Goal: Task Accomplishment & Management: Use online tool/utility

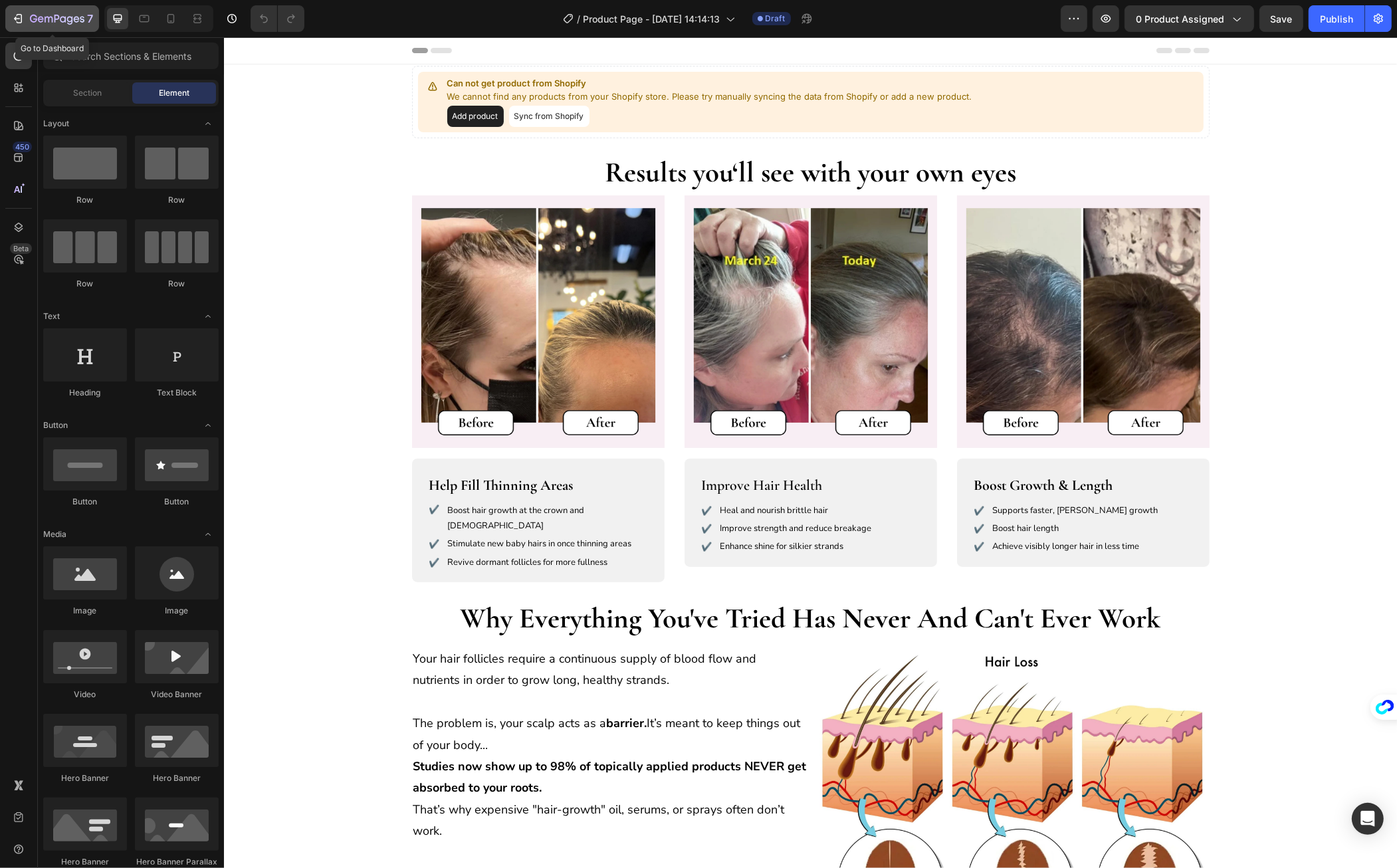
click at [57, 21] on icon "button" at bounding box center [57, 19] width 55 height 11
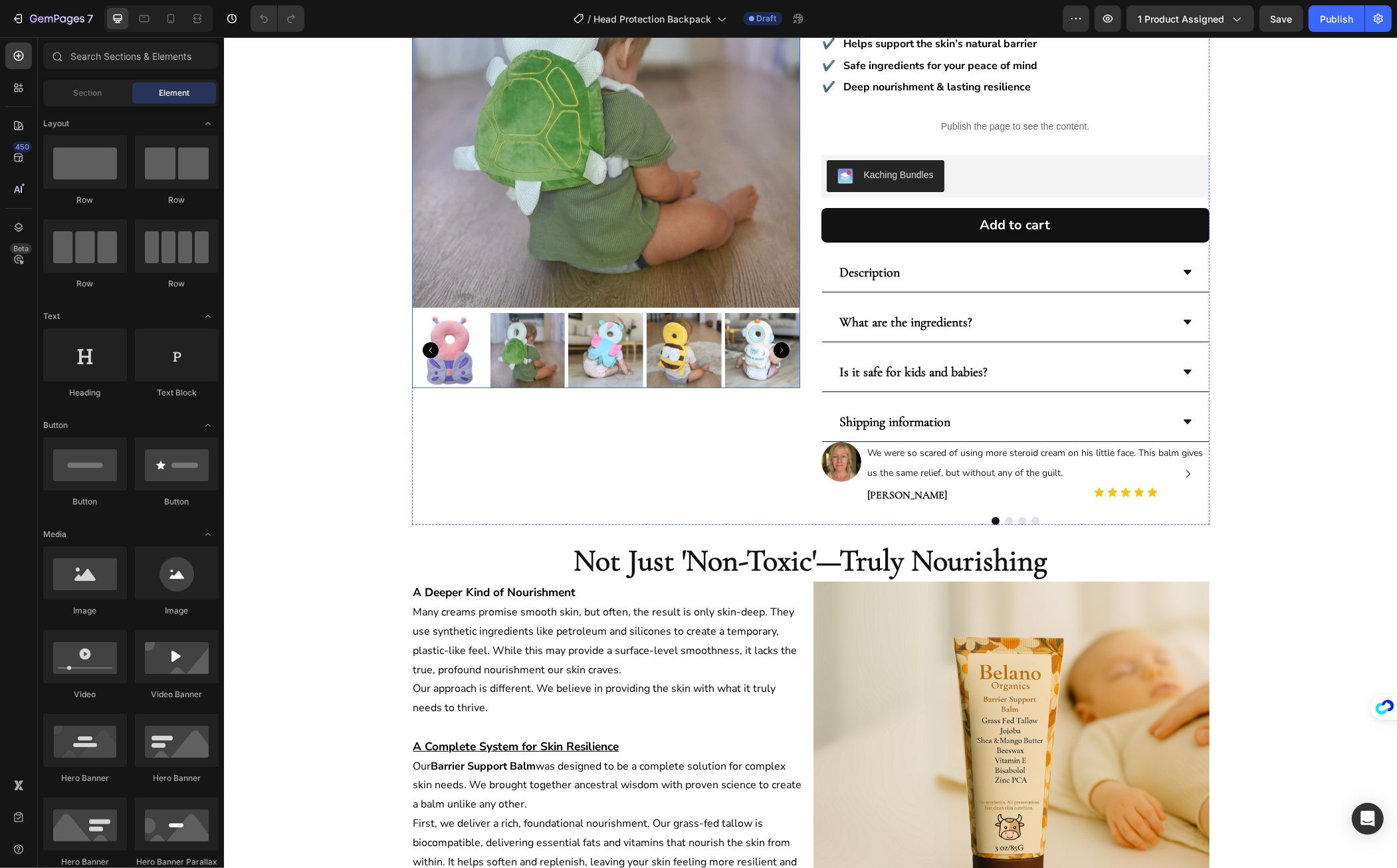
scroll to position [222, 0]
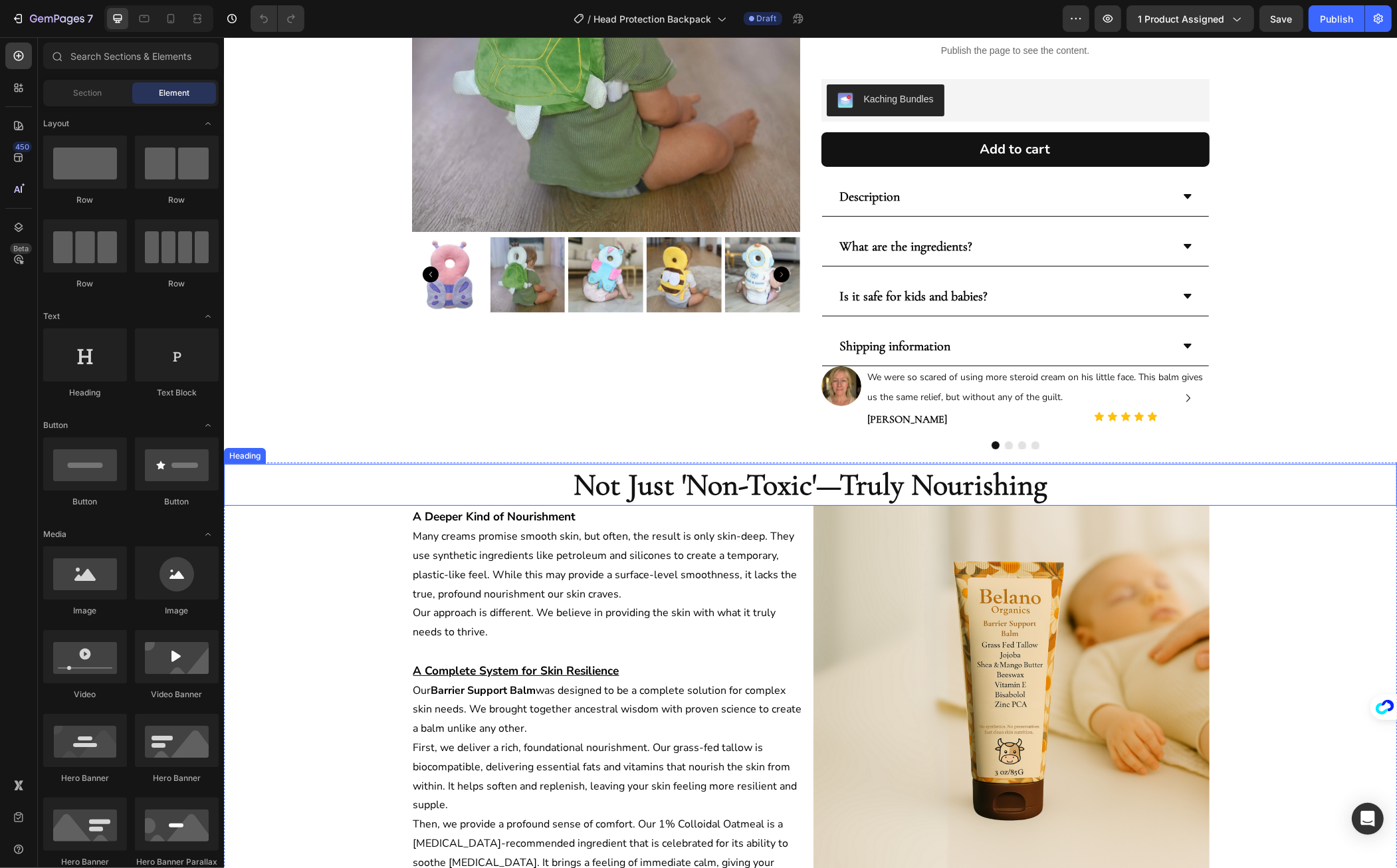
click at [625, 494] on strong "Not Just 'Non-Toxic'—Truly Nourishing" at bounding box center [810, 484] width 473 height 37
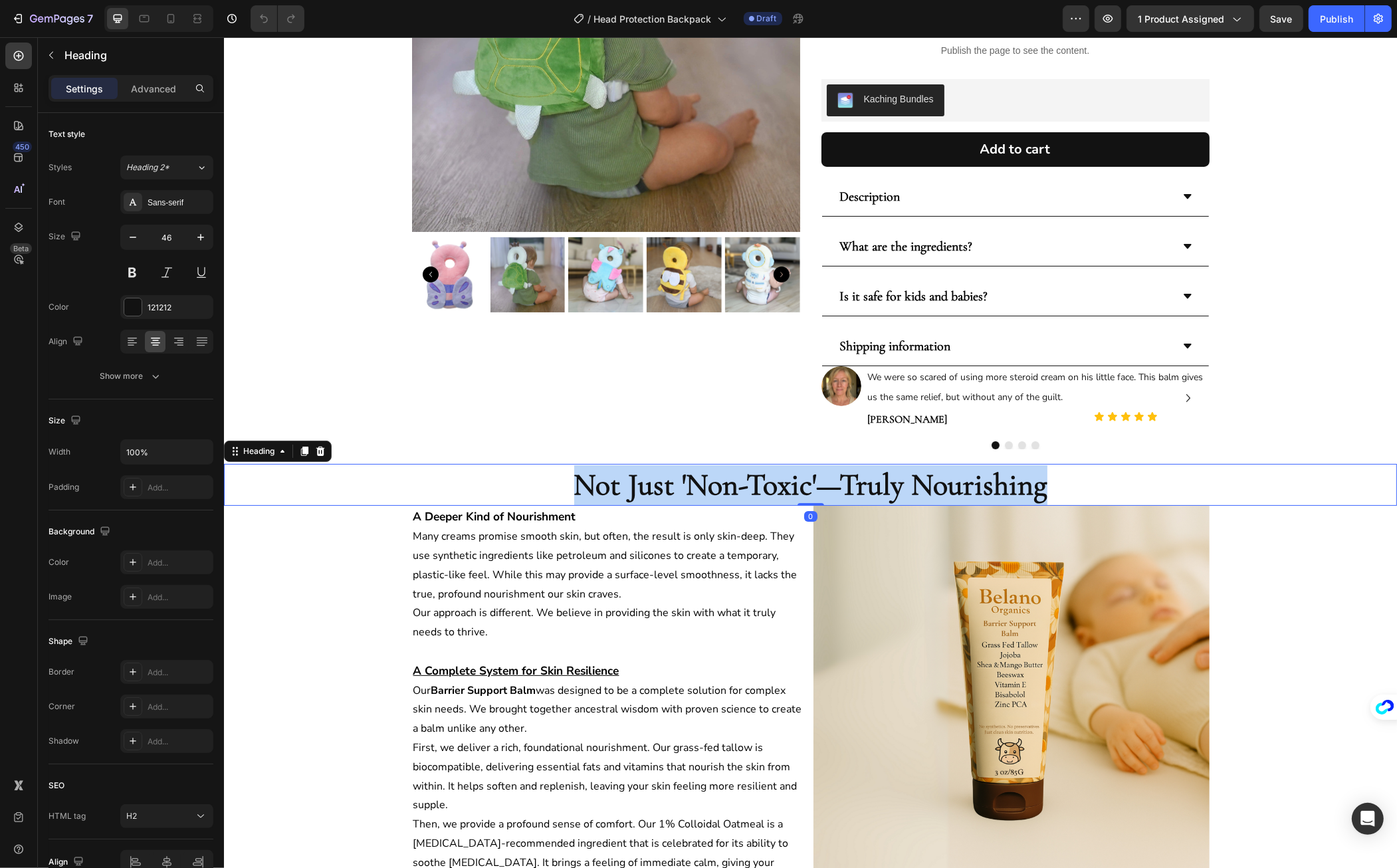
click at [625, 494] on strong "Not Just 'Non-Toxic'—Truly Nourishing" at bounding box center [810, 484] width 473 height 37
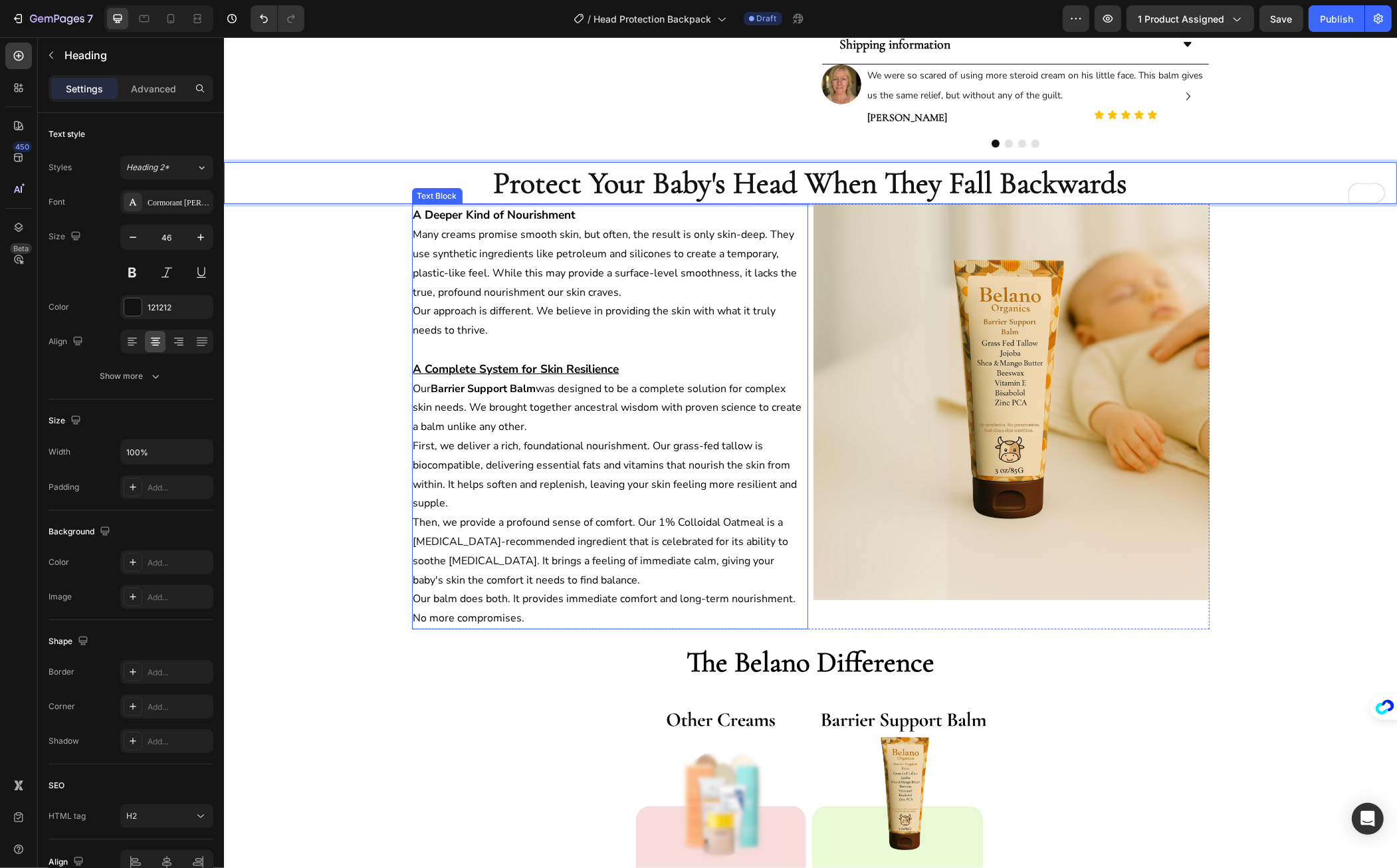
scroll to position [600, 0]
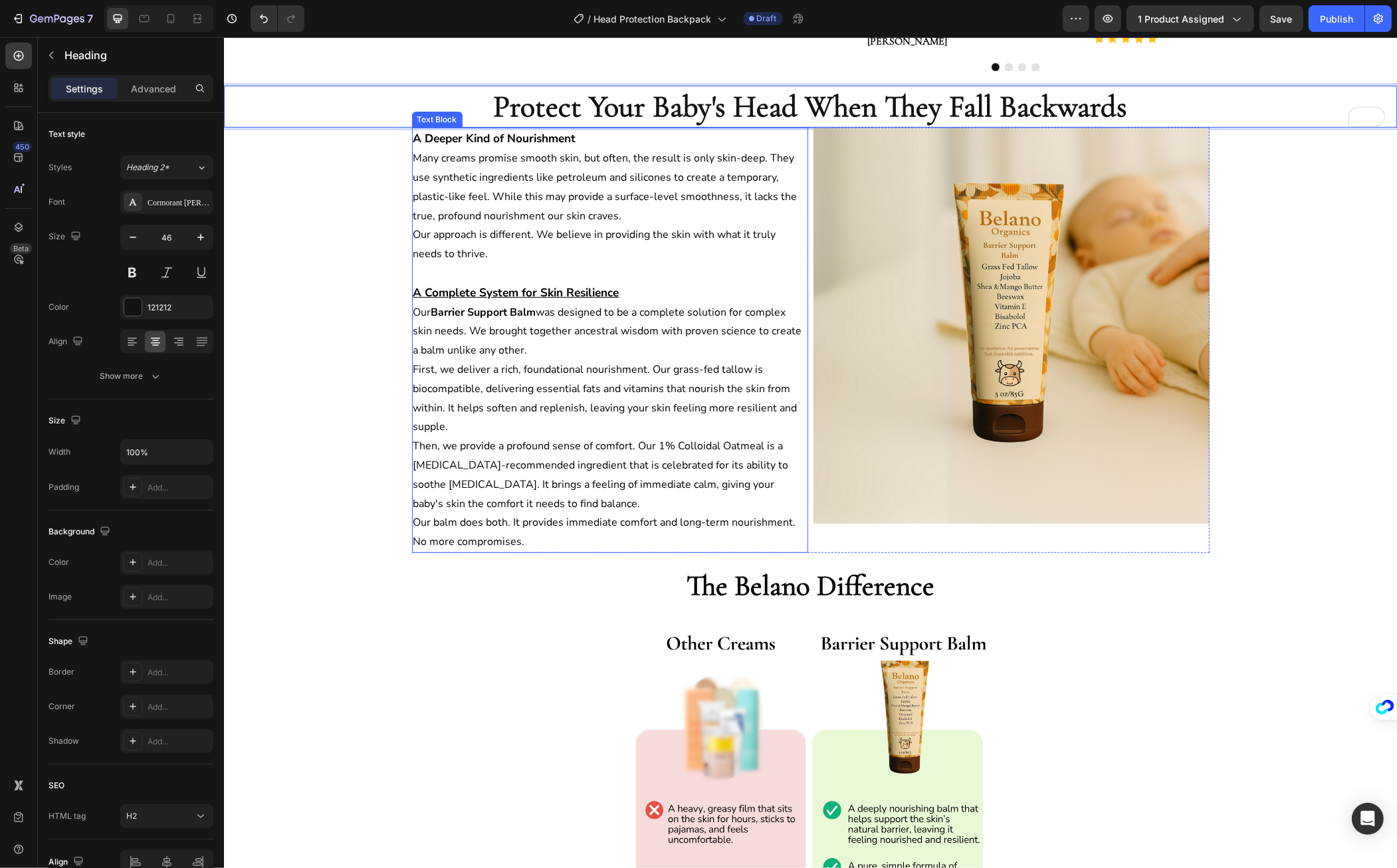
click at [547, 394] on p "First, we deliver a rich, foundational nourishment. Our grass-fed tallow is bio…" at bounding box center [610, 398] width 394 height 77
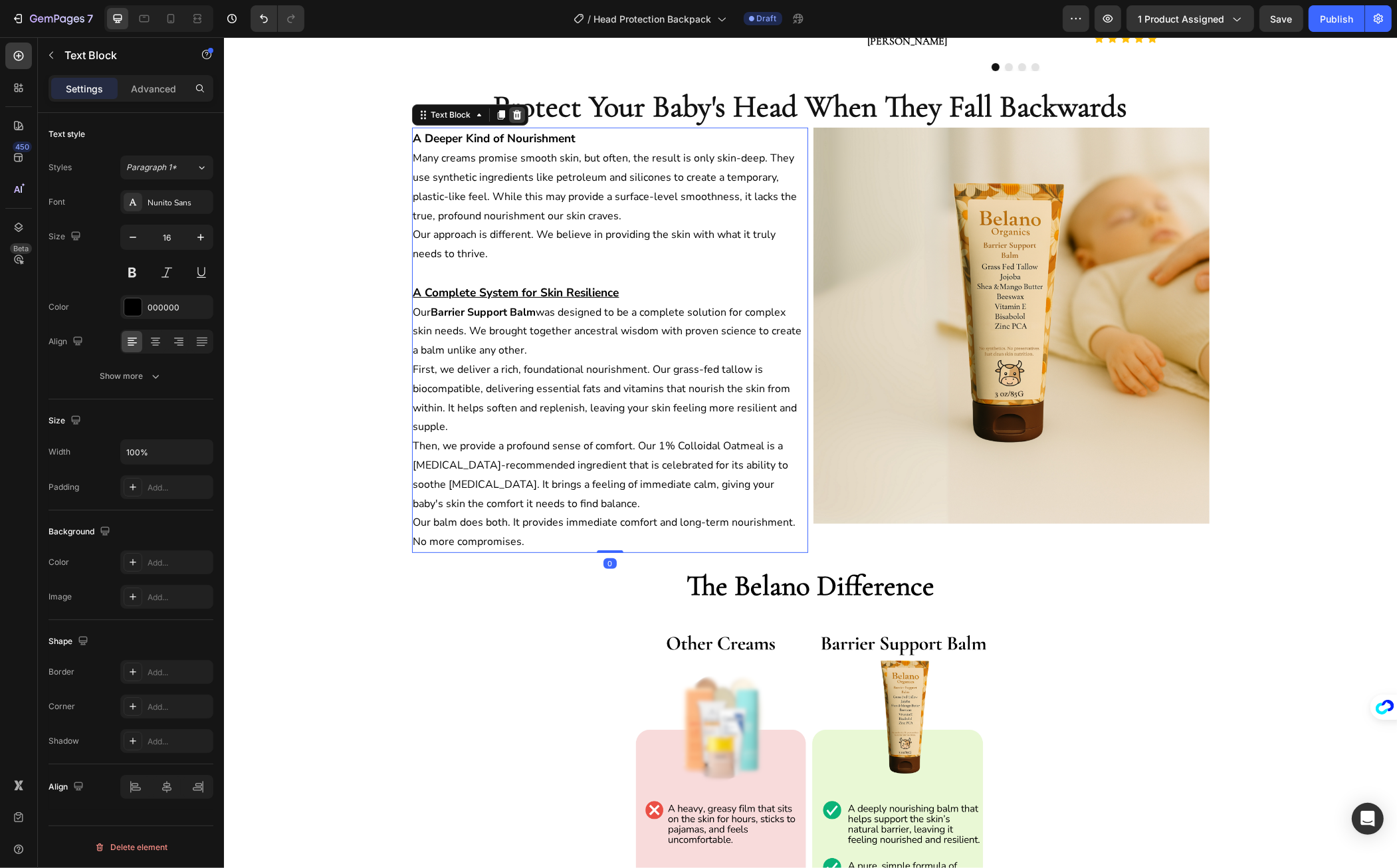
click at [514, 113] on icon at bounding box center [516, 115] width 9 height 9
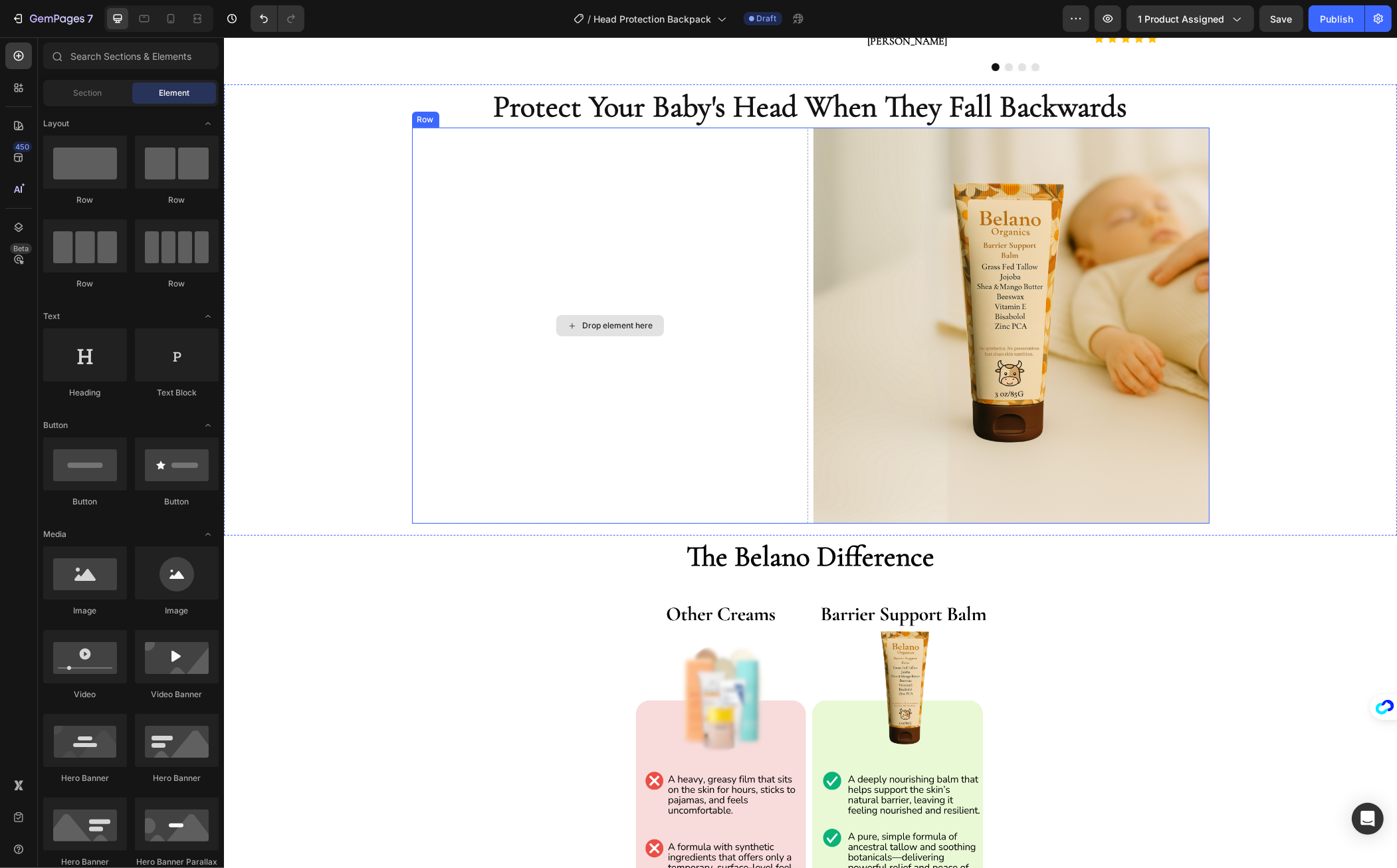
click at [522, 226] on div "Drop element here" at bounding box center [610, 326] width 396 height 396
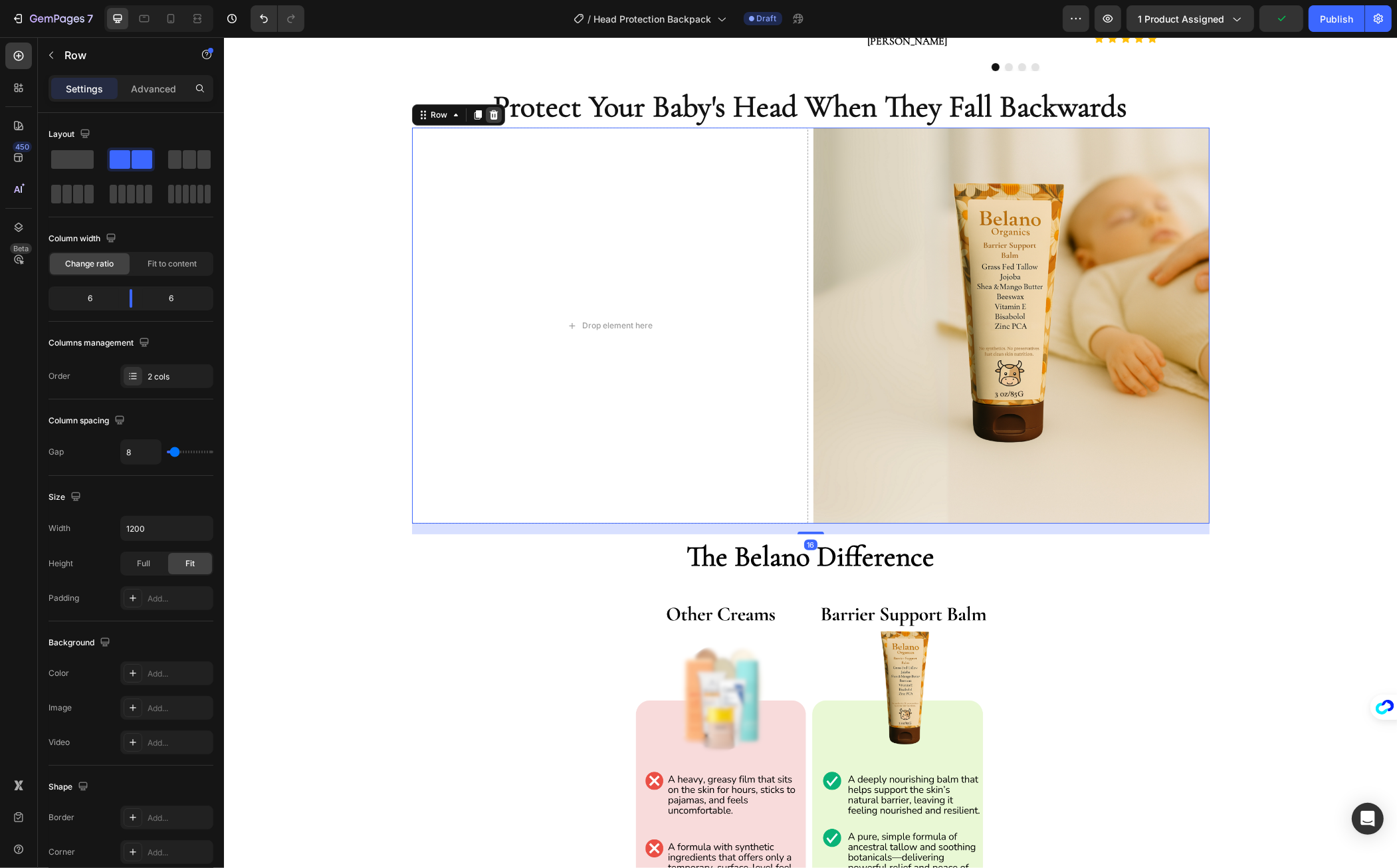
click at [488, 116] on icon at bounding box center [493, 115] width 11 height 11
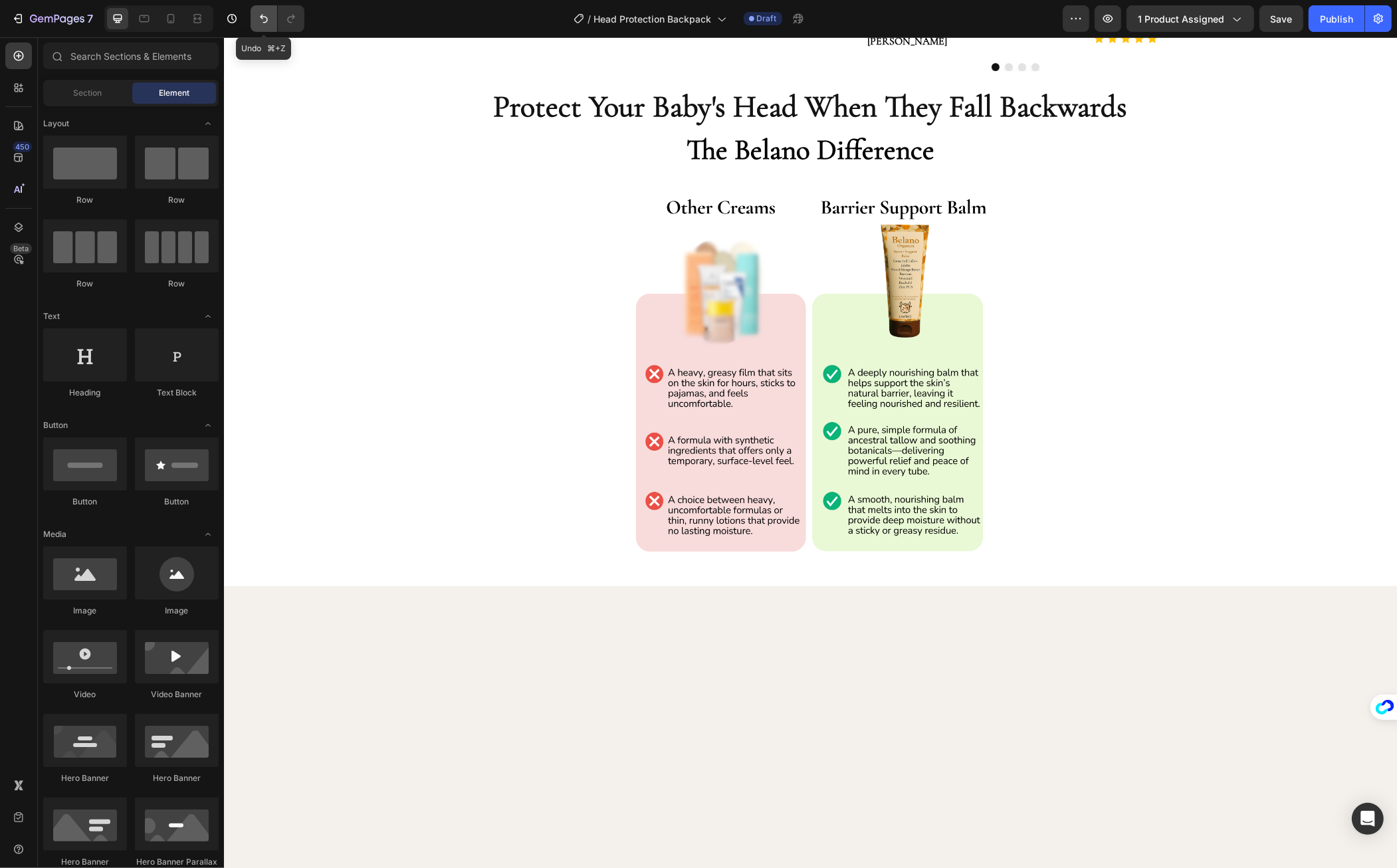
click at [256, 16] on button "Undo/Redo" at bounding box center [264, 19] width 27 height 27
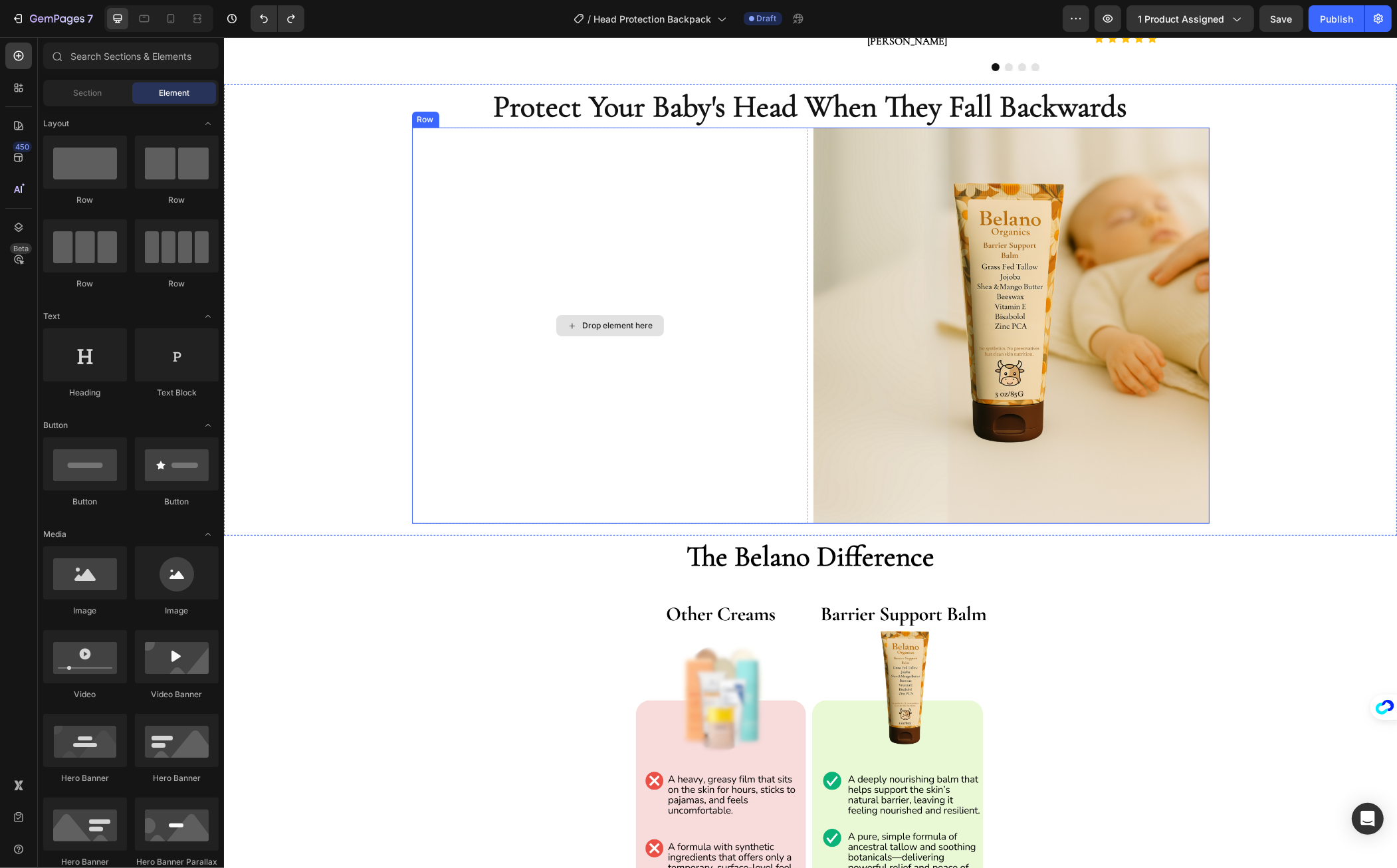
click at [590, 163] on div "Drop element here" at bounding box center [610, 326] width 396 height 396
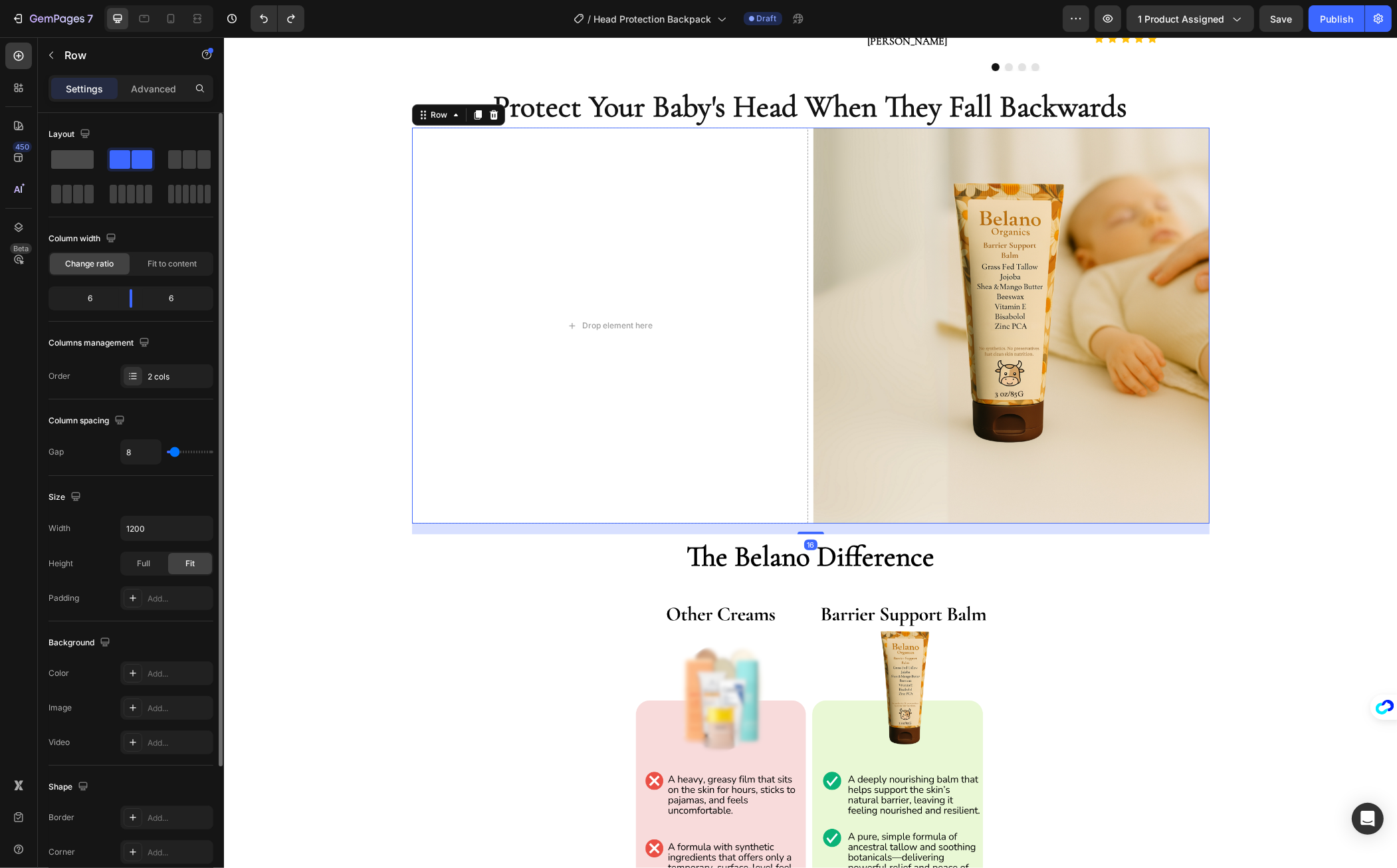
click at [88, 154] on span at bounding box center [73, 159] width 43 height 19
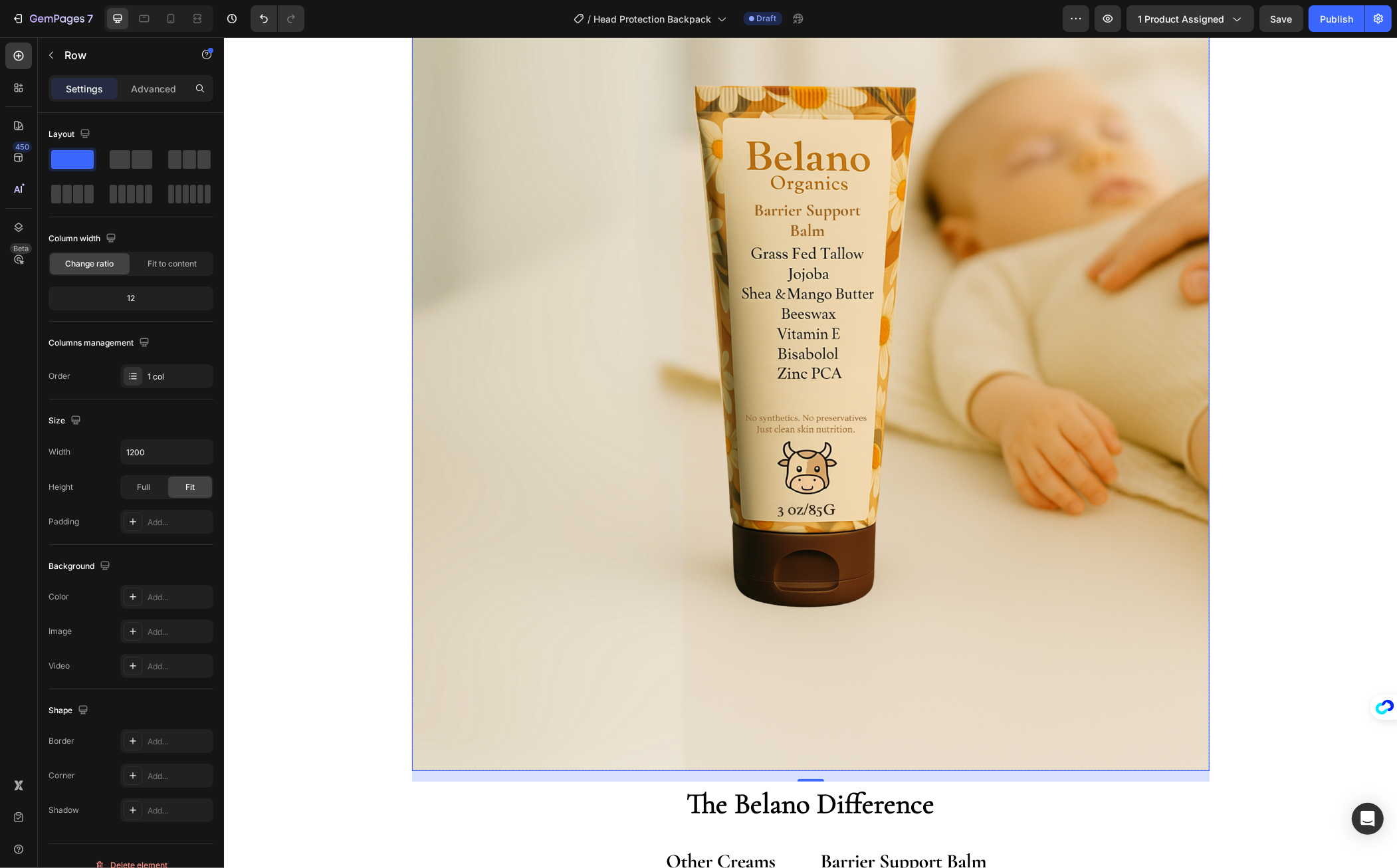
click at [537, 210] on img at bounding box center [811, 372] width 798 height 798
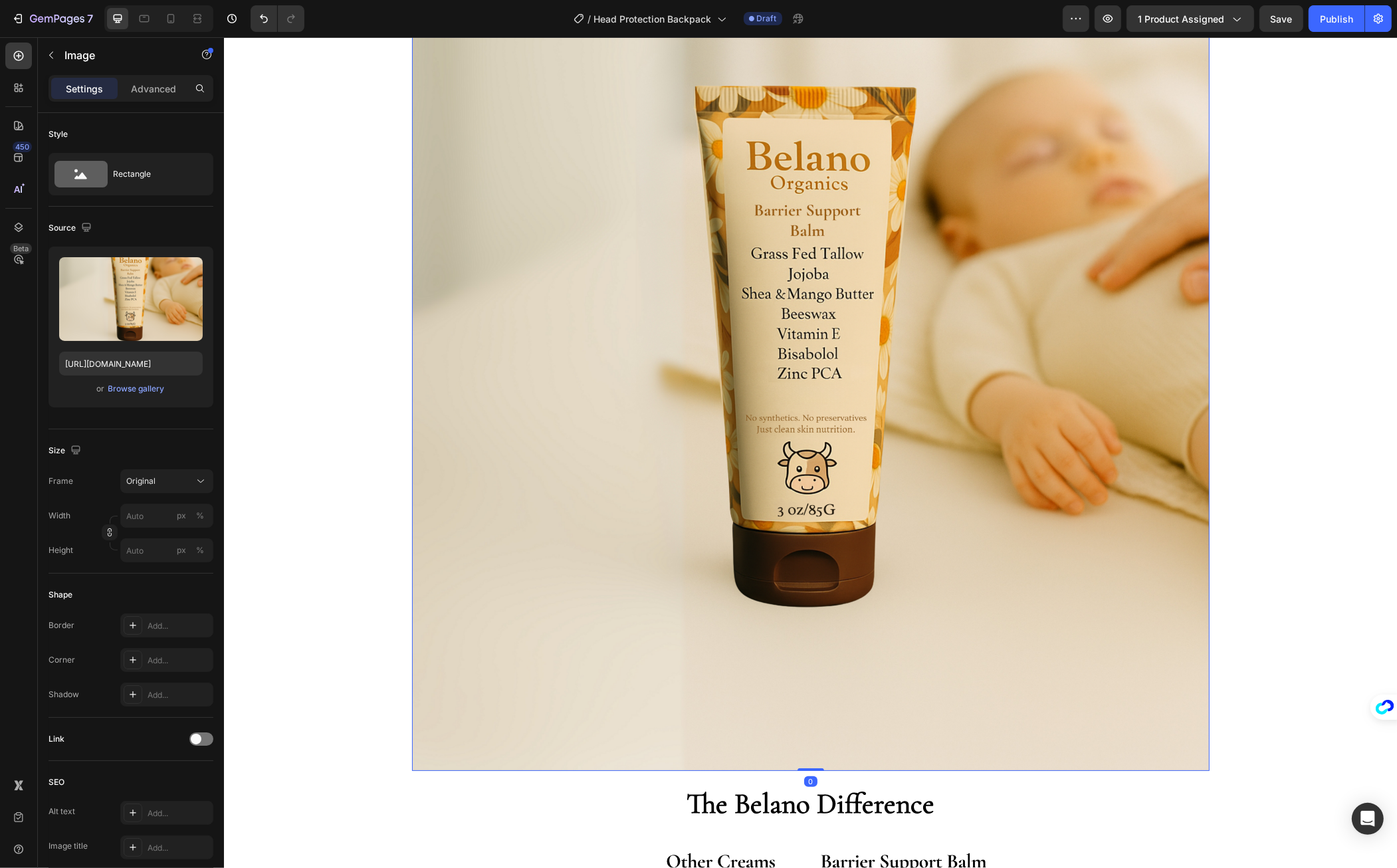
scroll to position [669, 0]
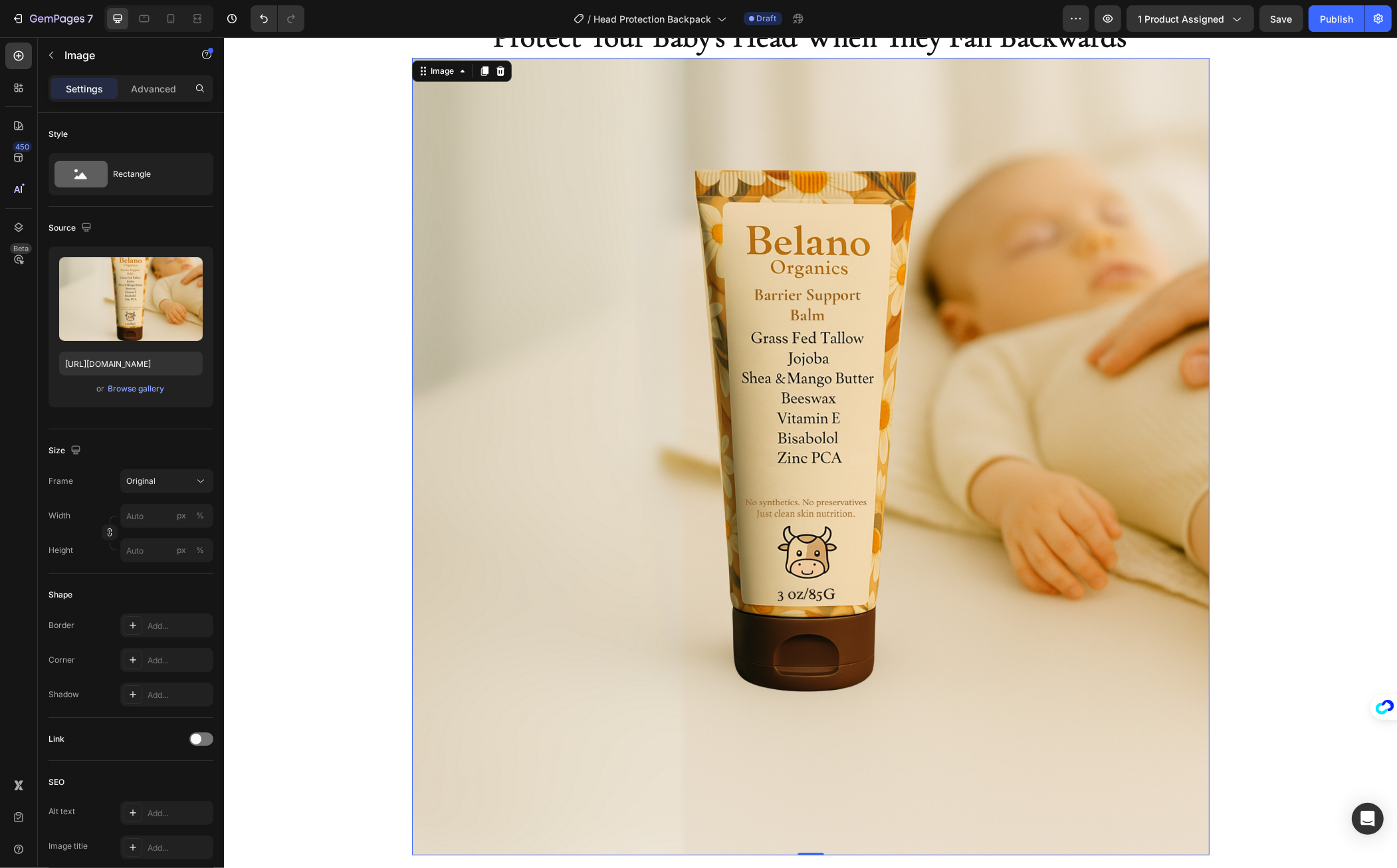
click at [600, 322] on img at bounding box center [811, 457] width 798 height 798
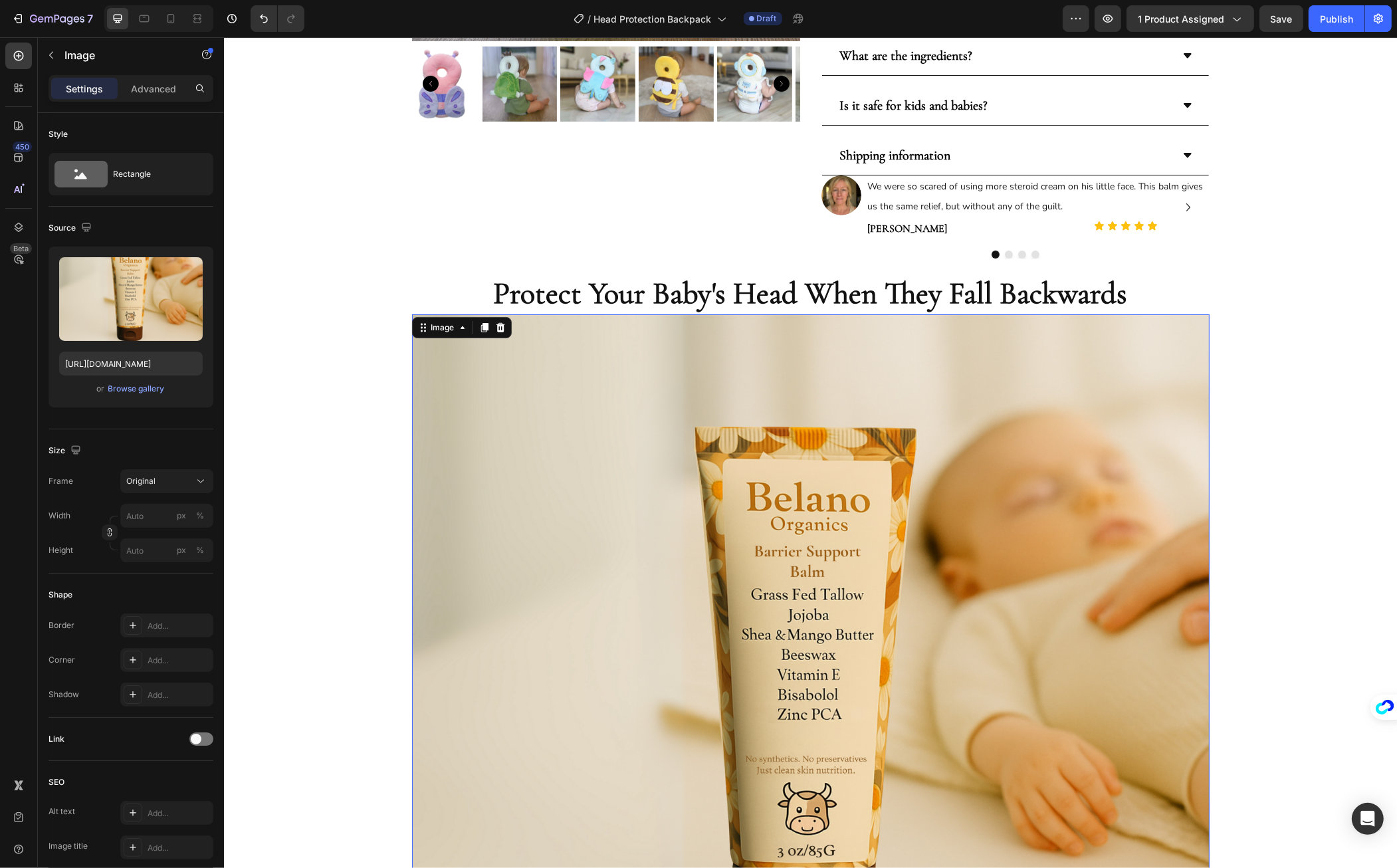
scroll to position [431, 0]
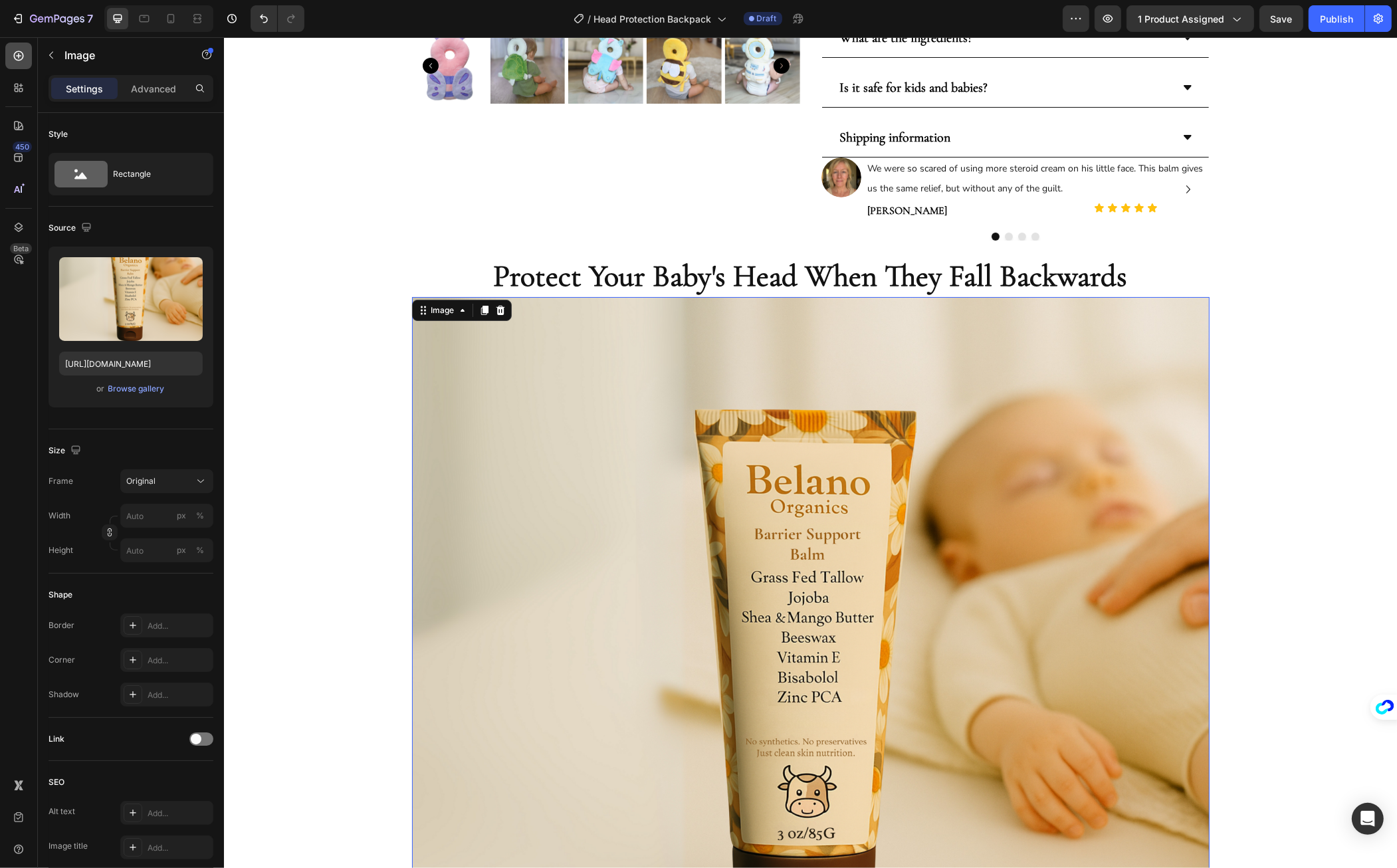
click at [25, 52] on icon at bounding box center [19, 56] width 13 height 13
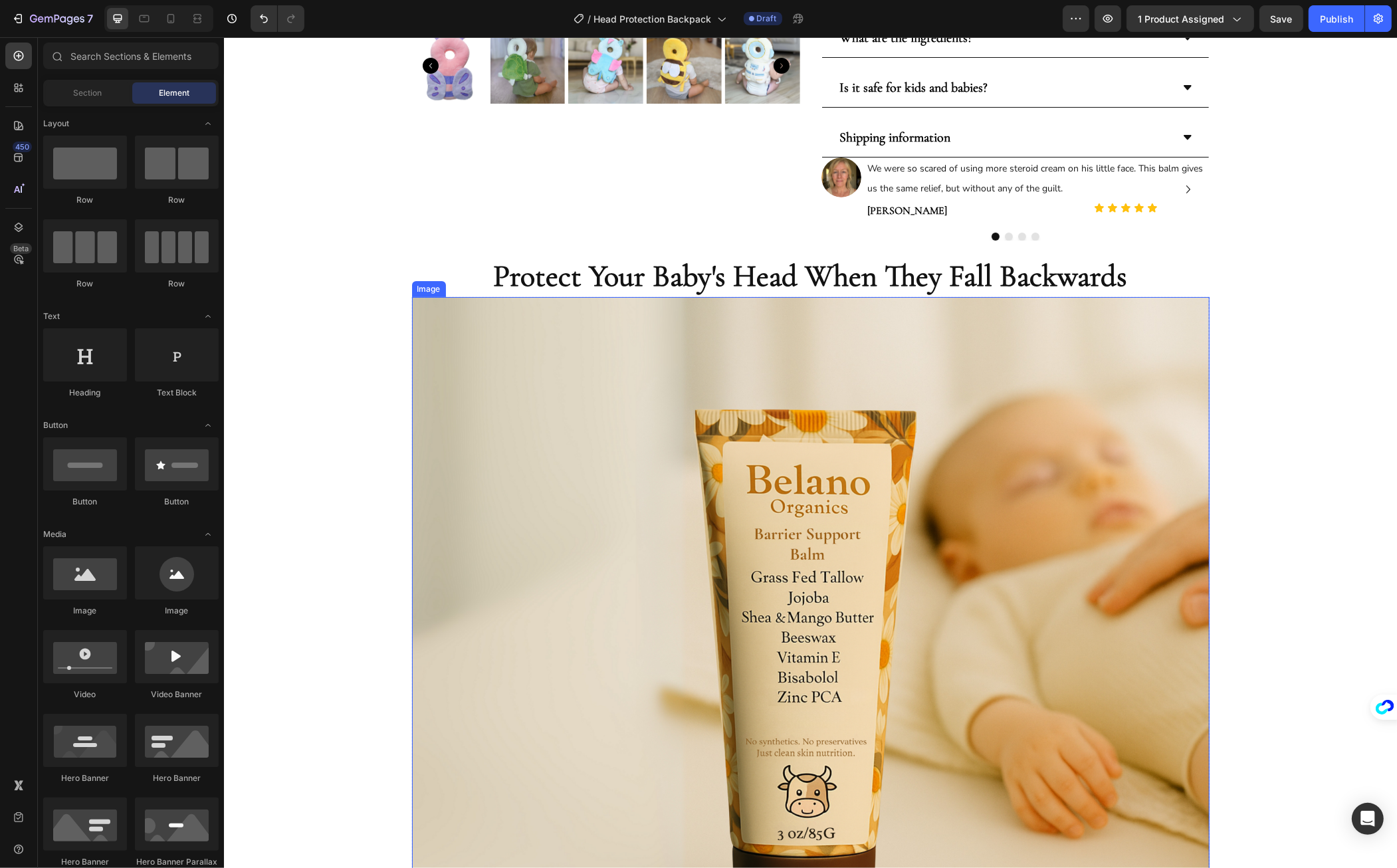
click at [648, 430] on img at bounding box center [811, 696] width 798 height 798
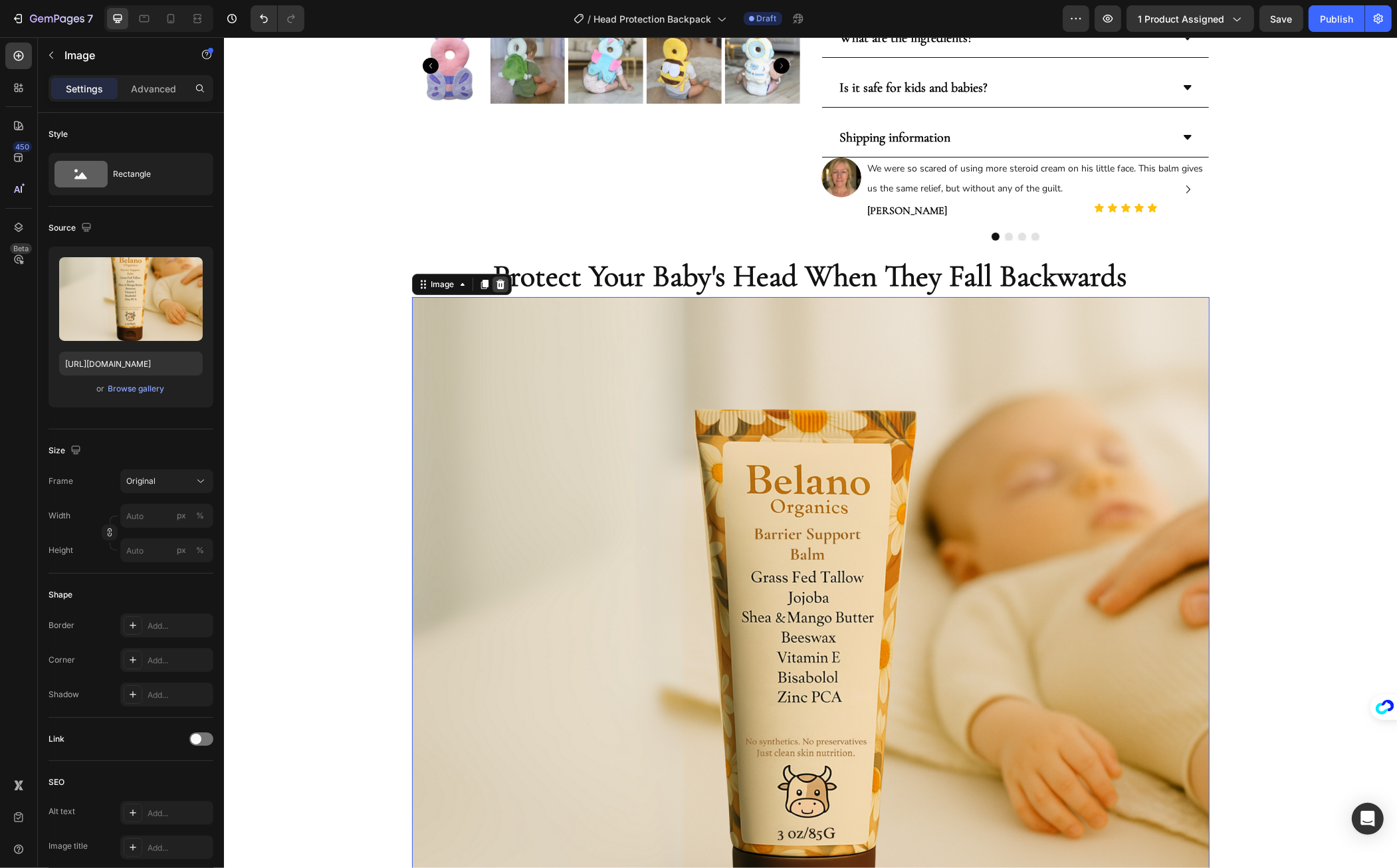
click at [494, 286] on icon at bounding box center [500, 284] width 11 height 11
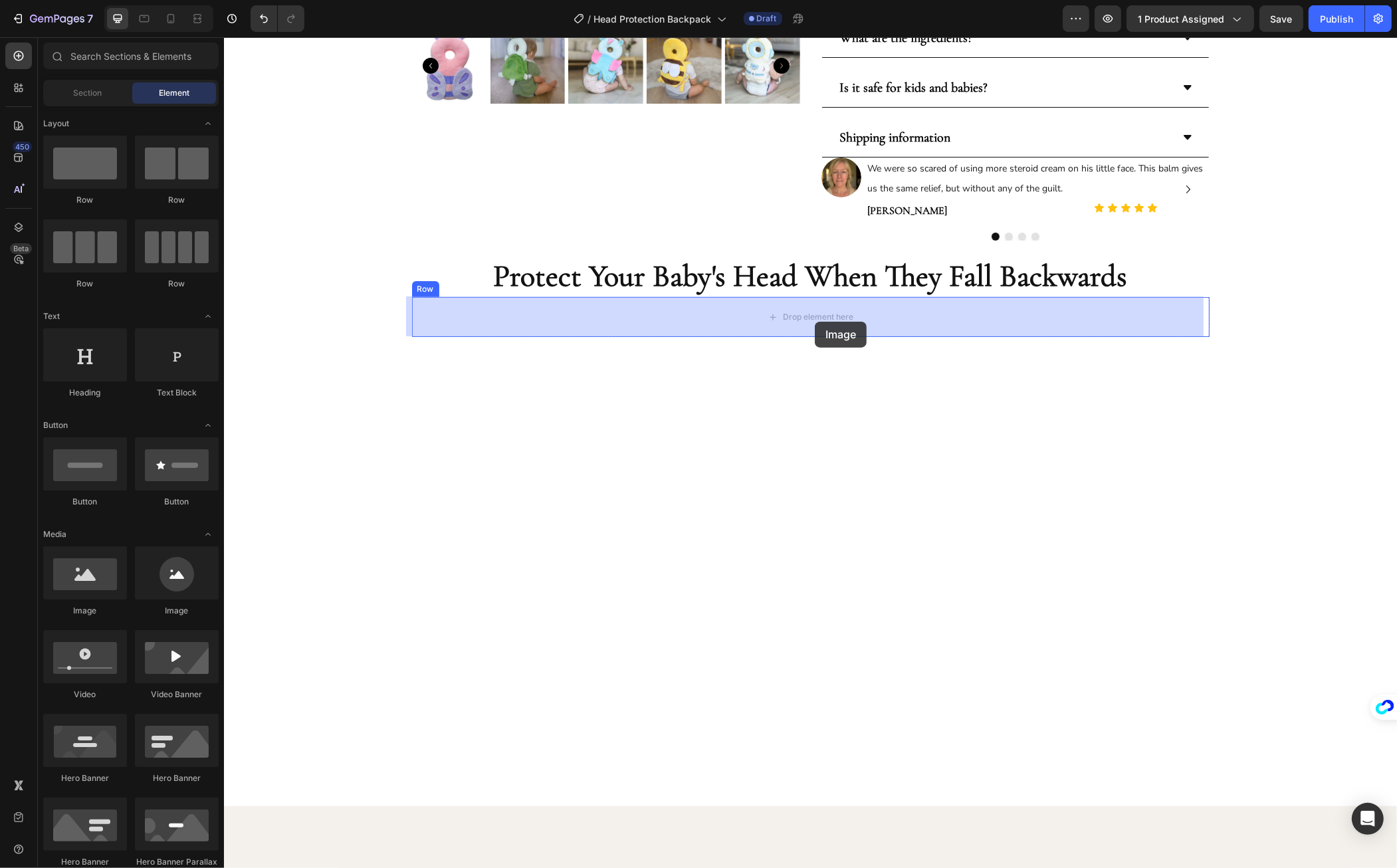
drag, startPoint x: 414, startPoint y: 628, endPoint x: 817, endPoint y: 323, distance: 505.4
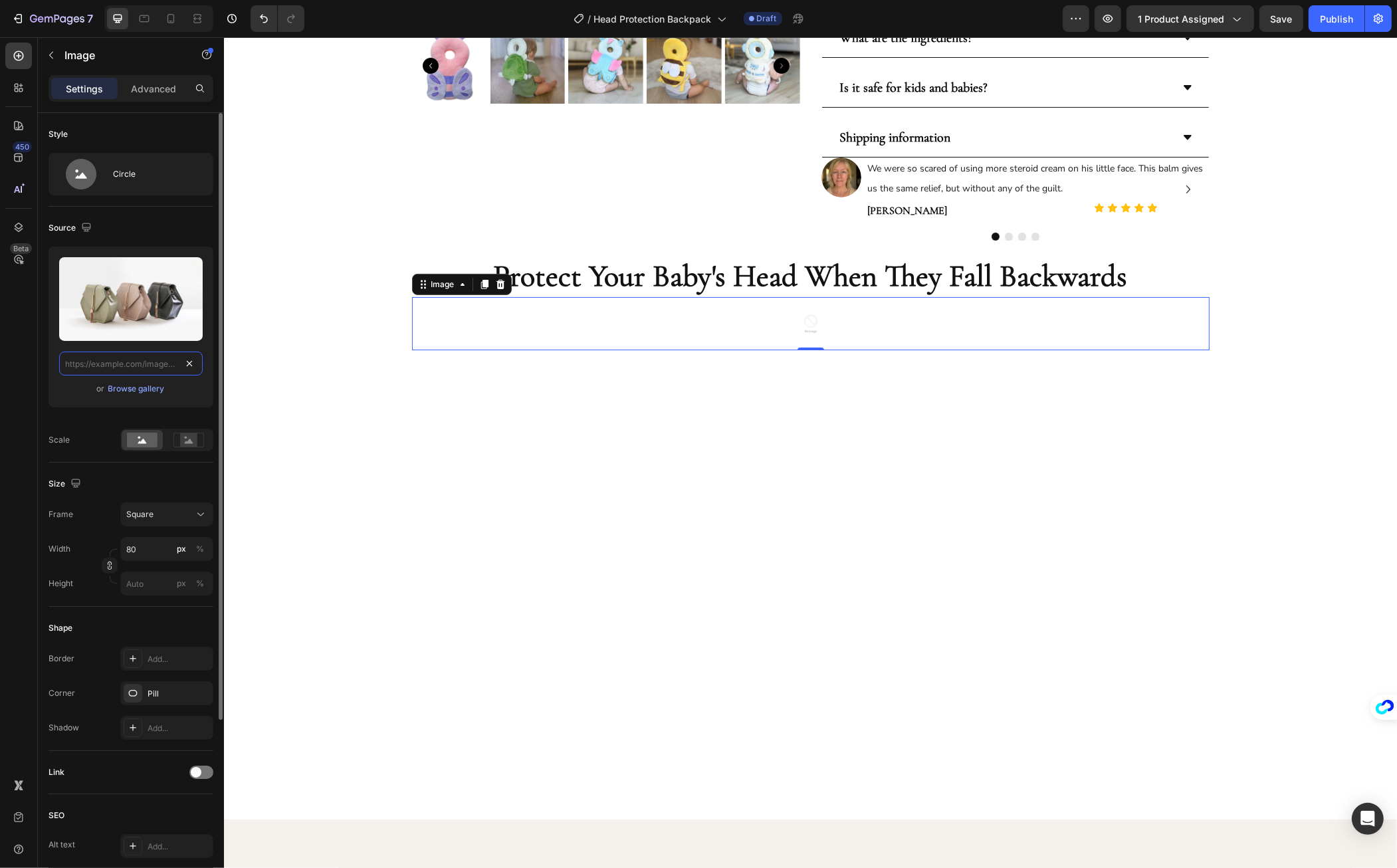
scroll to position [0, 0]
click at [159, 364] on input "text" at bounding box center [131, 364] width 143 height 24
paste input "https://cdn.shopify.com/s/files/1/0906/4516/8421/files/head_protection.gif?v=17…"
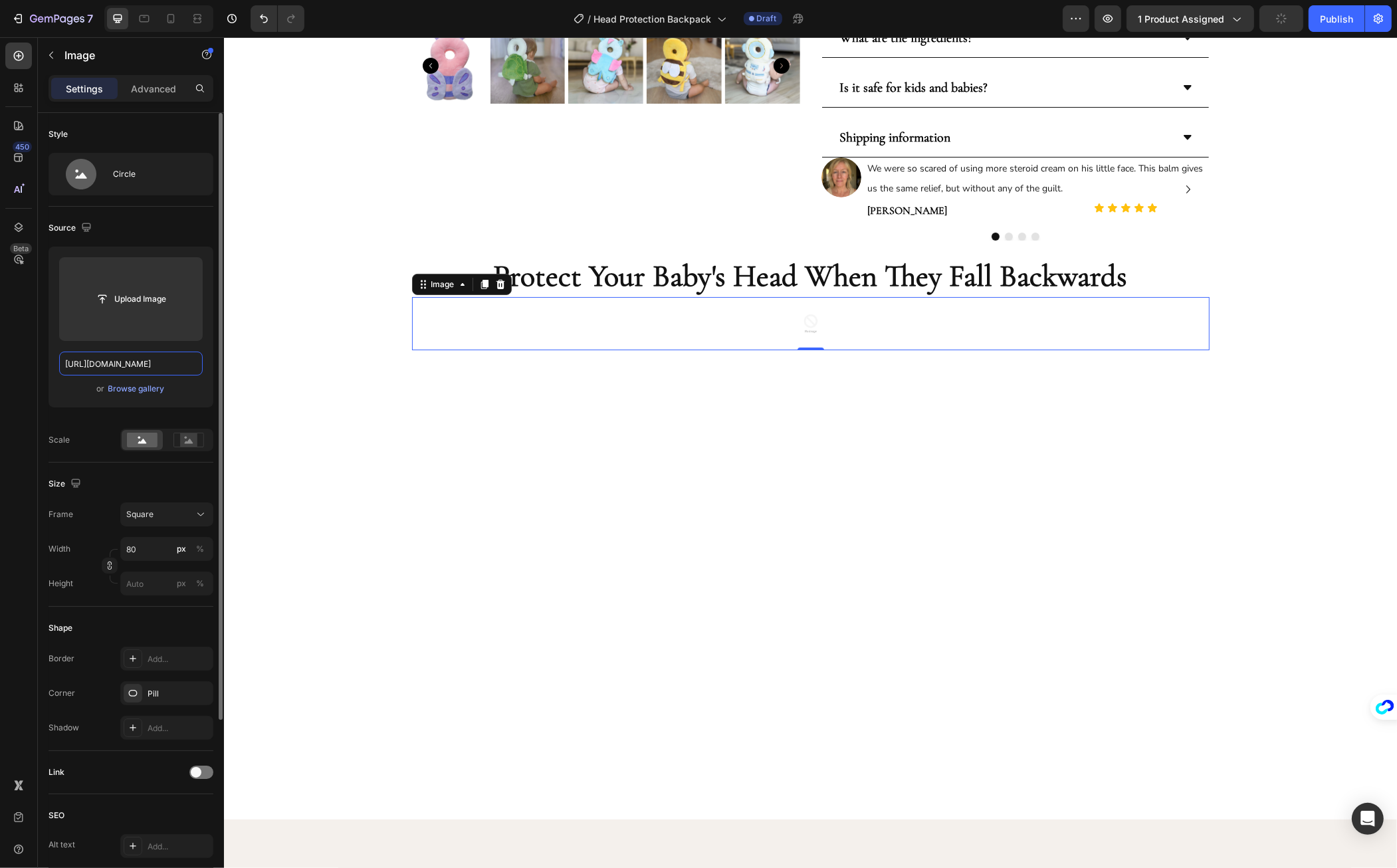
scroll to position [0, 229]
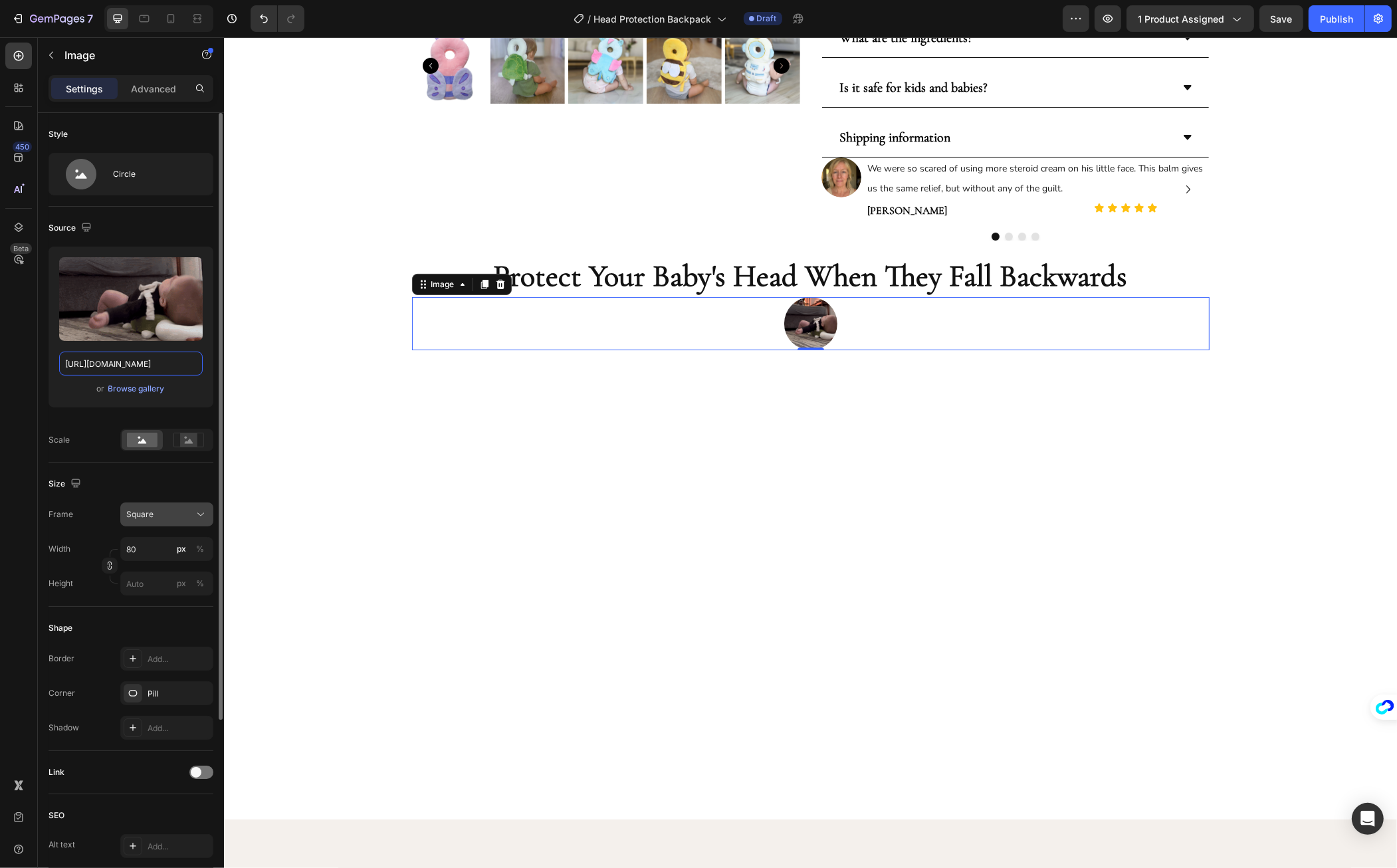
type input "https://cdn.shopify.com/s/files/1/0906/4516/8421/files/head_protection.gif?v=17…"
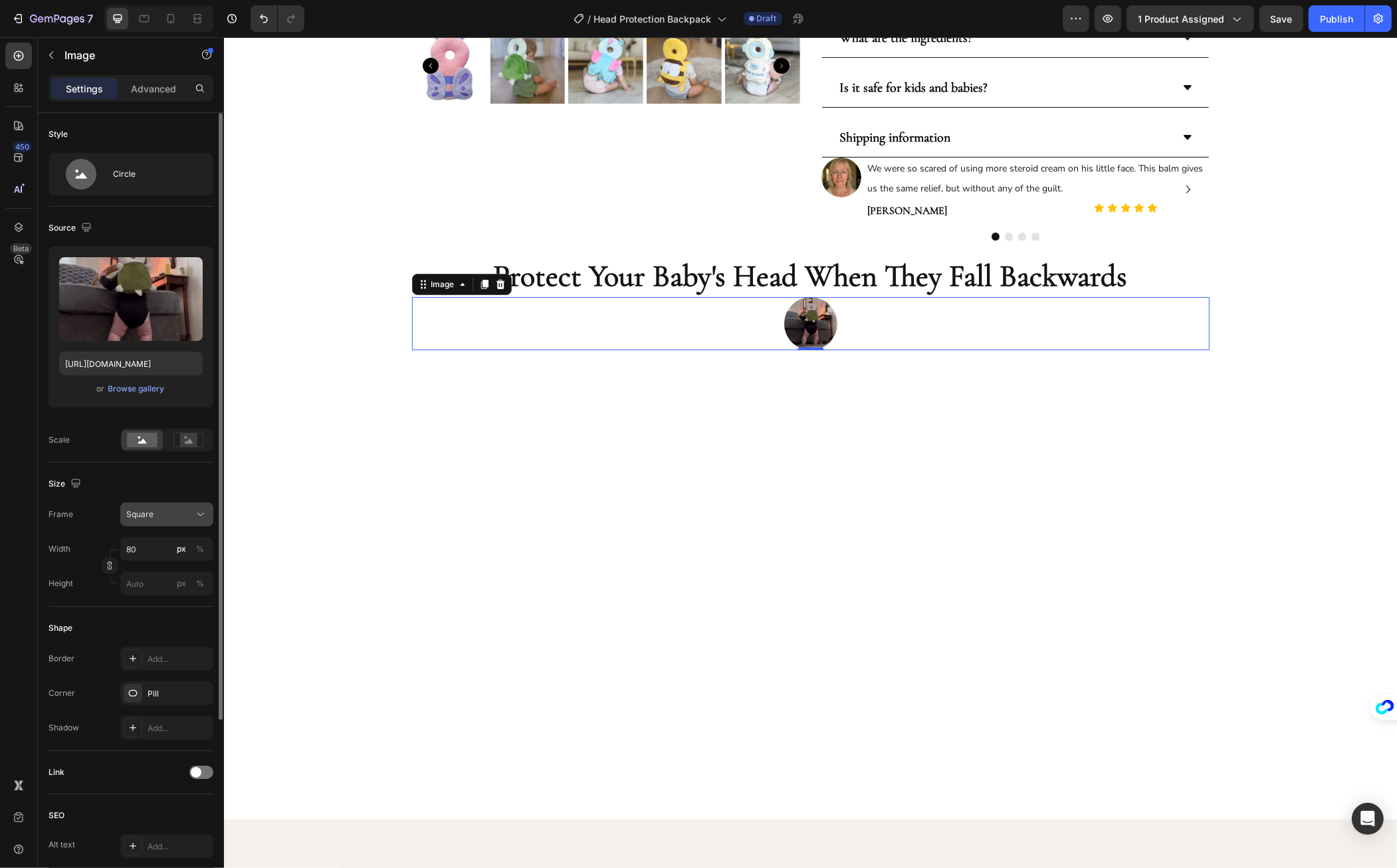
scroll to position [0, 0]
click at [152, 523] on button "Square" at bounding box center [166, 514] width 93 height 24
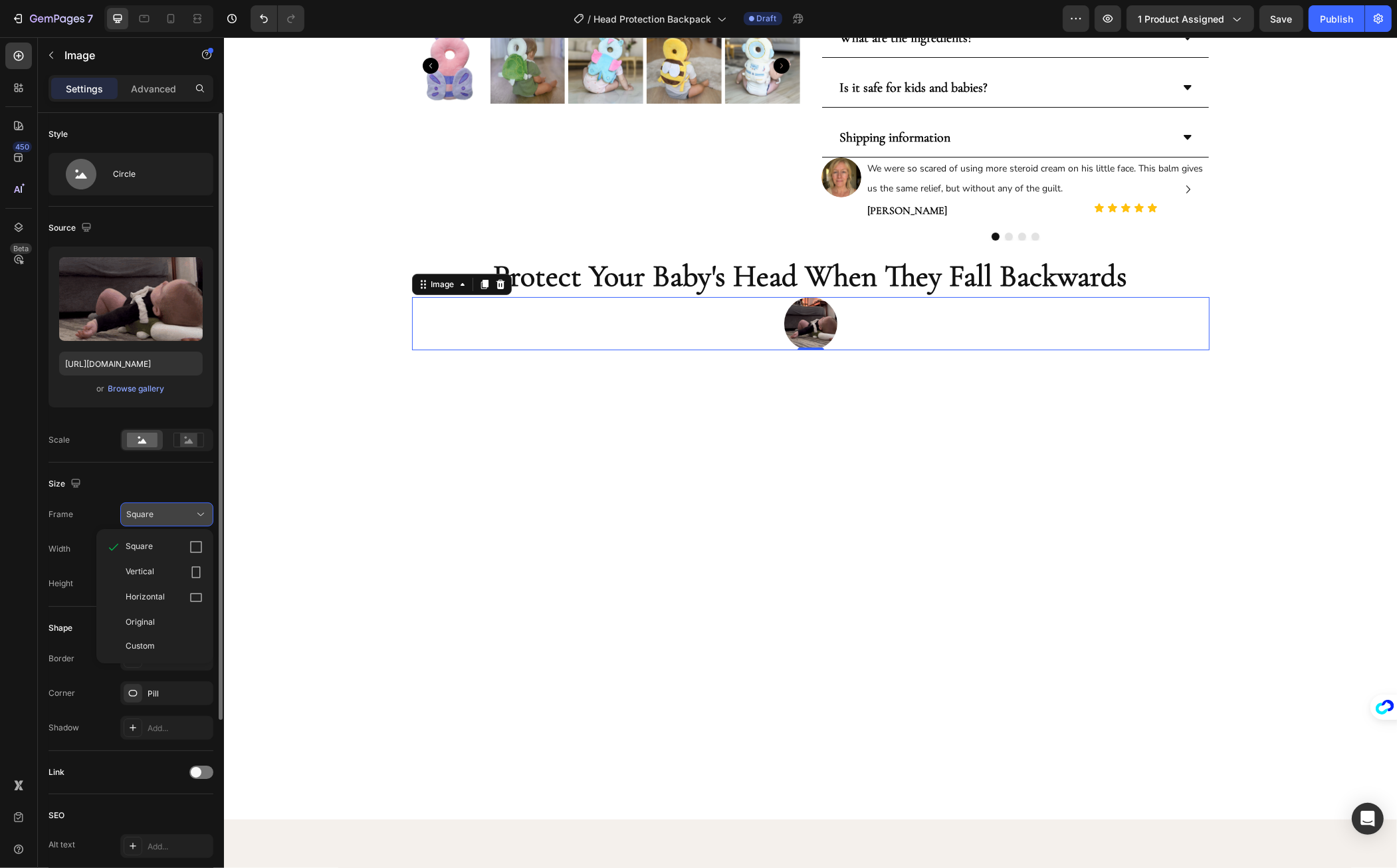
click at [139, 508] on div "Square" at bounding box center [167, 514] width 81 height 13
click at [161, 546] on input "80" at bounding box center [166, 549] width 93 height 24
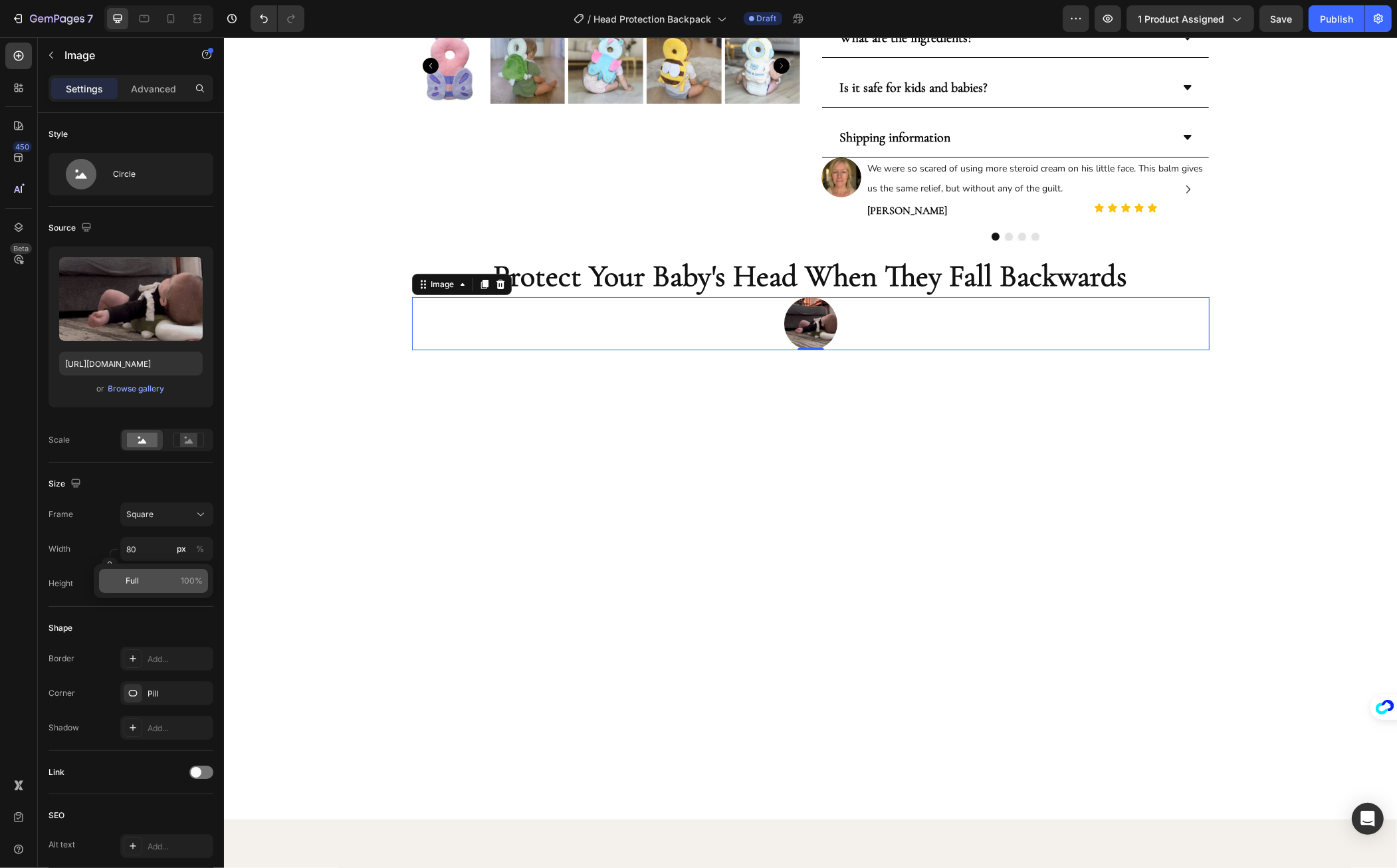
click at [150, 577] on p "Full 100%" at bounding box center [164, 581] width 77 height 12
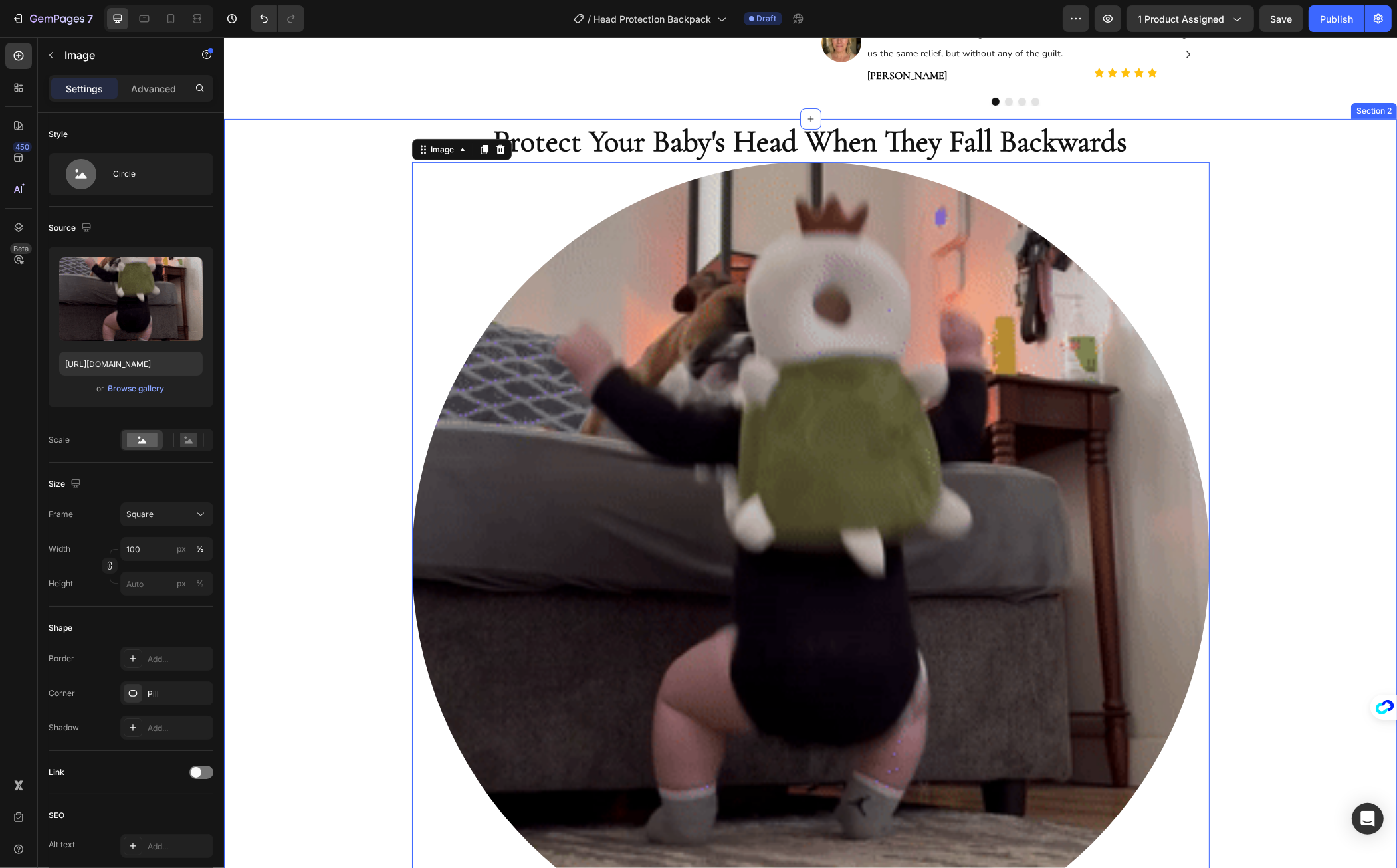
scroll to position [642, 0]
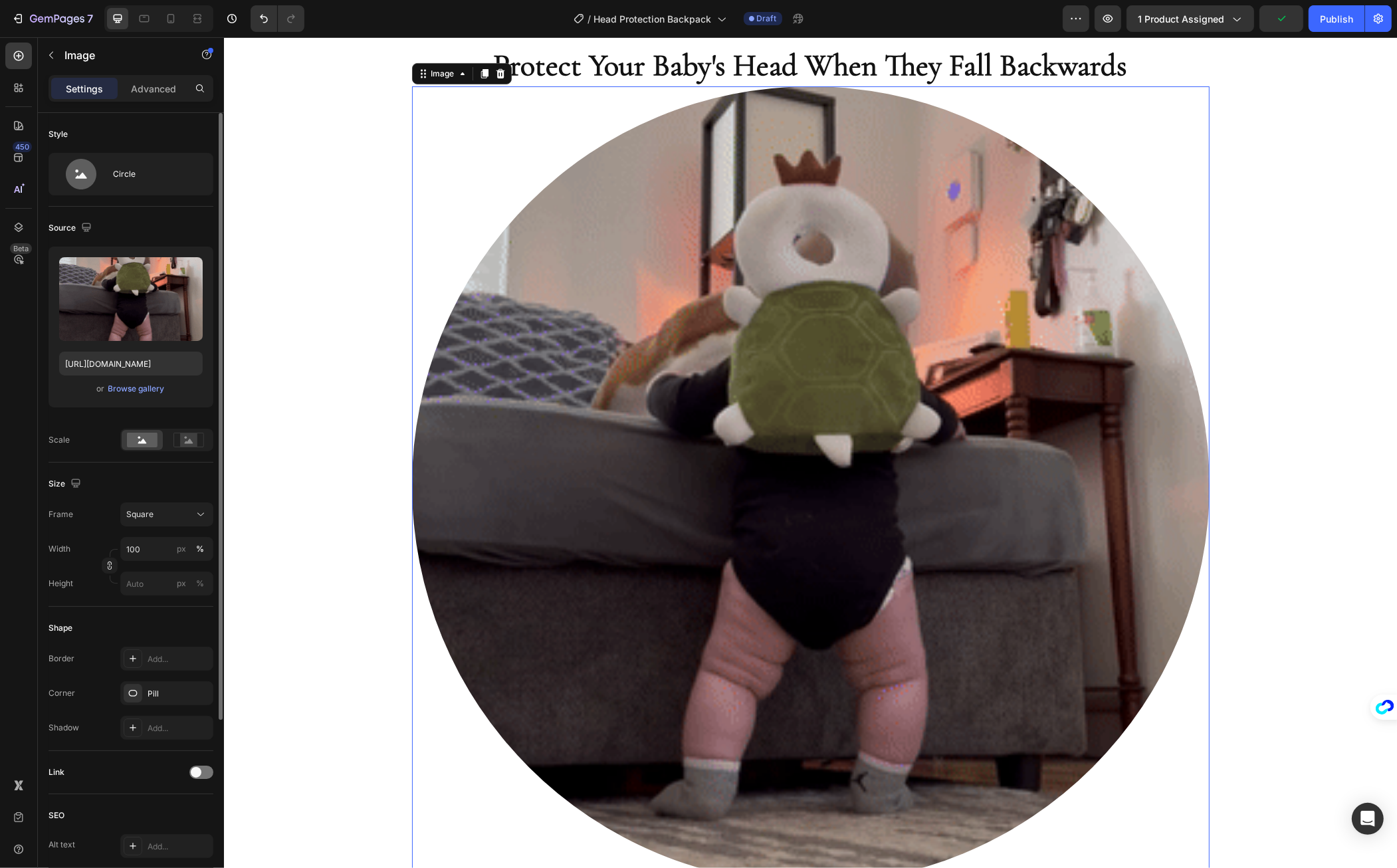
click at [135, 499] on div "Size Frame Square Width 100 px % Height px %" at bounding box center [131, 534] width 165 height 144
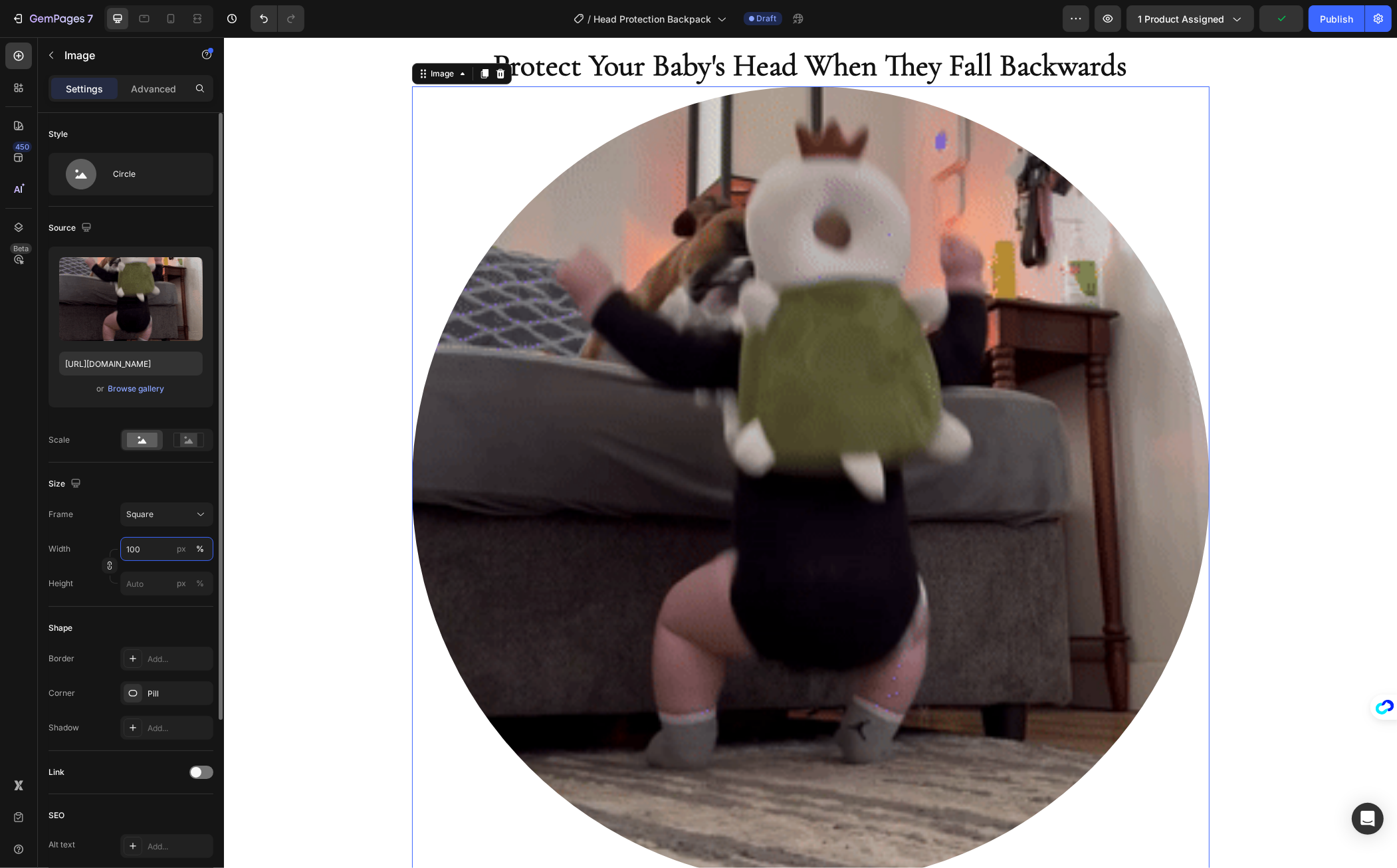
click at [139, 542] on input "100" at bounding box center [166, 549] width 93 height 24
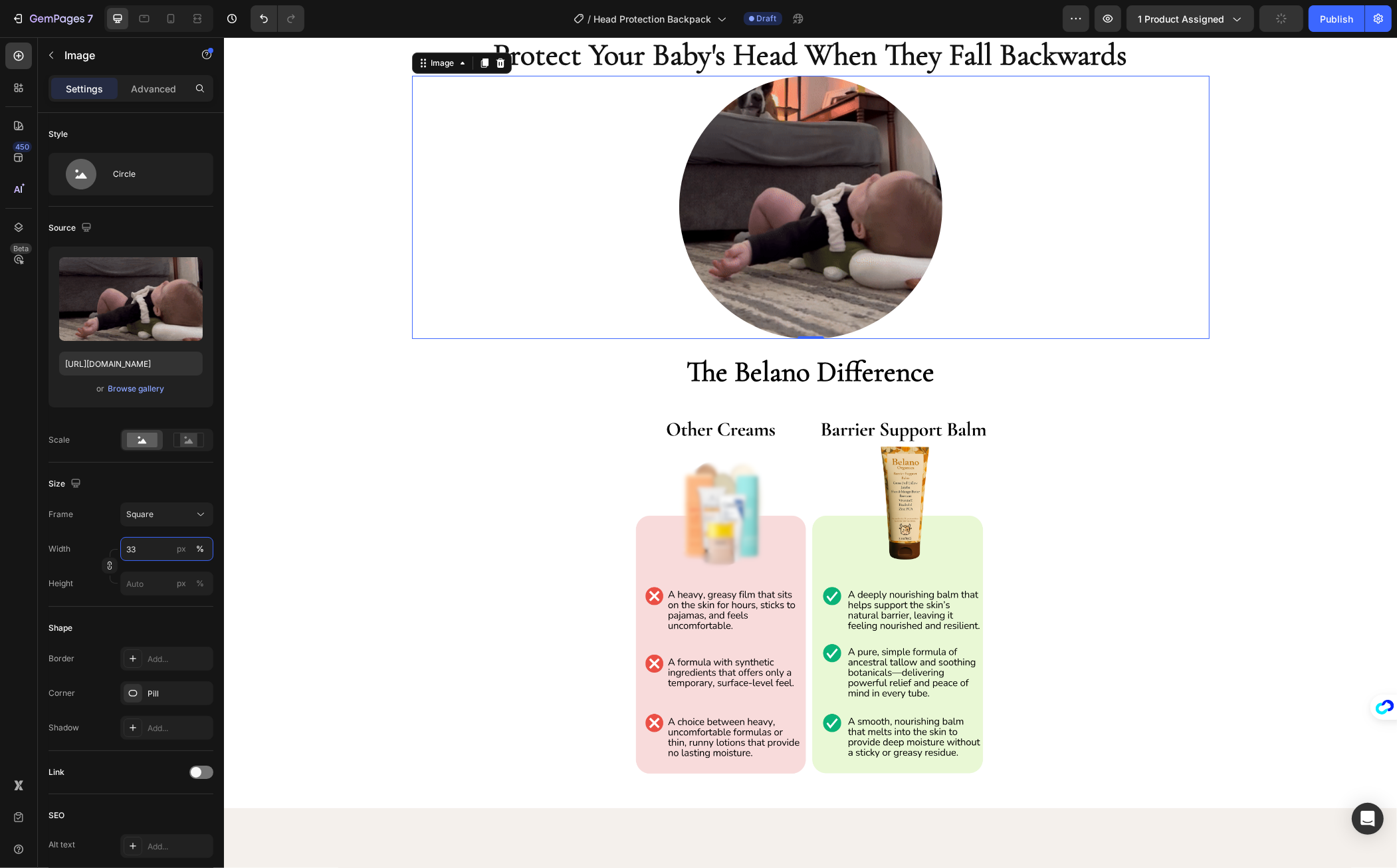
scroll to position [442, 0]
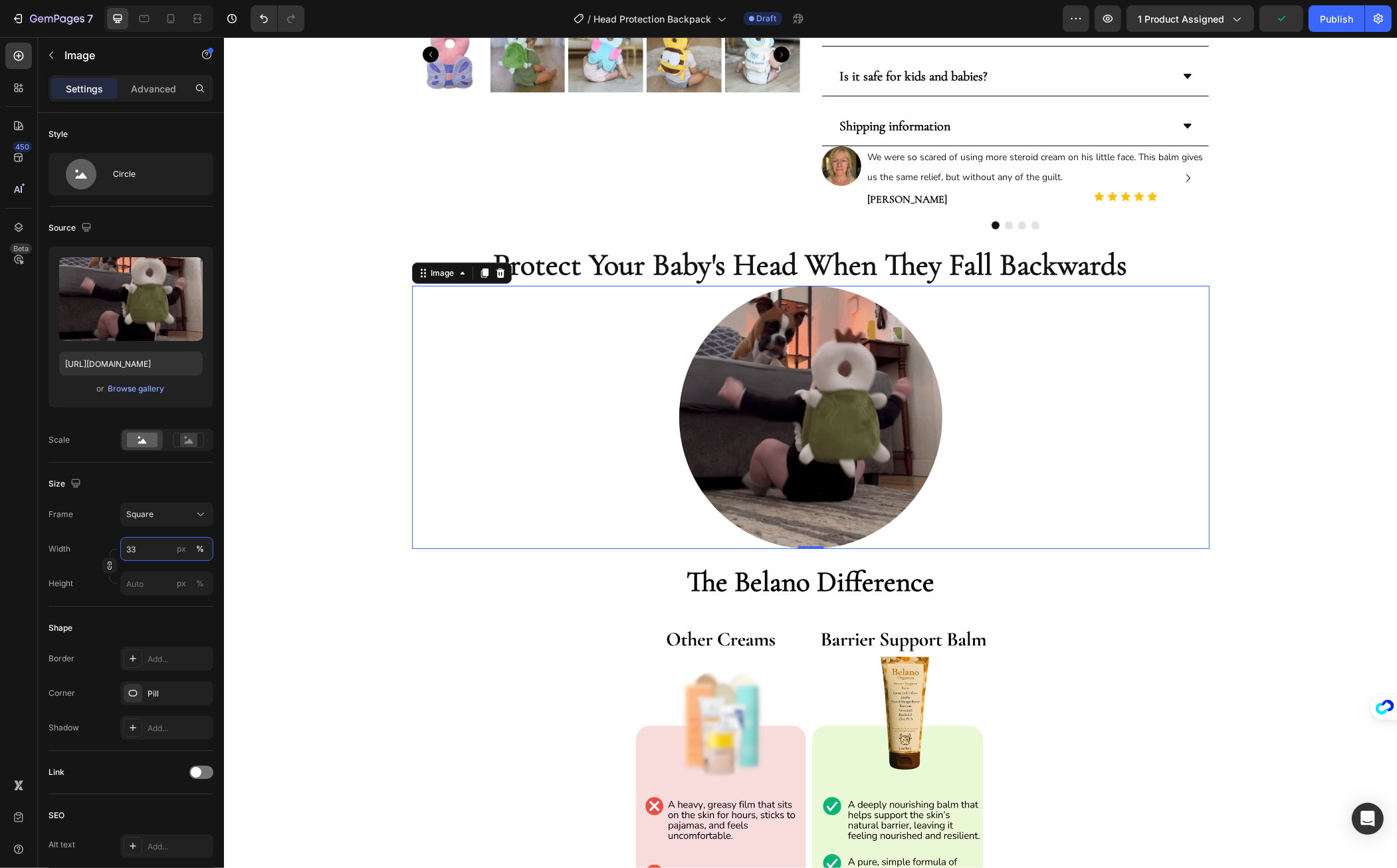
type input "33"
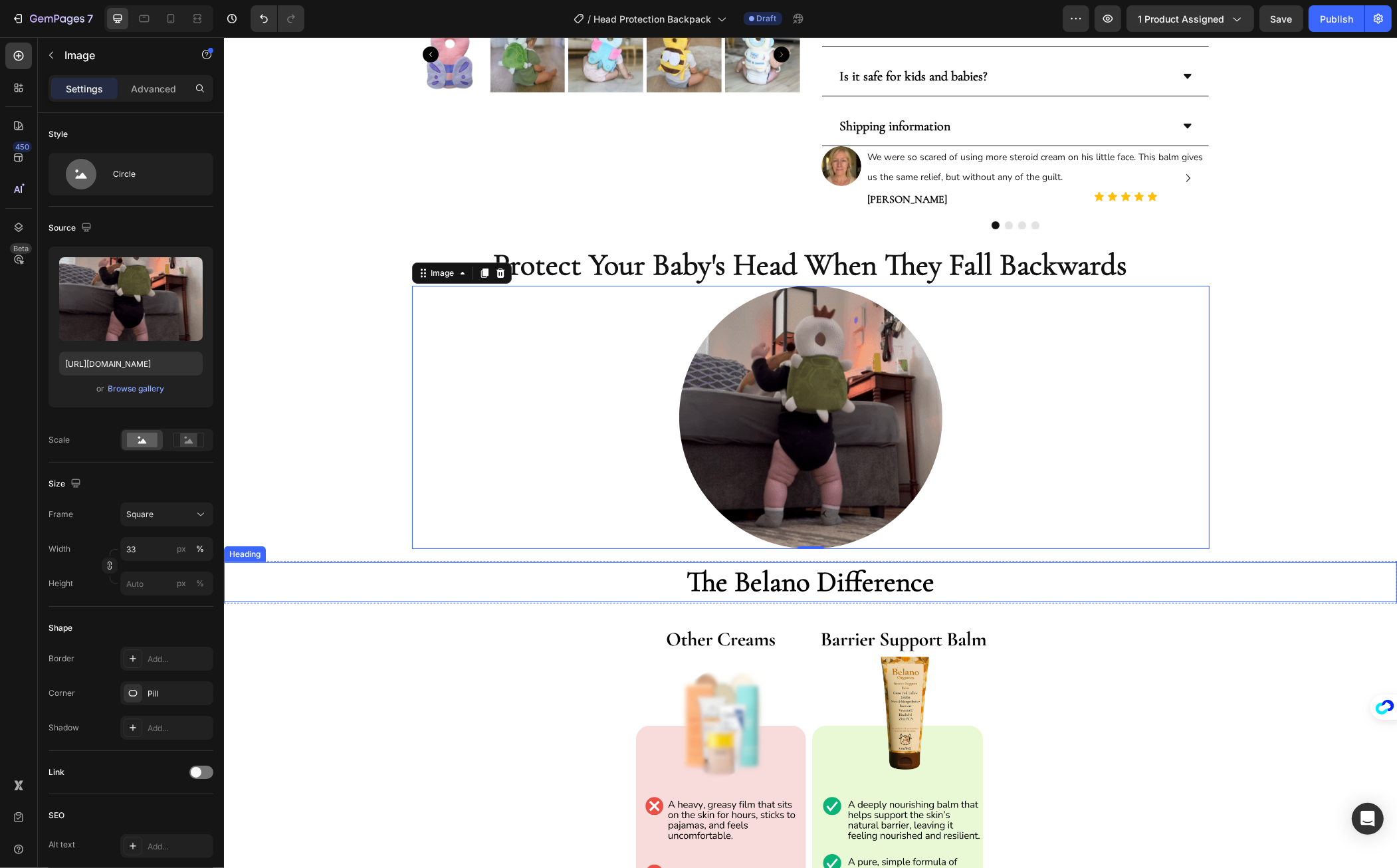
click at [729, 578] on strong "The Belano Difference" at bounding box center [810, 582] width 248 height 35
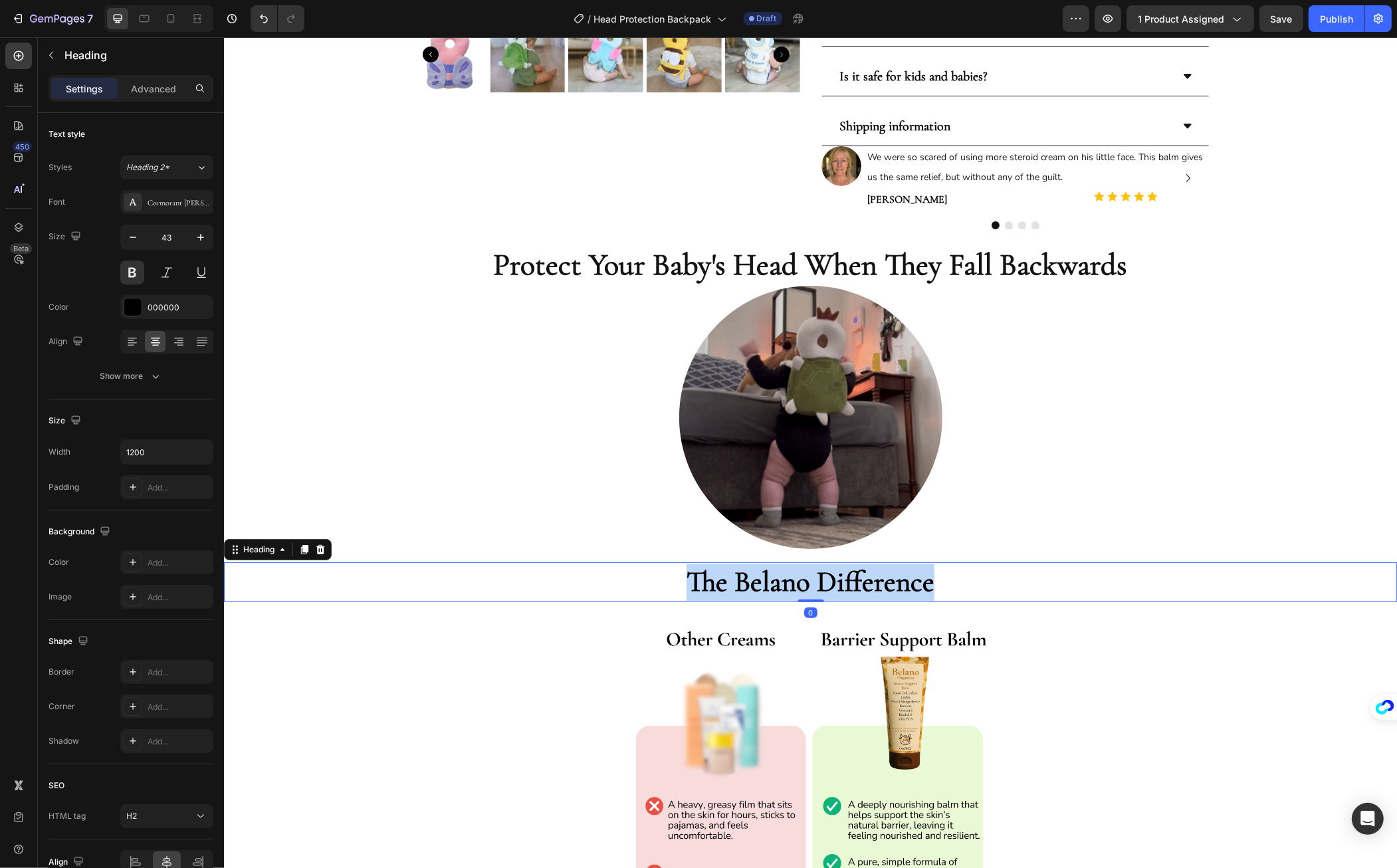
click at [729, 578] on strong "The Belano Difference" at bounding box center [810, 582] width 248 height 35
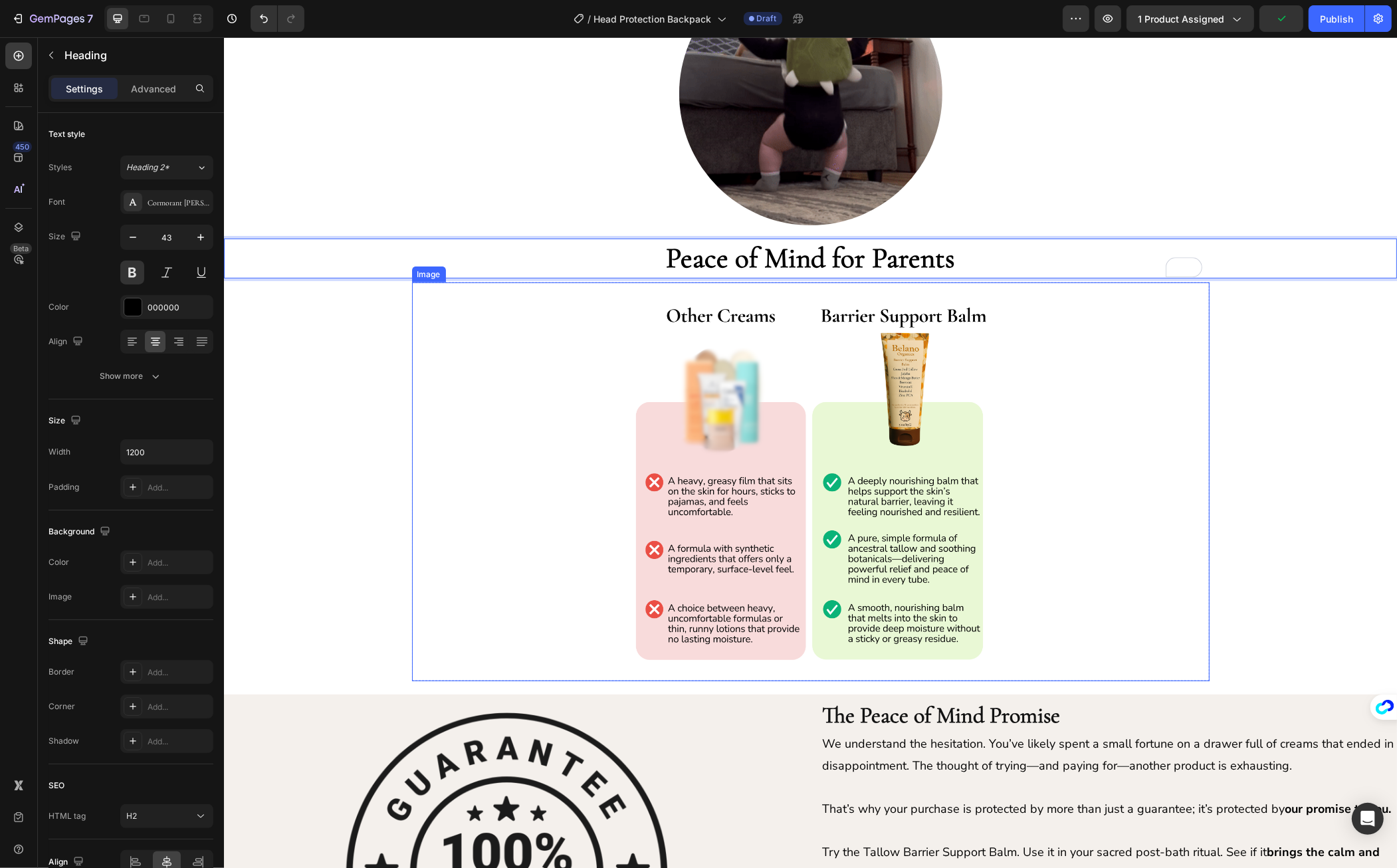
scroll to position [839, 0]
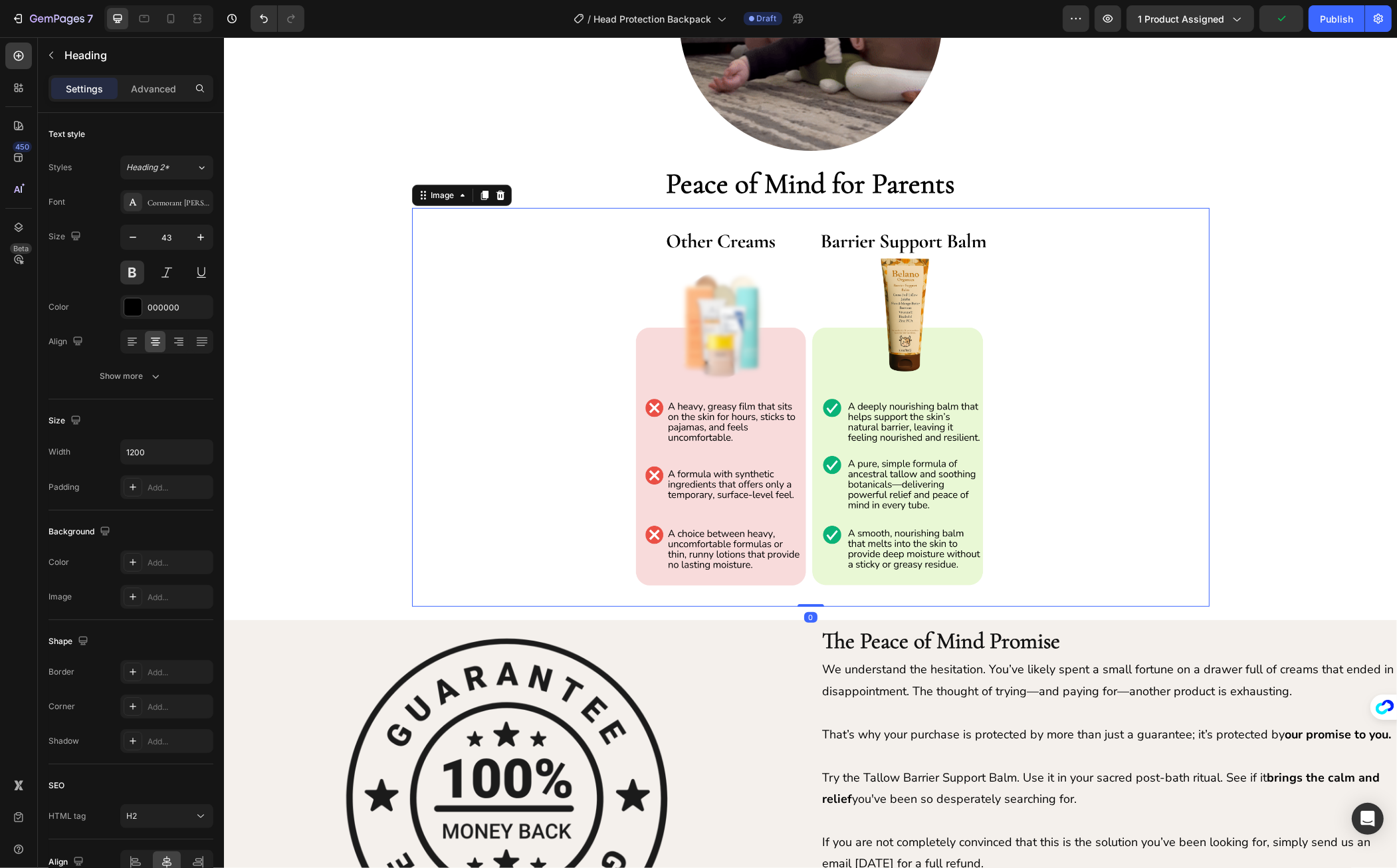
click at [490, 327] on div at bounding box center [811, 408] width 798 height 399
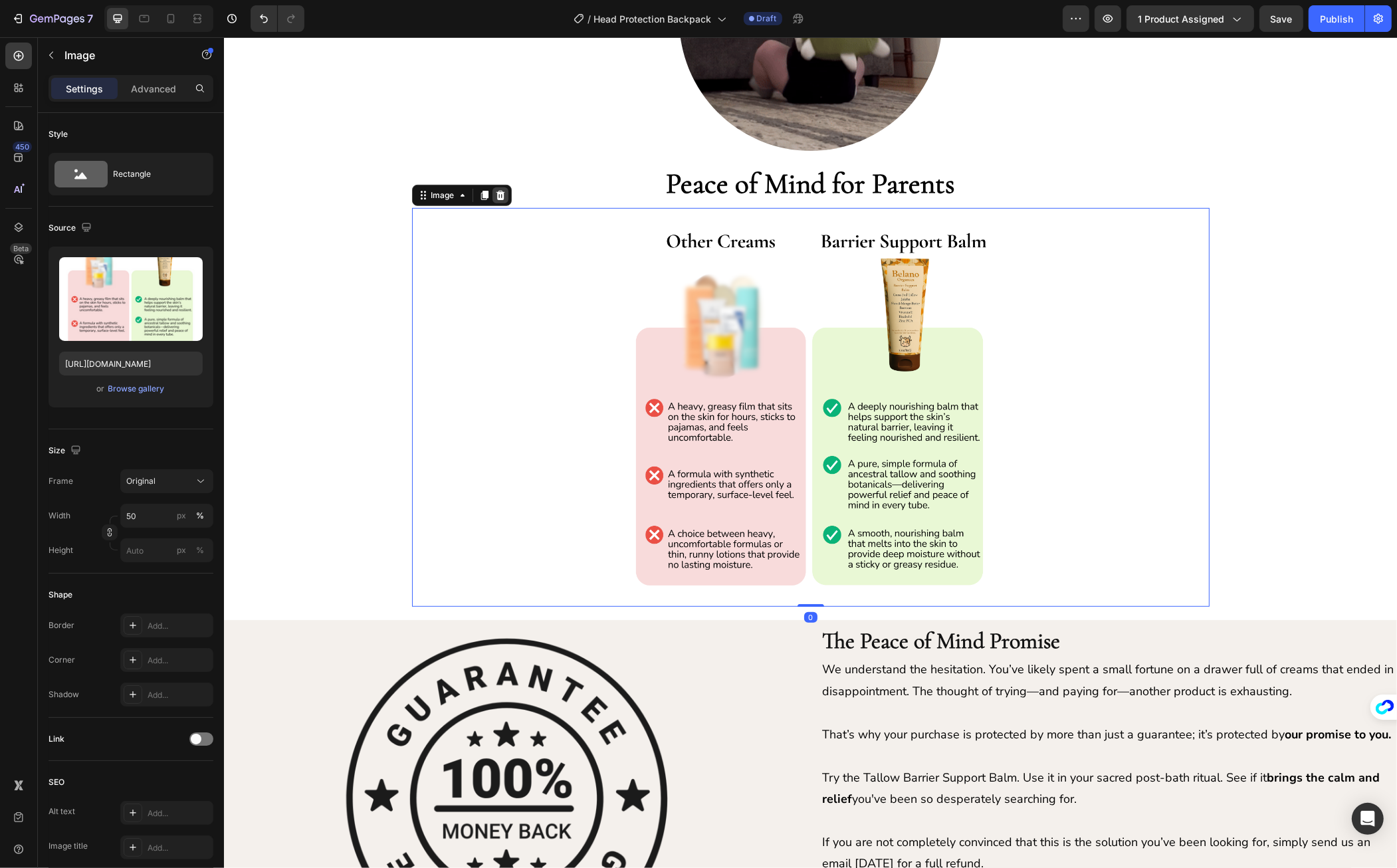
click at [495, 197] on icon at bounding box center [499, 195] width 9 height 9
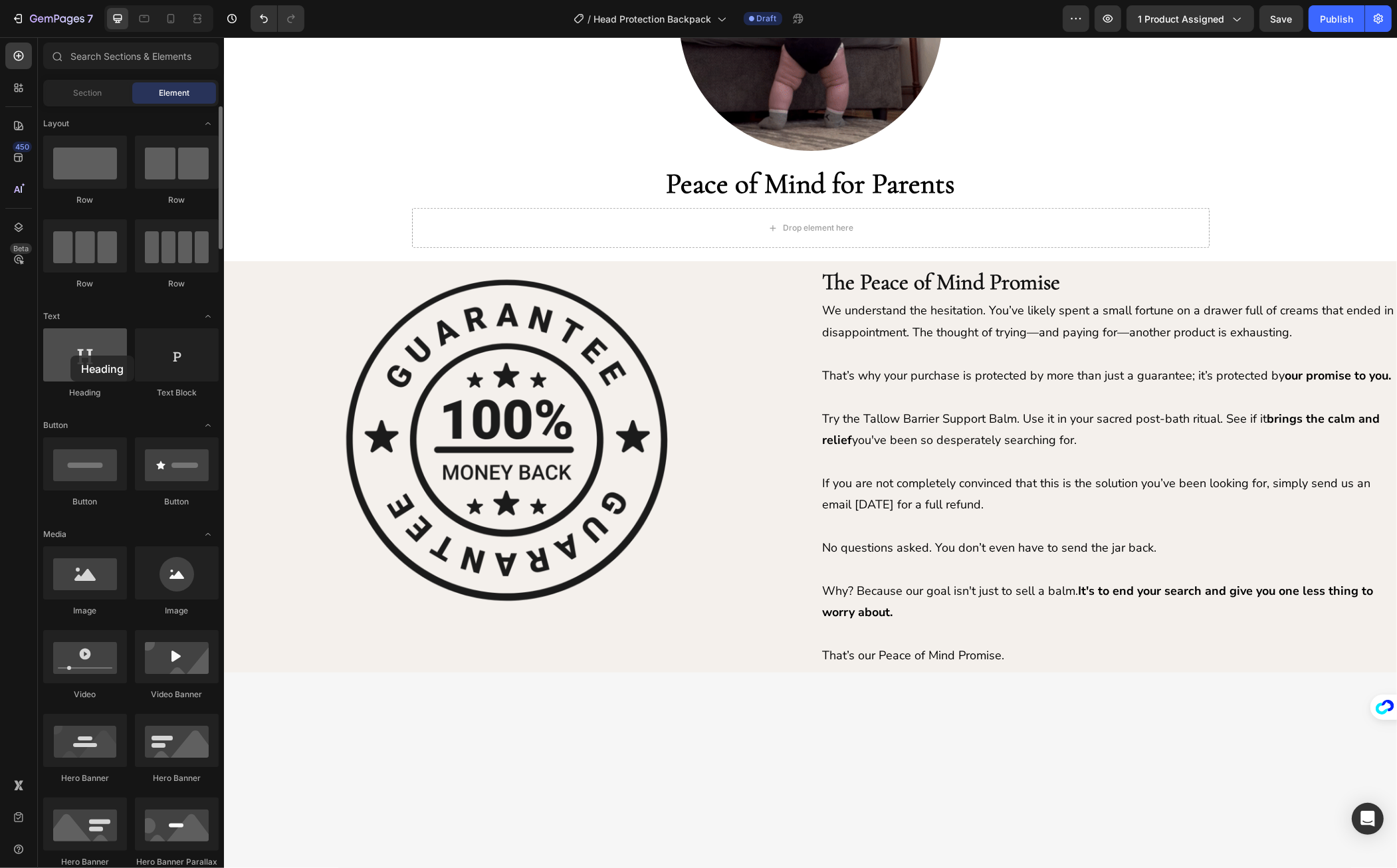
click at [71, 356] on div at bounding box center [85, 355] width 84 height 53
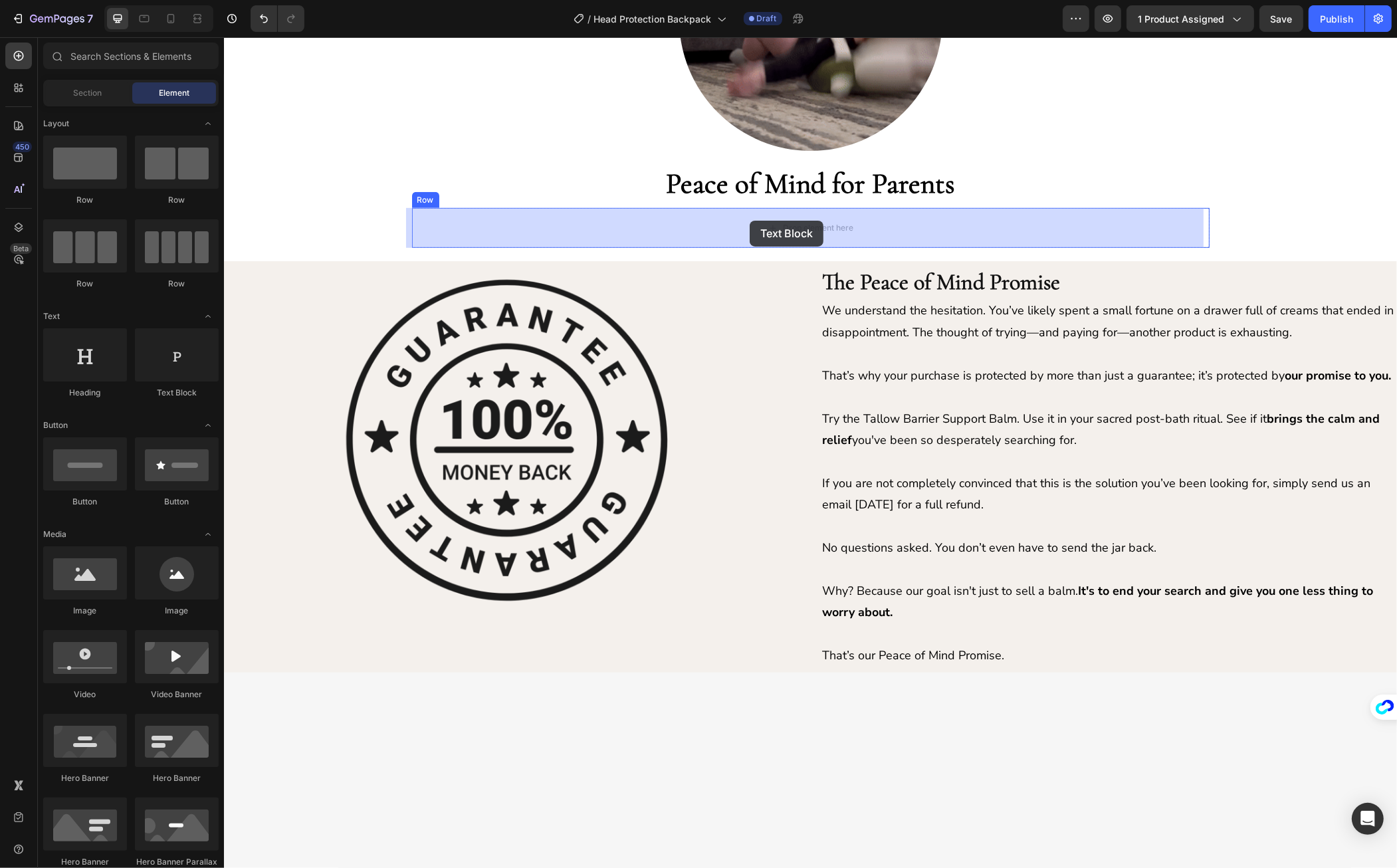
drag, startPoint x: 383, startPoint y: 400, endPoint x: 749, endPoint y: 221, distance: 407.4
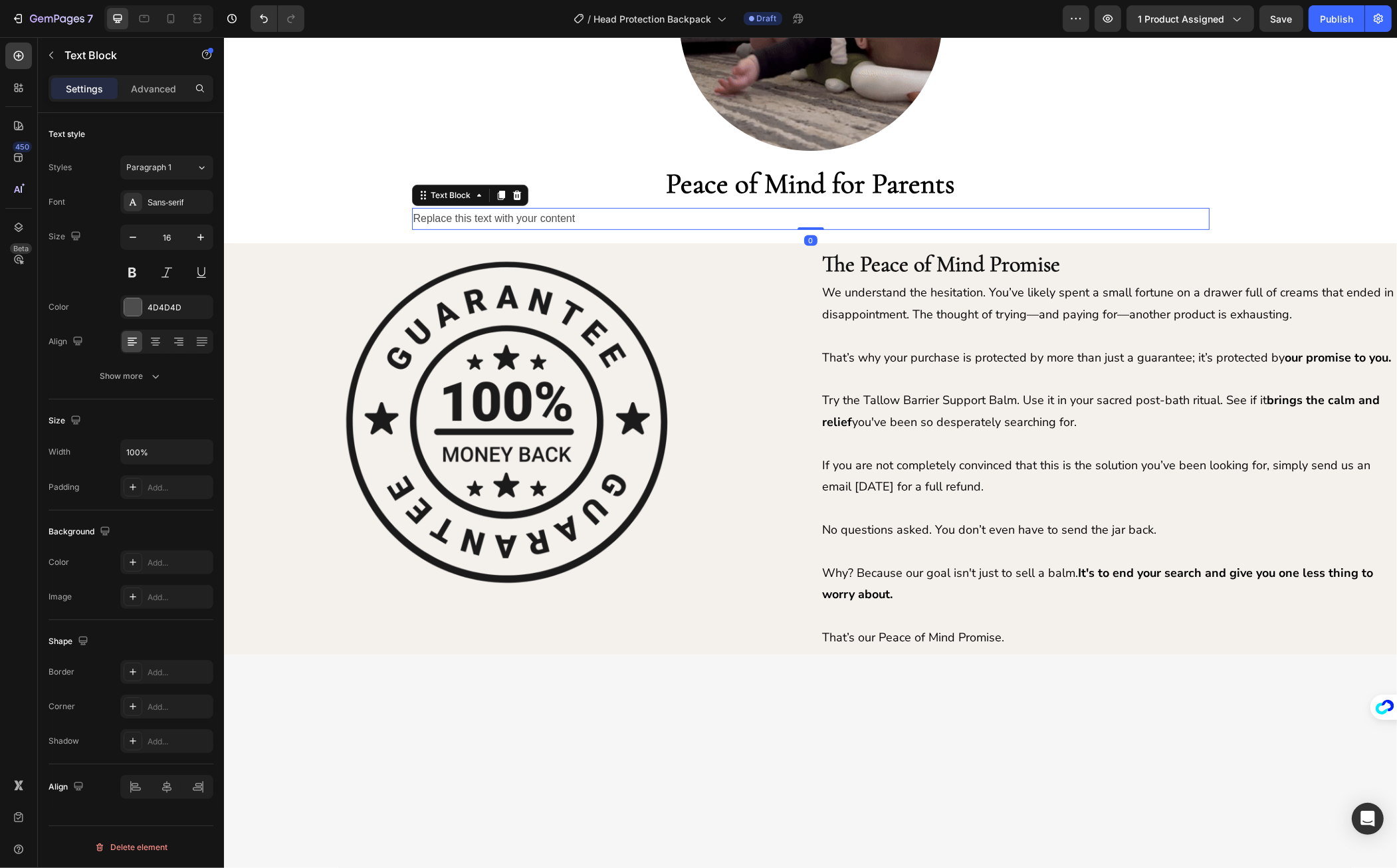
click at [592, 223] on div "Replace this text with your content" at bounding box center [811, 219] width 798 height 22
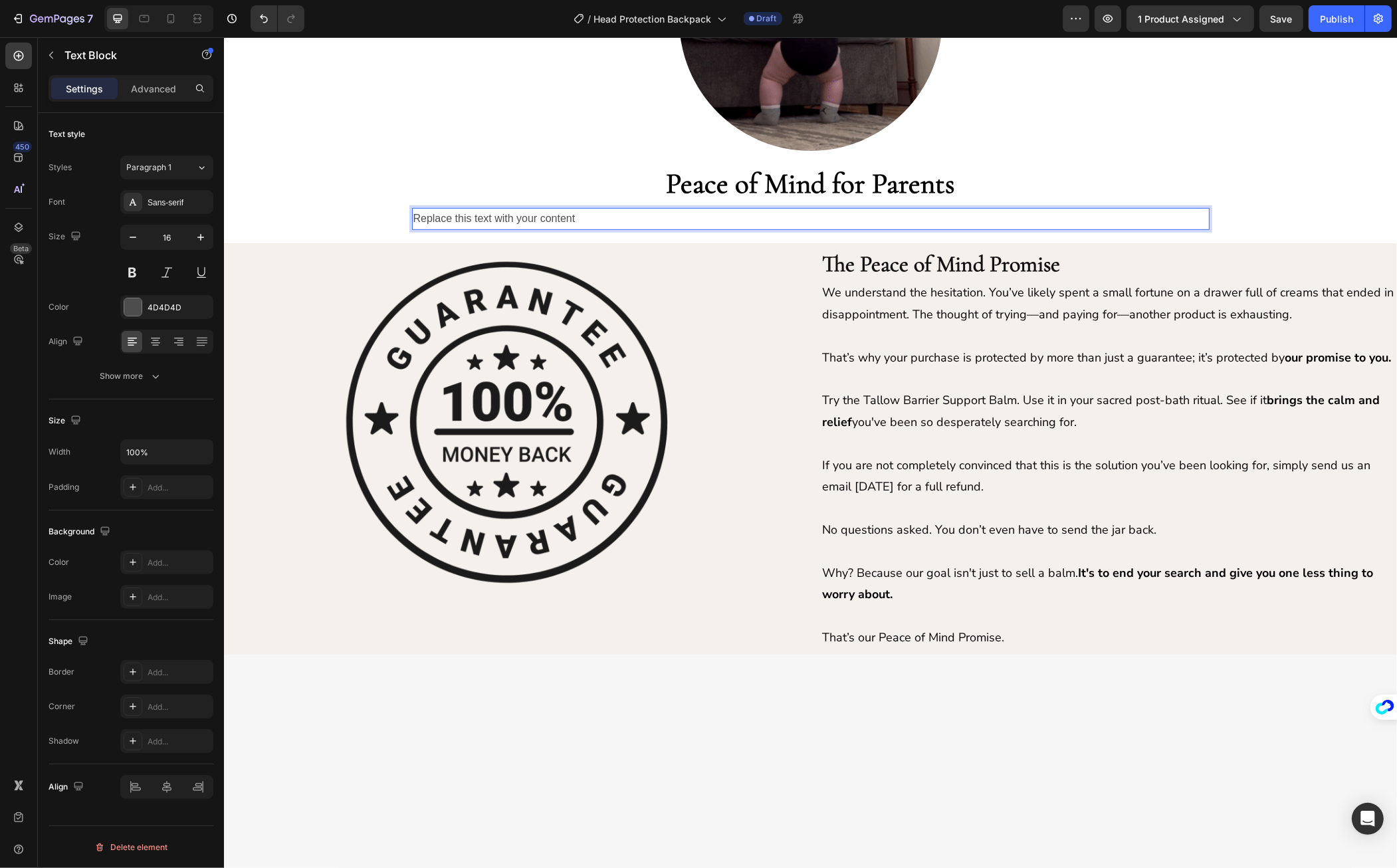
click at [592, 223] on p "Replace this text with your content" at bounding box center [811, 219] width 795 height 19
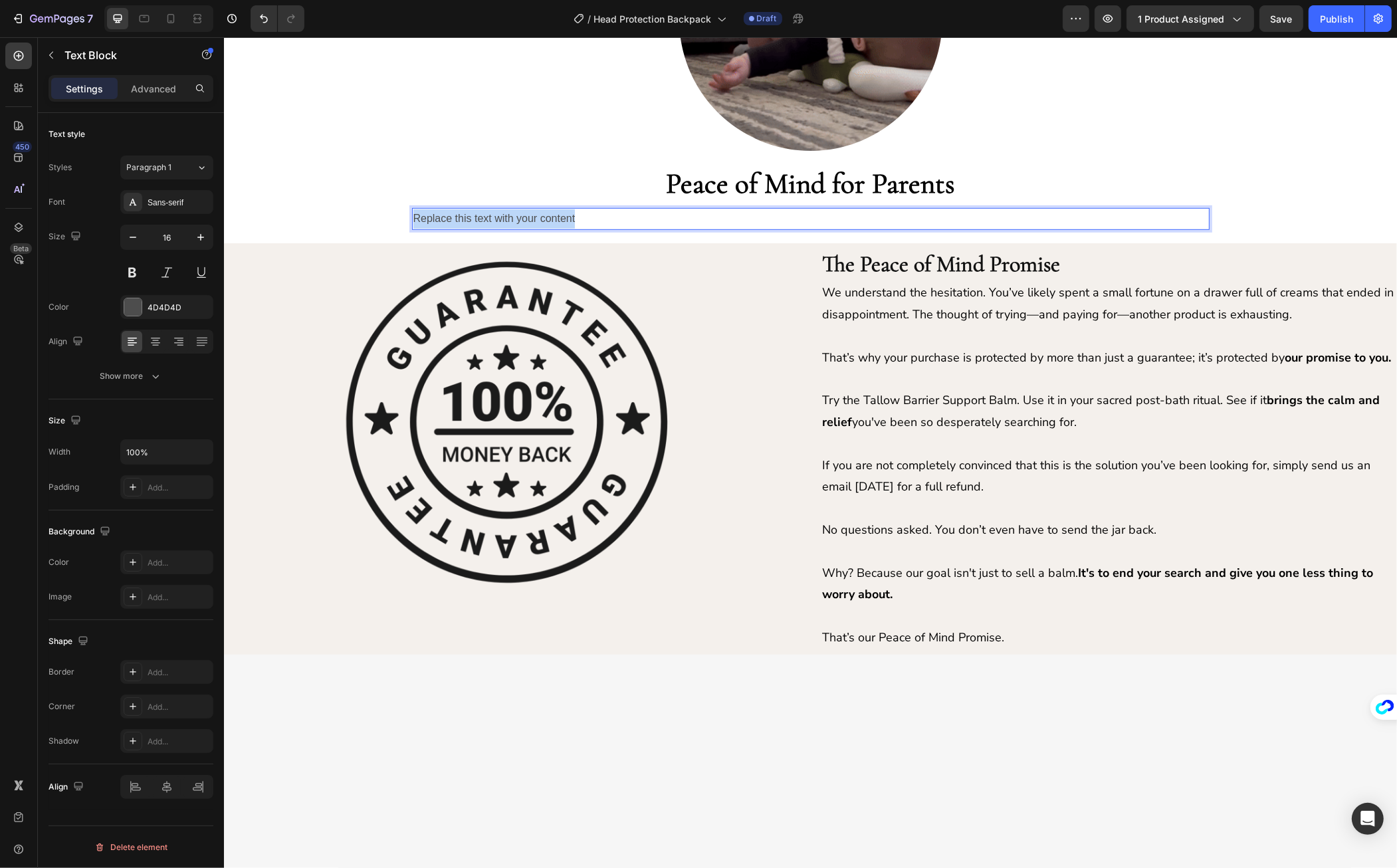
click at [592, 223] on p "Replace this text with your content" at bounding box center [811, 219] width 795 height 19
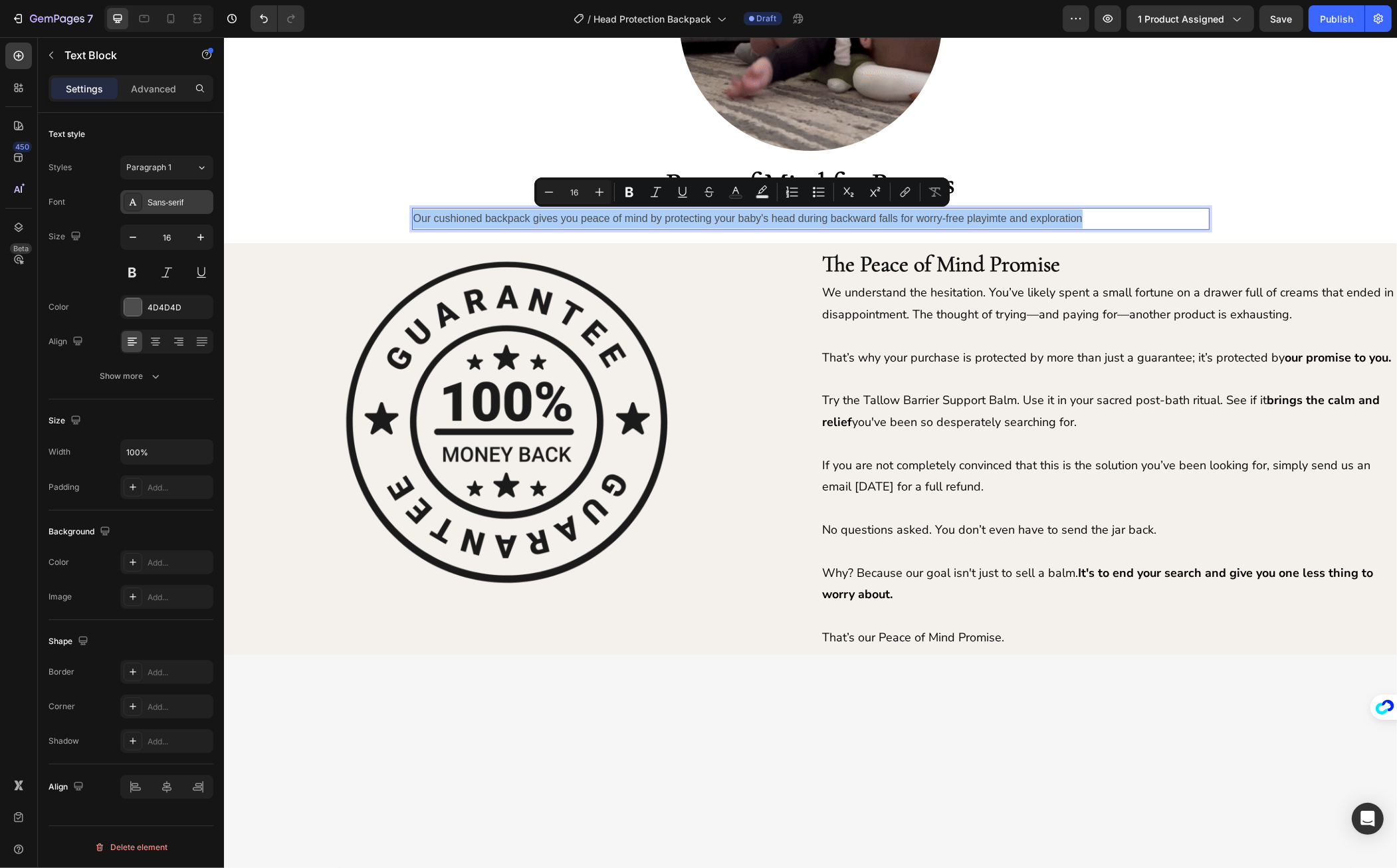
click at [159, 199] on div "Sans-serif" at bounding box center [179, 203] width 63 height 12
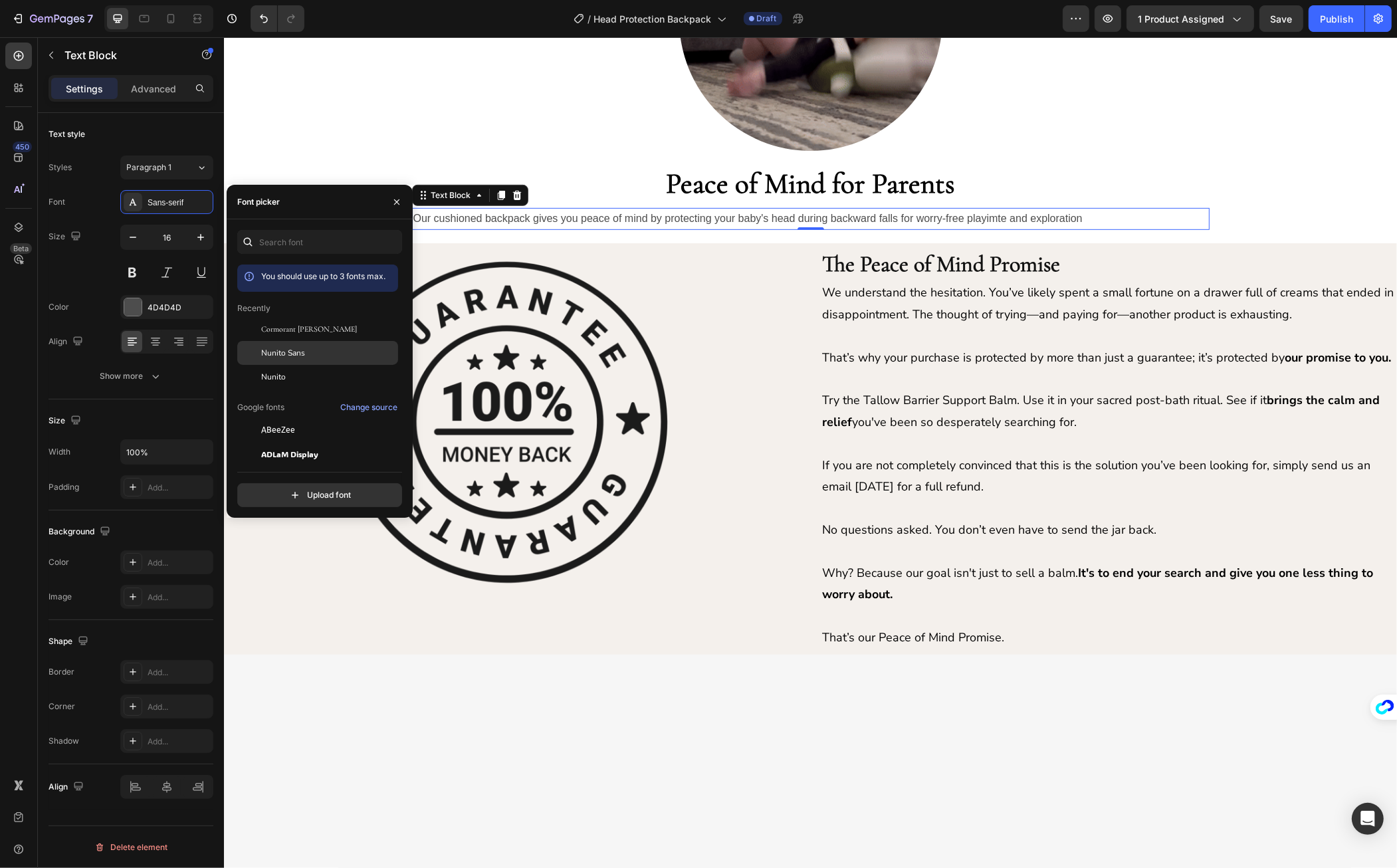
click at [256, 349] on div at bounding box center [250, 353] width 24 height 24
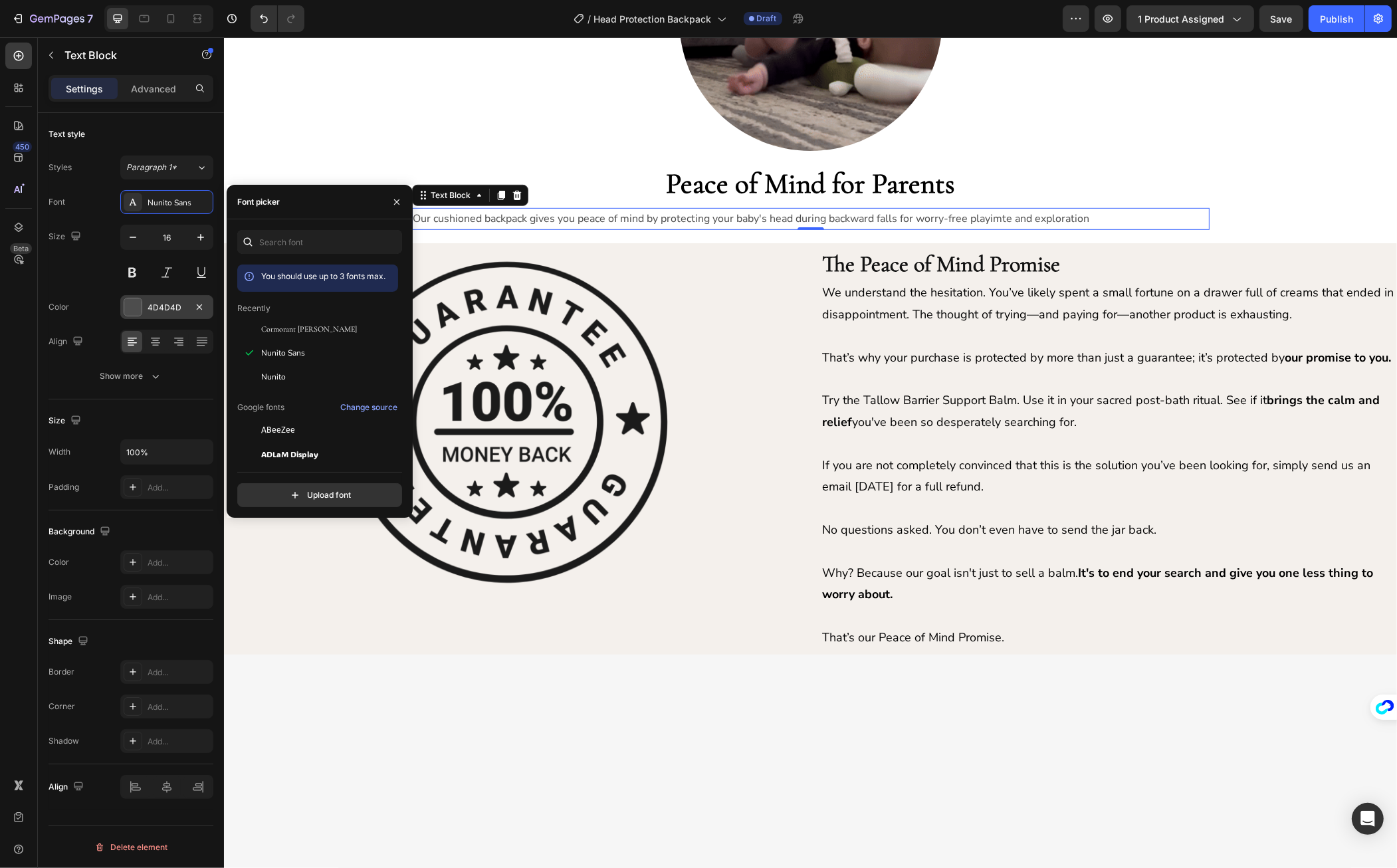
click at [157, 298] on div "4D4D4D" at bounding box center [166, 307] width 93 height 24
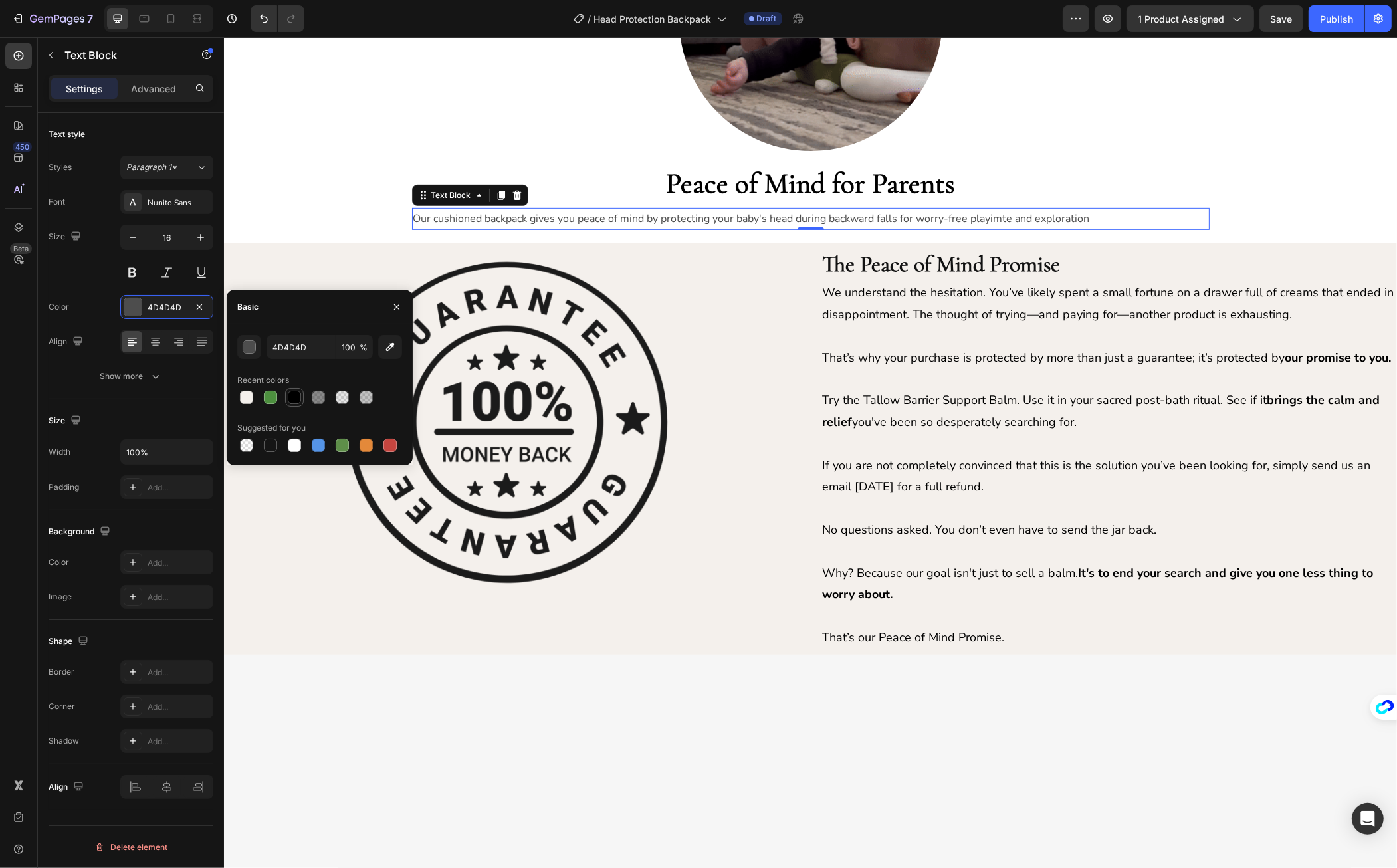
click at [288, 392] on div at bounding box center [294, 398] width 13 height 13
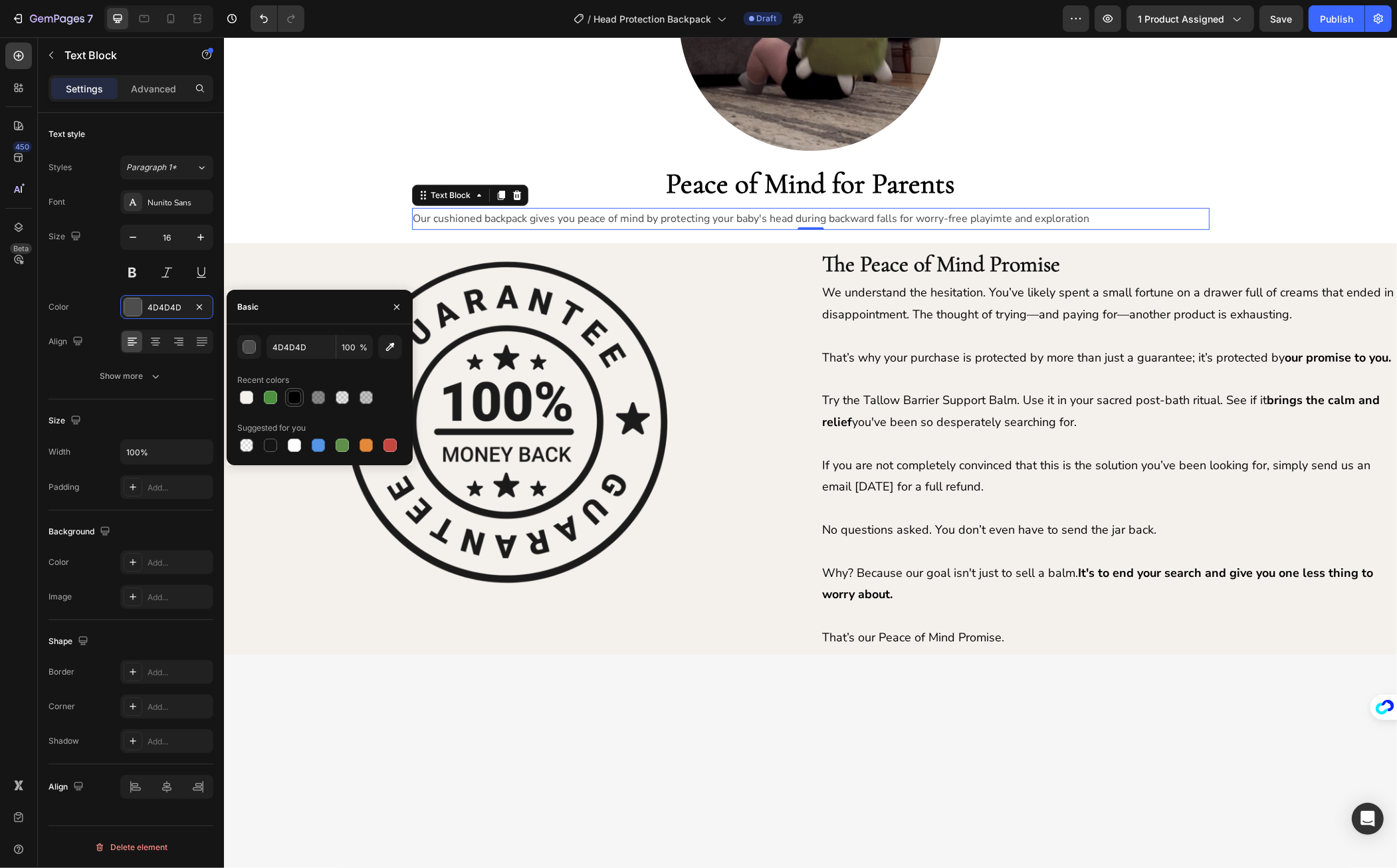
type input "000000"
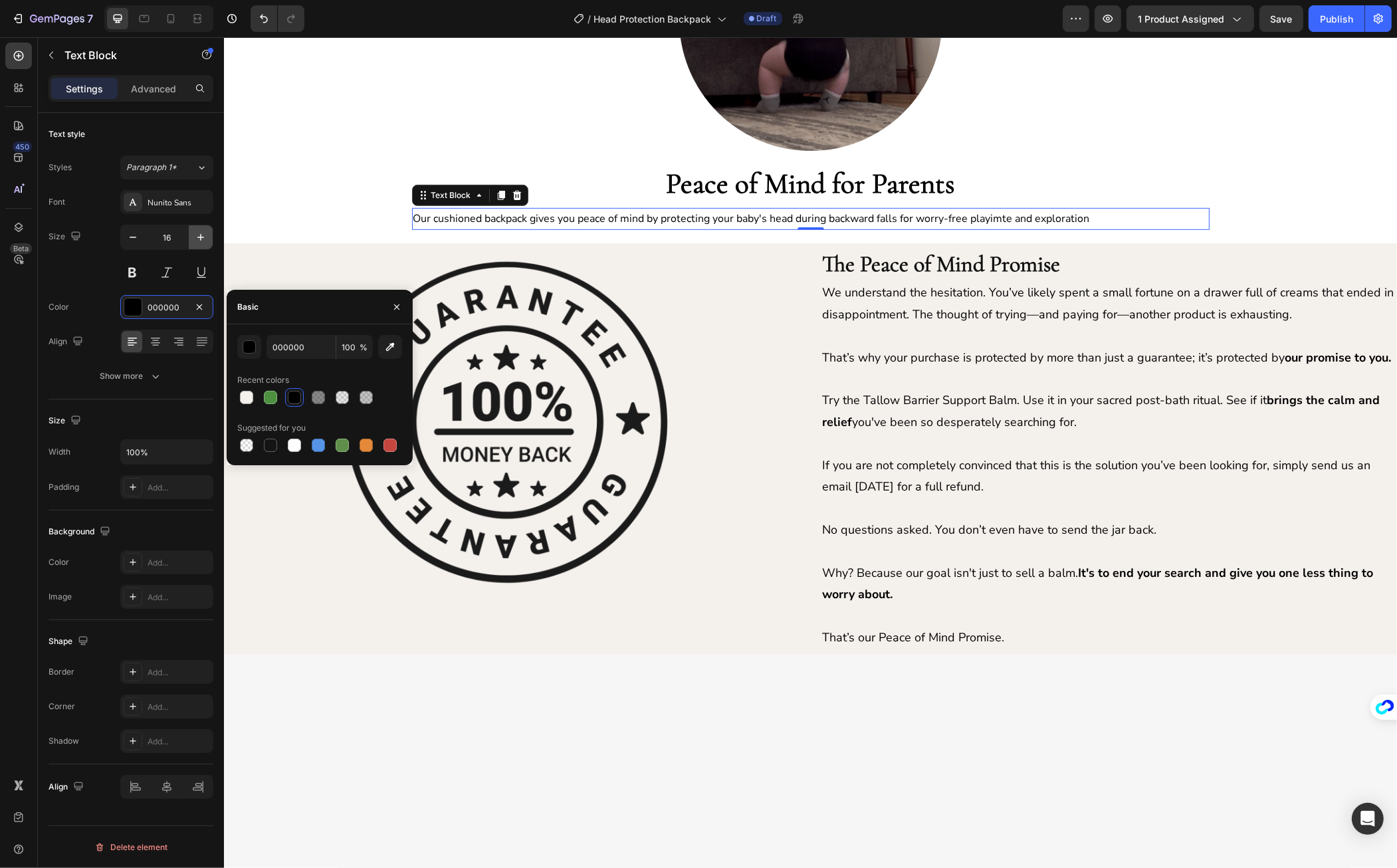
click at [198, 238] on icon "button" at bounding box center [201, 238] width 7 height 7
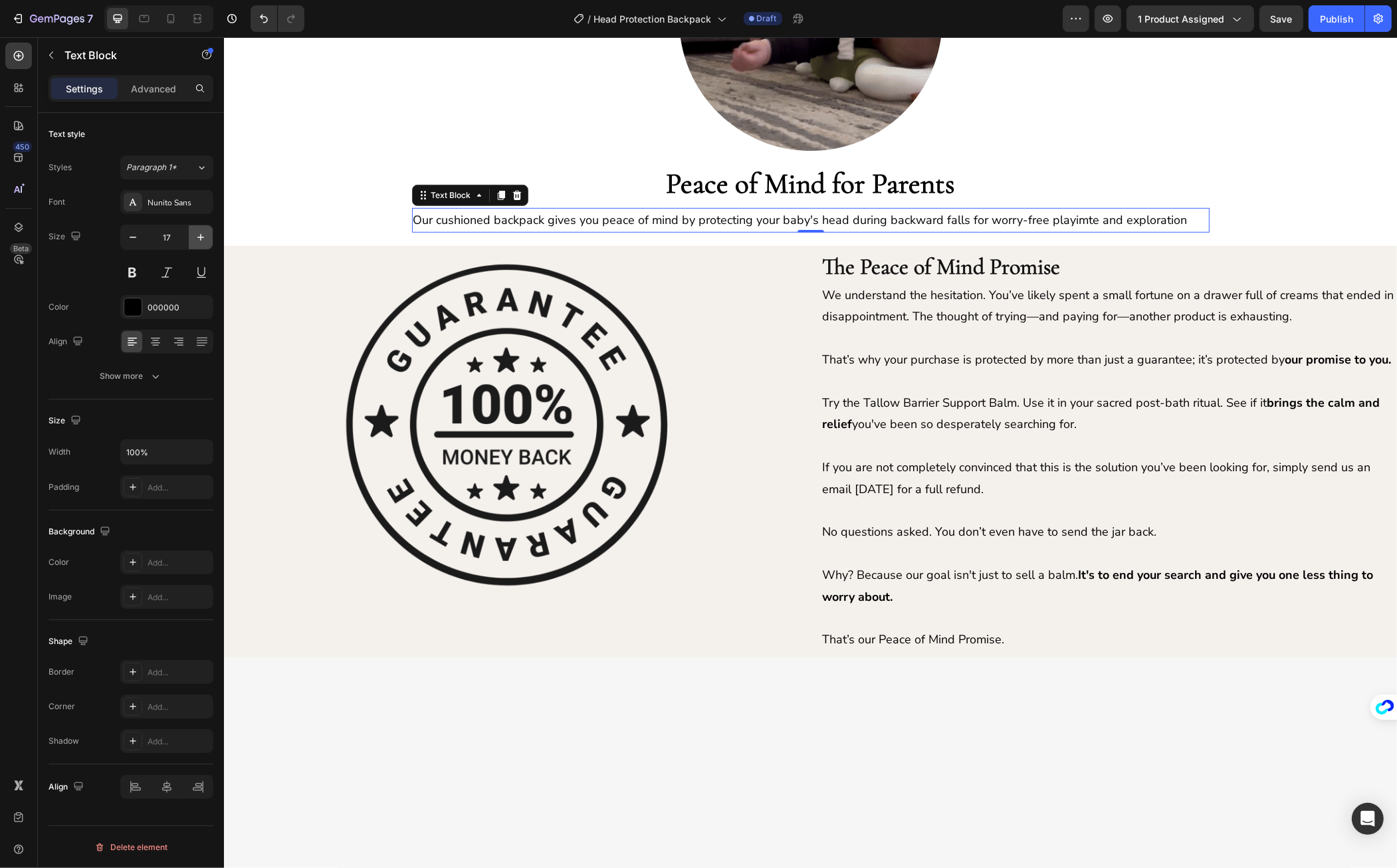
type input "18"
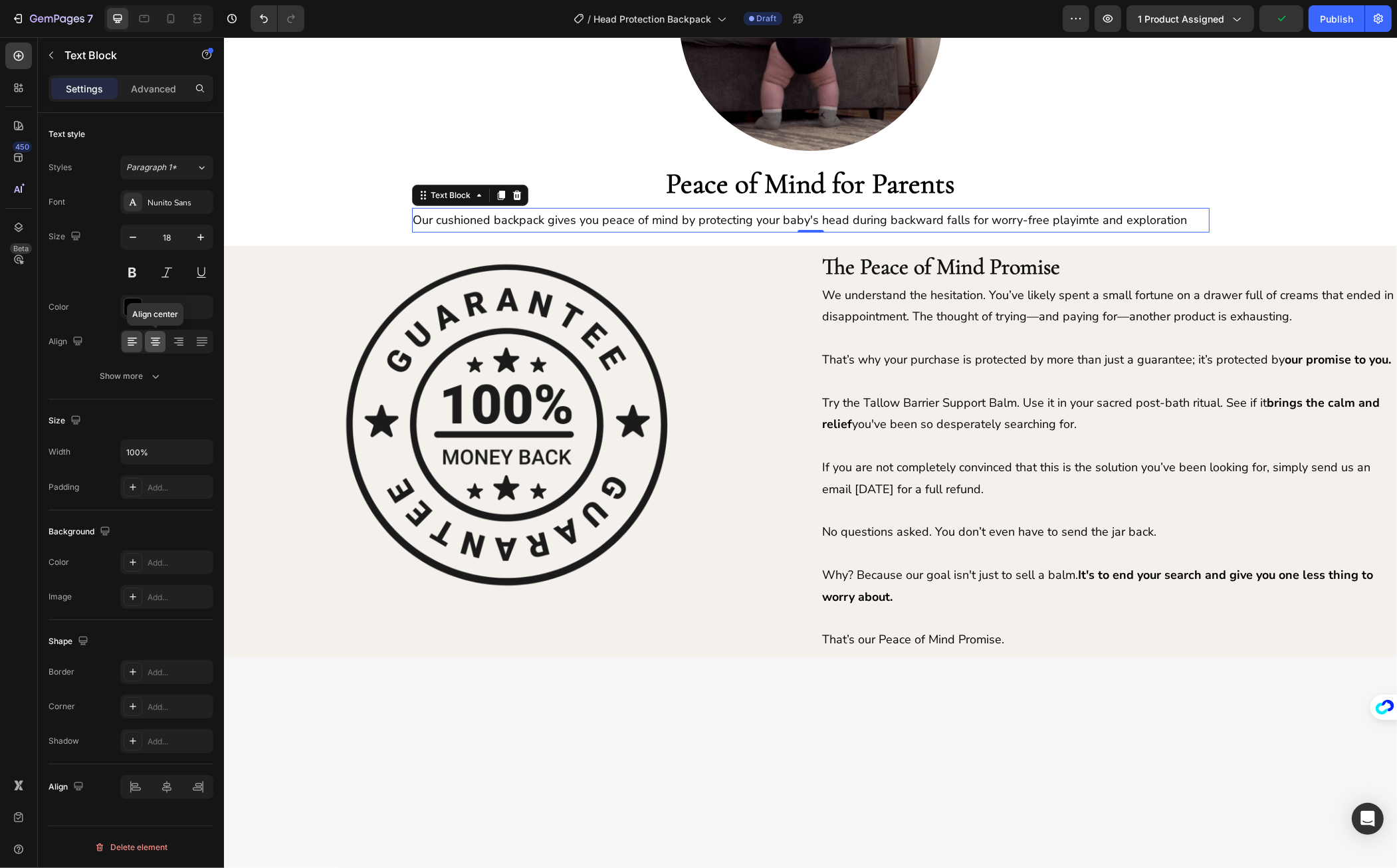
click at [149, 338] on icon at bounding box center [155, 342] width 13 height 13
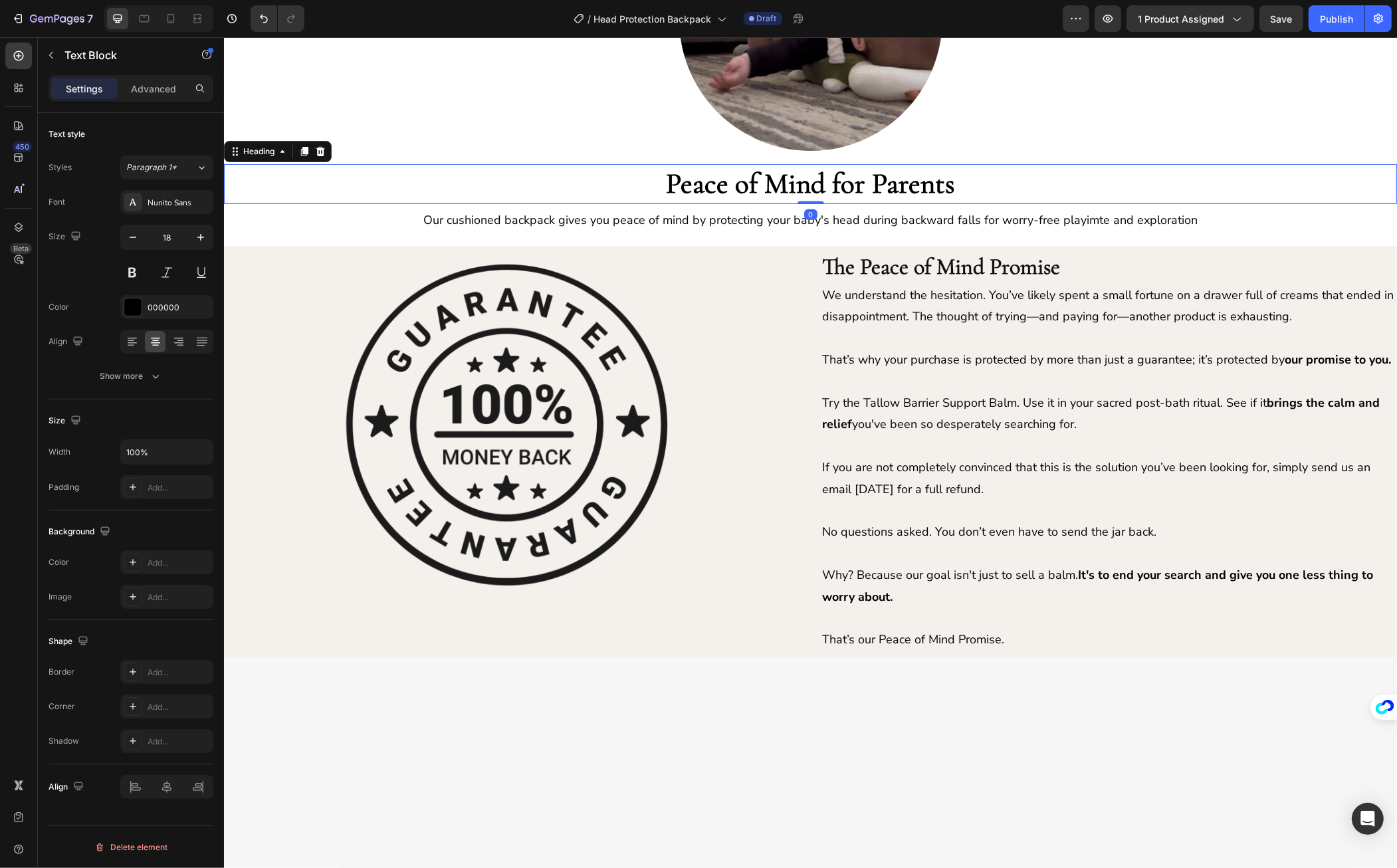
click at [675, 174] on strong "Peace of Mind for Parents" at bounding box center [809, 183] width 289 height 35
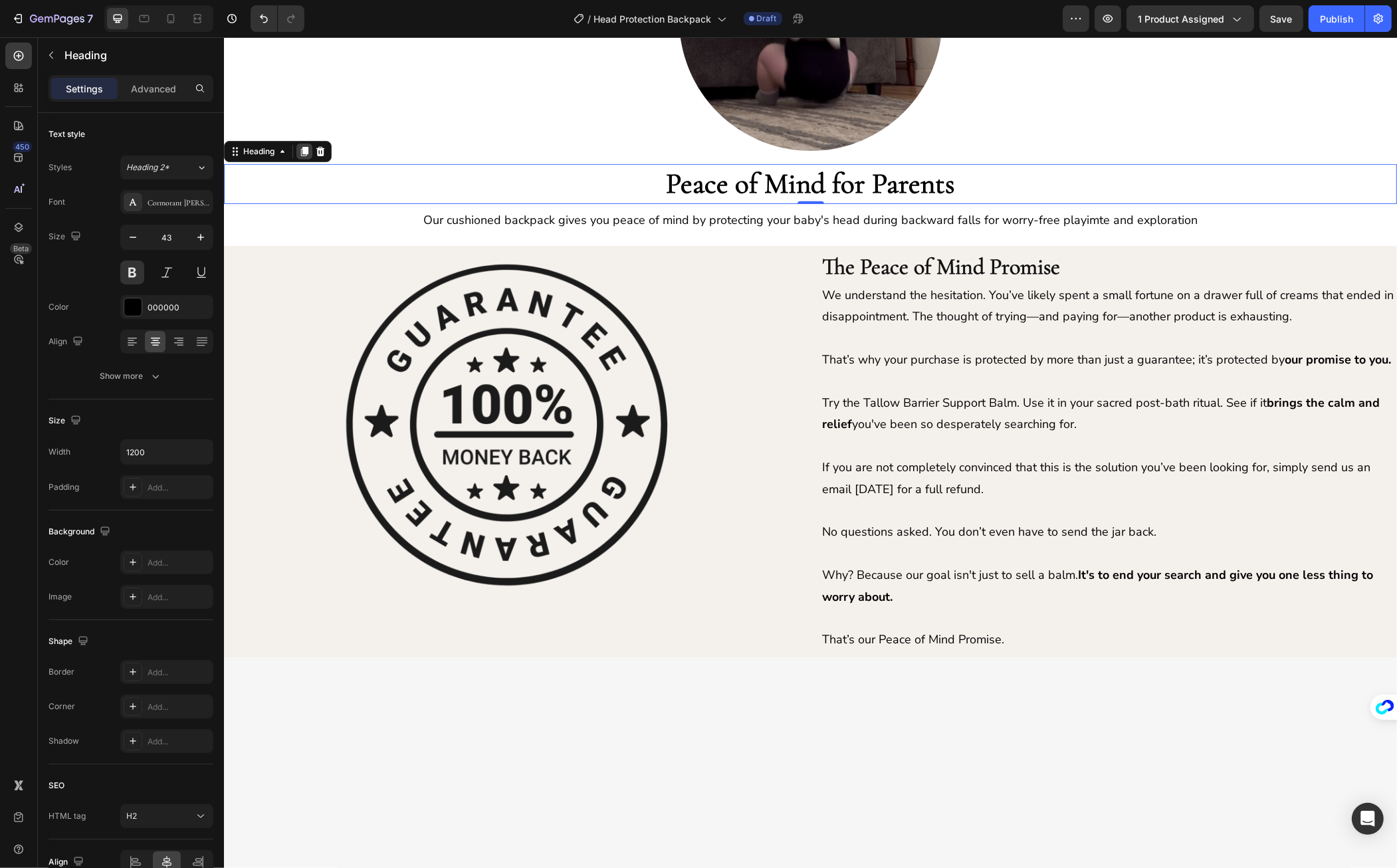
click at [304, 149] on icon at bounding box center [304, 152] width 7 height 9
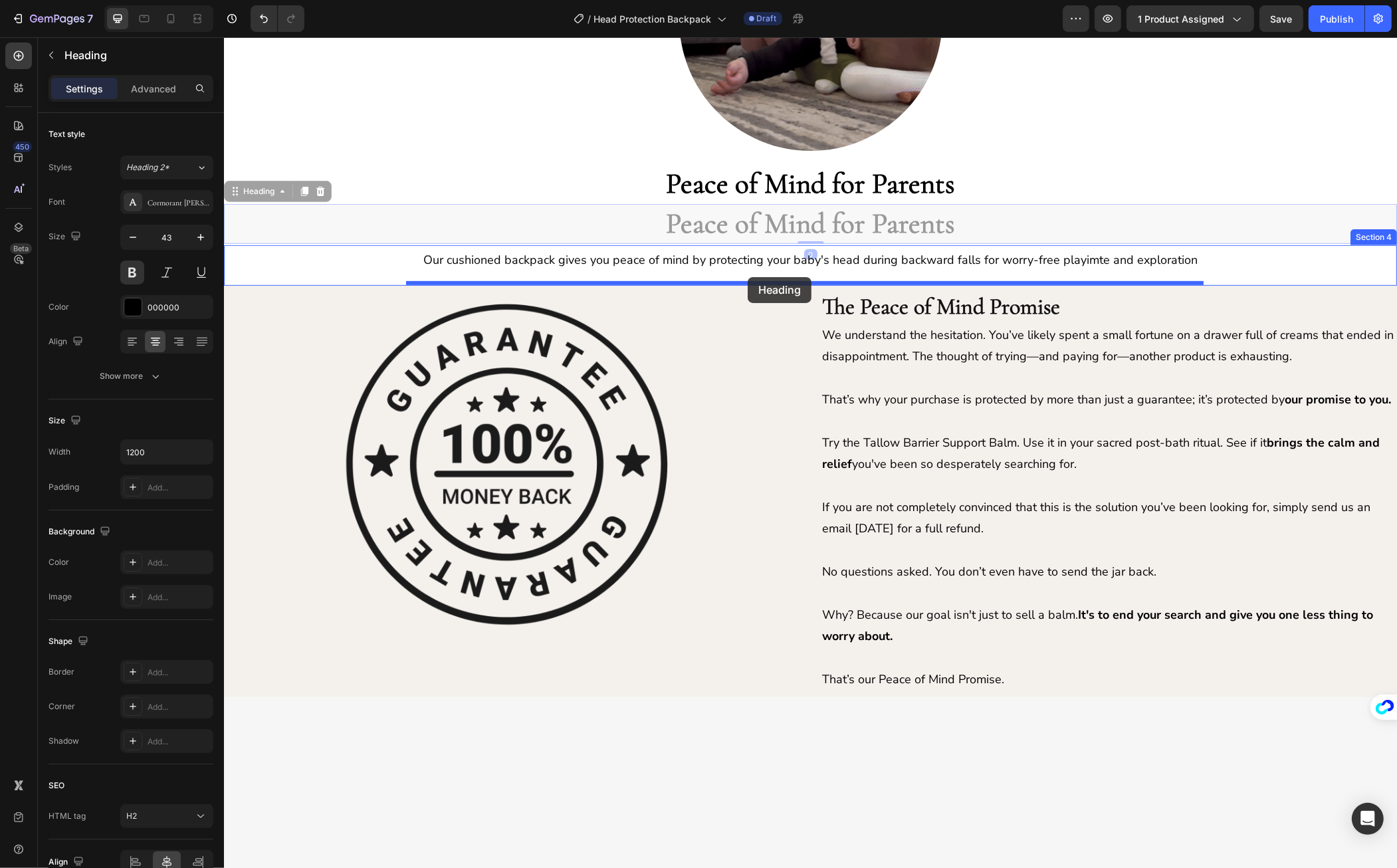
drag, startPoint x: 234, startPoint y: 190, endPoint x: 747, endPoint y: 277, distance: 520.3
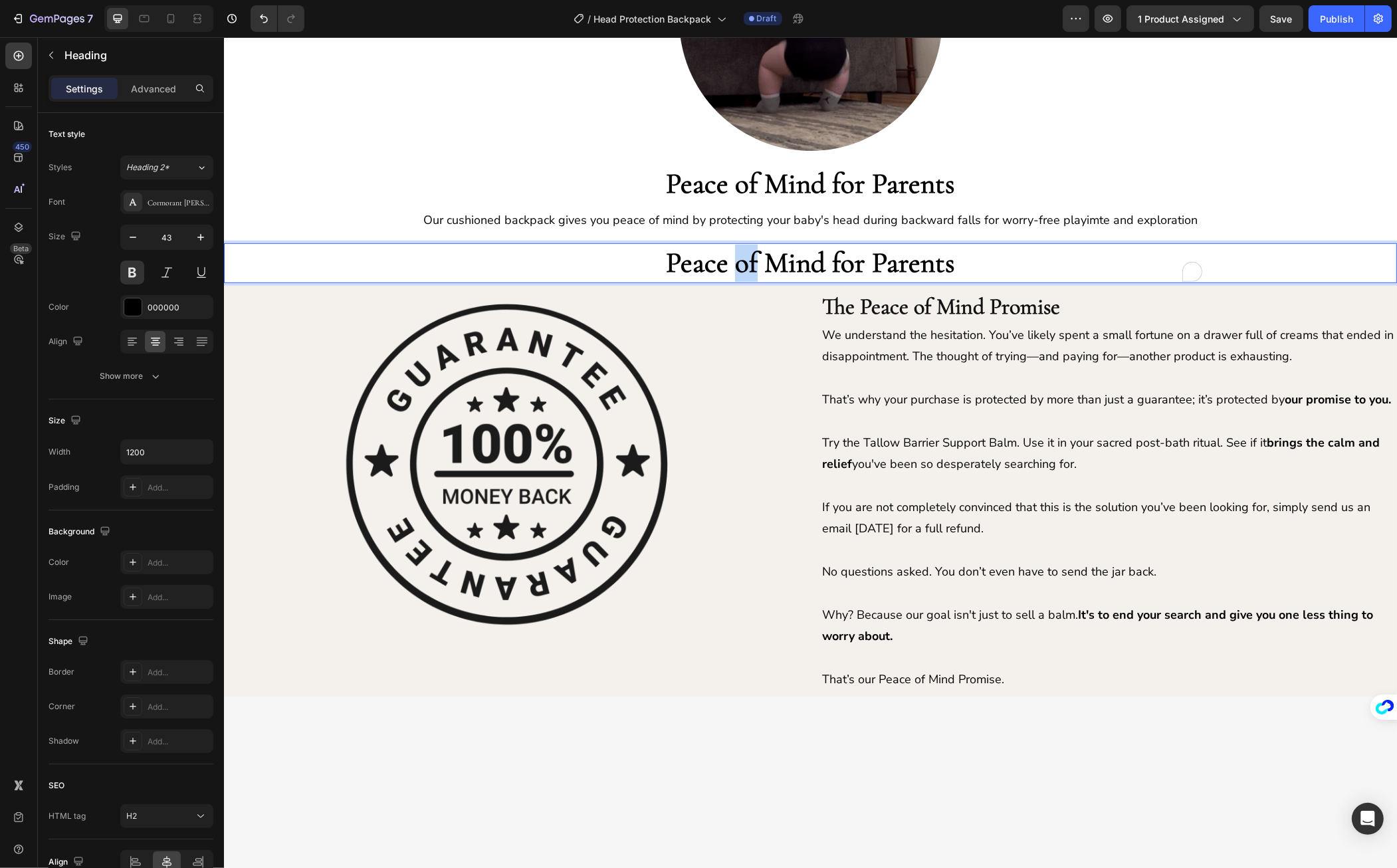
click at [732, 258] on strong "Peace of Mind for Parents" at bounding box center [809, 263] width 289 height 35
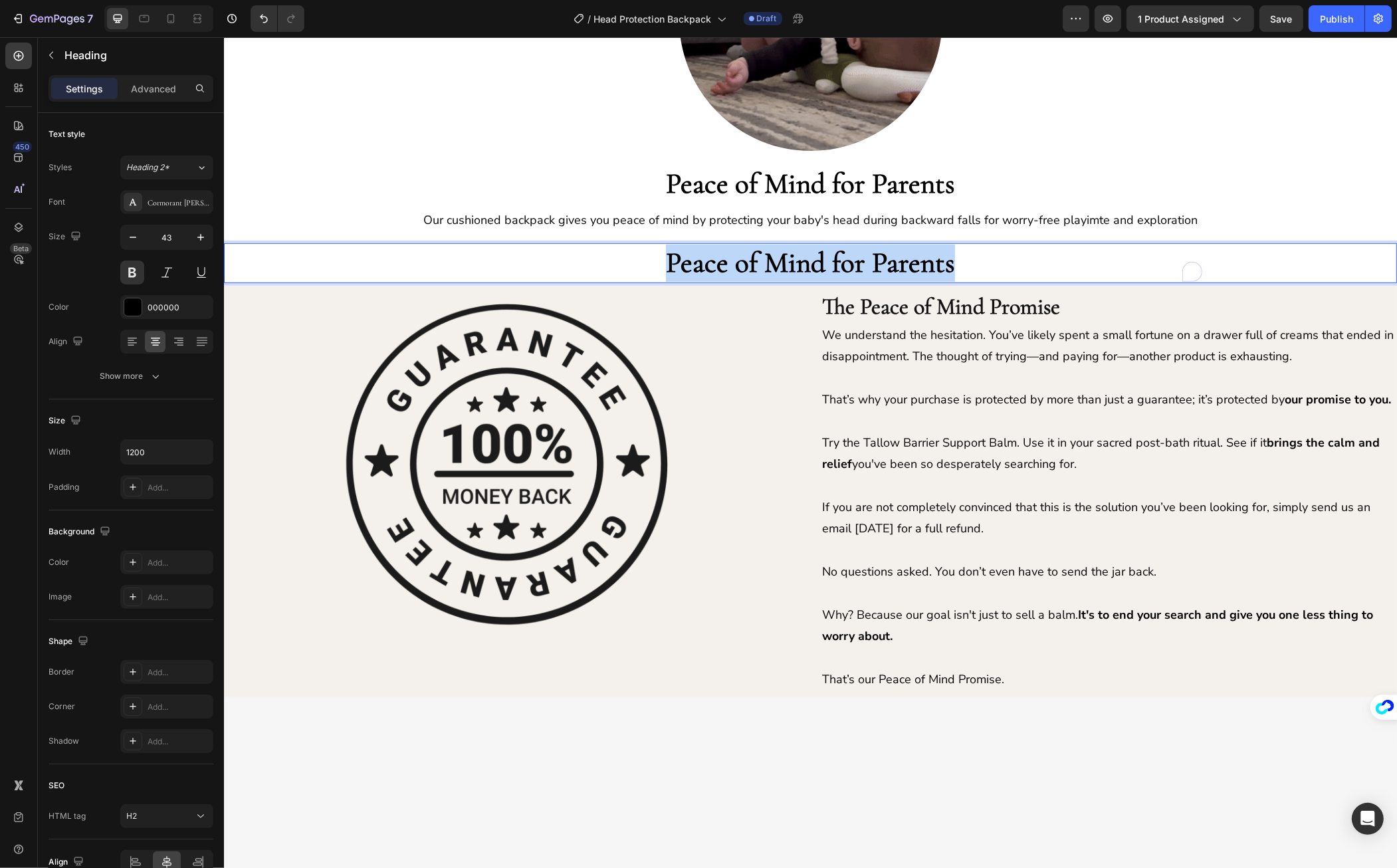
click at [732, 258] on strong "Peace of Mind for Parents" at bounding box center [809, 263] width 289 height 35
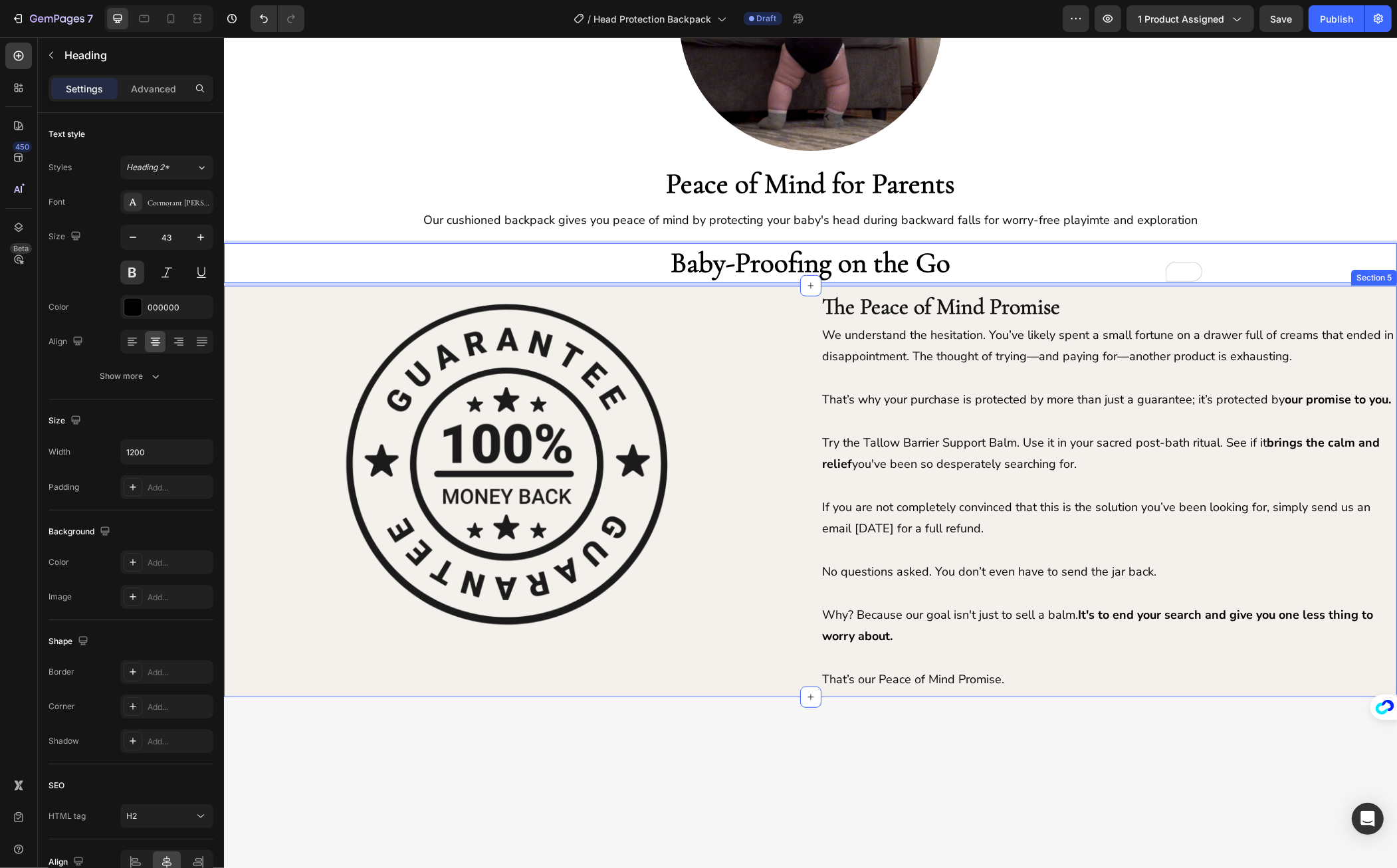
click at [300, 679] on div "Image" at bounding box center [512, 491] width 576 height 401
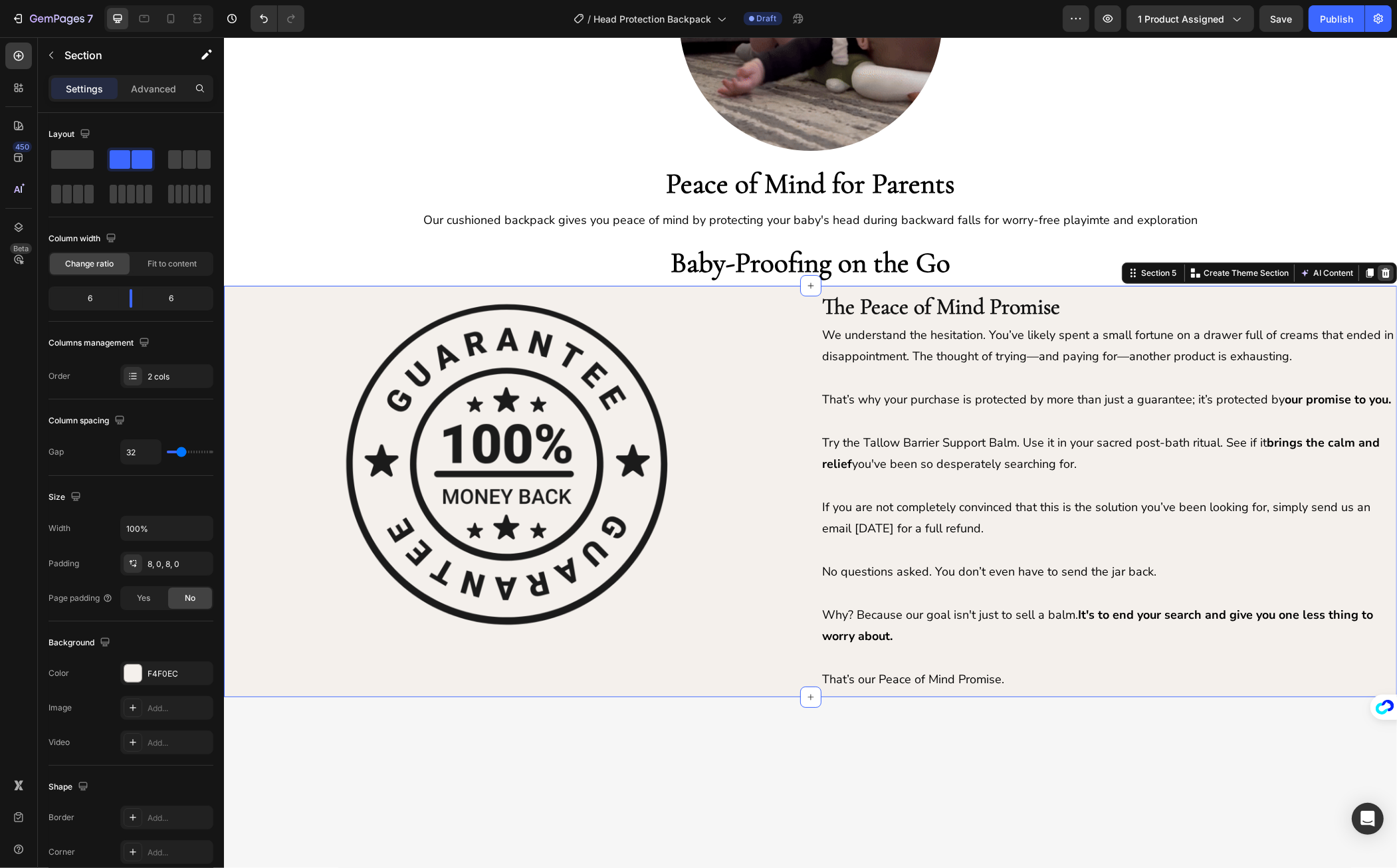
click at [1382, 273] on icon at bounding box center [1386, 273] width 9 height 9
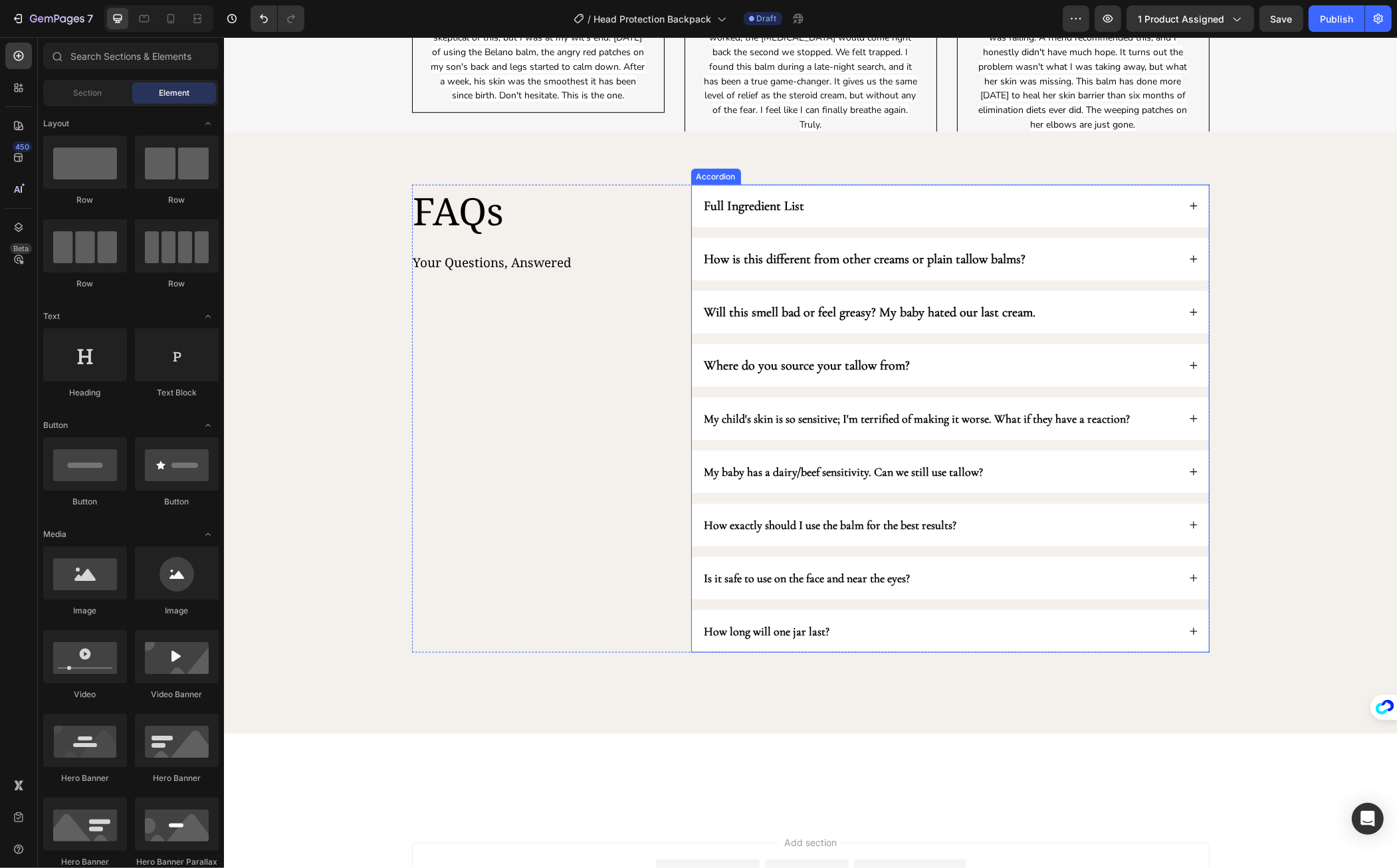
scroll to position [763, 0]
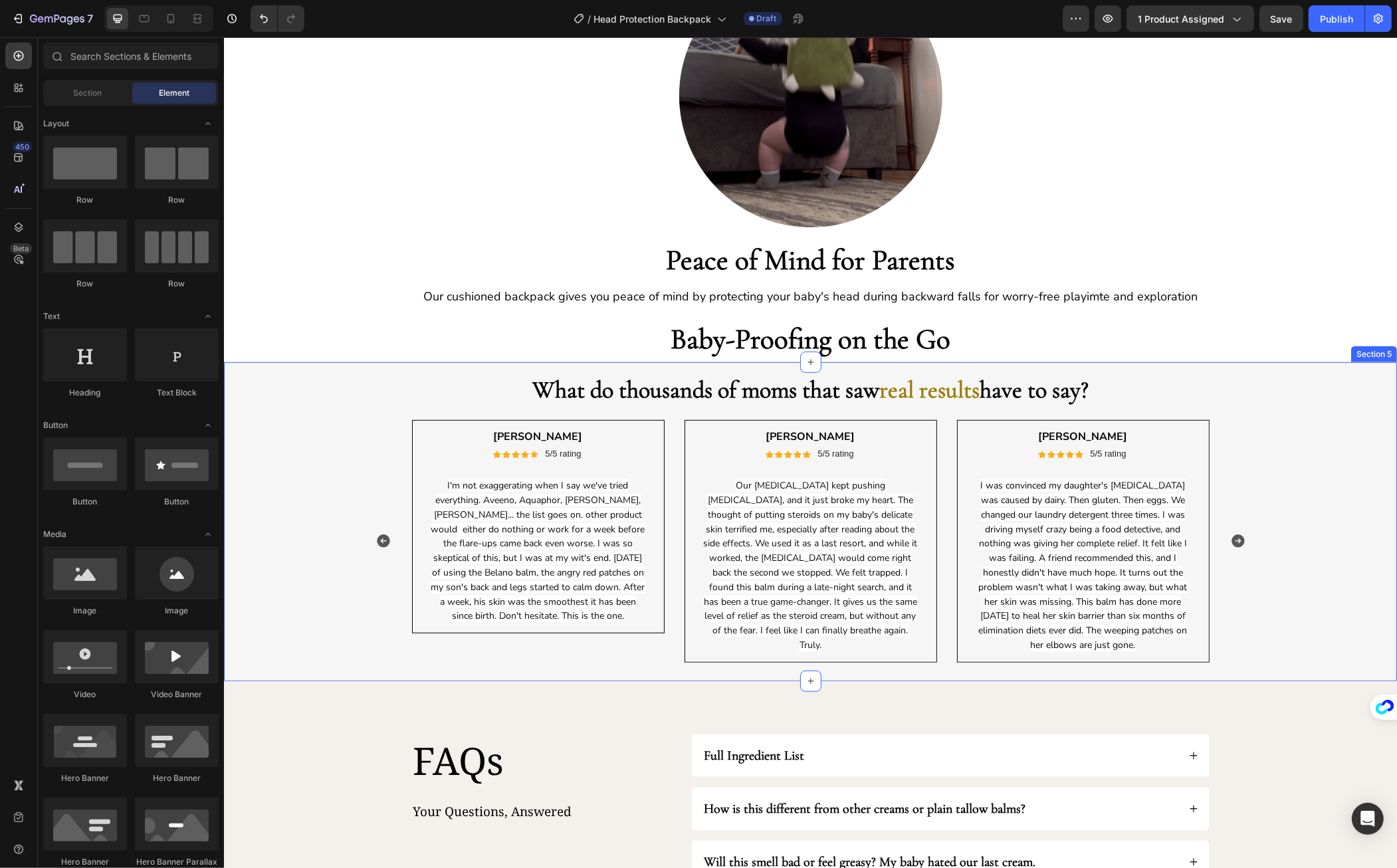
click at [1236, 405] on div "What do thousands of moms that saw real results have to say? Heading Row Olivia…" at bounding box center [810, 522] width 1153 height 303
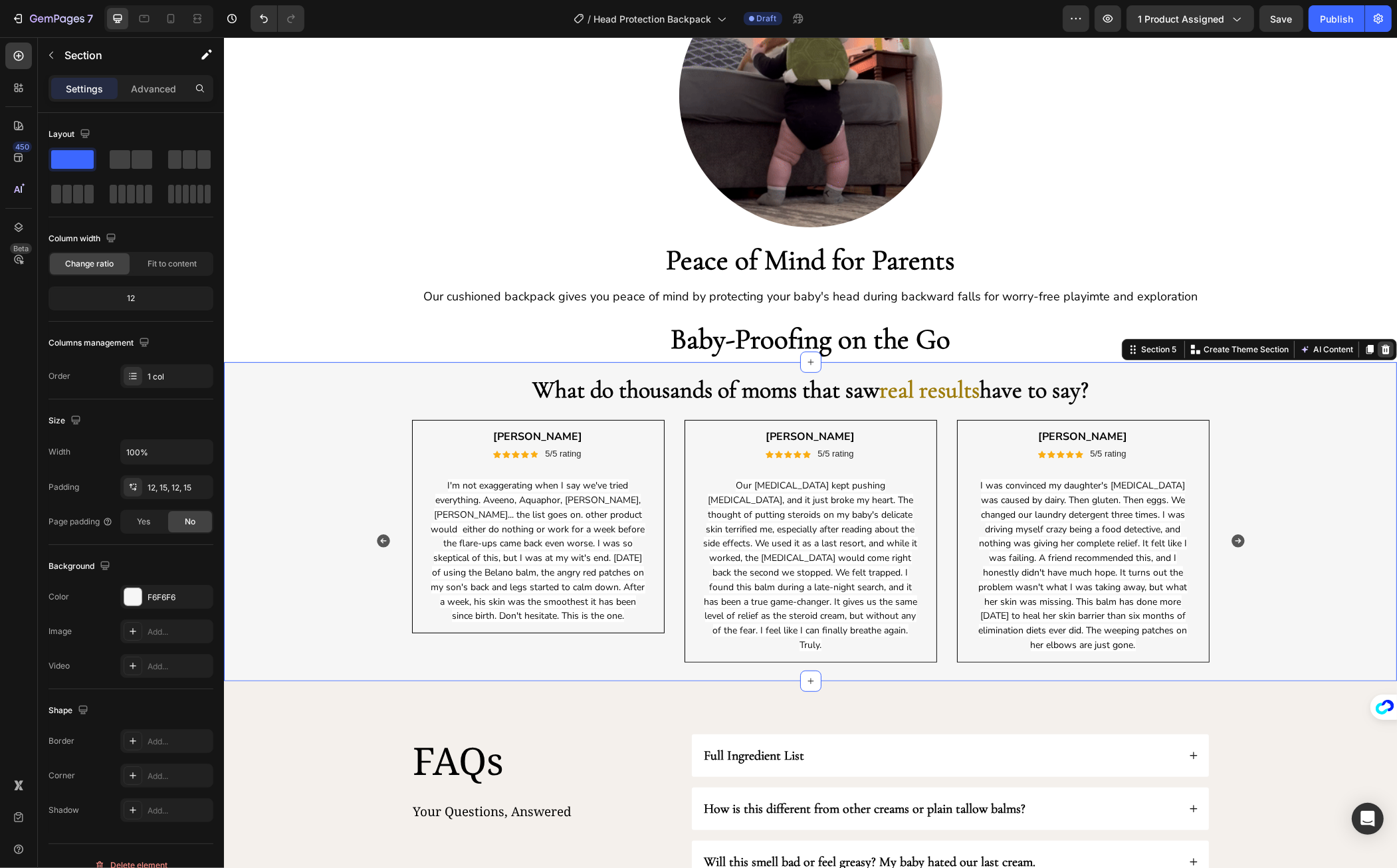
click at [1381, 350] on div at bounding box center [1386, 350] width 16 height 16
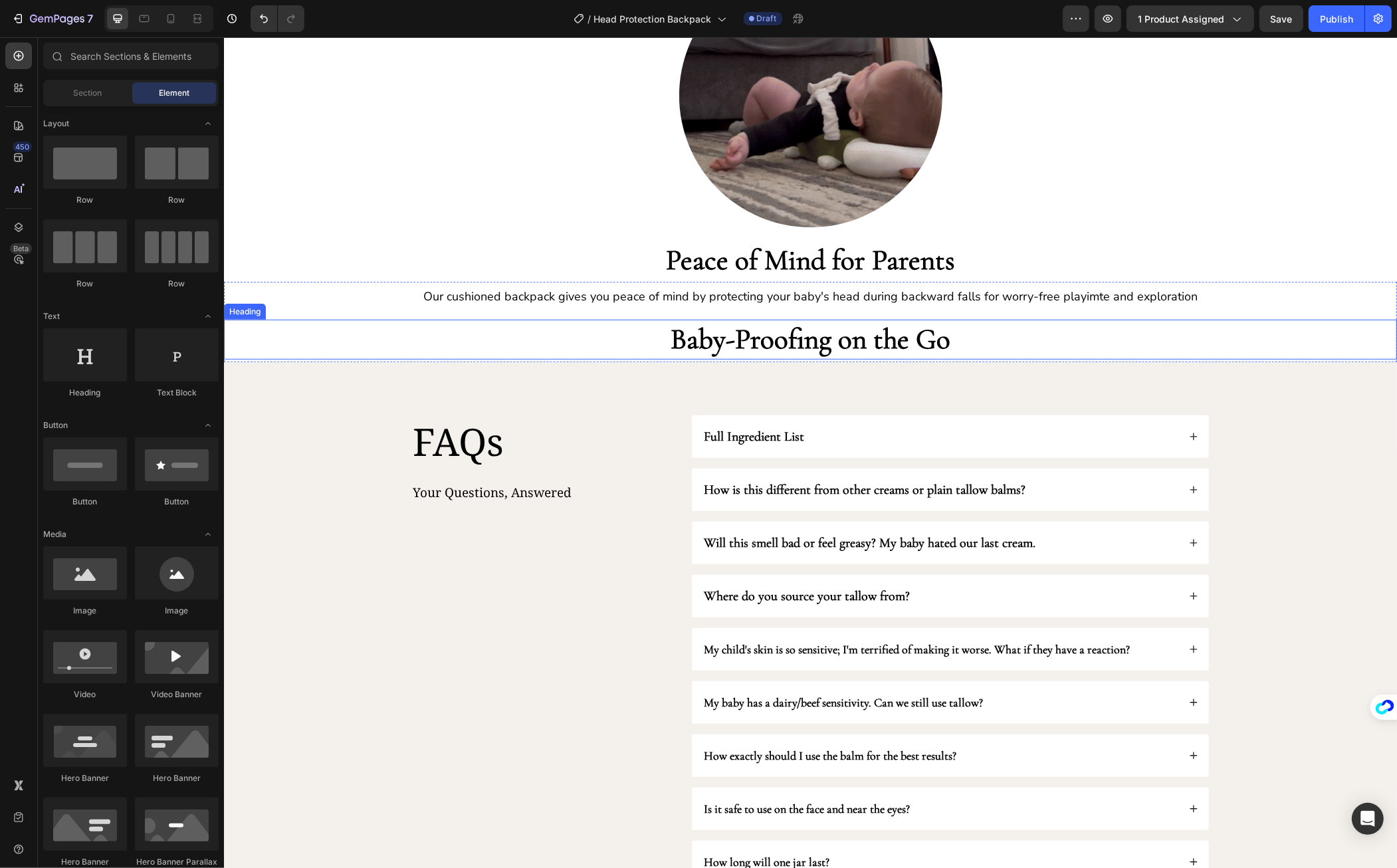
click at [568, 320] on h2 "Baby-Proofing on the Go" at bounding box center [811, 340] width 798 height 40
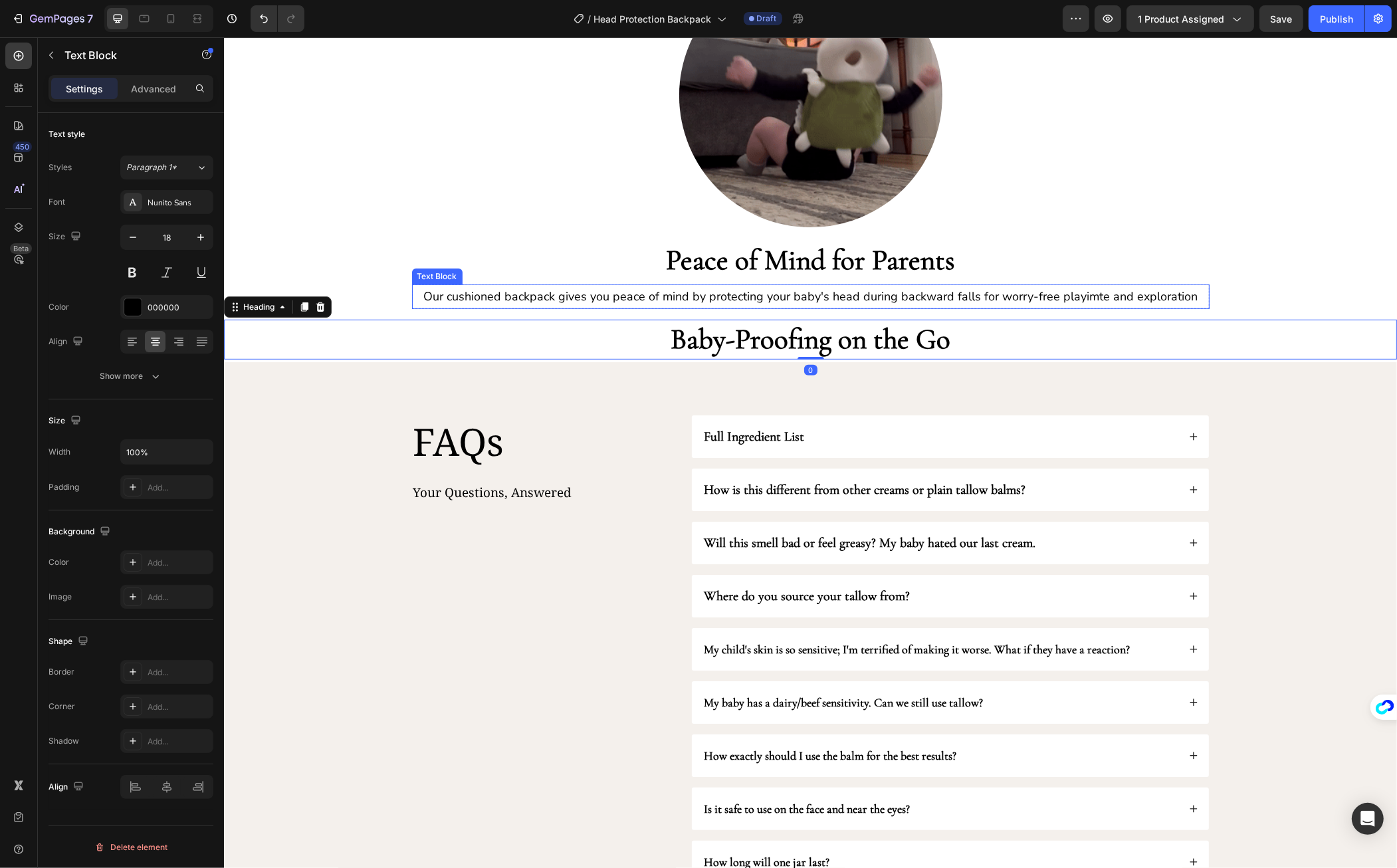
click at [526, 307] on div "Our cushioned backpack gives you peace of mind by protecting your baby's head d…" at bounding box center [811, 296] width 798 height 24
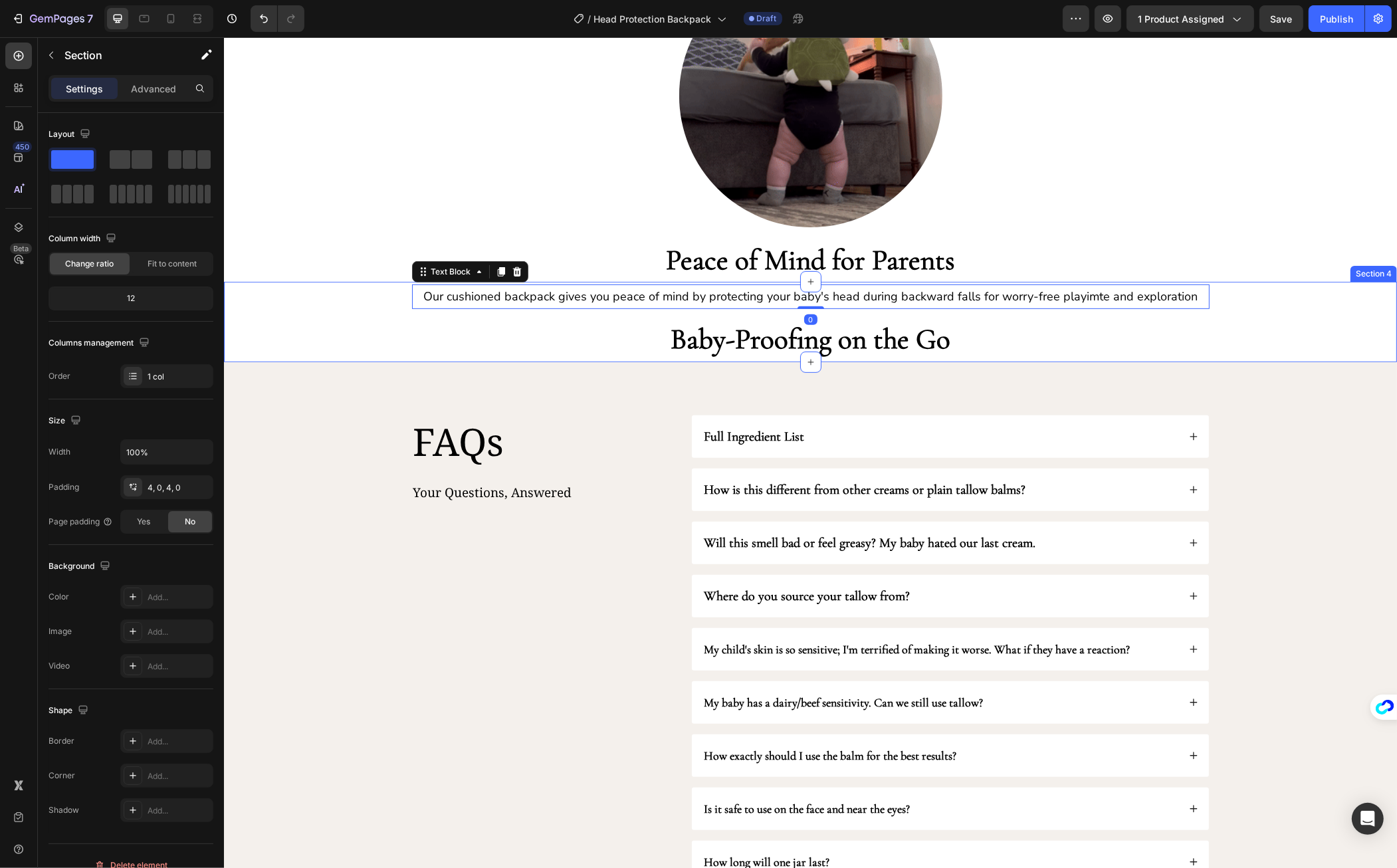
click at [528, 314] on div "Our cushioned backpack gives you peace of mind by protecting your baby's head d…" at bounding box center [810, 322] width 1174 height 75
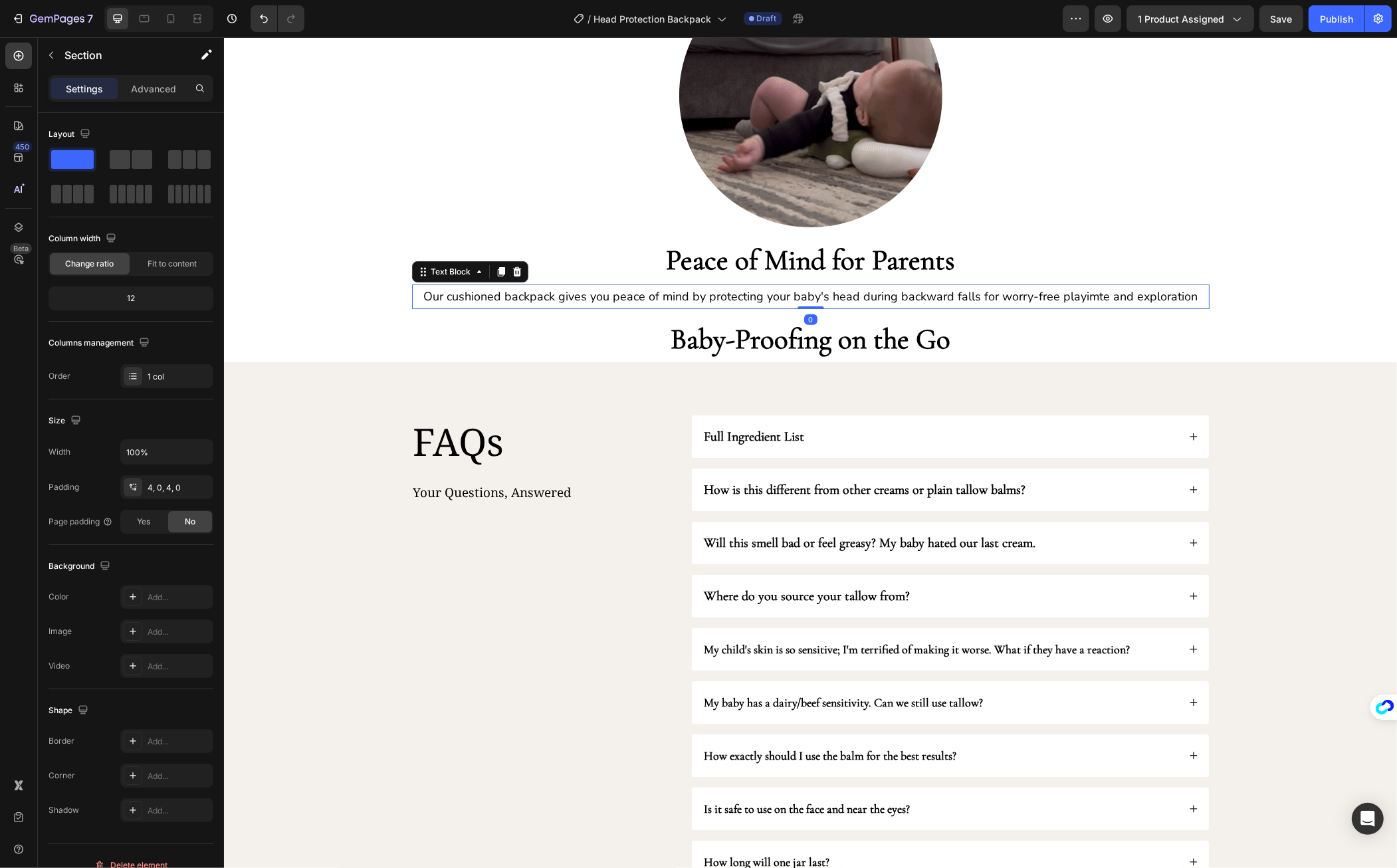
click at [447, 289] on p "Our cushioned backpack gives you peace of mind by protecting your baby's head d…" at bounding box center [811, 296] width 795 height 21
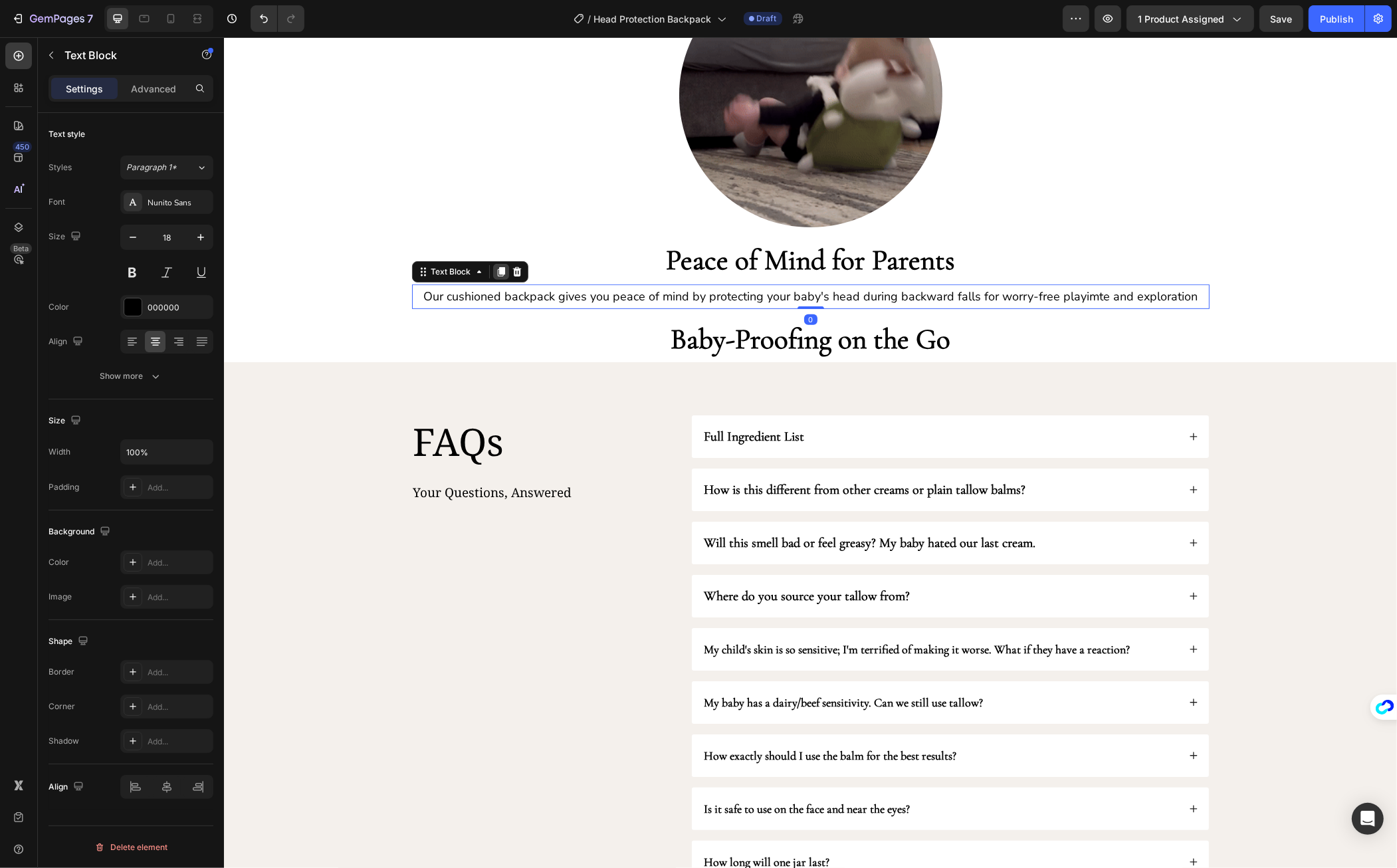
click at [499, 270] on icon at bounding box center [500, 272] width 11 height 11
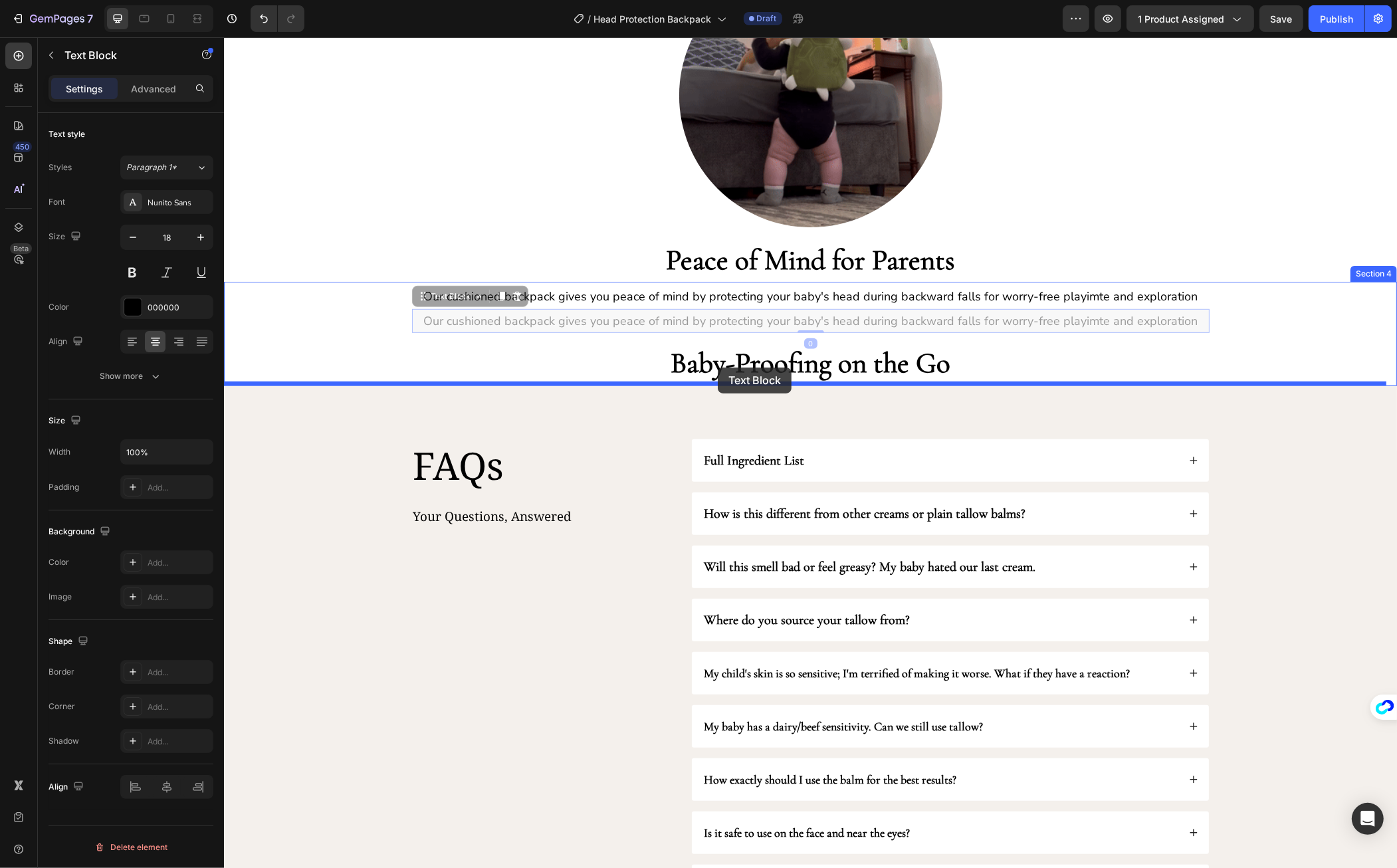
drag, startPoint x: 417, startPoint y: 296, endPoint x: 715, endPoint y: 369, distance: 306.8
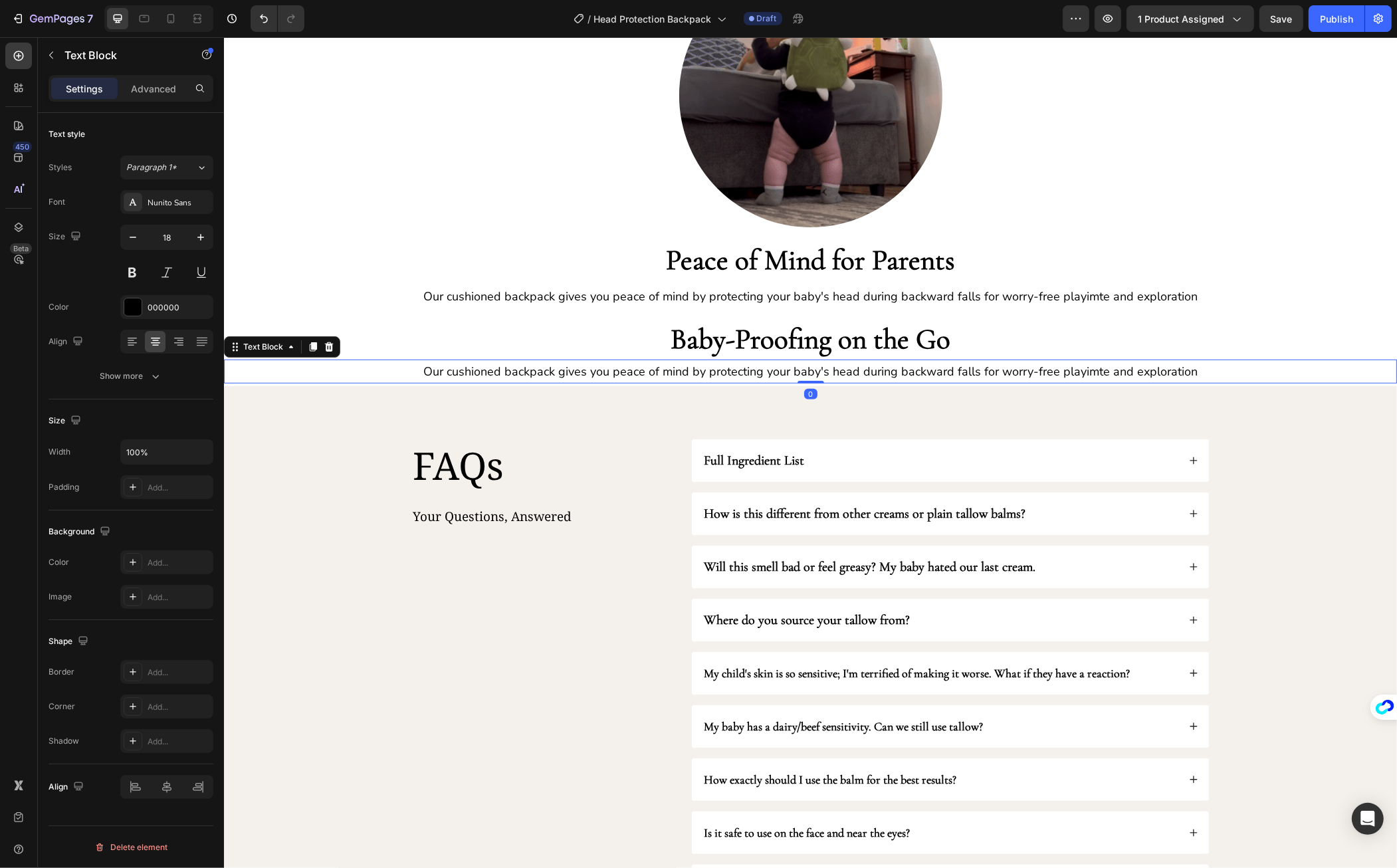
click at [679, 366] on p "Our cushioned backpack gives you peace of mind by protecting your baby's head d…" at bounding box center [810, 372] width 1171 height 21
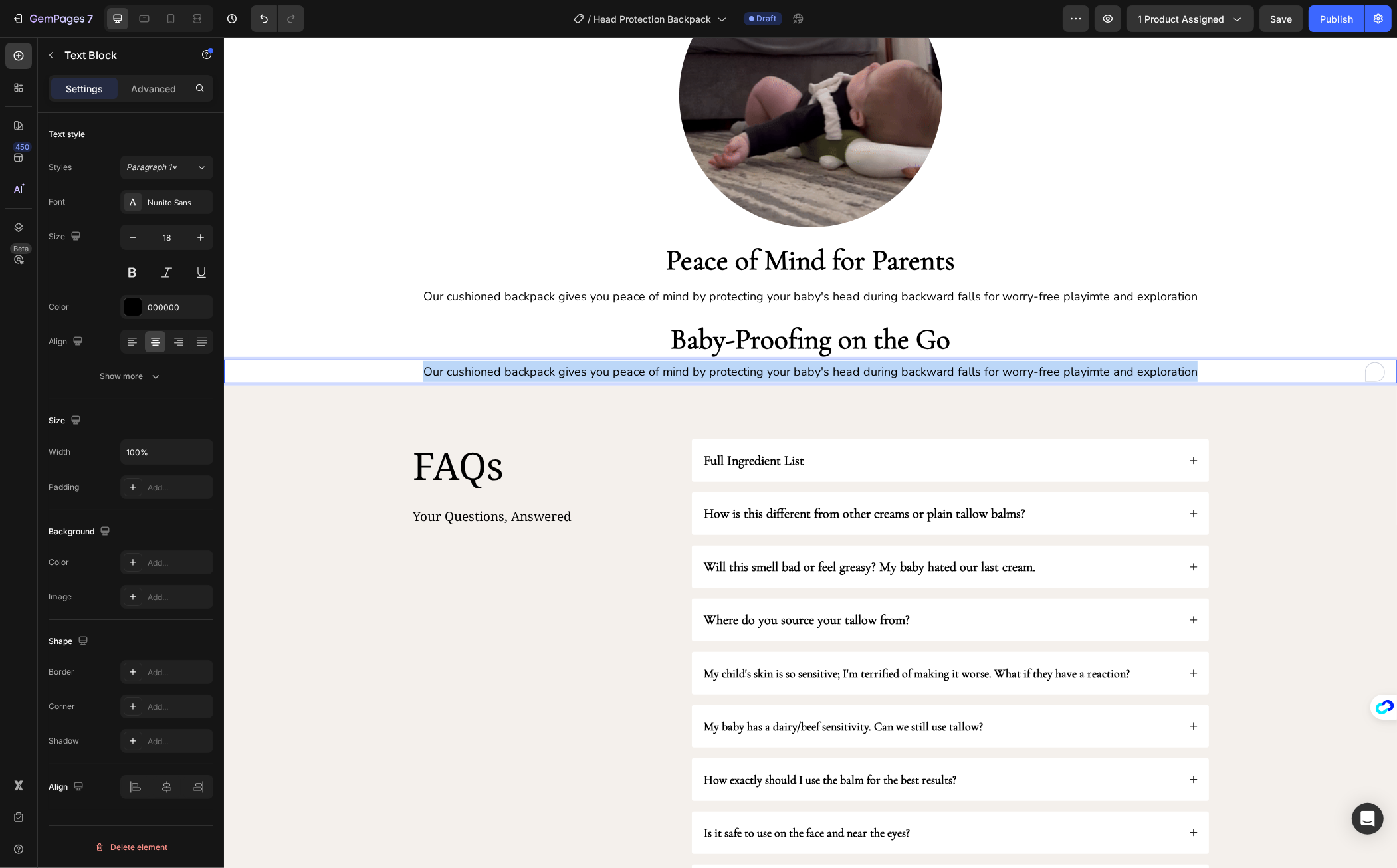
click at [679, 366] on p "Our cushioned backpack gives you peace of mind by protecting your baby's head d…" at bounding box center [810, 372] width 1171 height 21
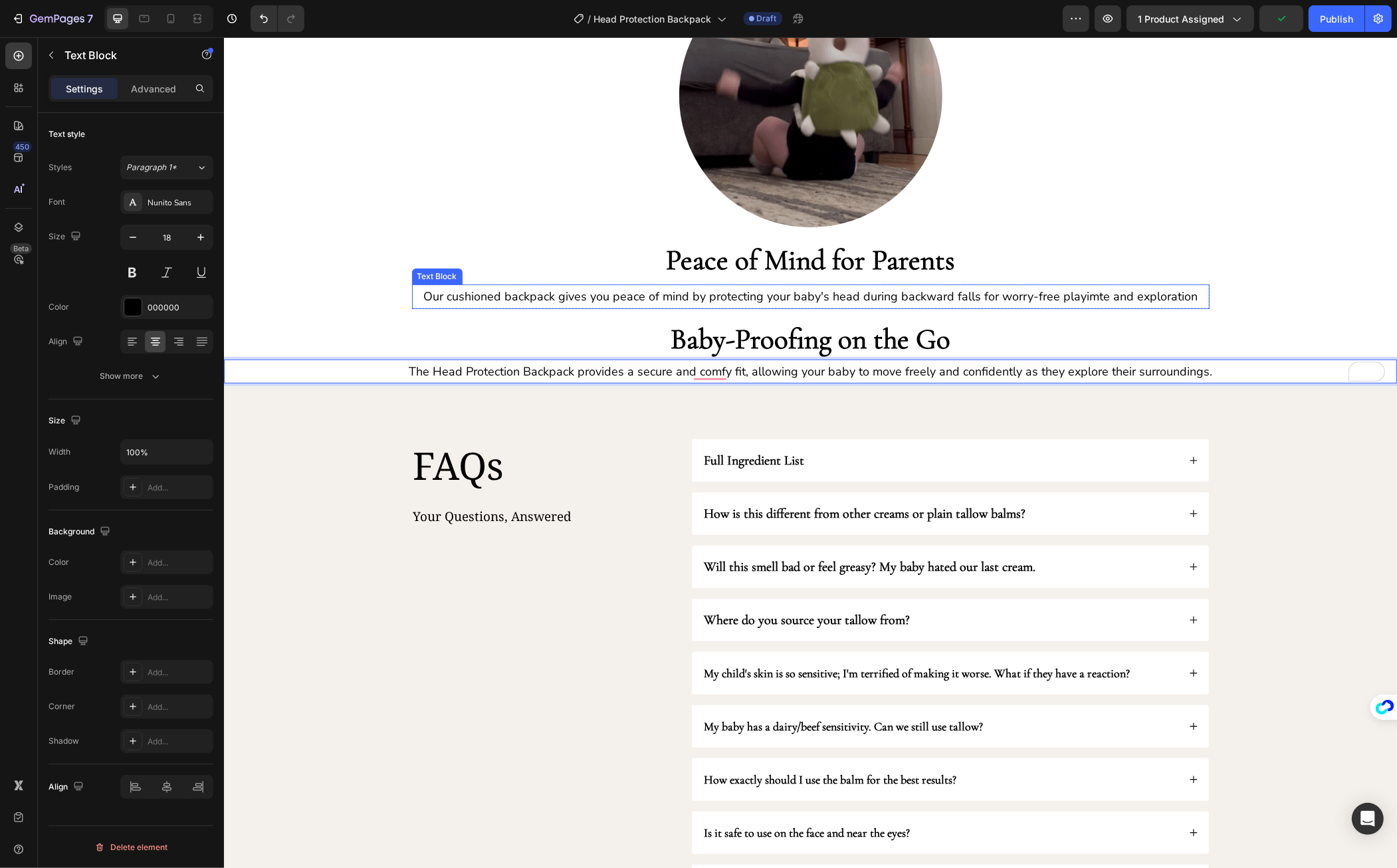
click at [1184, 289] on p "Our cushioned backpack gives you peace of mind by protecting your baby's head d…" at bounding box center [811, 296] width 795 height 21
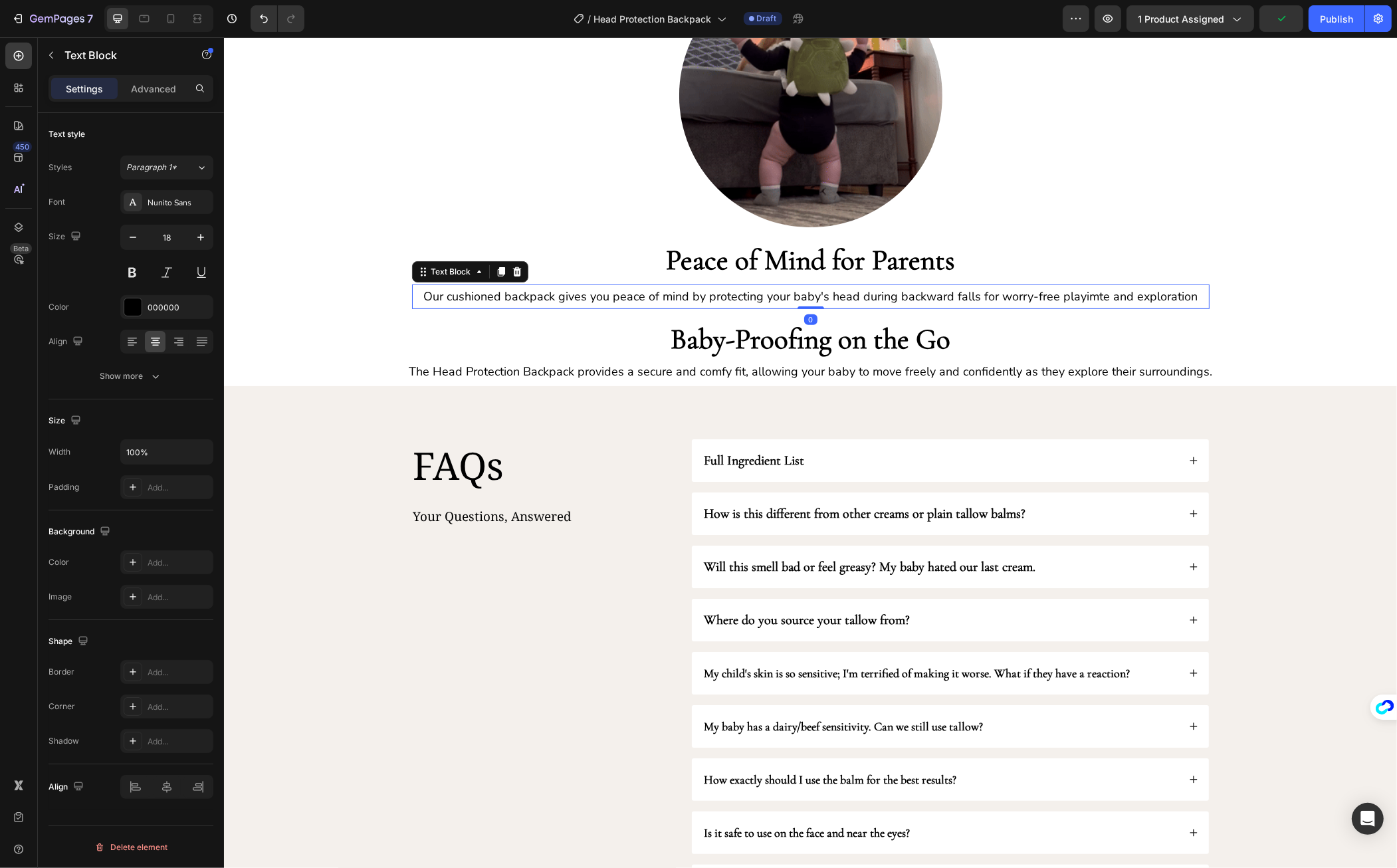
click at [1194, 294] on p "Our cushioned backpack gives you peace of mind by protecting your baby's head d…" at bounding box center [811, 296] width 795 height 21
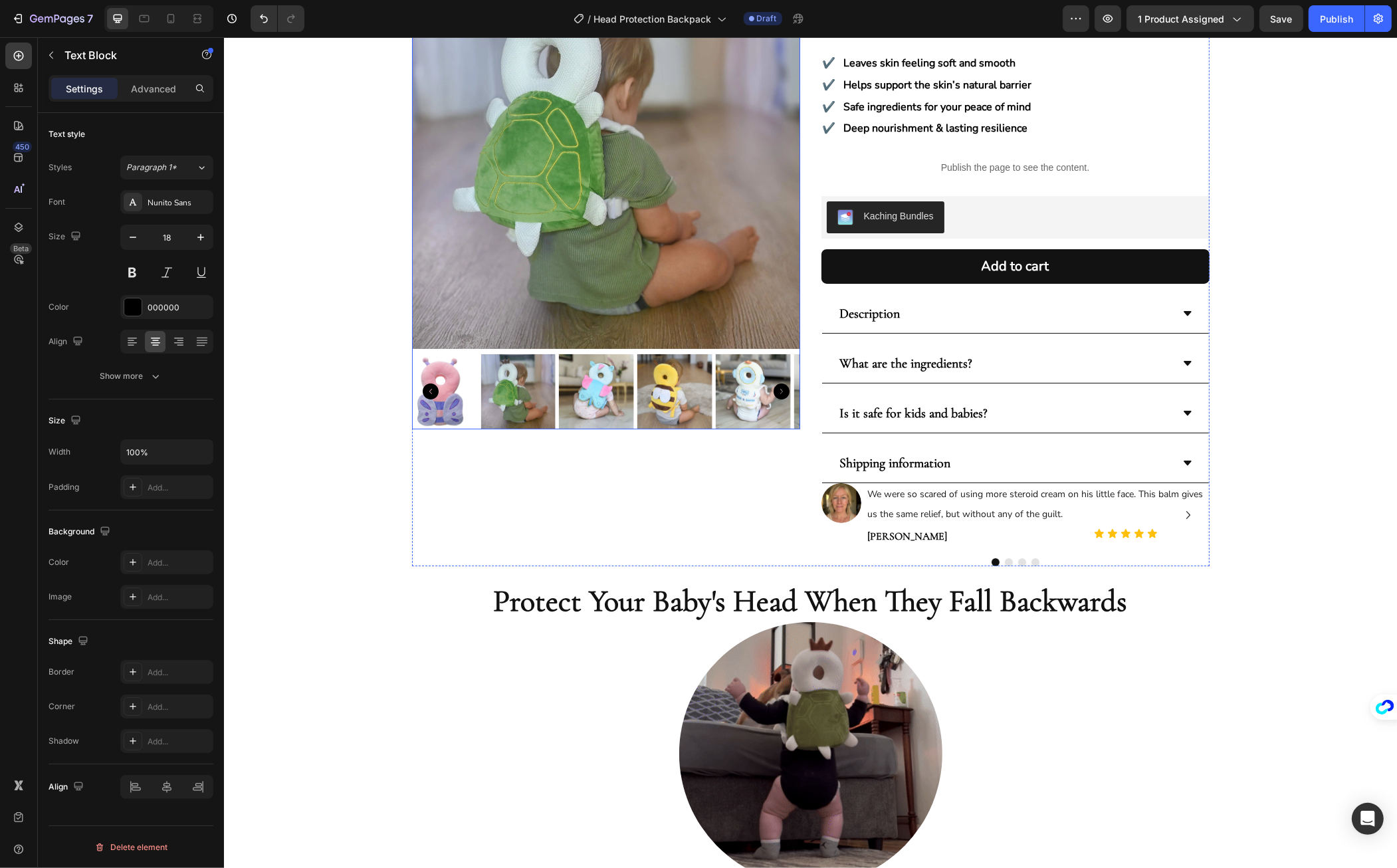
scroll to position [30, 0]
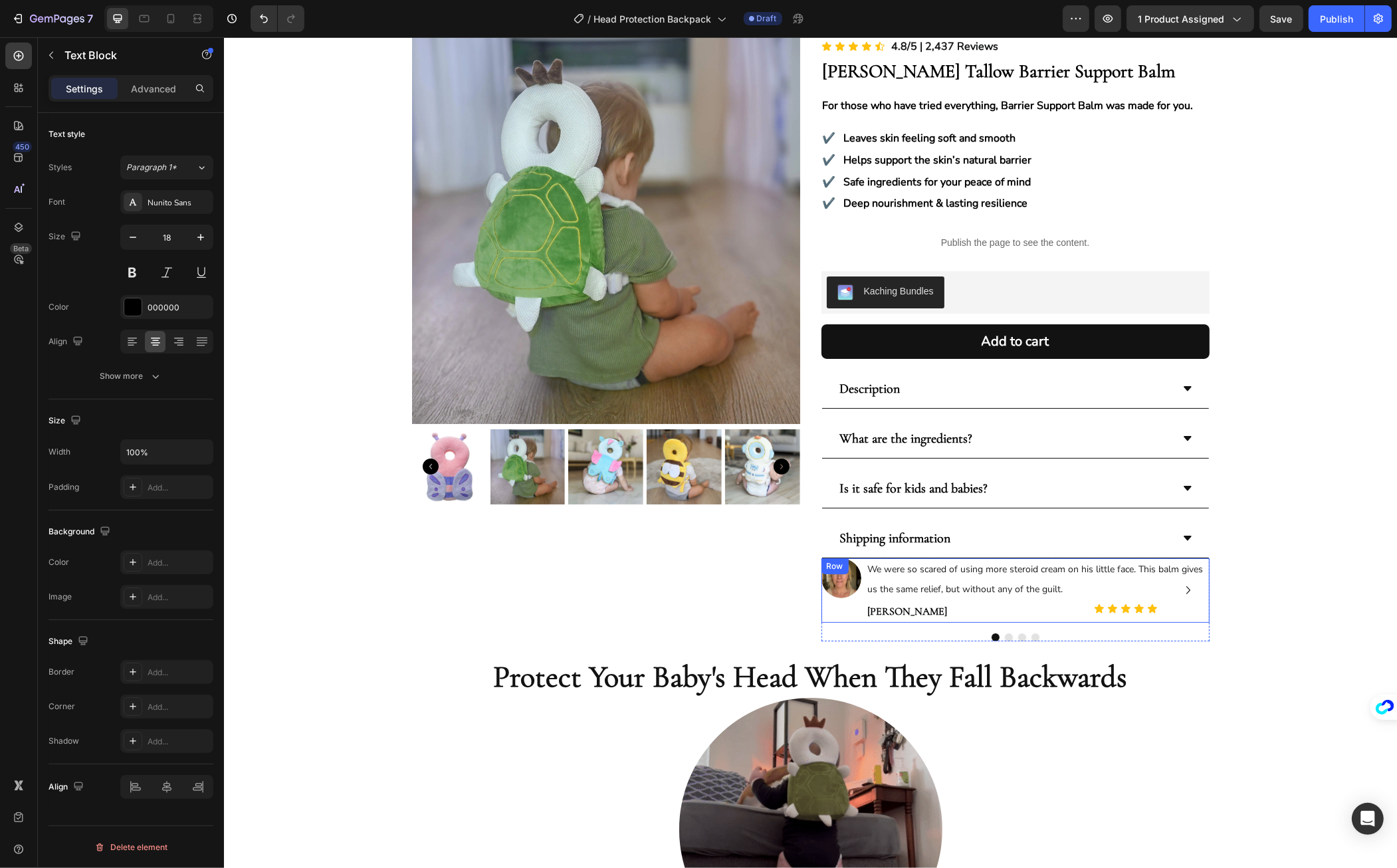
click at [840, 602] on div "Image" at bounding box center [841, 590] width 40 height 64
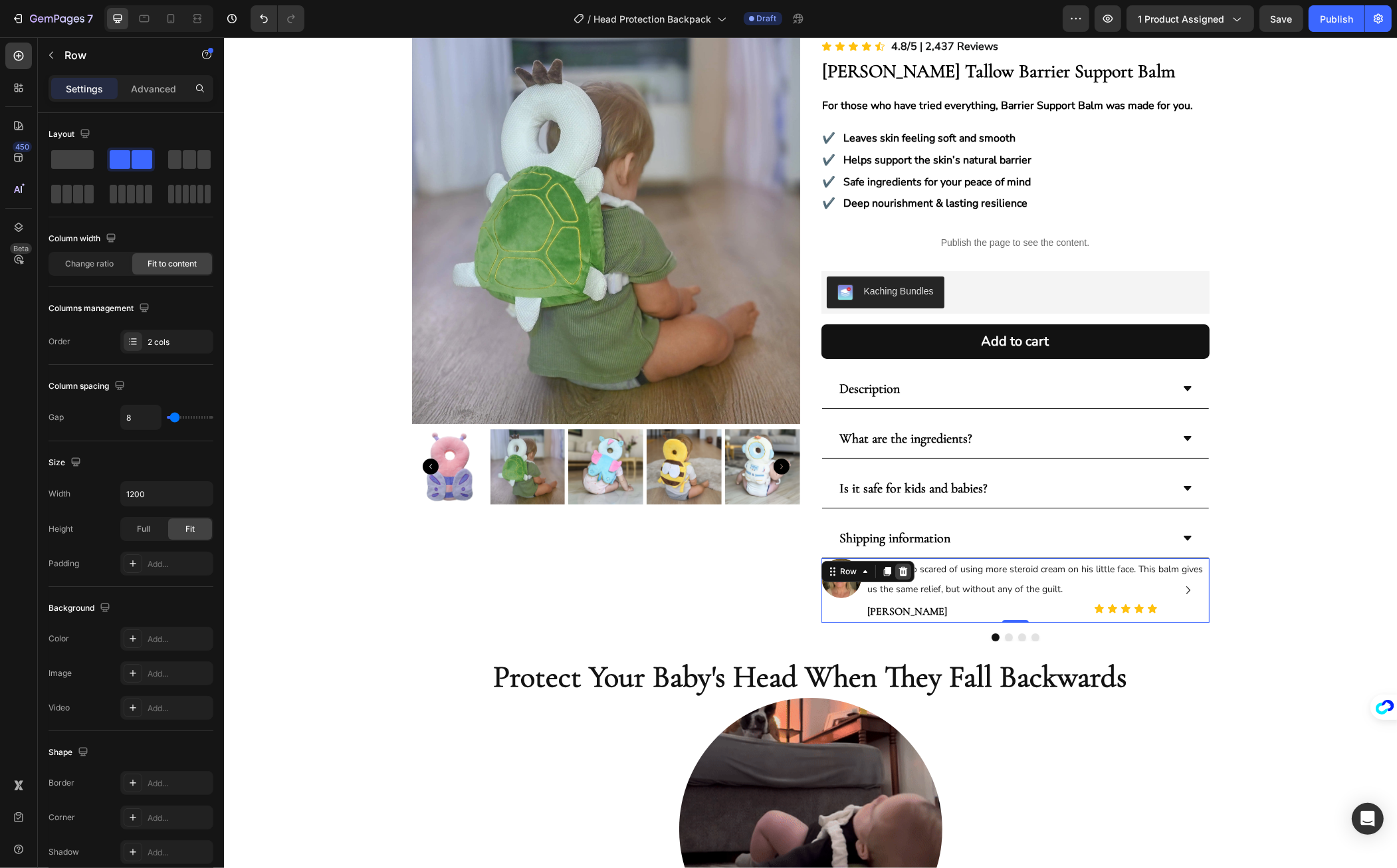
click at [898, 572] on icon at bounding box center [903, 572] width 11 height 11
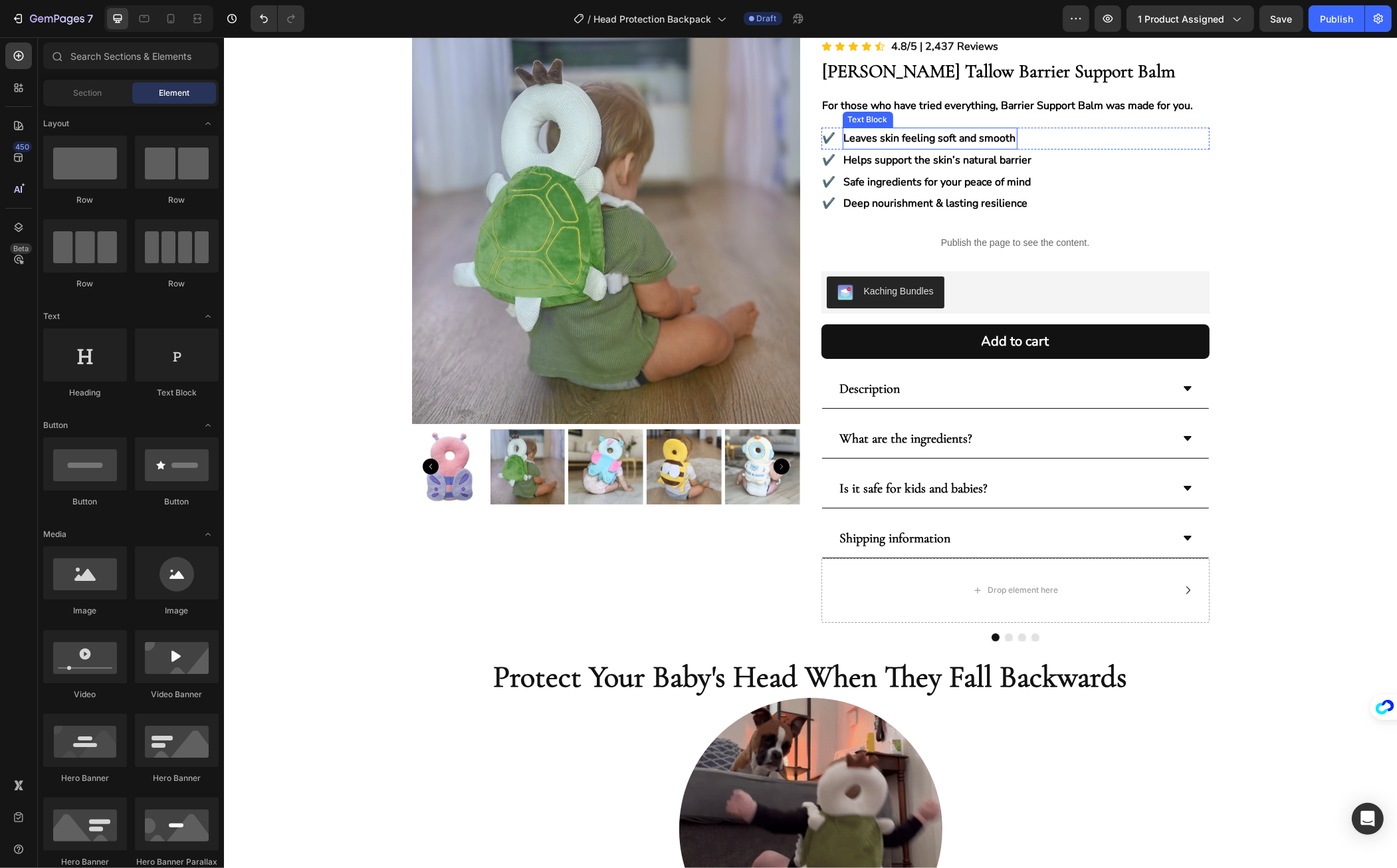
click at [870, 134] on strong "Leaves skin feeling soft and smooth" at bounding box center [929, 138] width 172 height 15
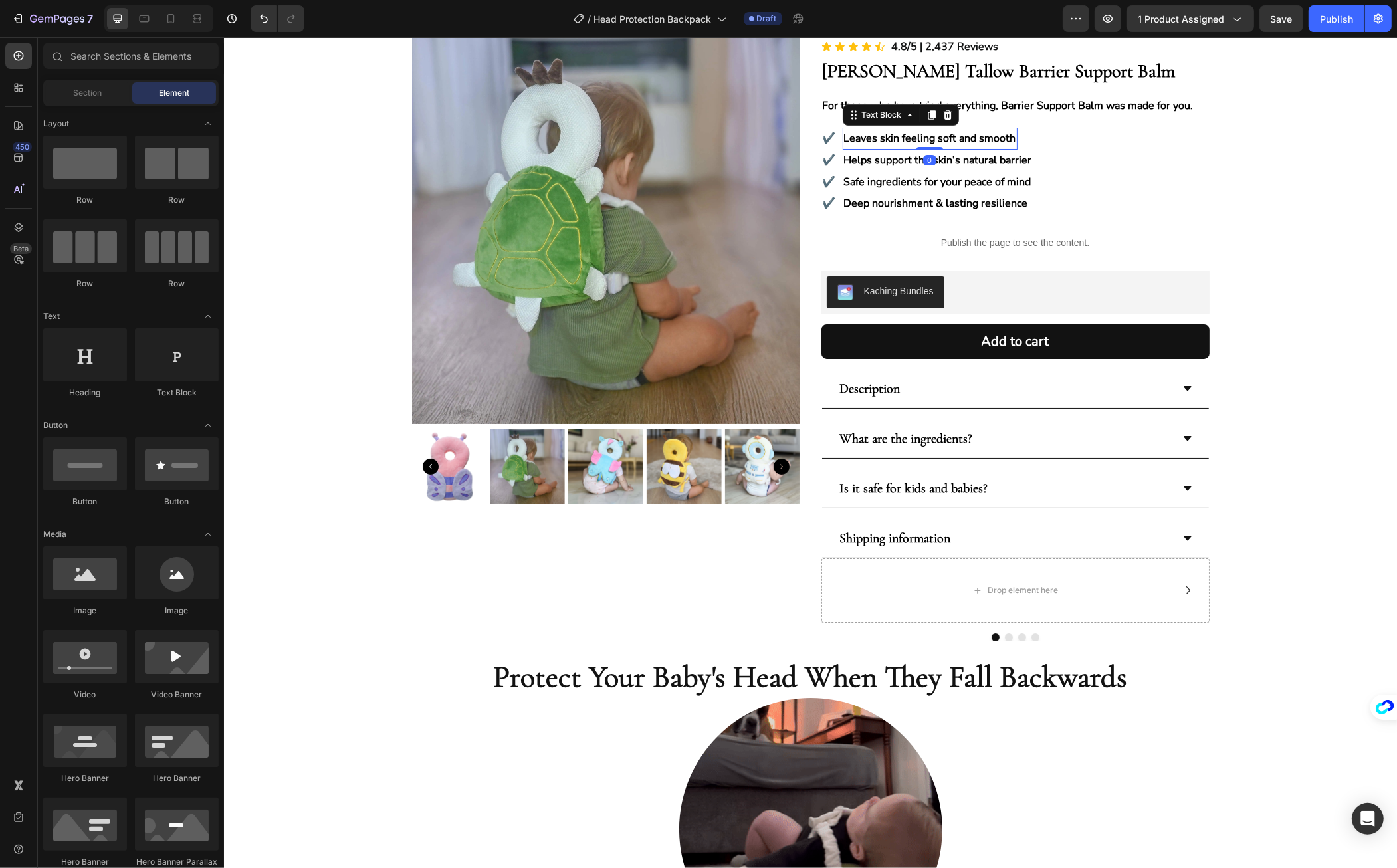
click at [870, 134] on strong "Leaves skin feeling soft and smooth" at bounding box center [929, 138] width 172 height 15
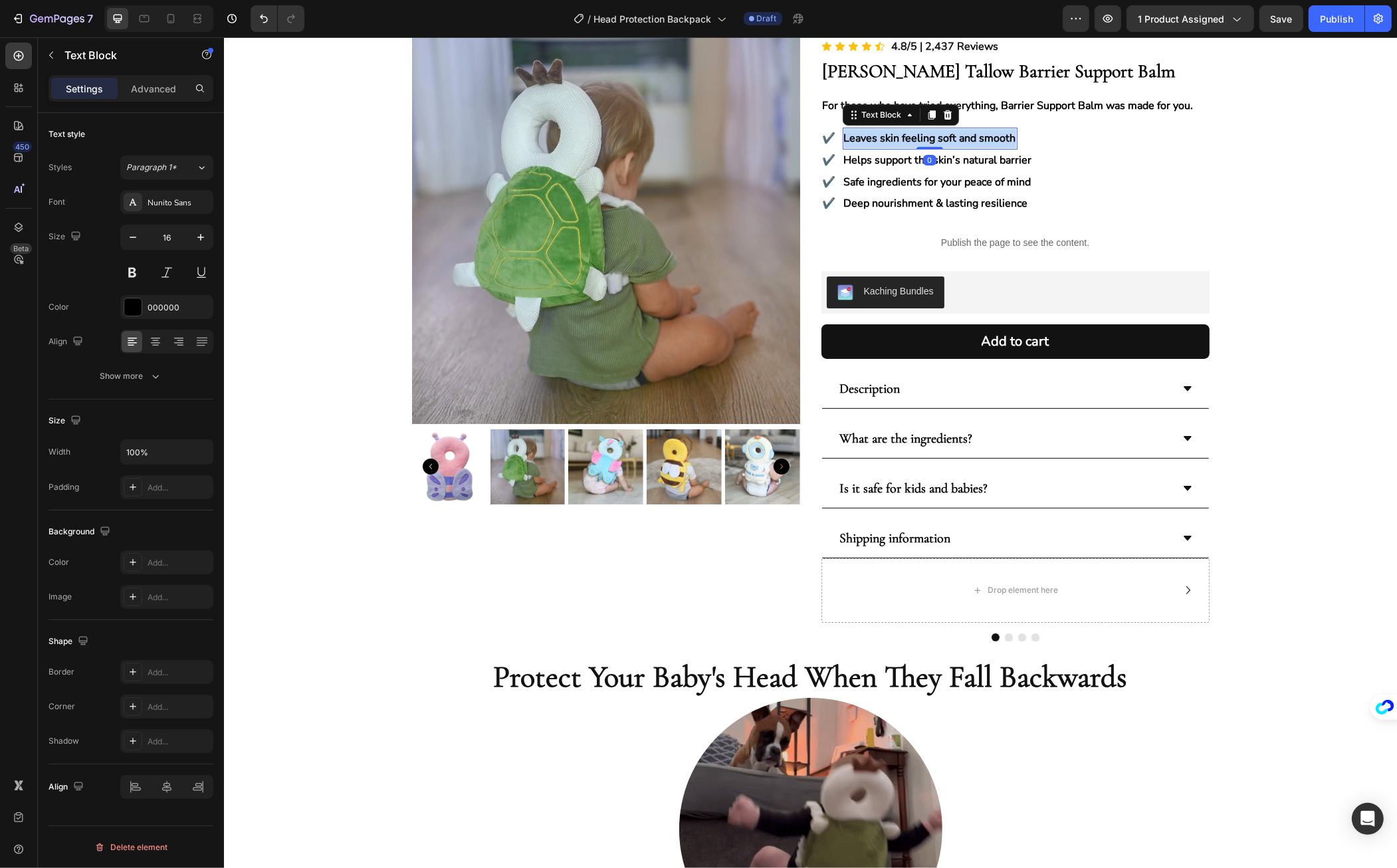
click at [870, 134] on strong "Leaves skin feeling soft and smooth" at bounding box center [929, 138] width 172 height 15
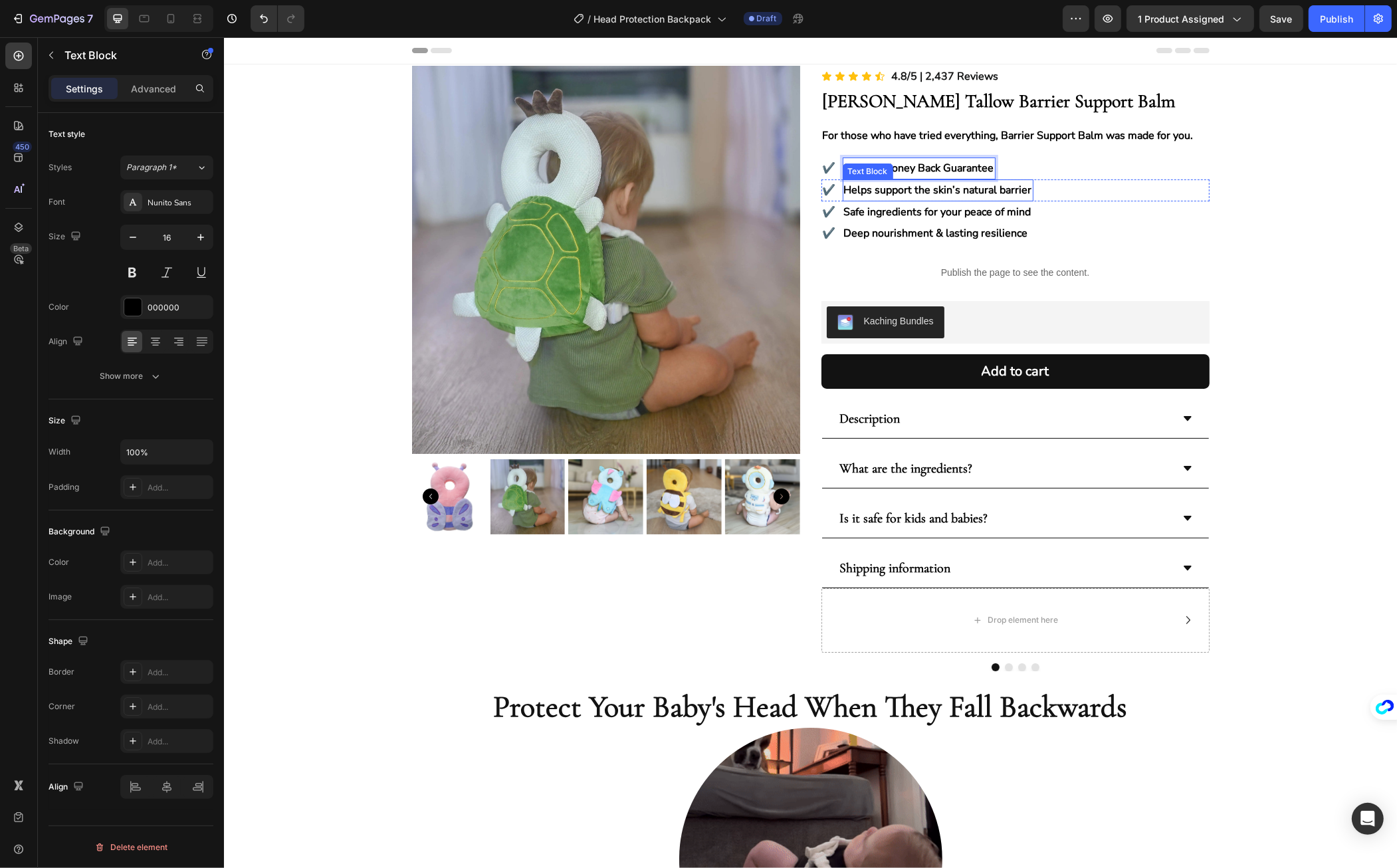
scroll to position [30, 0]
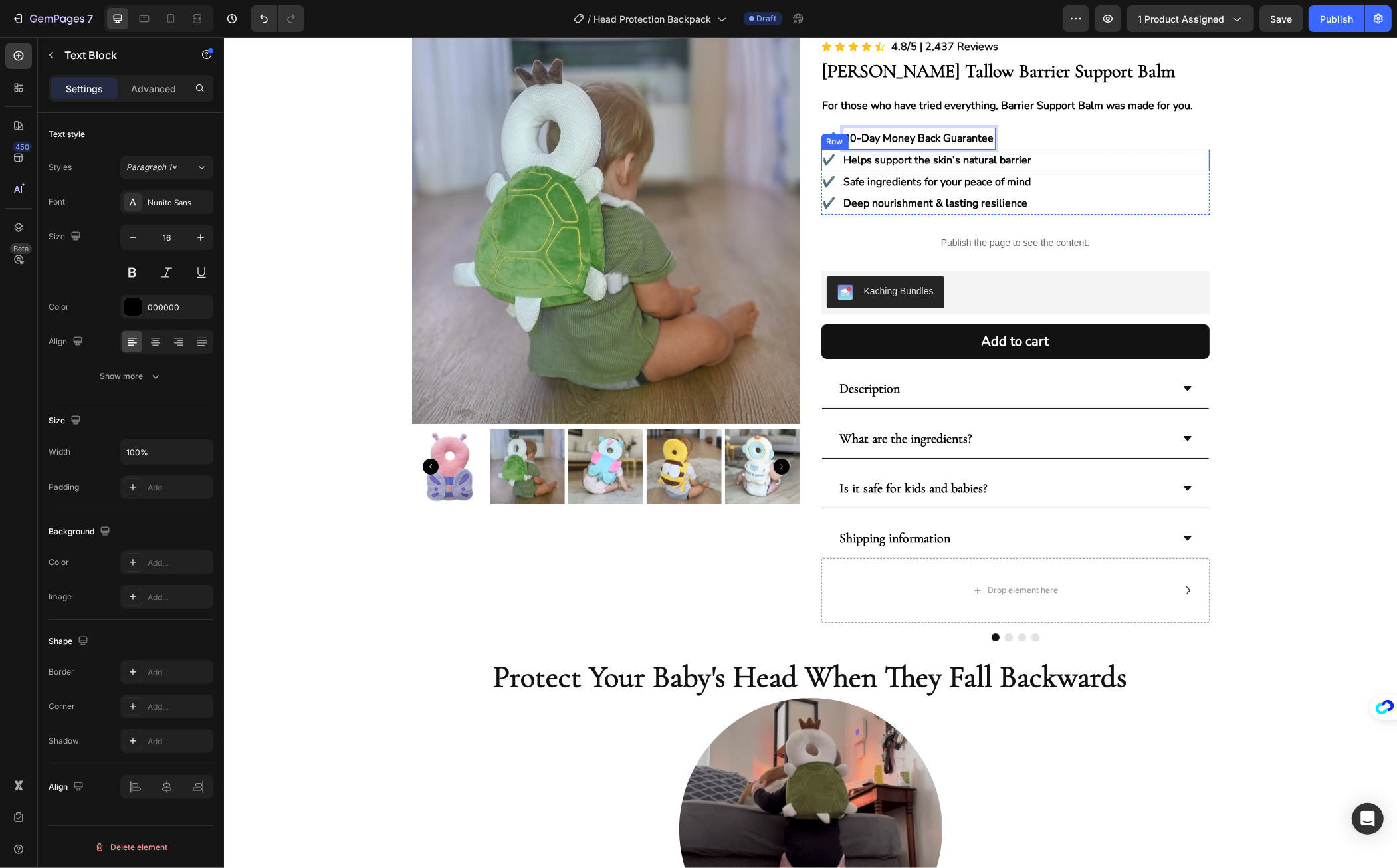
click at [1091, 157] on div "✔️ Text Block Helps support the skin’s natural barrier Text Block Row" at bounding box center [1015, 160] width 388 height 22
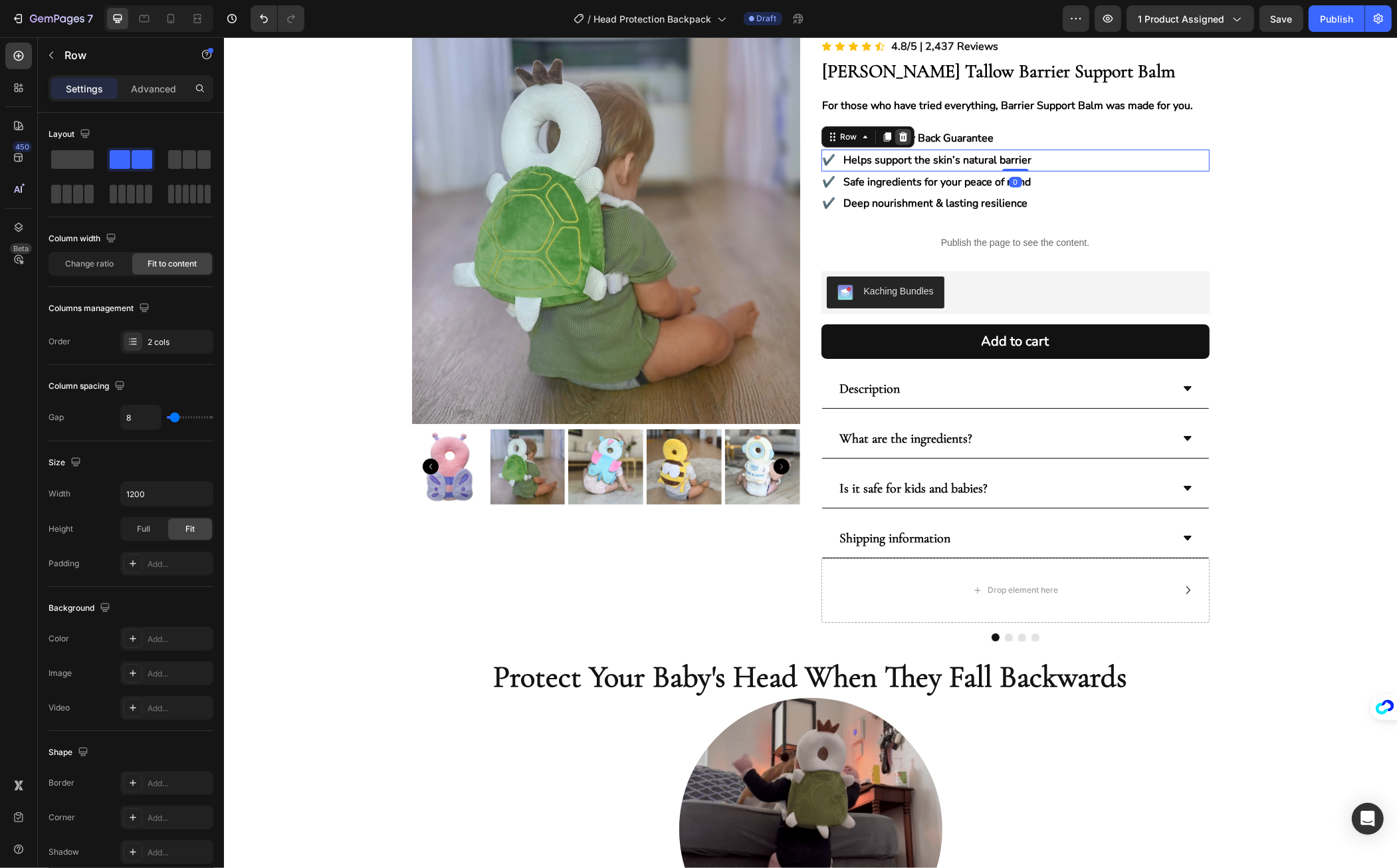
click at [897, 136] on icon at bounding box center [903, 137] width 11 height 11
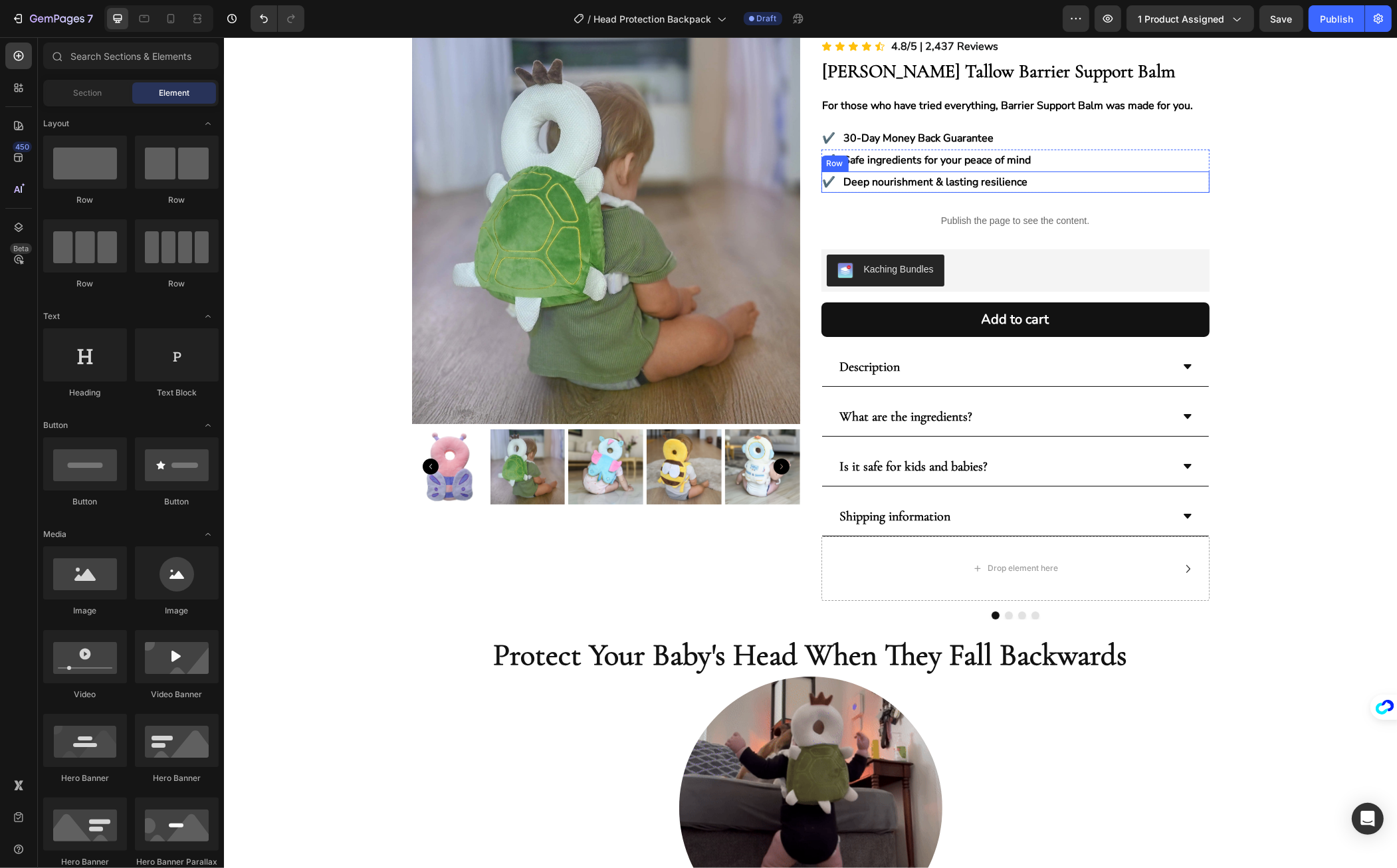
click at [1072, 161] on div "✔️ Text Block Safe ingredients for your peace of mind Text Block Row" at bounding box center [1015, 160] width 388 height 22
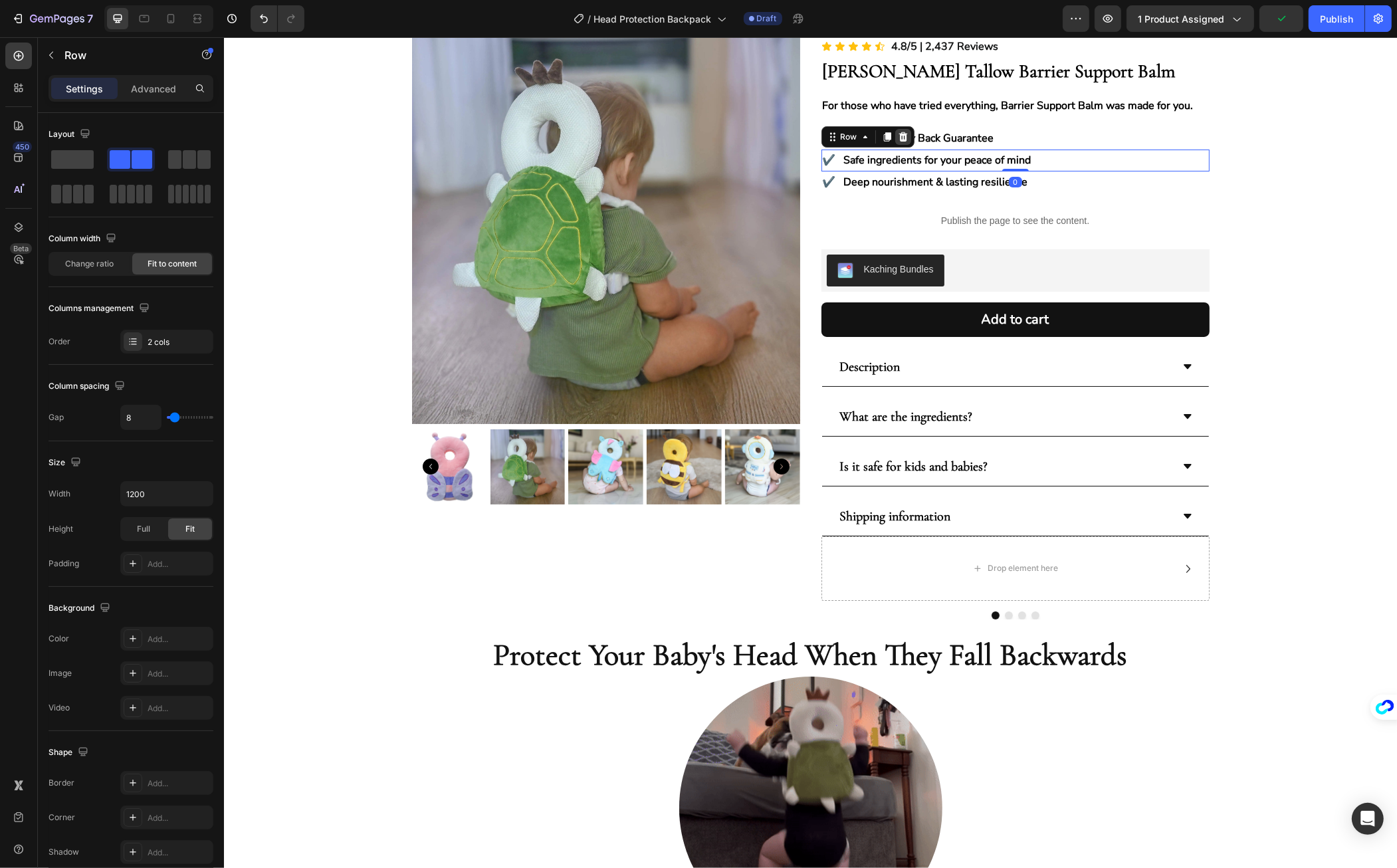
click at [898, 137] on icon at bounding box center [902, 137] width 9 height 9
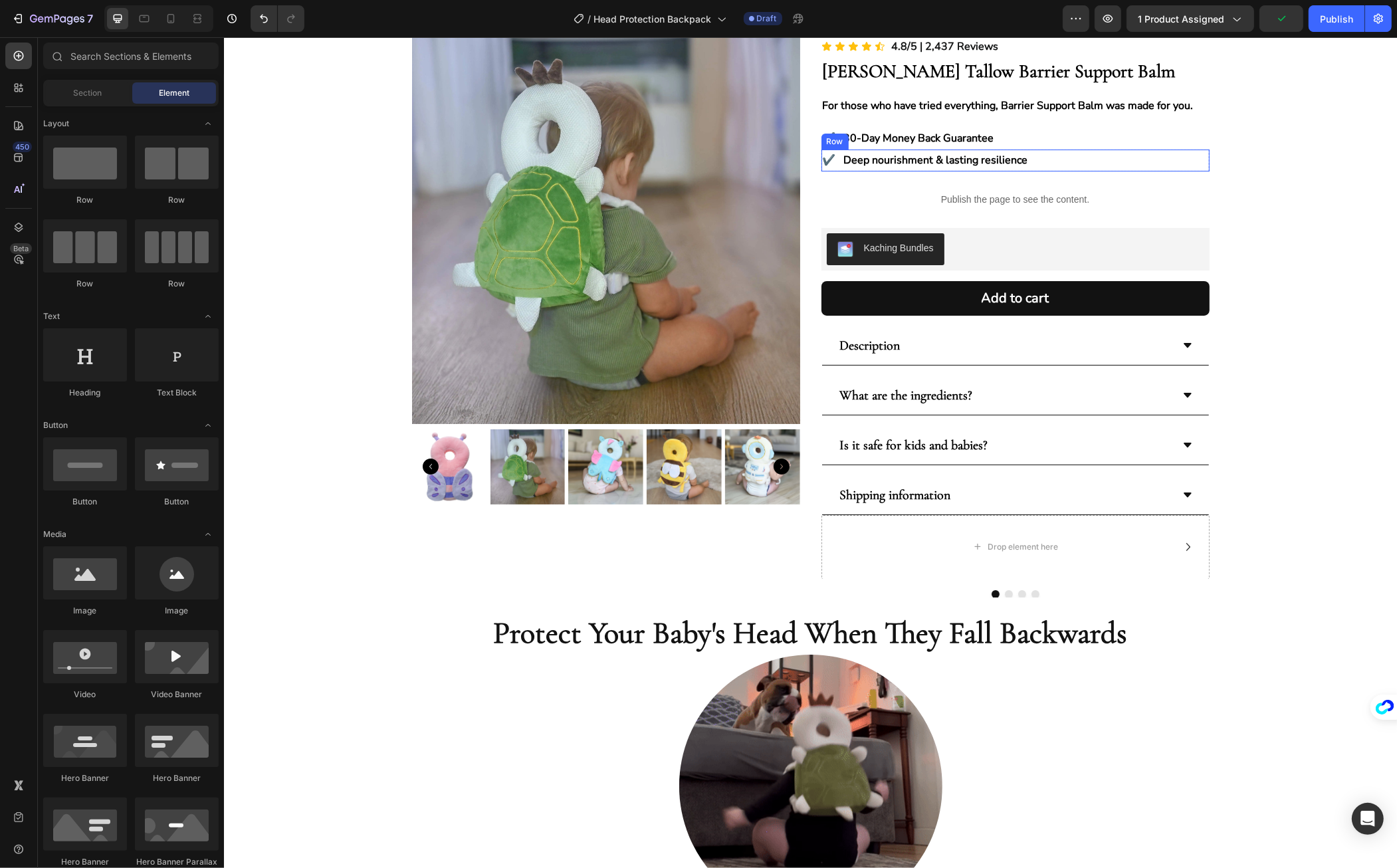
click at [1041, 158] on div "✔️ Text Block Deep nourishment & lasting resilience Text Block Row" at bounding box center [1015, 160] width 388 height 22
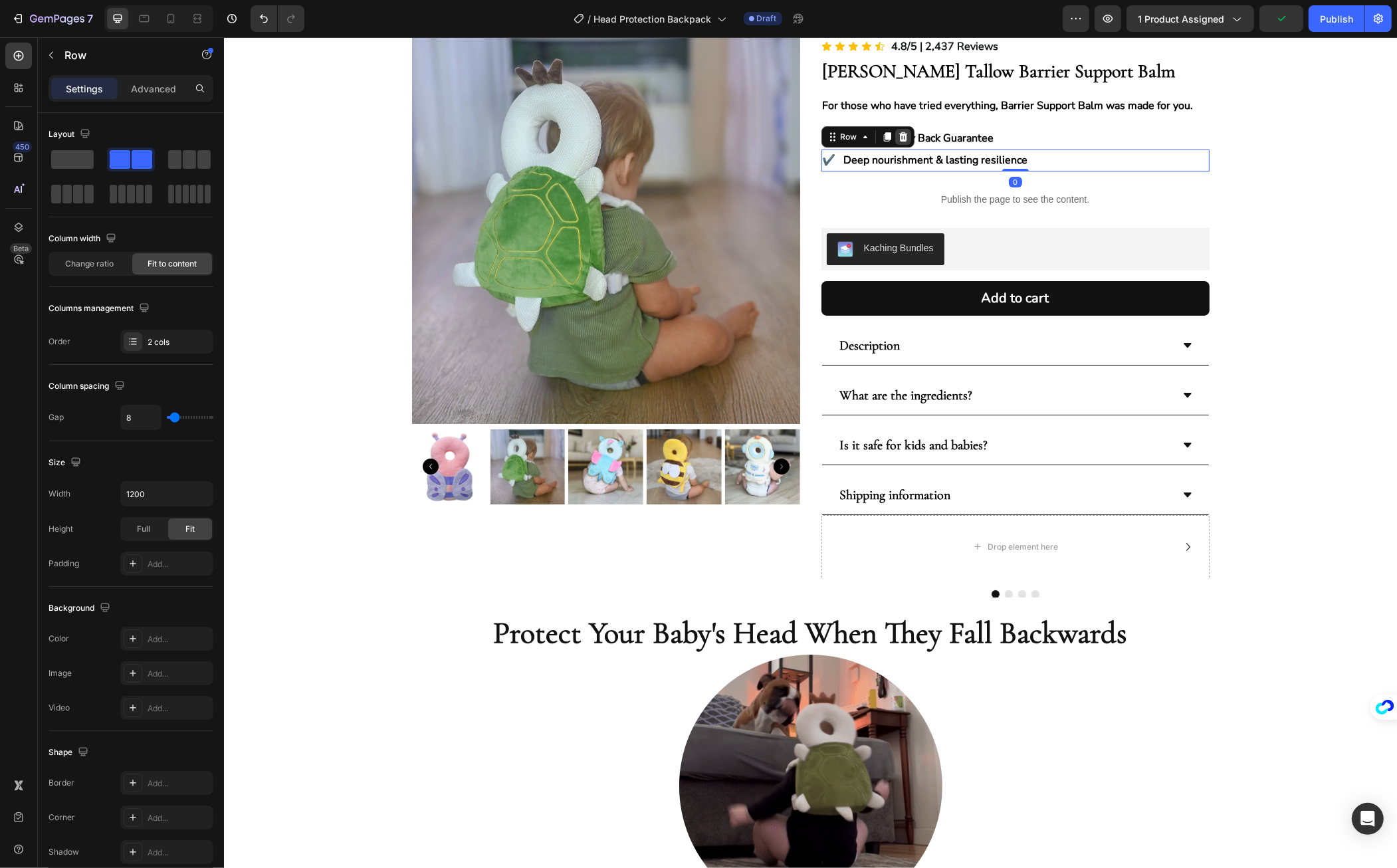
click at [897, 135] on icon at bounding box center [903, 137] width 11 height 11
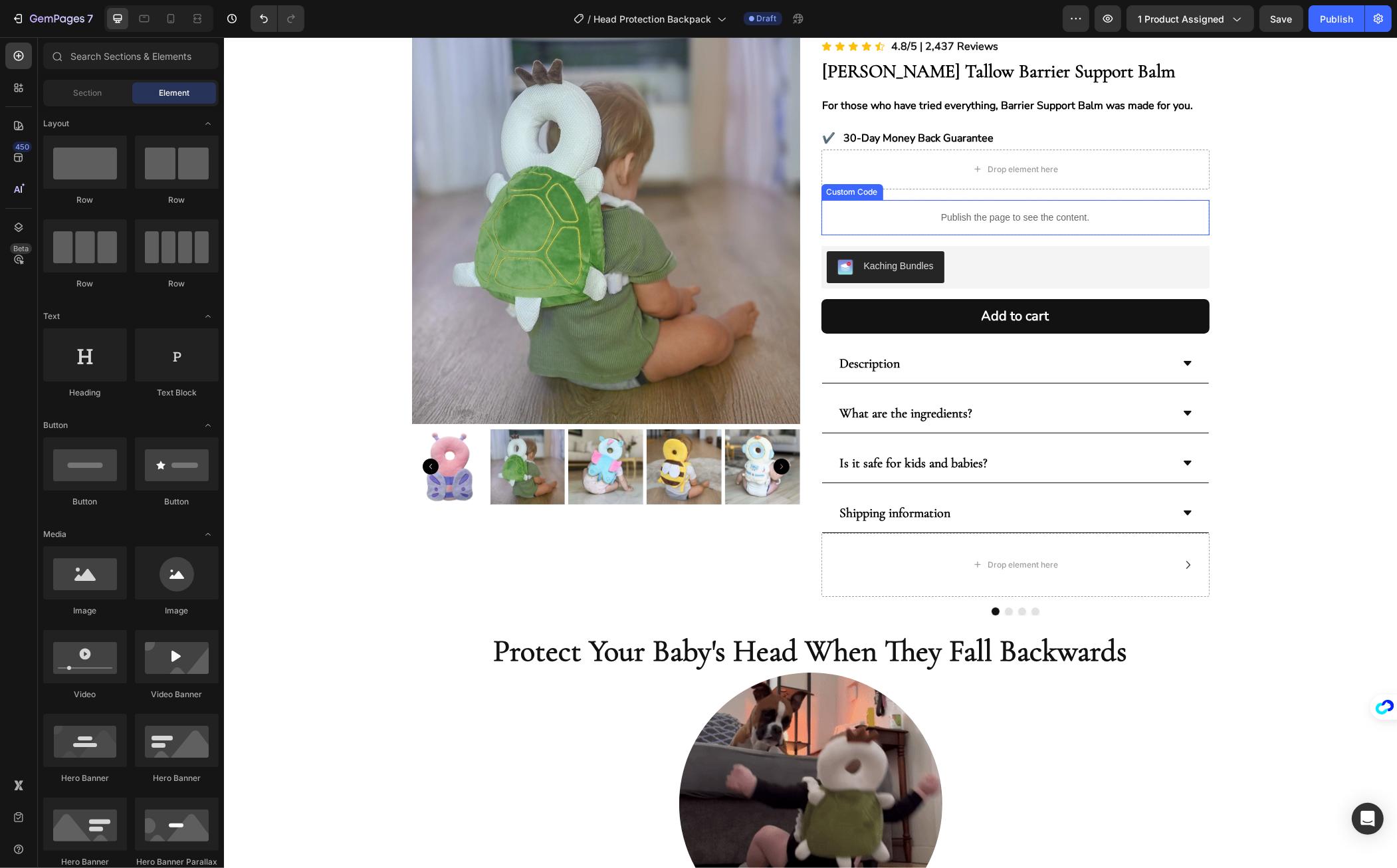
click at [1105, 215] on p "Publish the page to see the content." at bounding box center [1015, 218] width 388 height 14
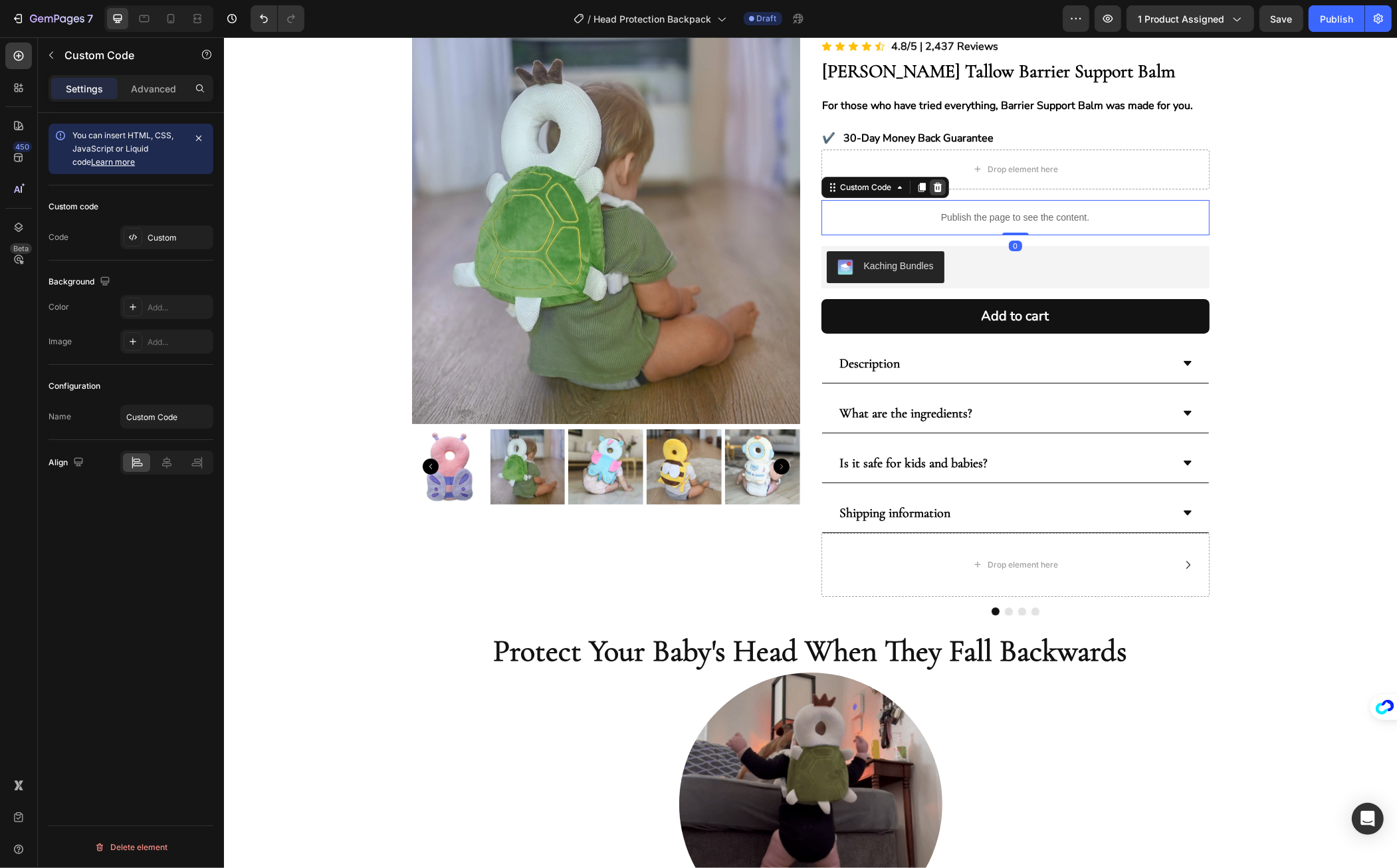
click at [936, 183] on icon at bounding box center [937, 187] width 9 height 9
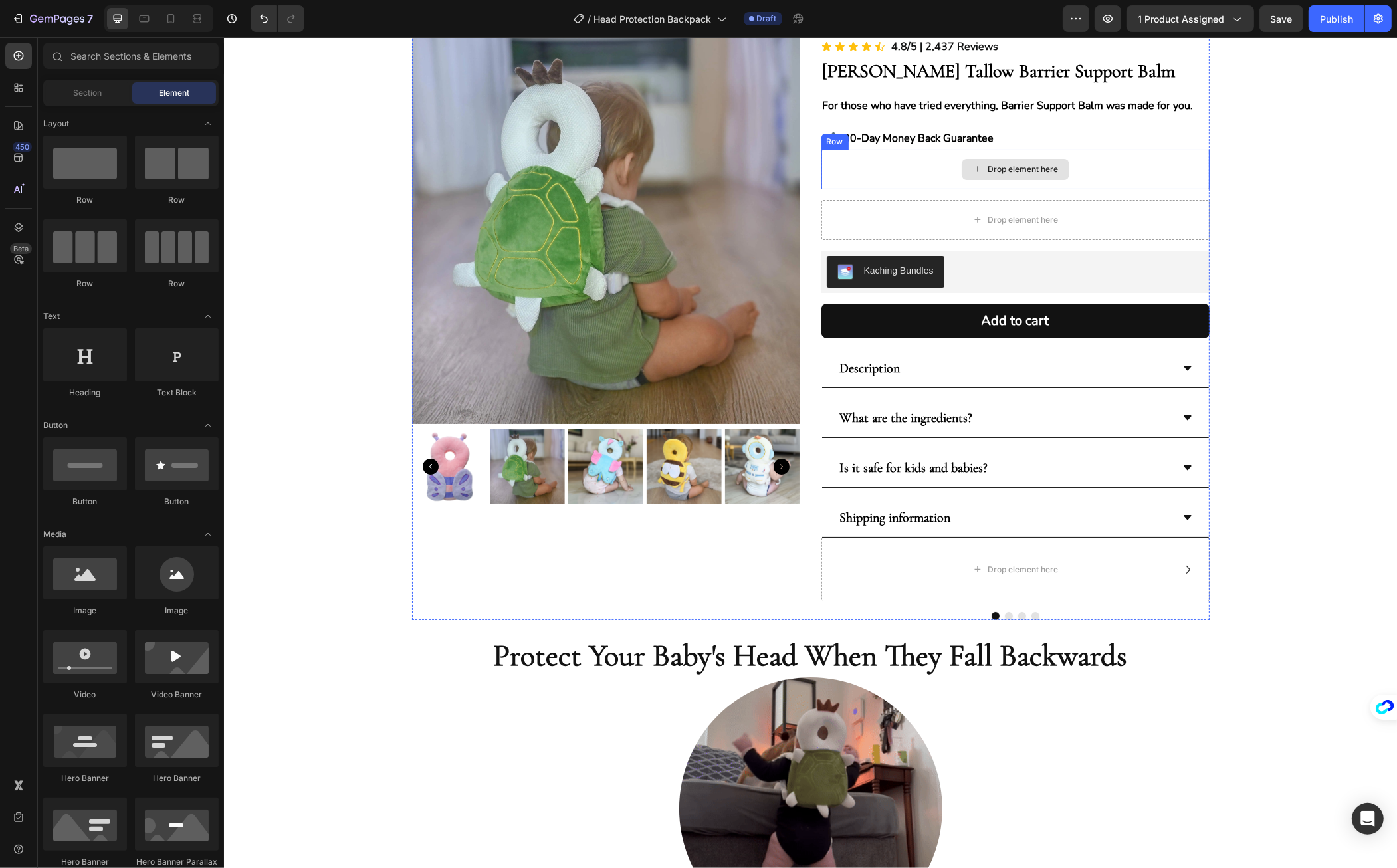
click at [1131, 177] on div "Drop element here" at bounding box center [1015, 169] width 388 height 40
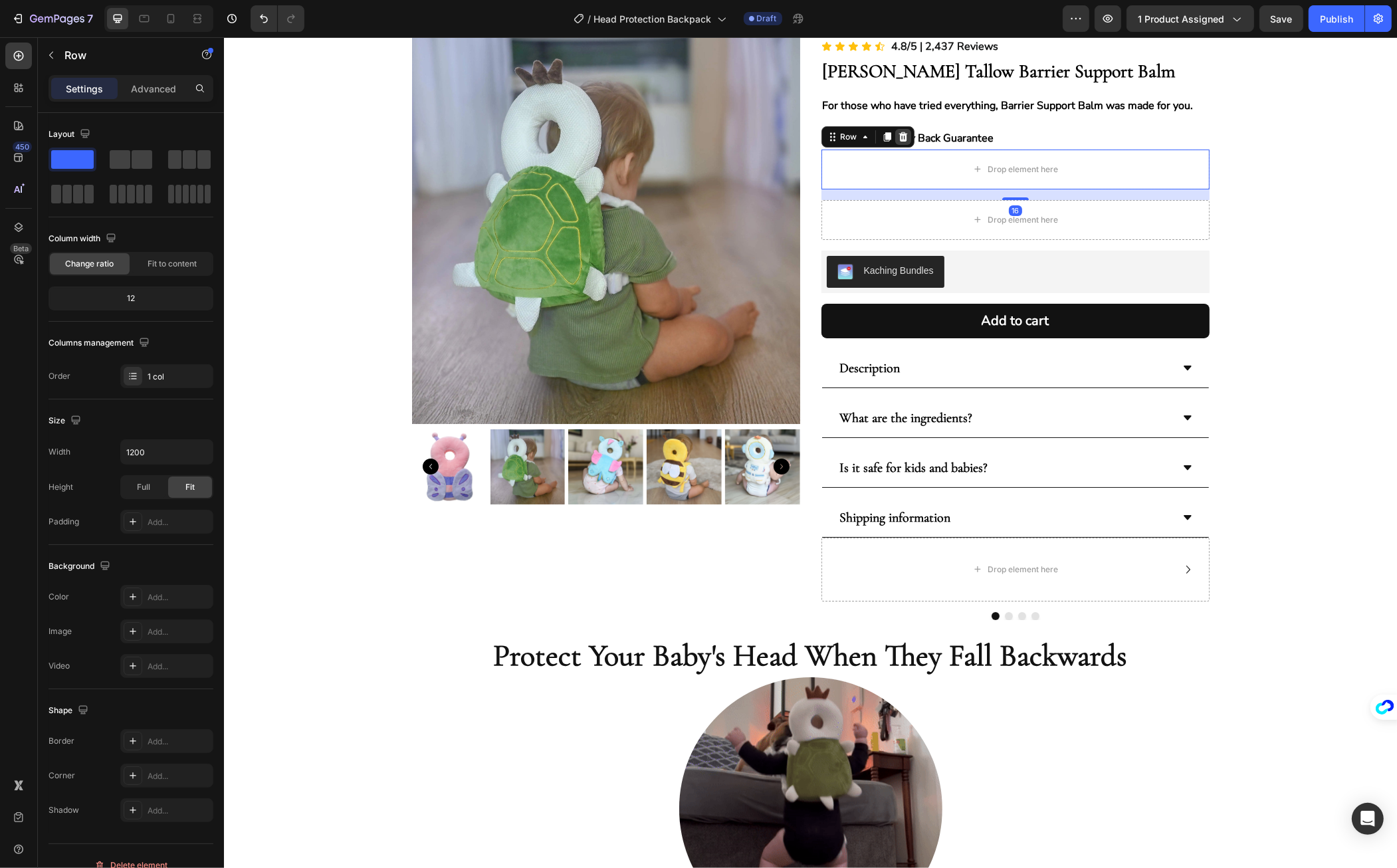
click at [903, 133] on div at bounding box center [903, 137] width 16 height 16
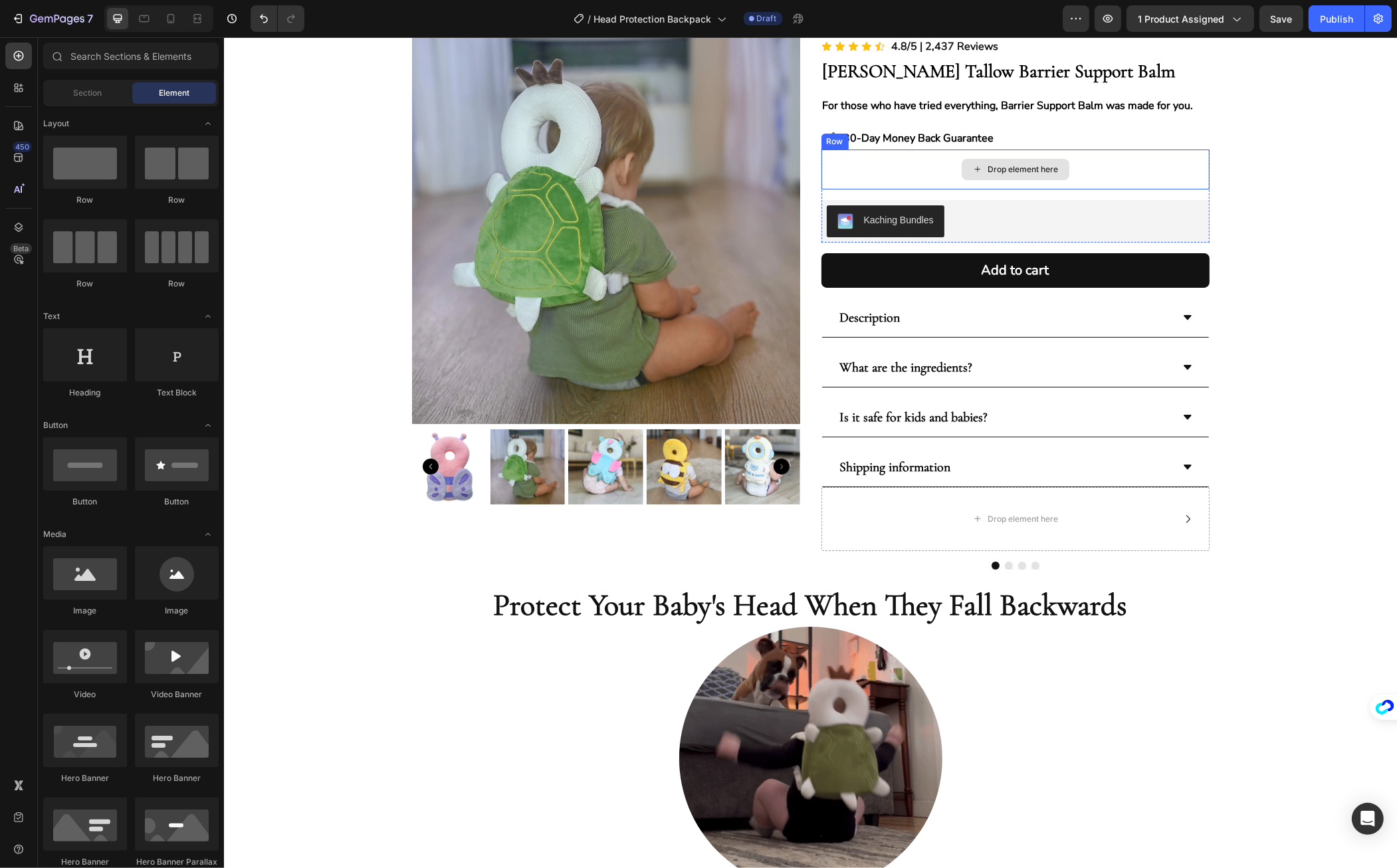
click at [1094, 173] on div "Drop element here" at bounding box center [1015, 169] width 388 height 40
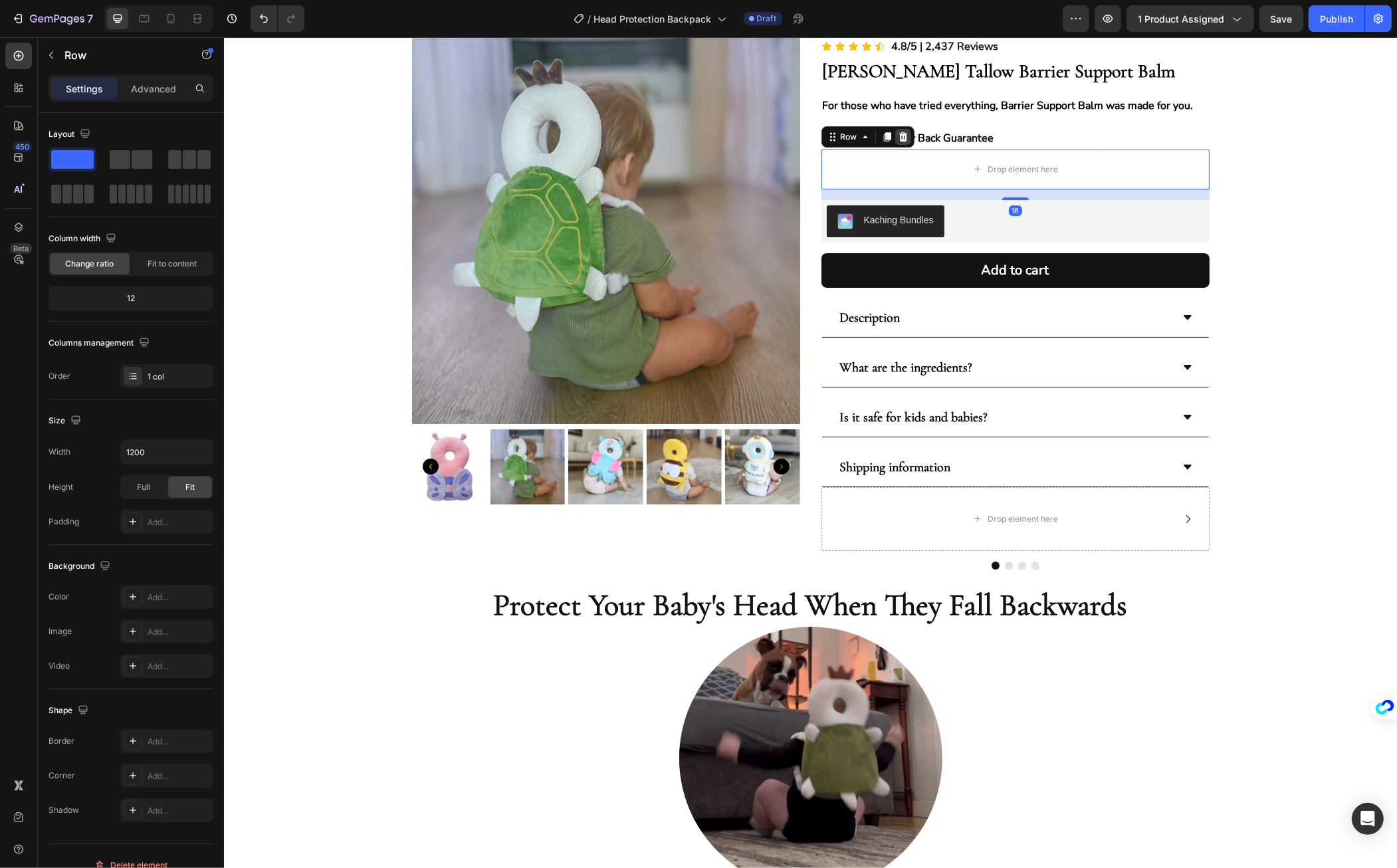
click at [898, 133] on icon at bounding box center [902, 137] width 9 height 9
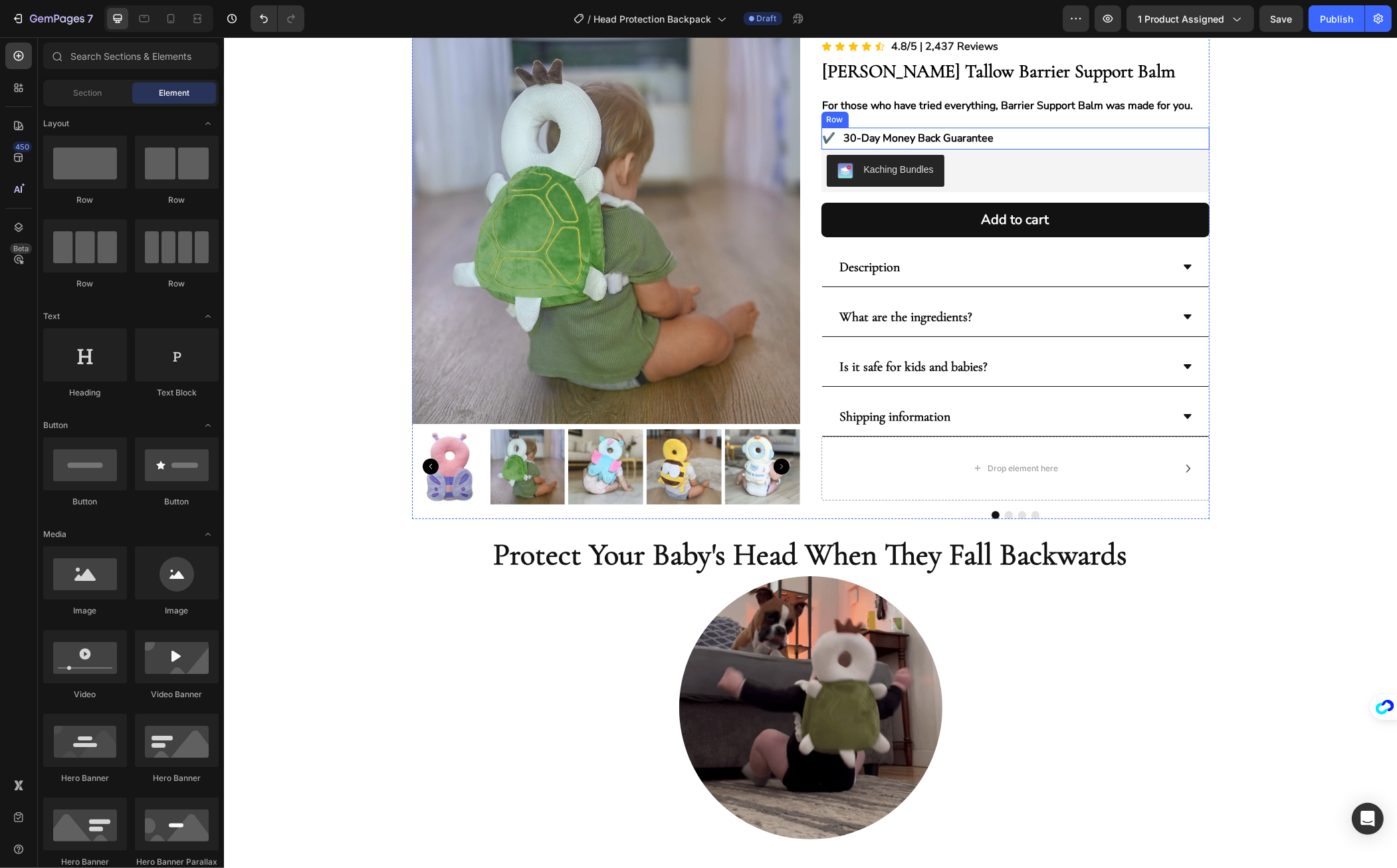
click at [1019, 141] on div "✔️ Text Block 30-Day Money Back Guarantee Text Block Row" at bounding box center [1015, 138] width 388 height 22
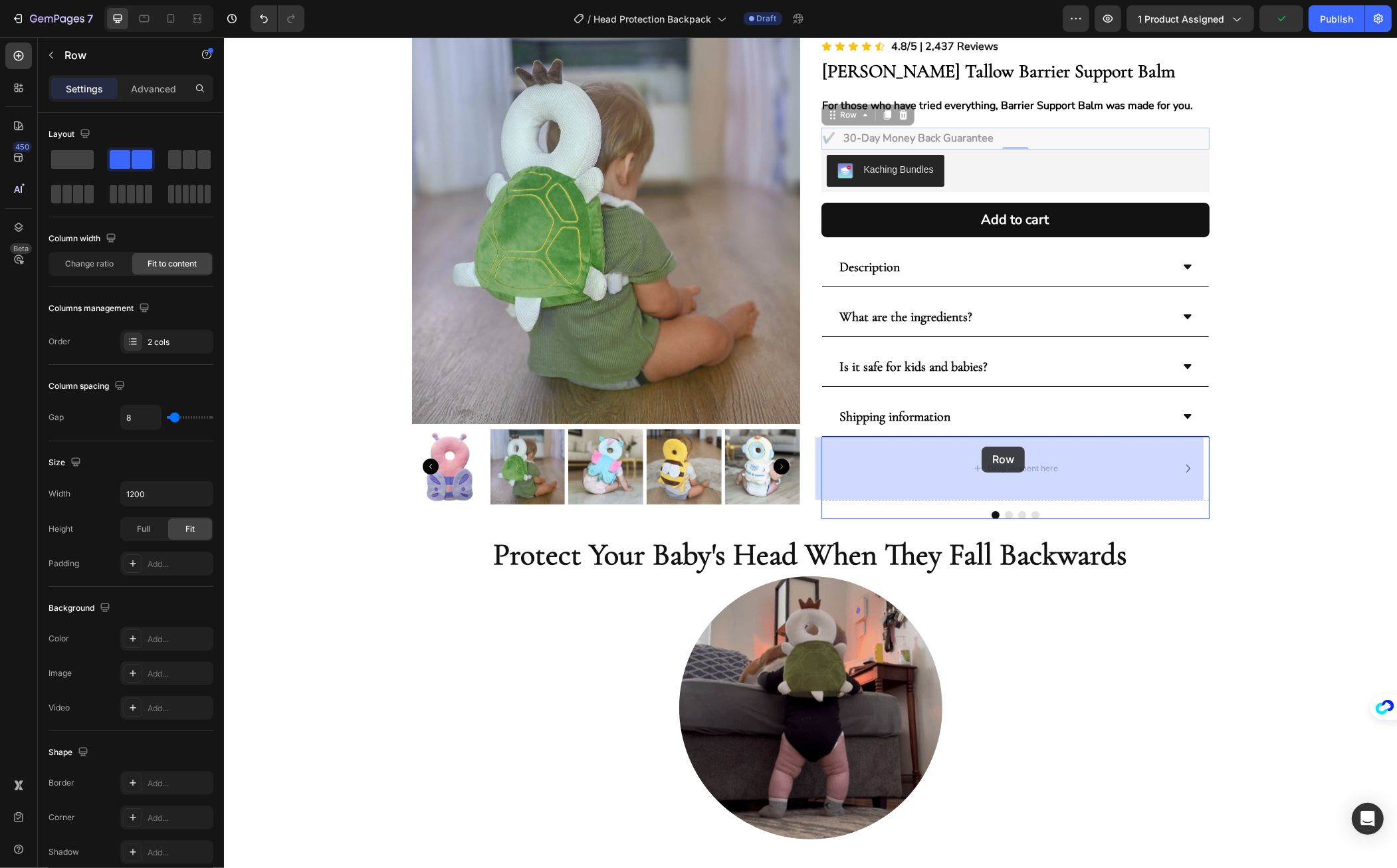
drag, startPoint x: 828, startPoint y: 116, endPoint x: 981, endPoint y: 447, distance: 364.7
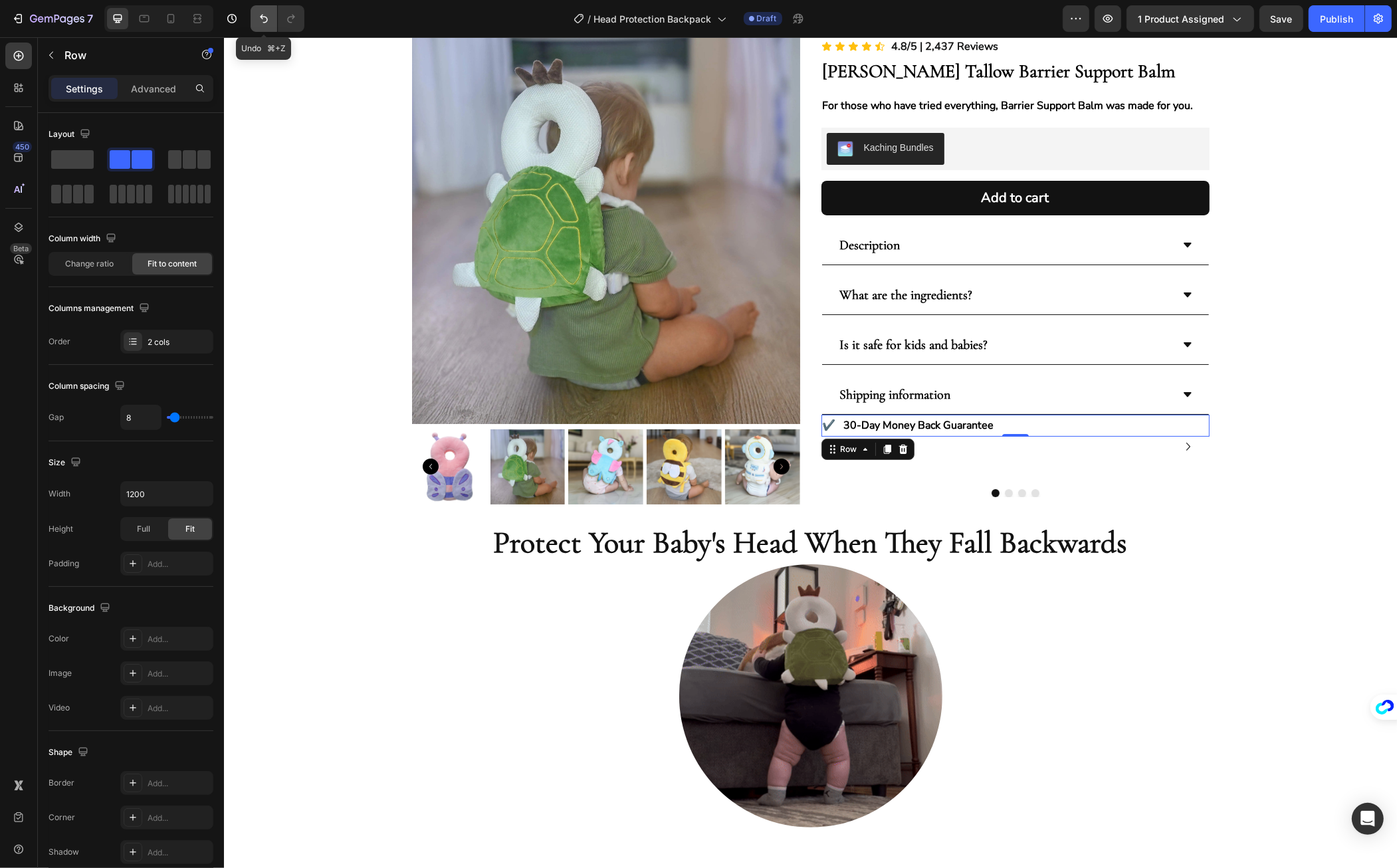
click at [252, 25] on button "Undo/Redo" at bounding box center [264, 19] width 27 height 27
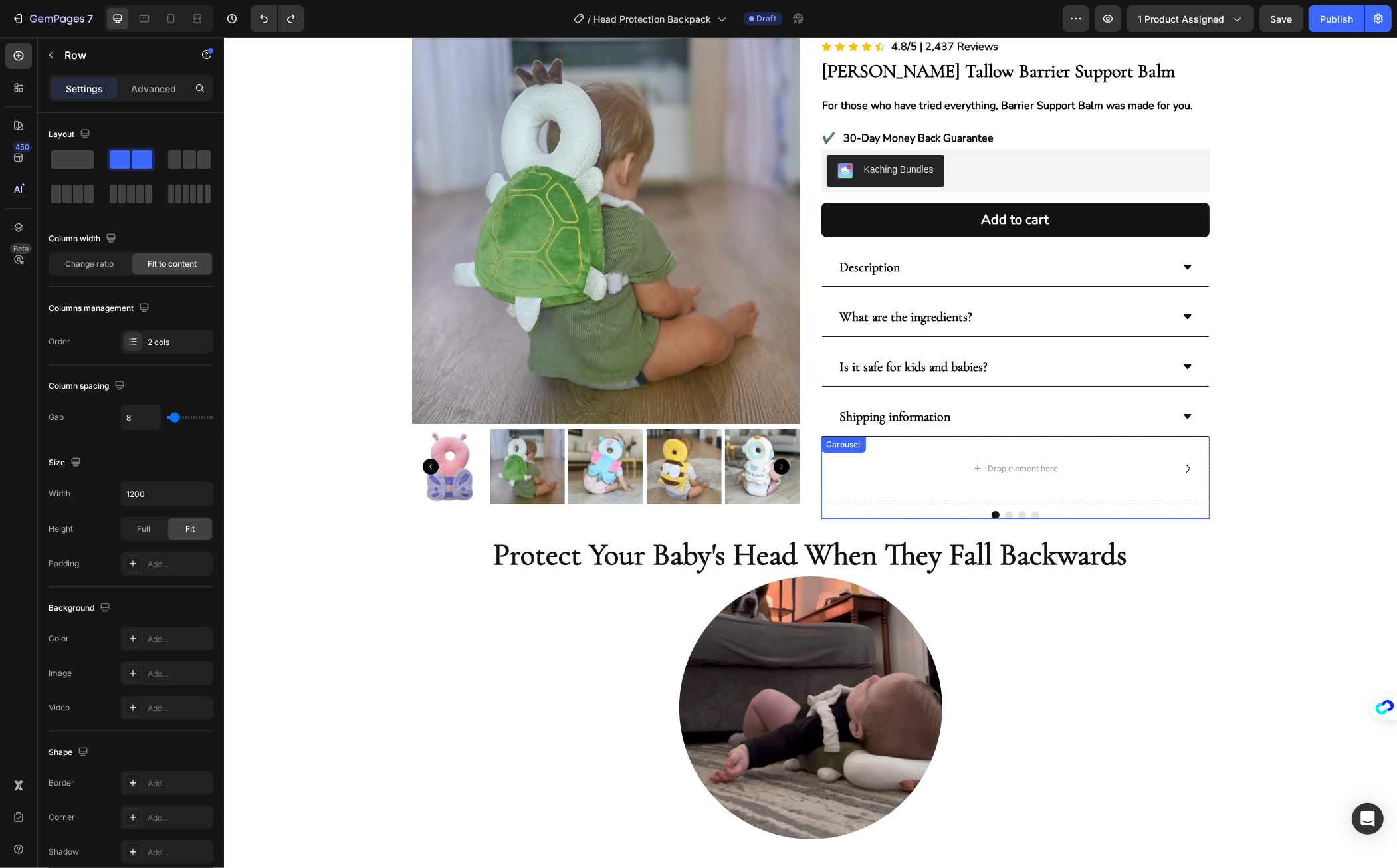
click at [1166, 512] on div at bounding box center [1015, 515] width 388 height 8
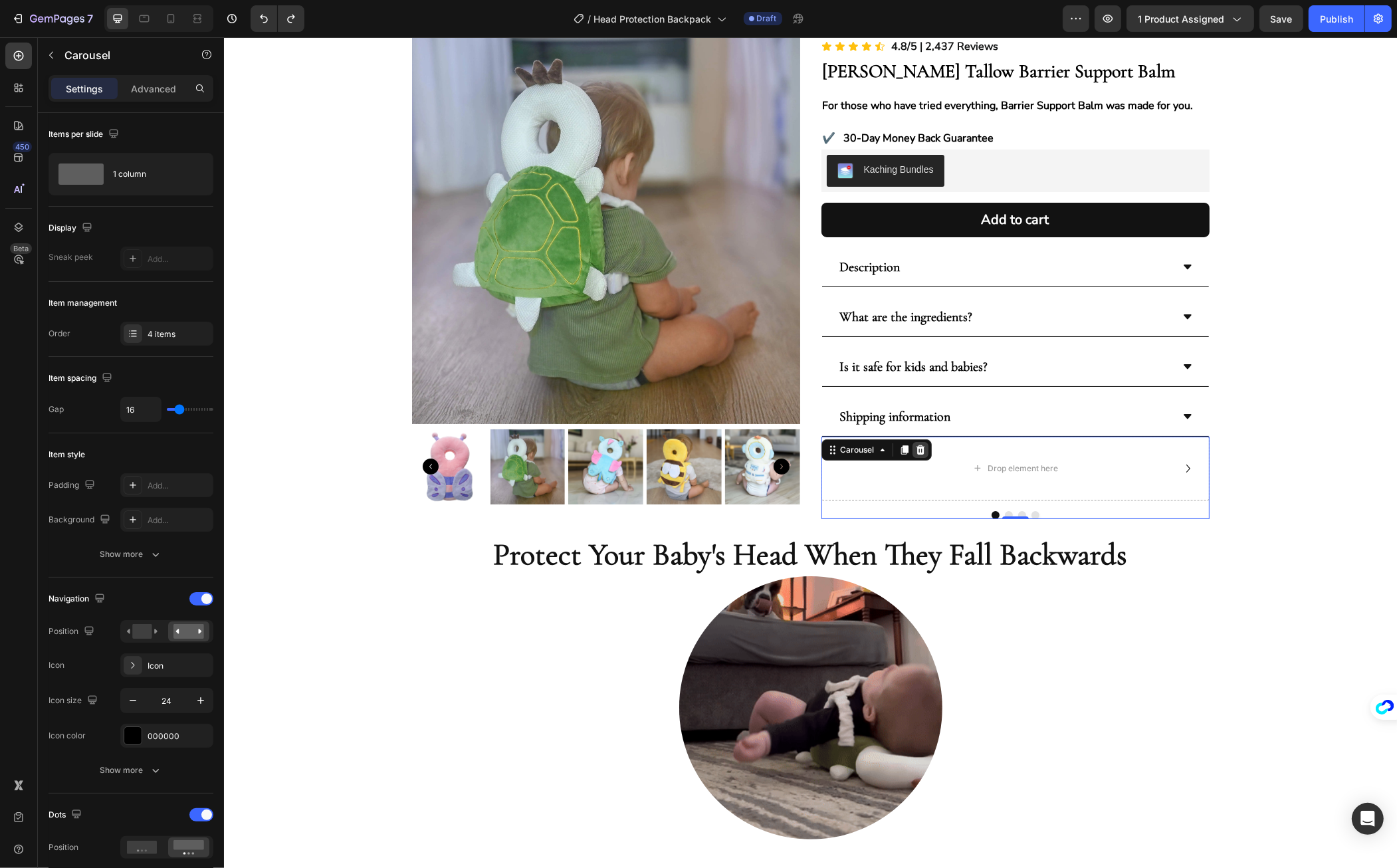
click at [916, 448] on icon at bounding box center [919, 450] width 9 height 9
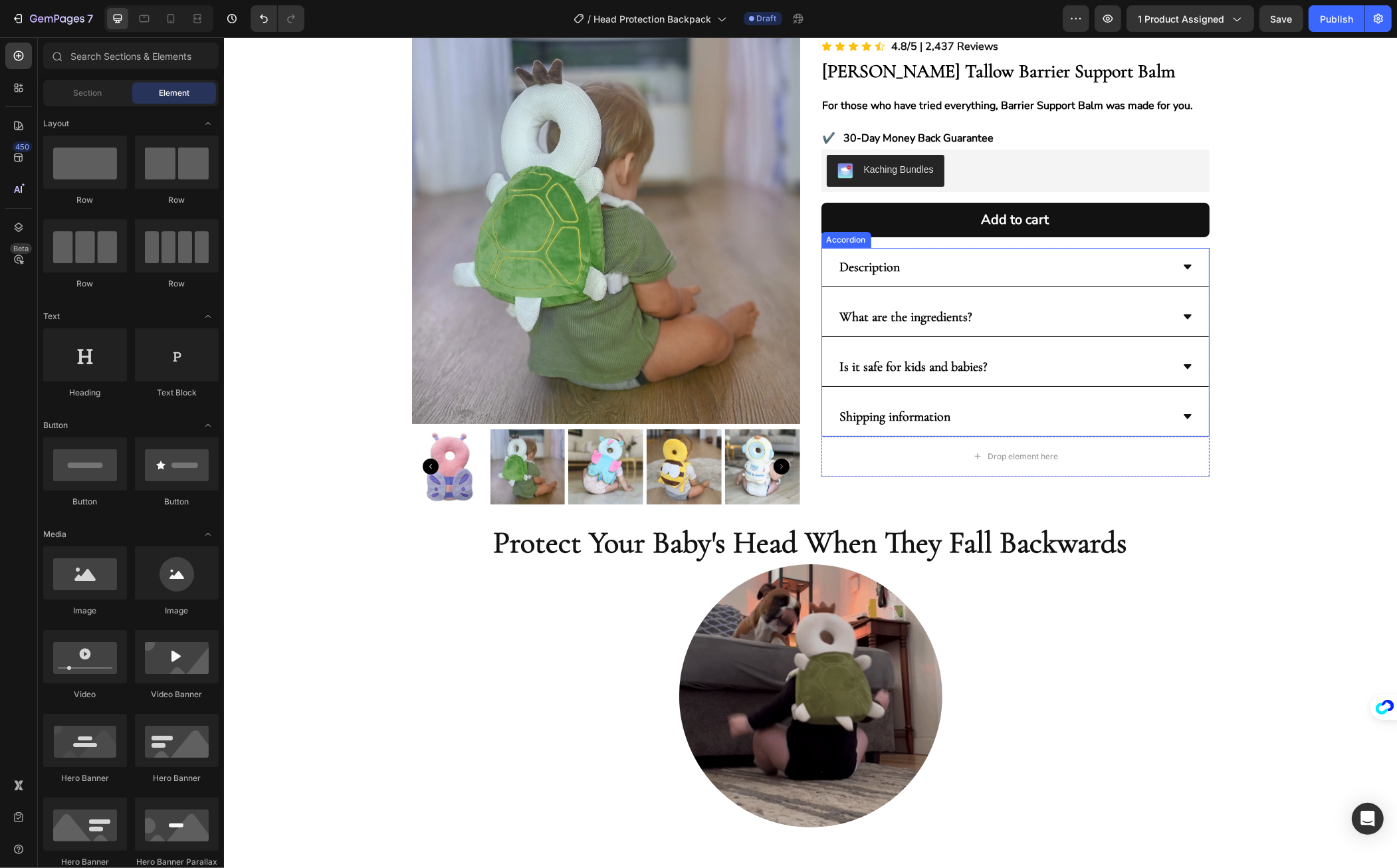
click at [823, 252] on div "Description" at bounding box center [1015, 268] width 387 height 39
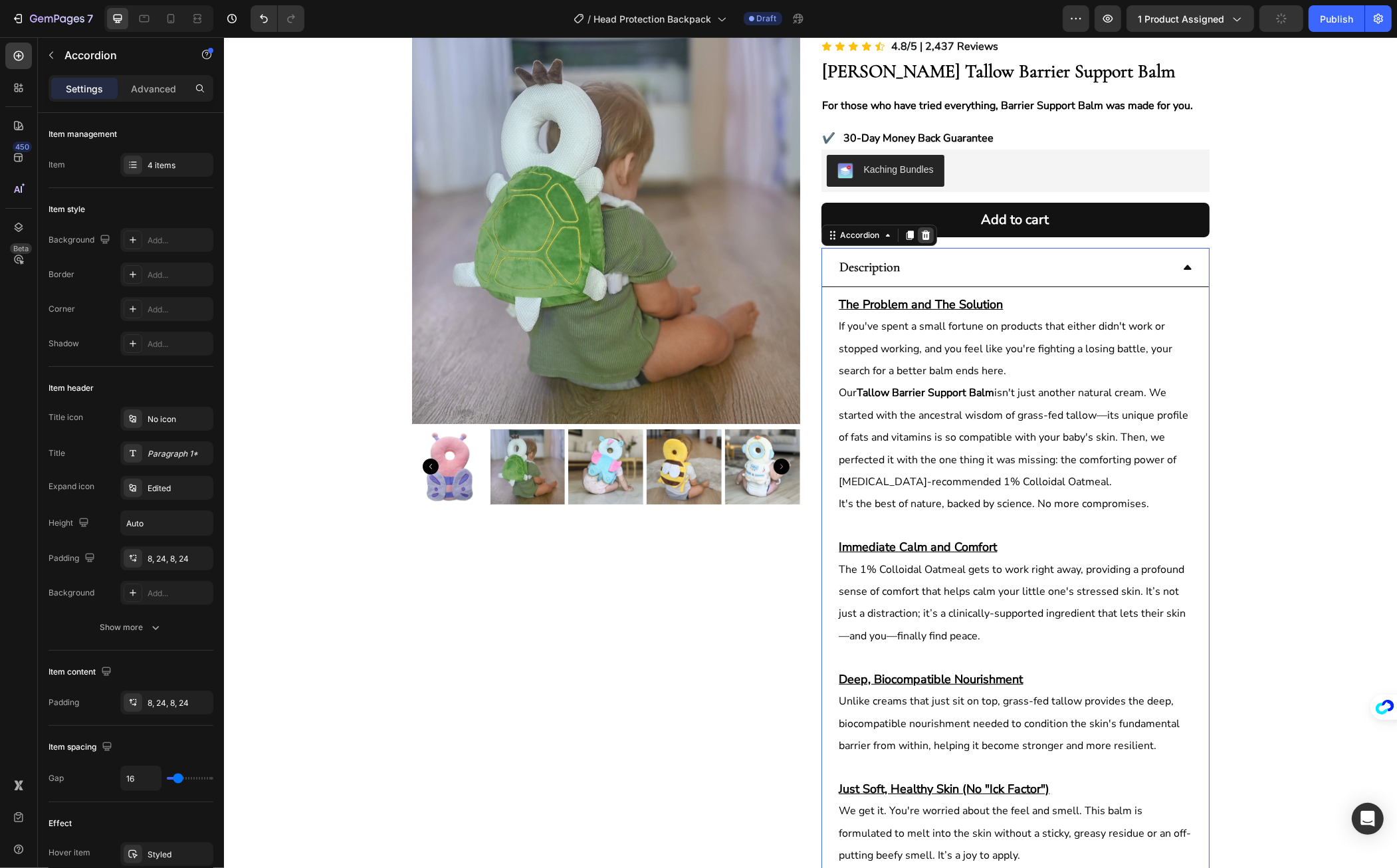
click at [925, 236] on div at bounding box center [925, 236] width 16 height 16
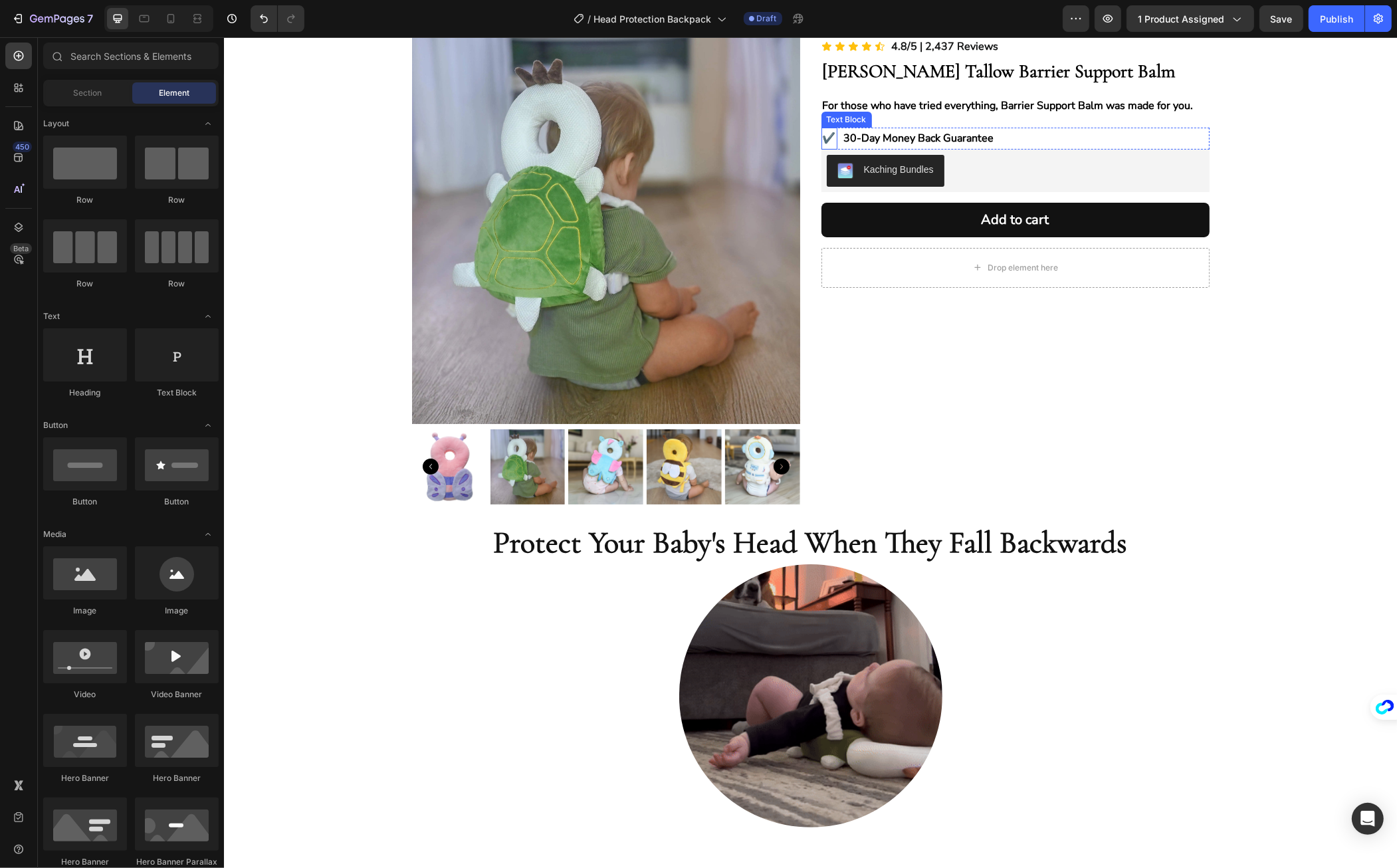
click at [834, 135] on div "✔️ Text Block 30-Day Money Back Guarantee Text Block Row" at bounding box center [1015, 138] width 388 height 22
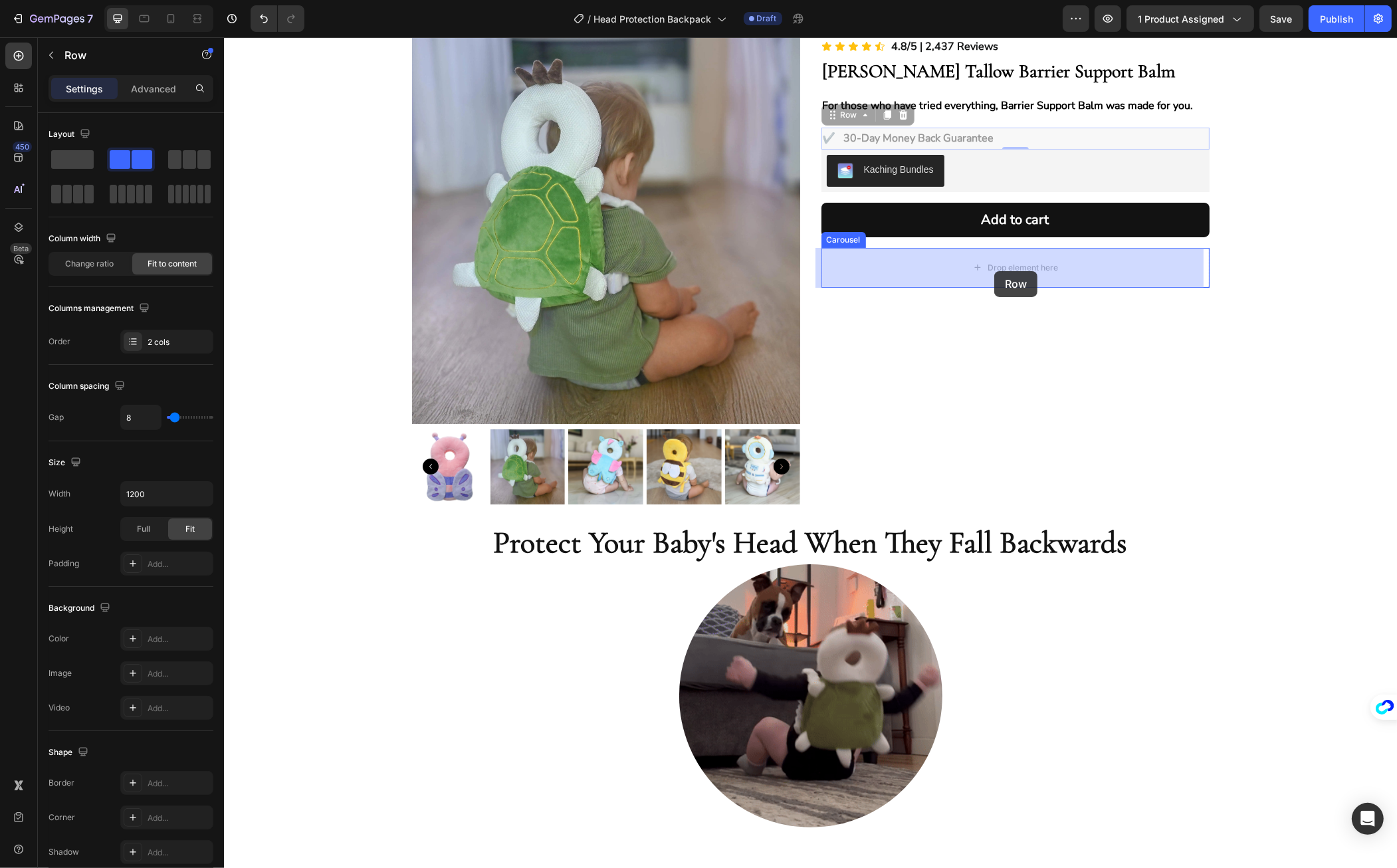
drag, startPoint x: 823, startPoint y: 117, endPoint x: 994, endPoint y: 272, distance: 230.8
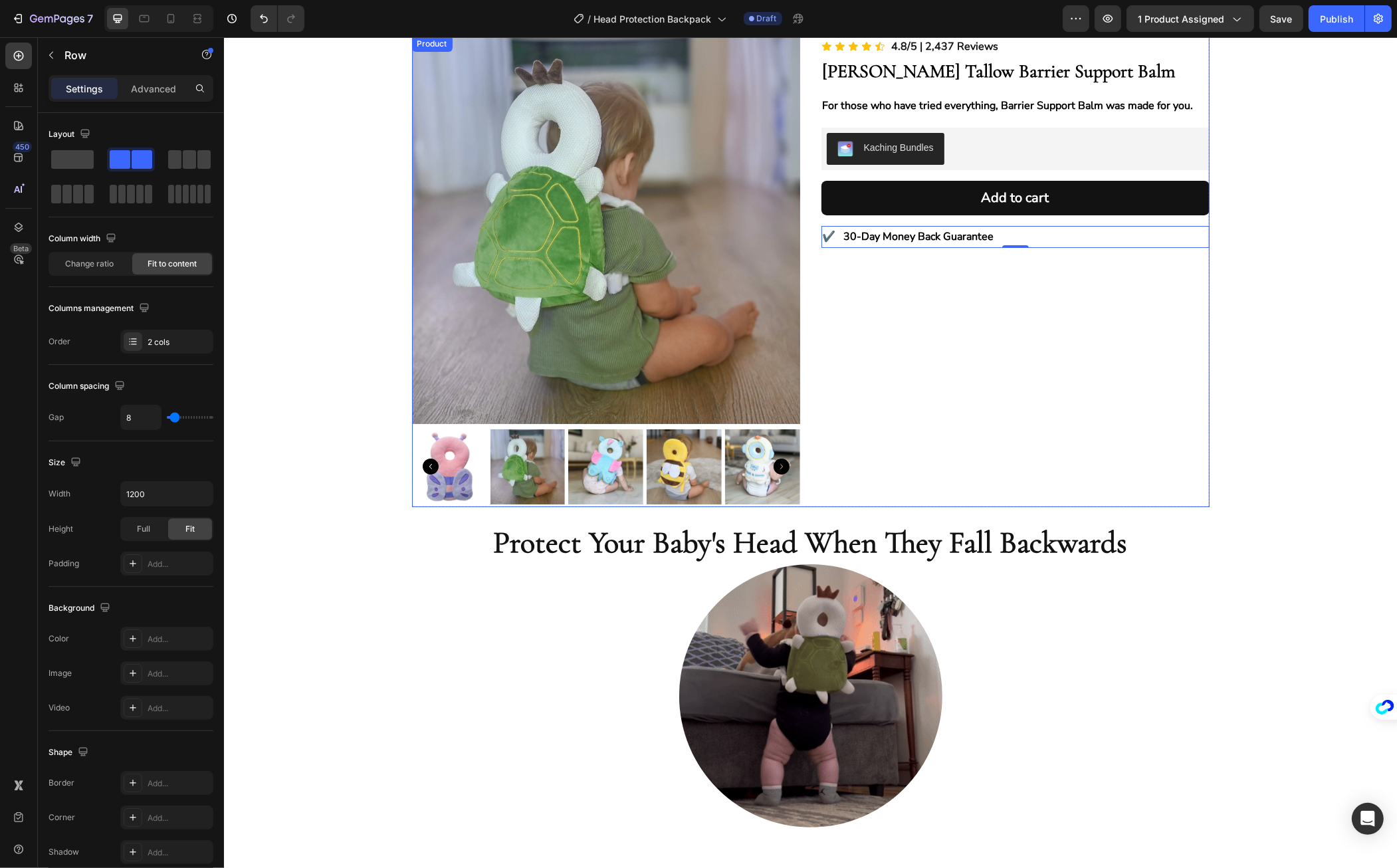
scroll to position [0, 0]
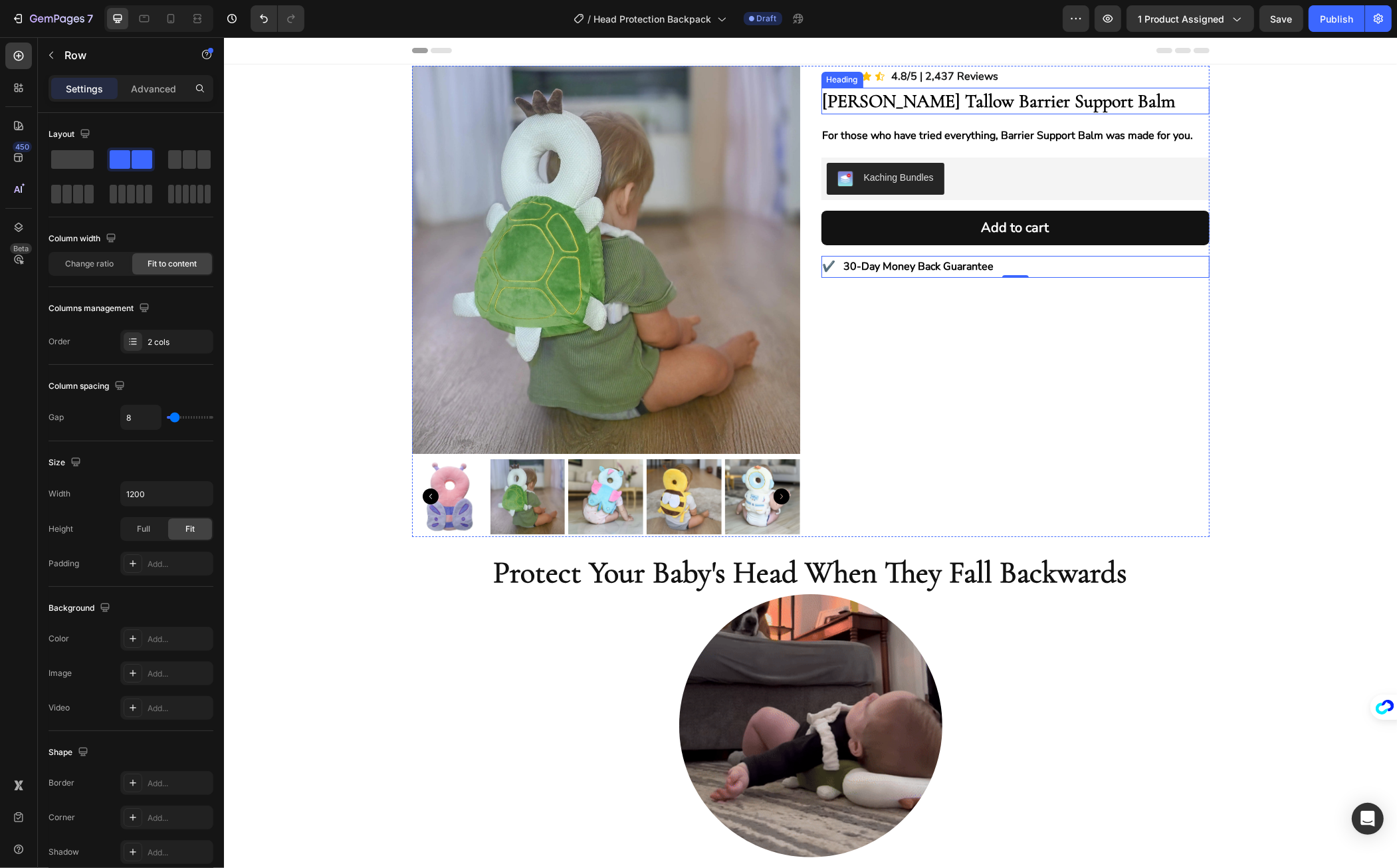
click at [895, 93] on strong "Belano's Tallow Barrier Support Balm" at bounding box center [999, 101] width 353 height 23
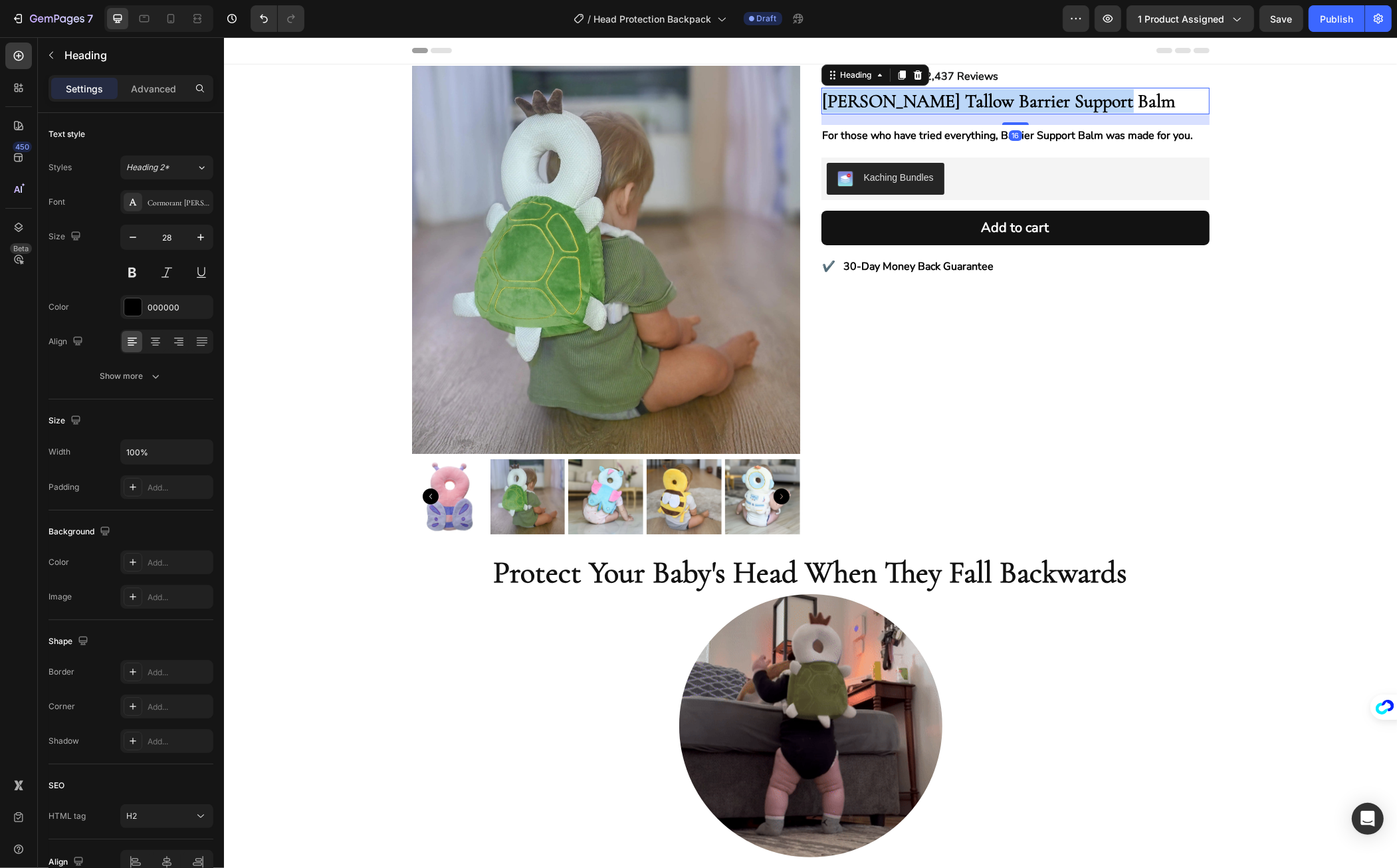
click at [895, 93] on strong "Belano's Tallow Barrier Support Balm" at bounding box center [999, 101] width 353 height 23
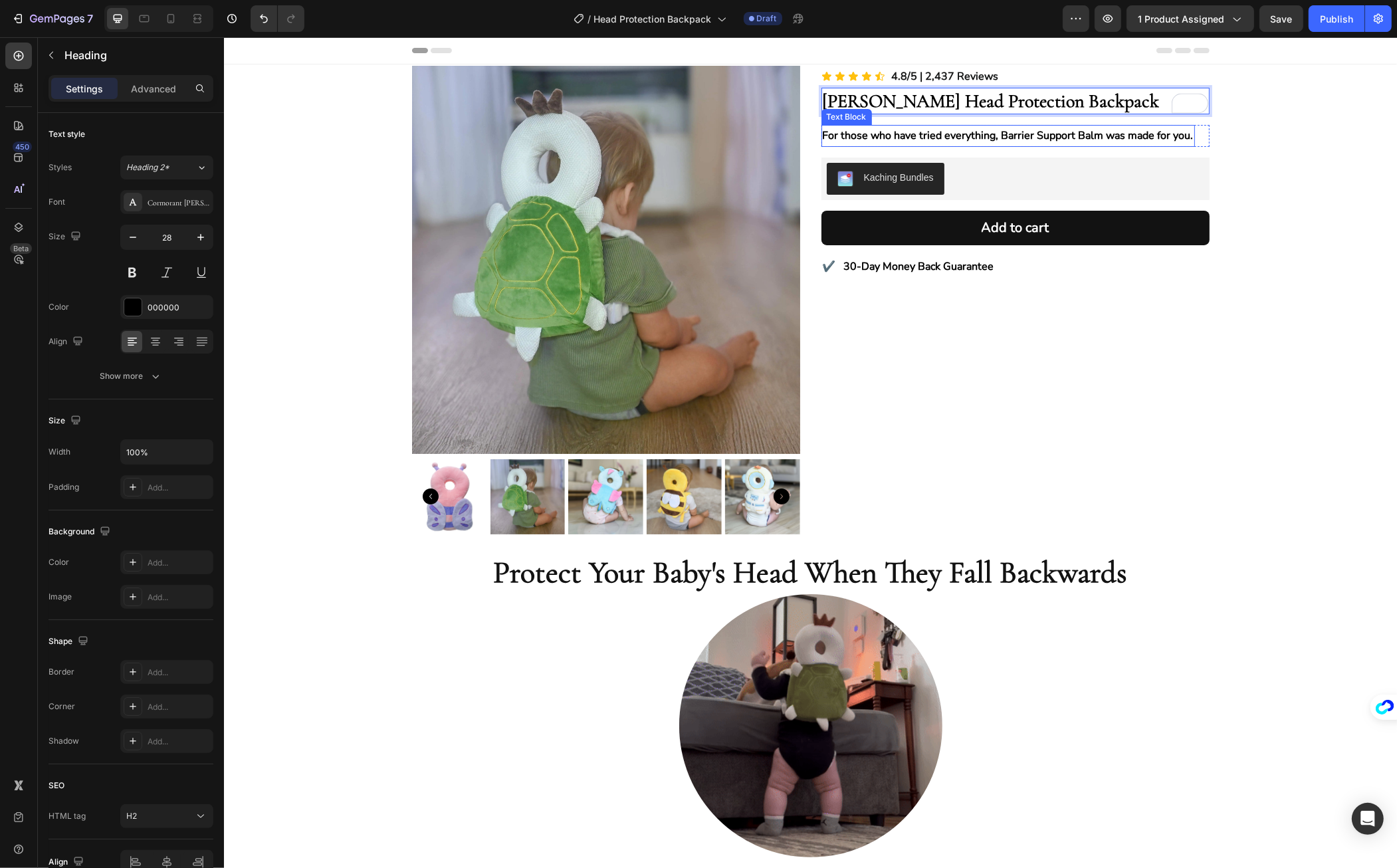
click at [909, 136] on p "For those who have tried everything, Barrier Support Balm was made for you." at bounding box center [1008, 135] width 371 height 19
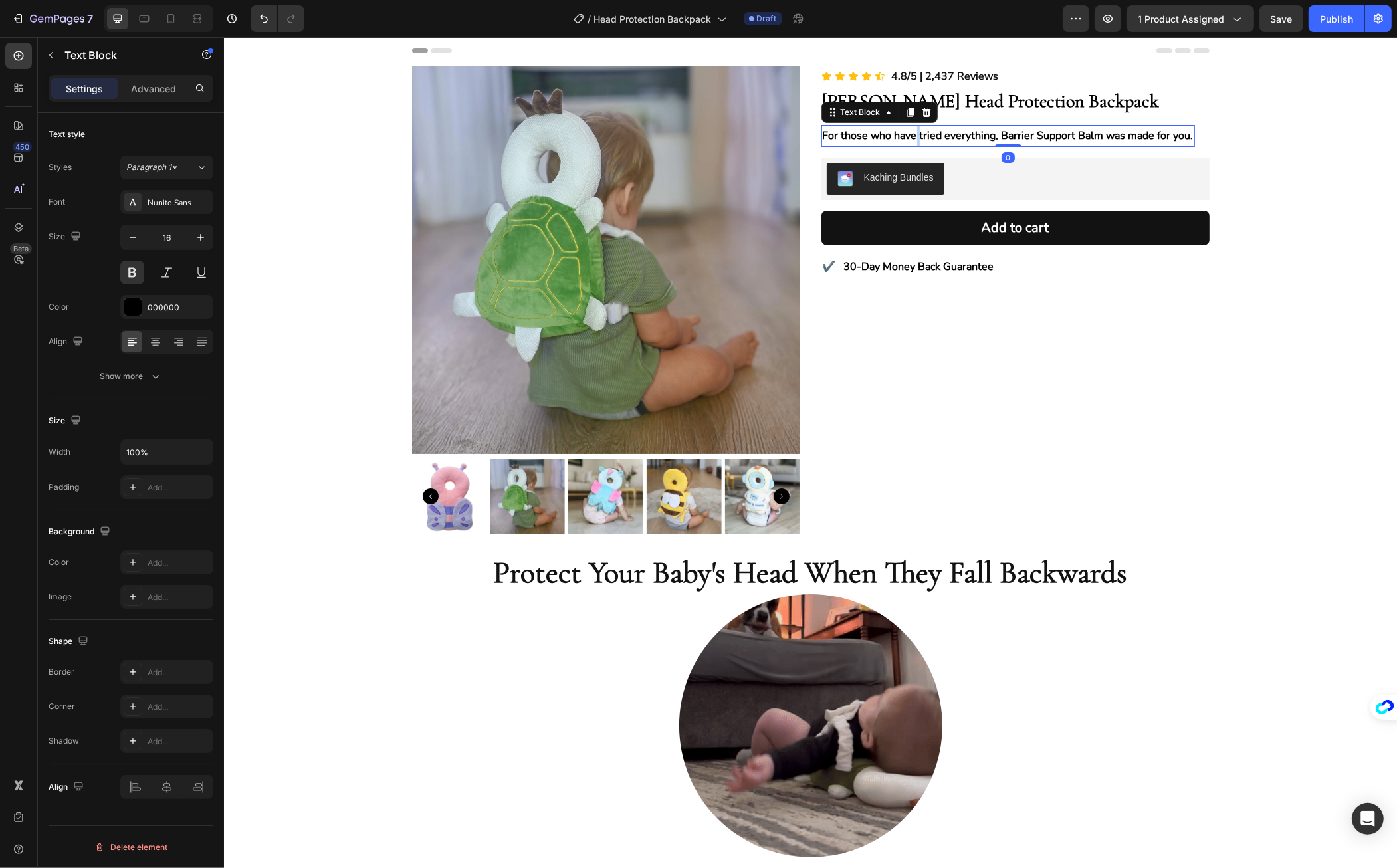
click at [909, 136] on p "For those who have tried everything, Barrier Support Balm was made for you." at bounding box center [1008, 135] width 371 height 19
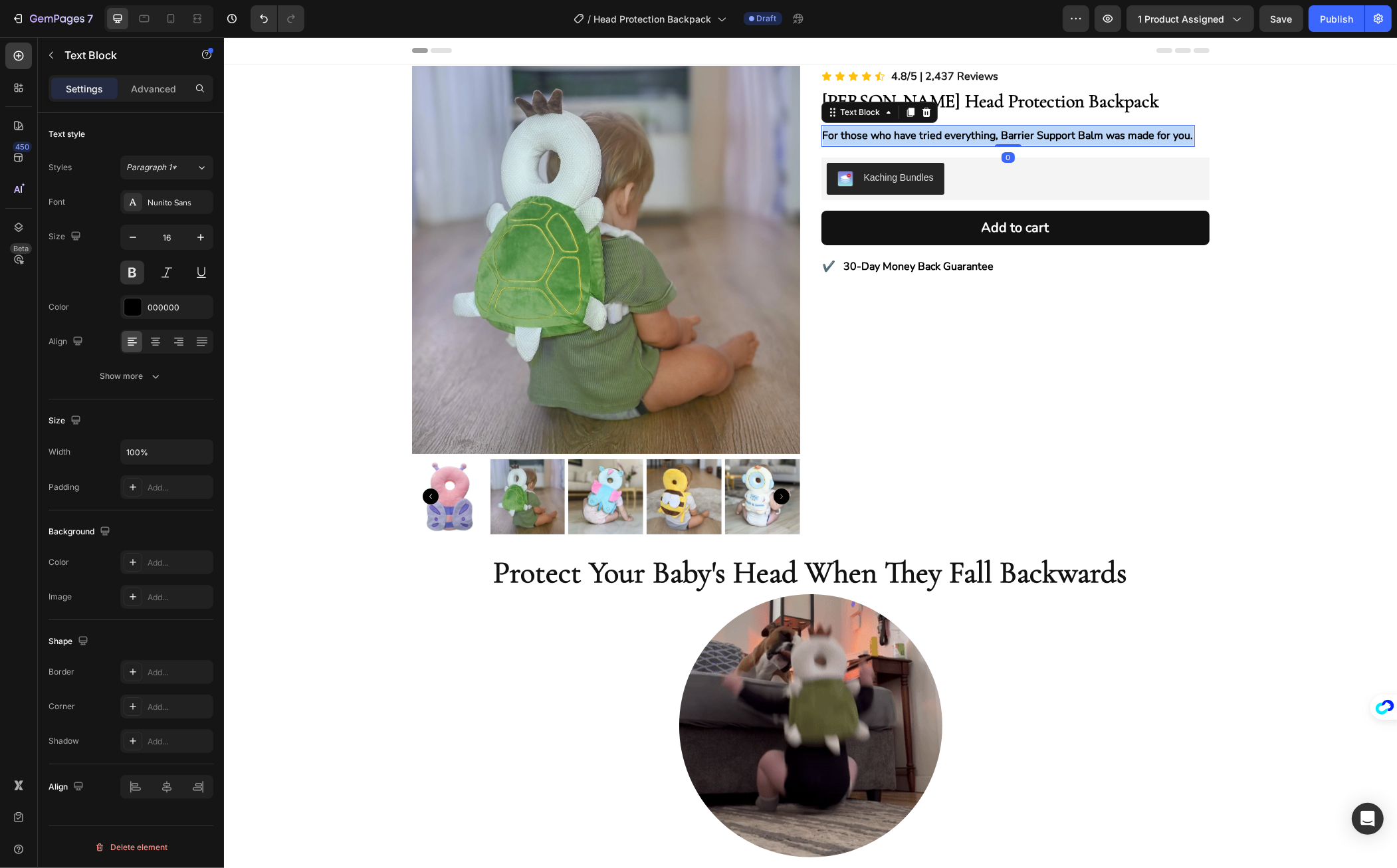
click at [909, 136] on p "For those who have tried everything, Barrier Support Balm was made for you." at bounding box center [1008, 135] width 371 height 19
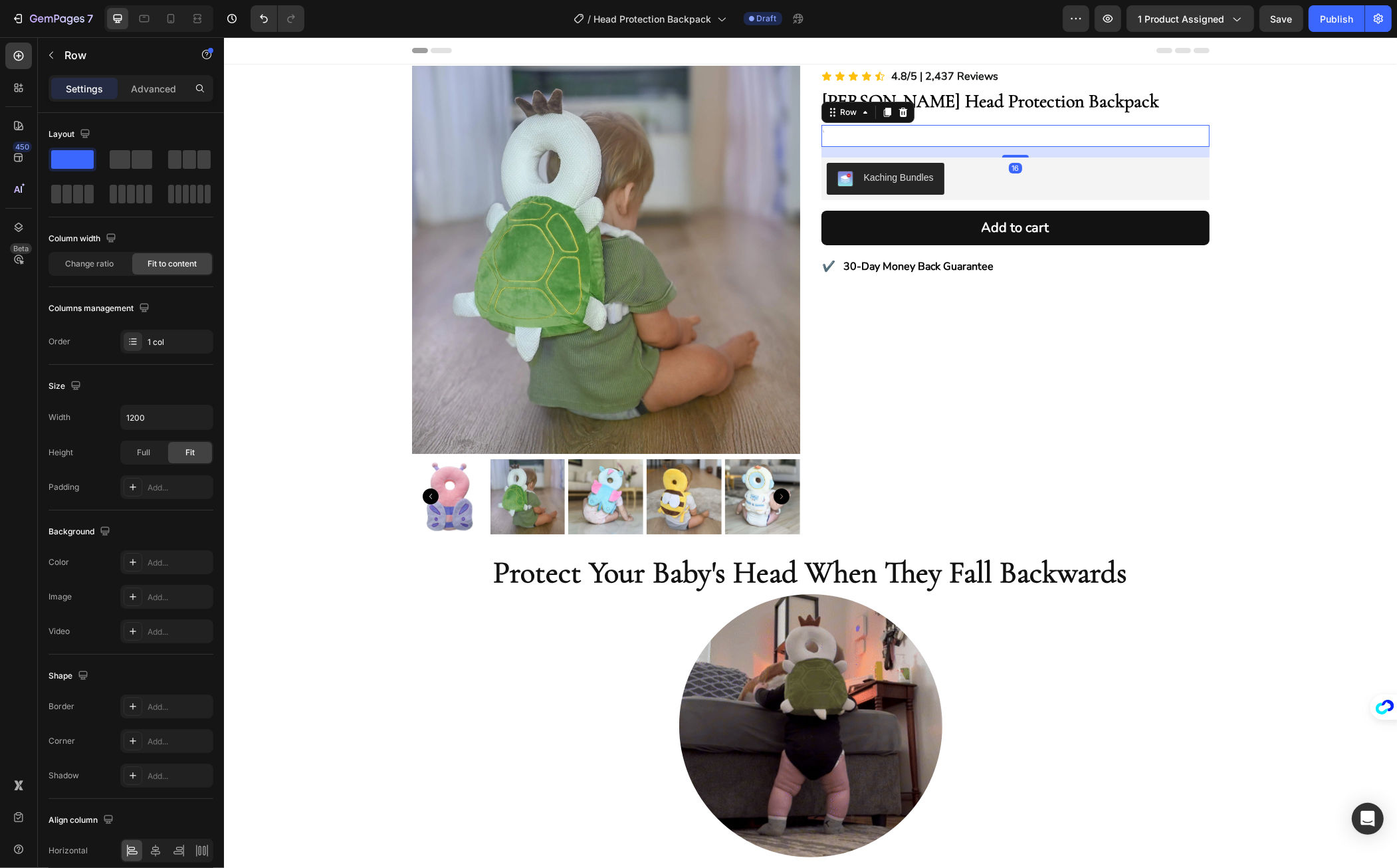
click at [899, 135] on div "Text Block Row 16" at bounding box center [1015, 135] width 388 height 22
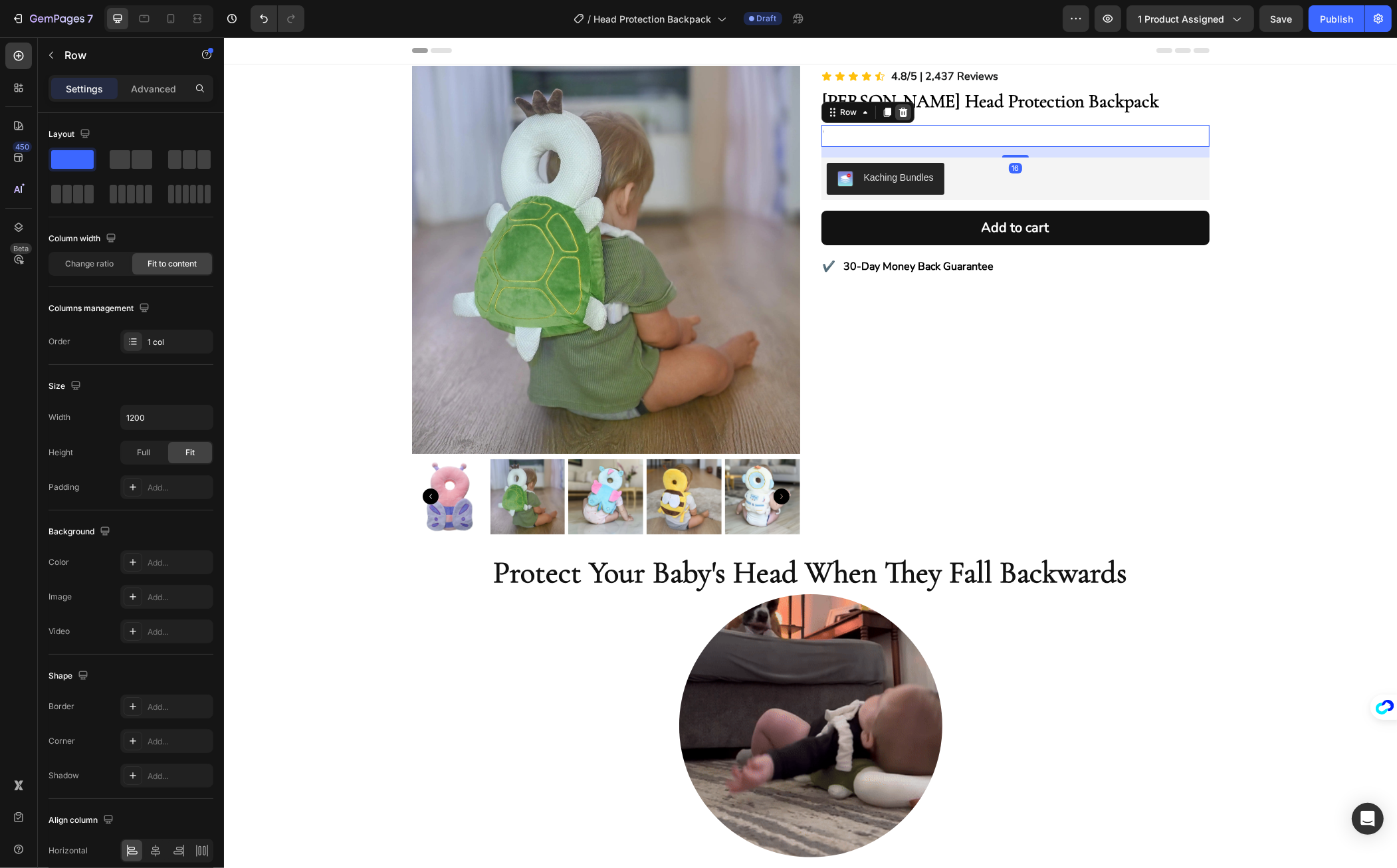
click at [898, 112] on icon at bounding box center [902, 112] width 9 height 9
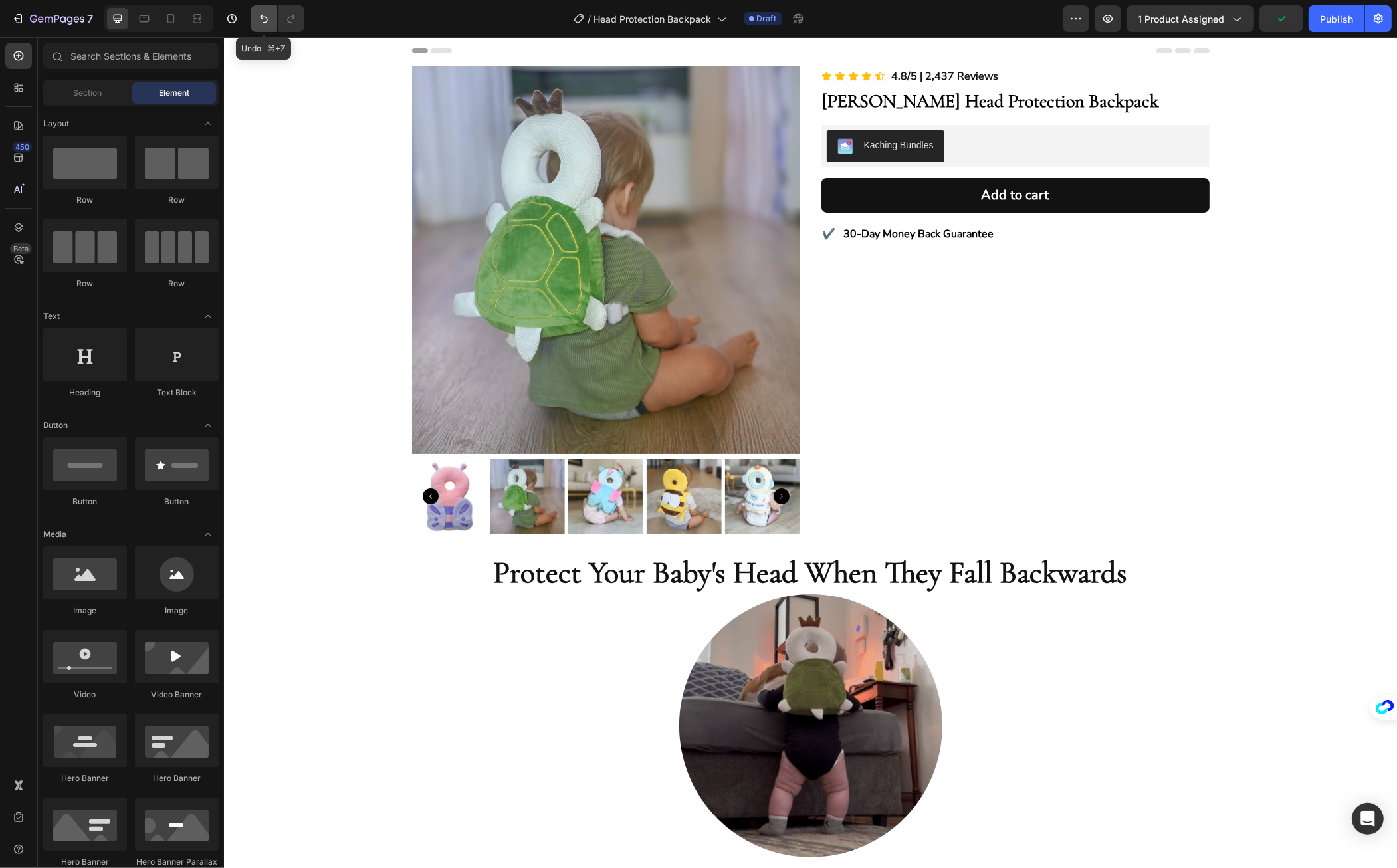
click at [265, 19] on icon "Undo/Redo" at bounding box center [264, 19] width 13 height 13
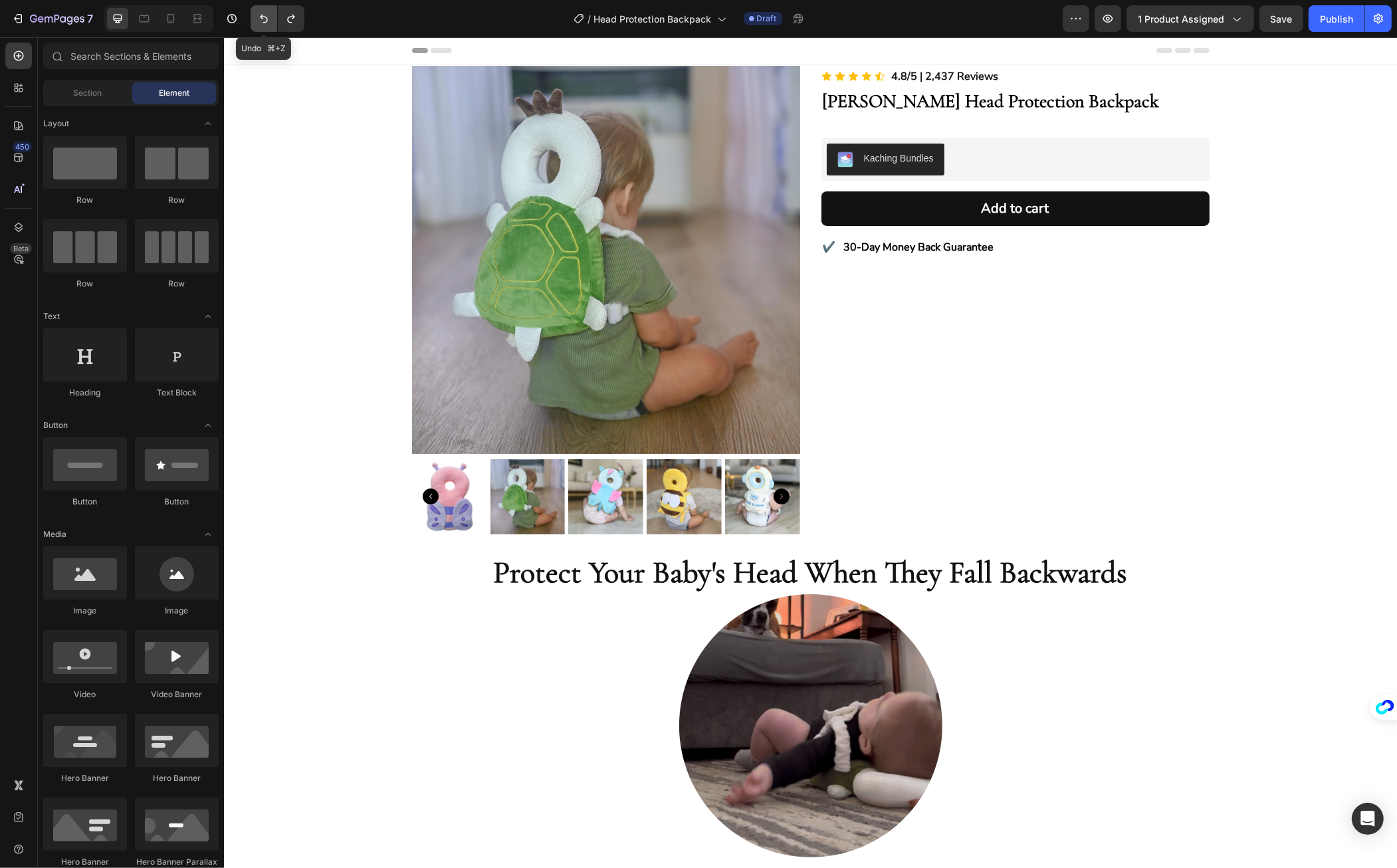
click at [268, 19] on icon "Undo/Redo" at bounding box center [264, 19] width 13 height 13
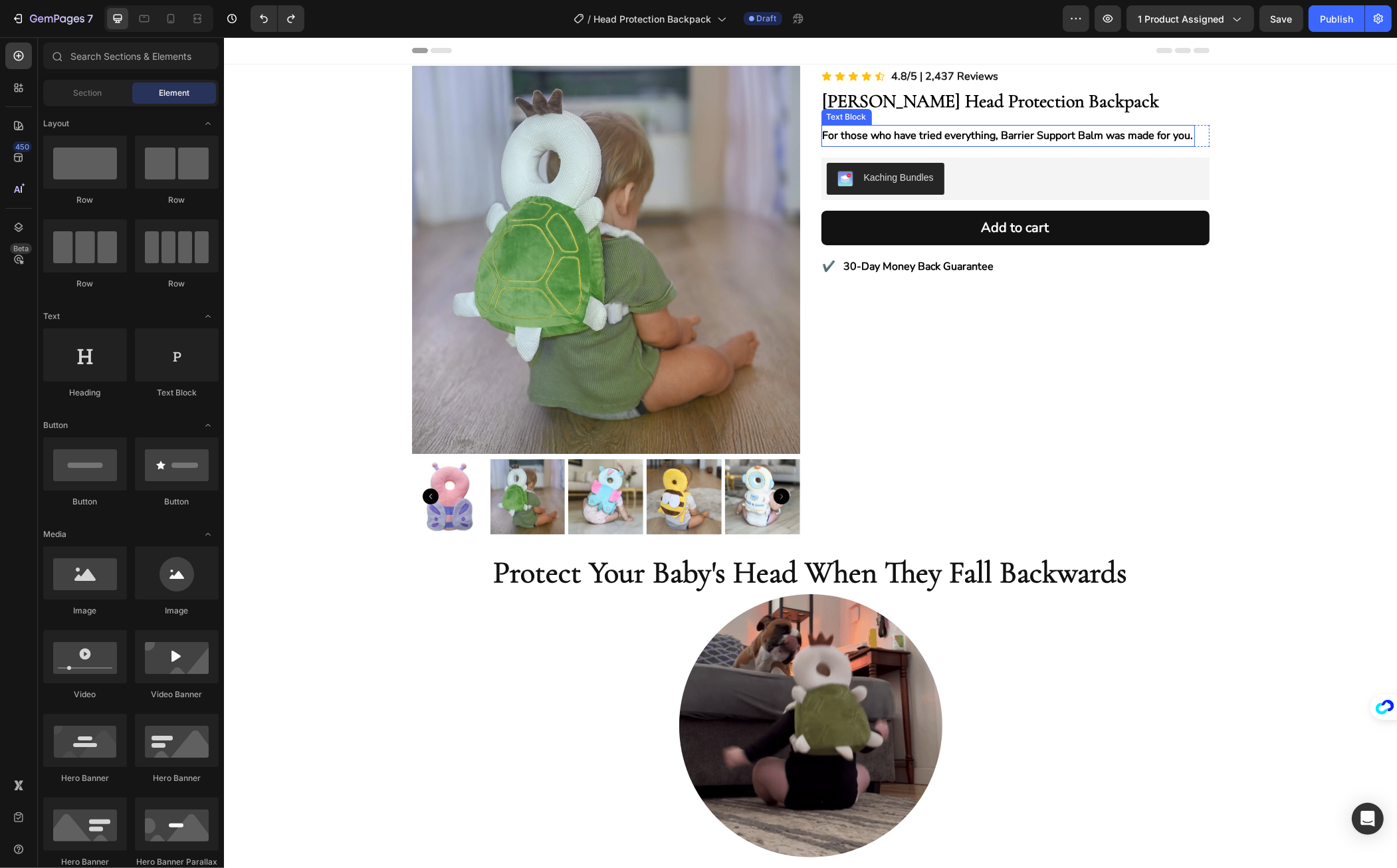
click at [875, 132] on p "For those who have tried everything, Barrier Support Balm was made for you." at bounding box center [1008, 135] width 371 height 19
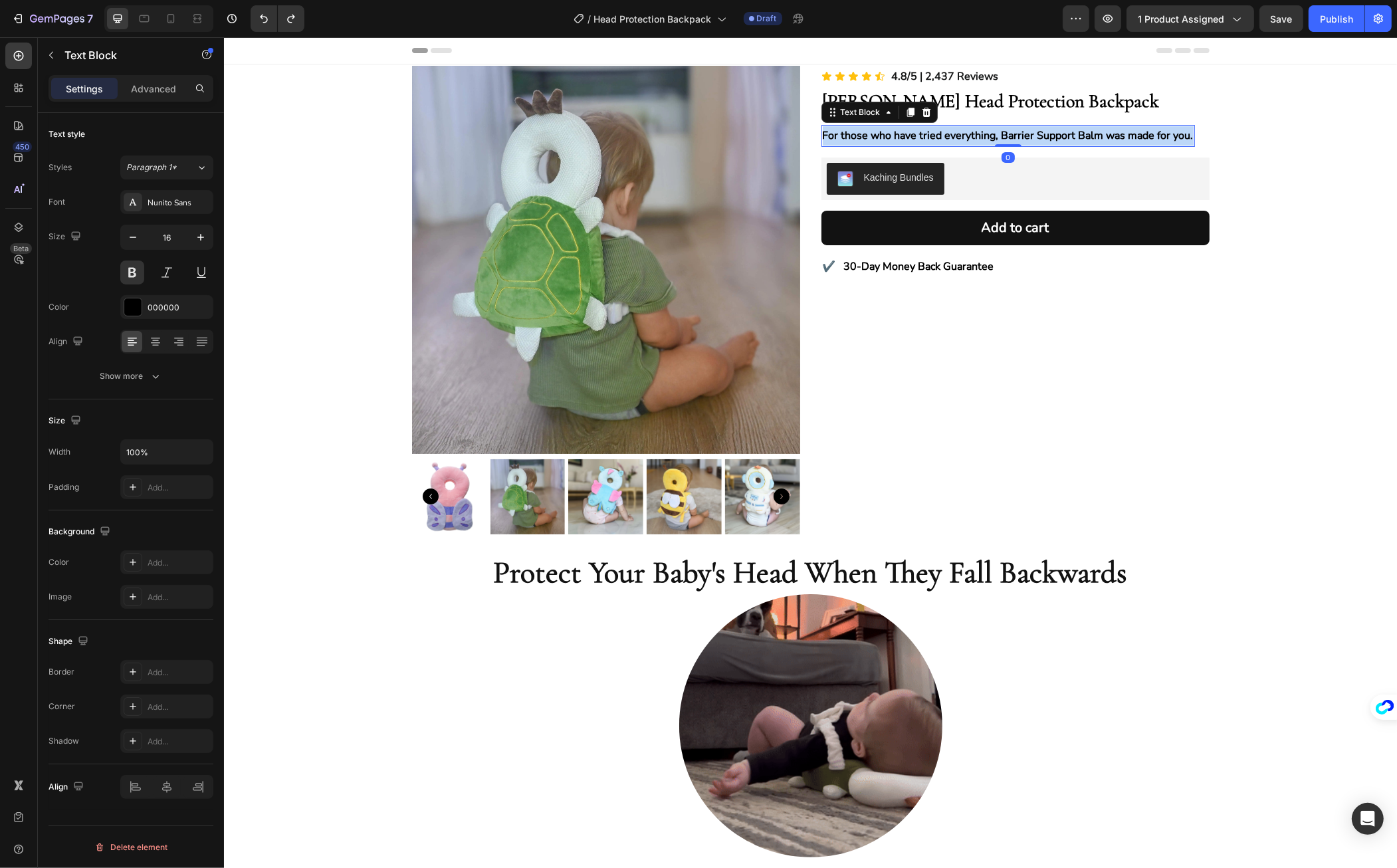
click at [875, 132] on p "For those who have tried everything, Barrier Support Balm was made for you." at bounding box center [1008, 135] width 371 height 19
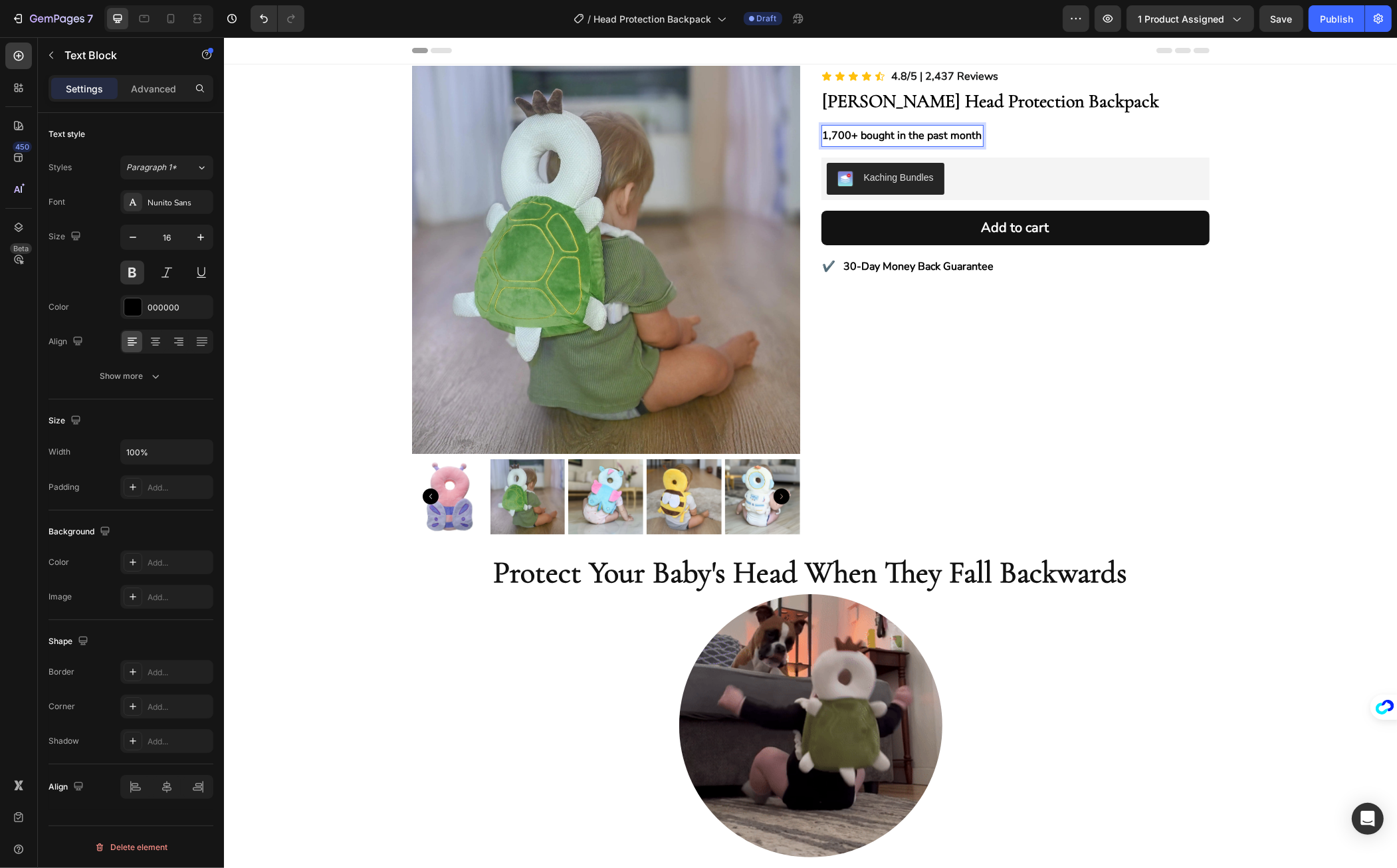
click at [827, 135] on p "1,700+ bought in the past month" at bounding box center [902, 135] width 159 height 19
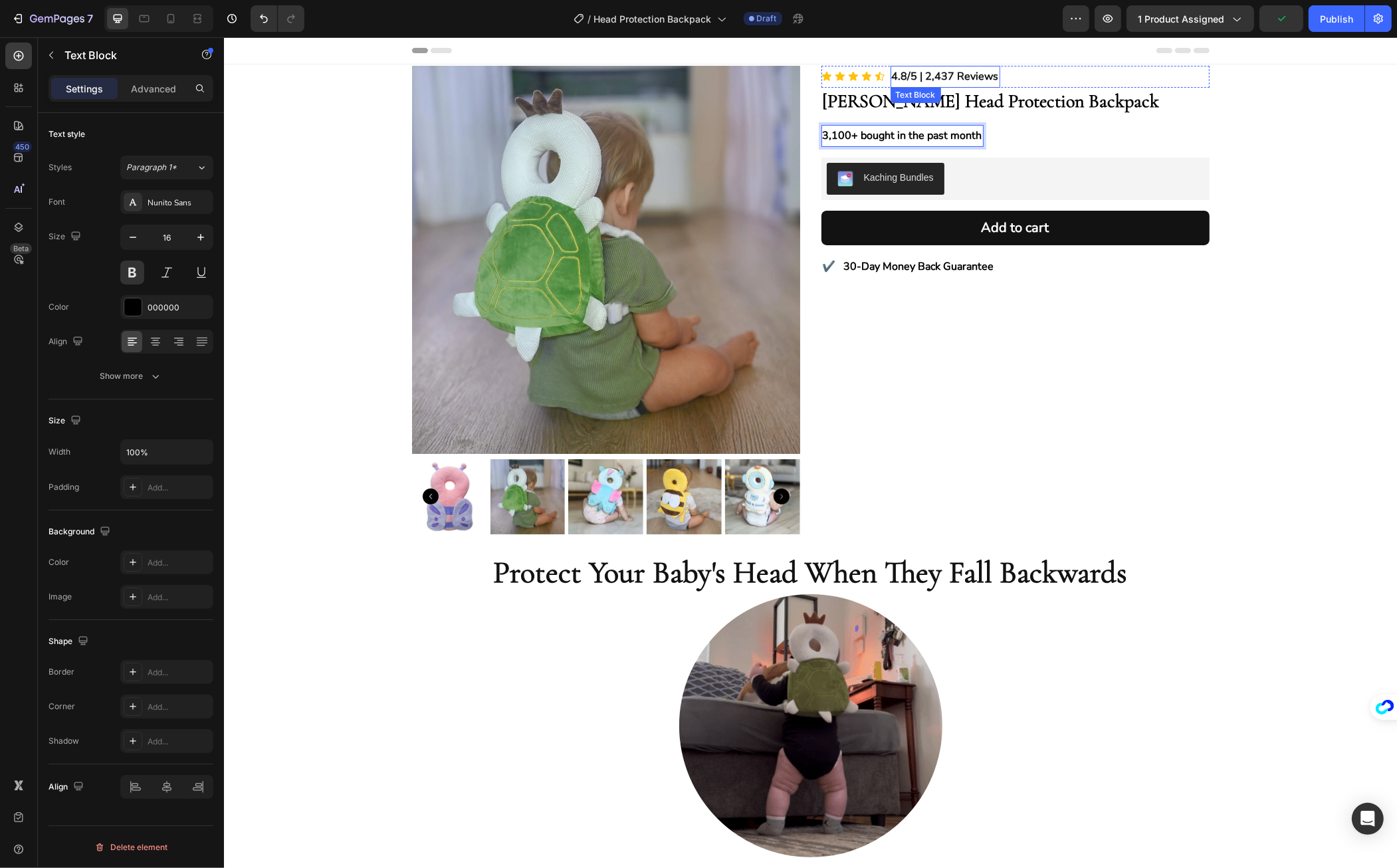
click at [943, 77] on strong "4.8/5 | 2,437 Reviews" at bounding box center [945, 77] width 107 height 15
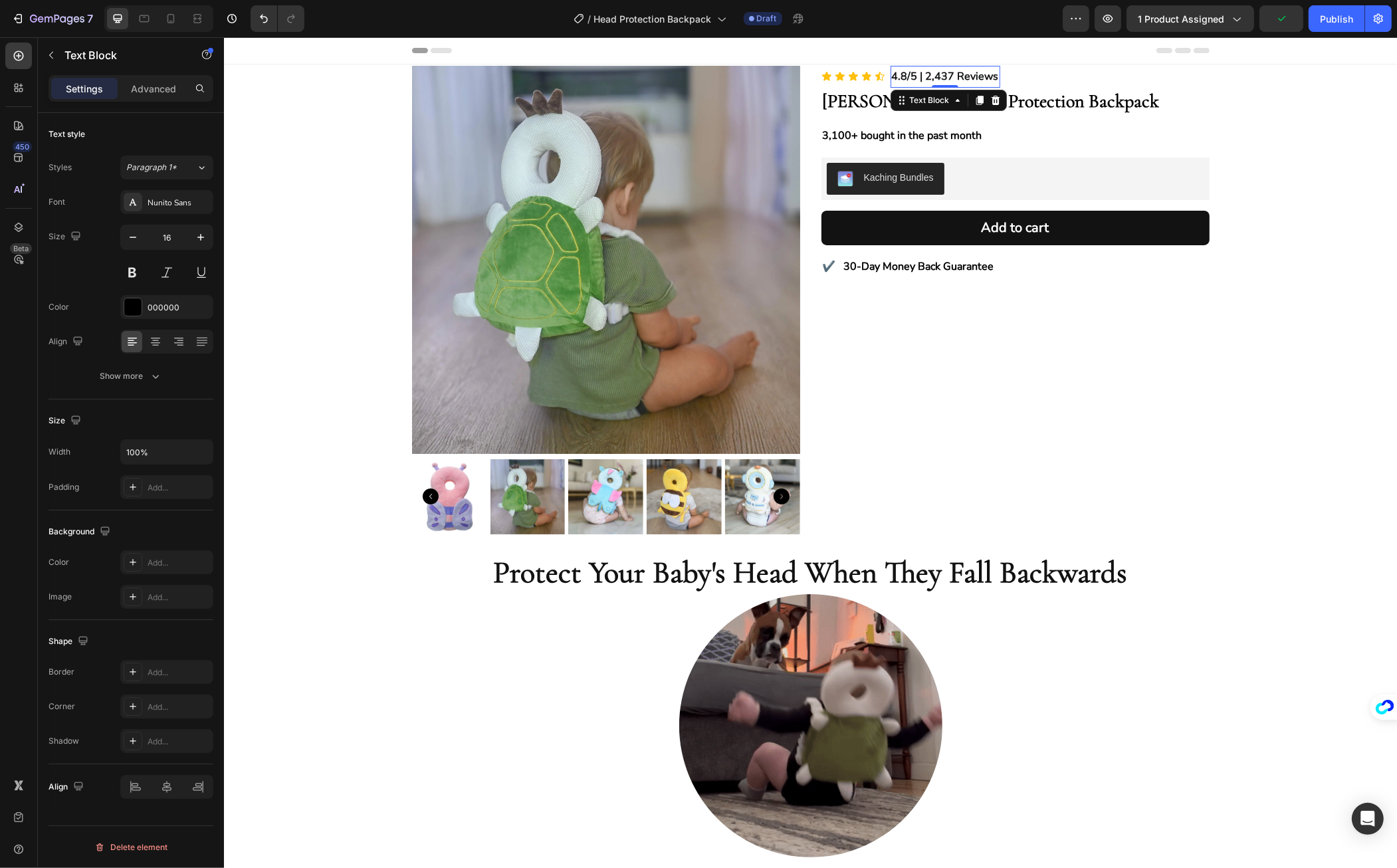
click at [943, 77] on strong "4.8/5 | 2,437 Reviews" at bounding box center [945, 77] width 107 height 15
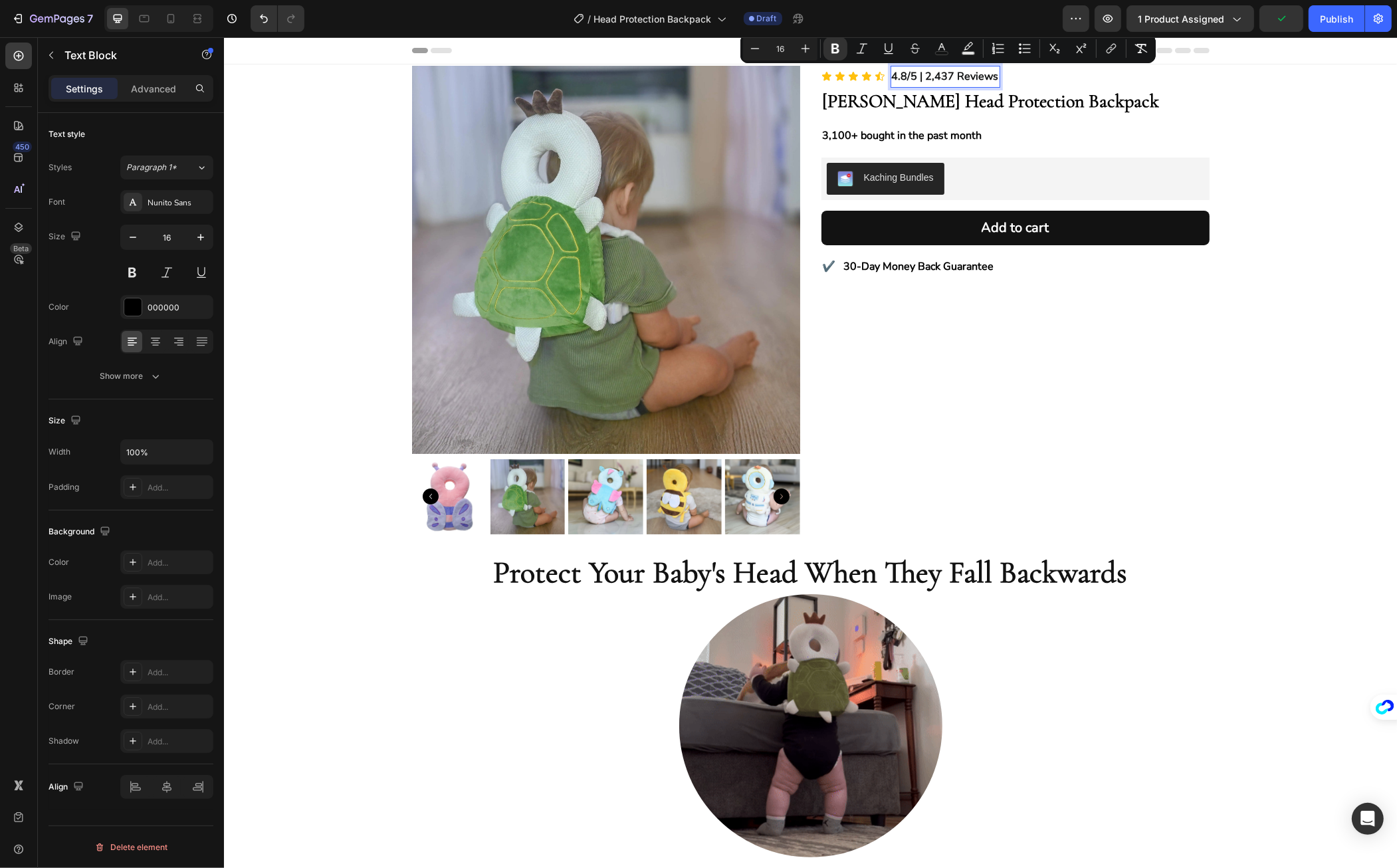
click at [924, 75] on strong "4.8/5 | 2,437 Reviews" at bounding box center [945, 77] width 107 height 15
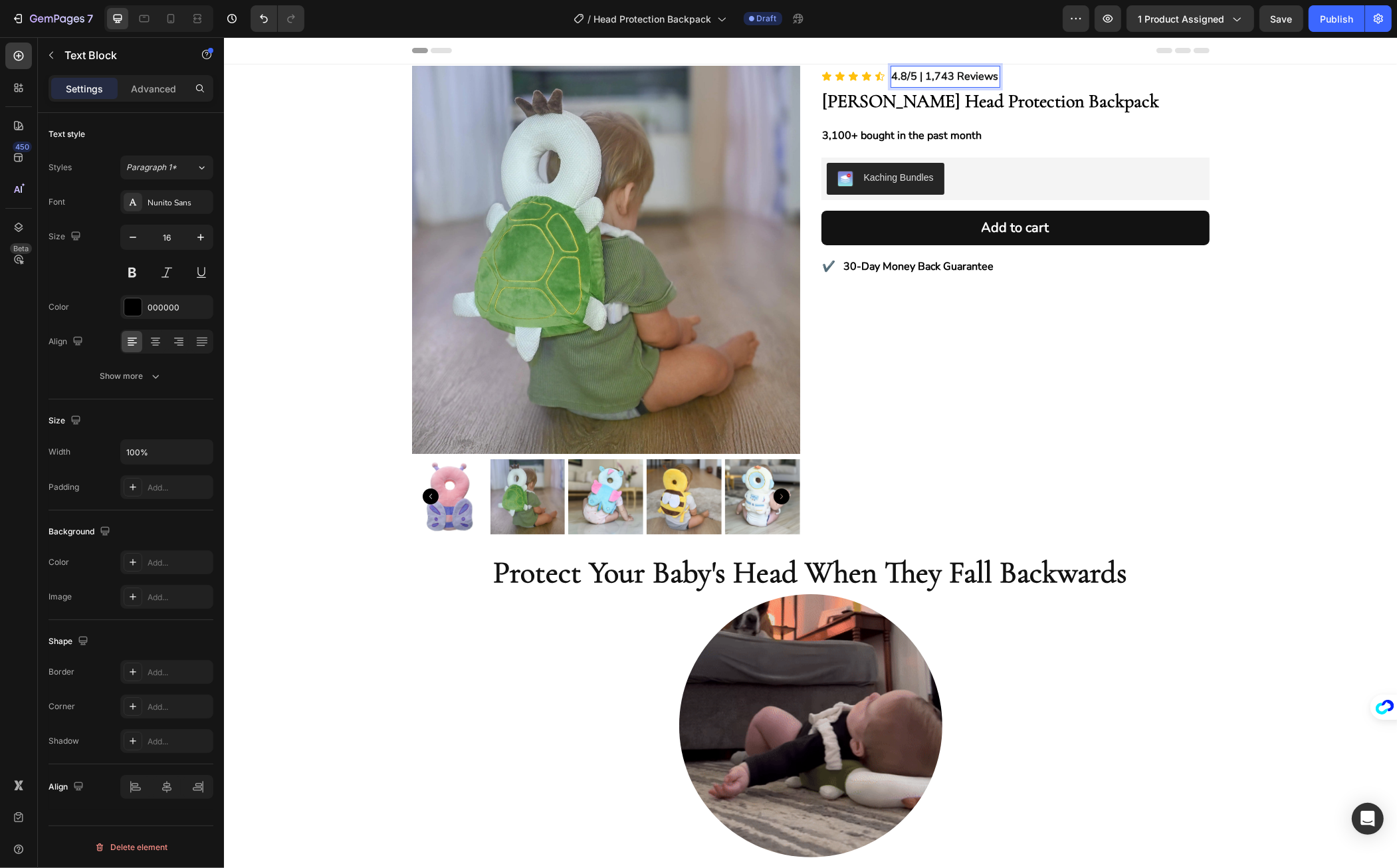
click at [893, 77] on strong "4.8/5 | 1,743 Reviews" at bounding box center [945, 77] width 107 height 15
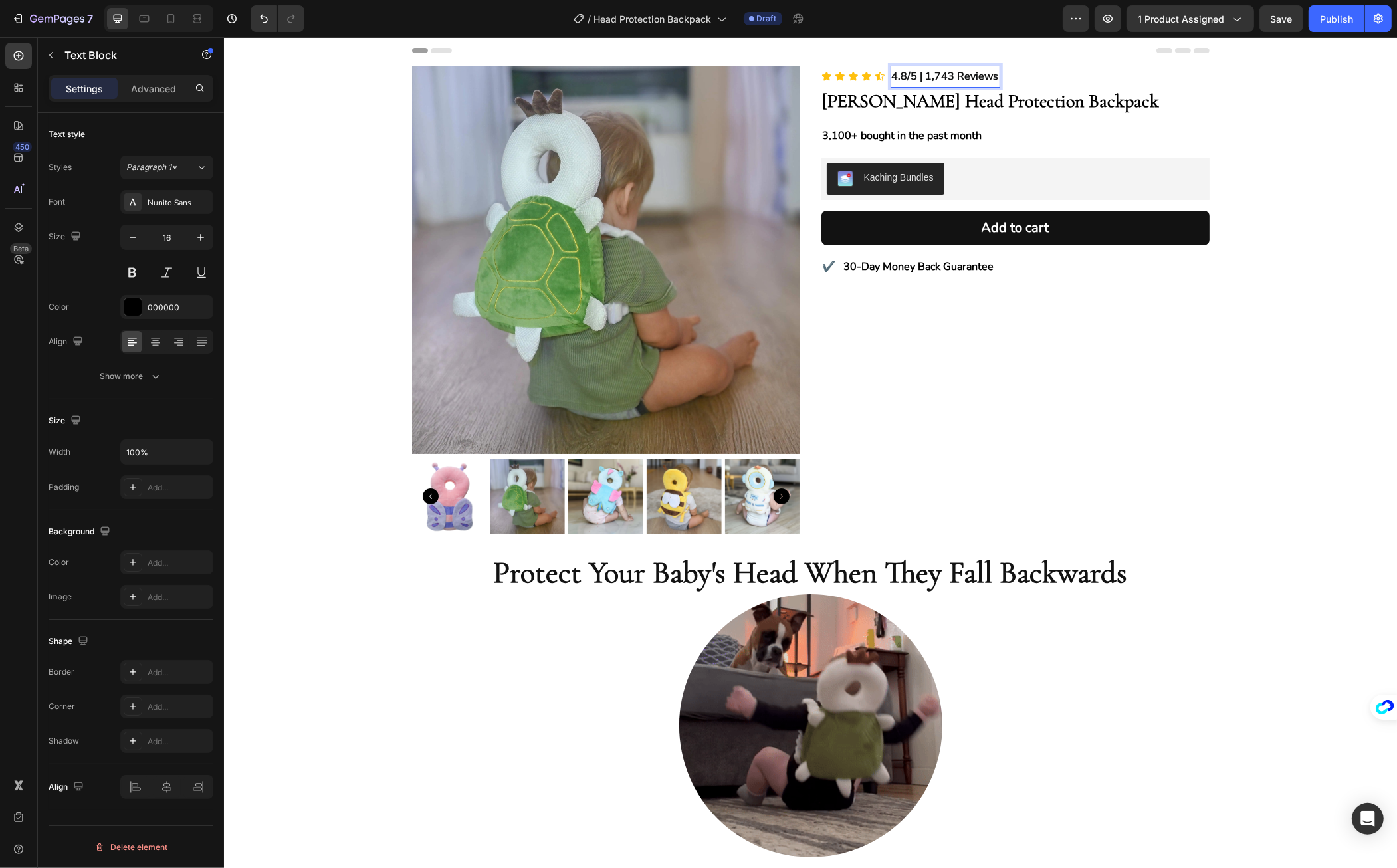
click at [897, 77] on strong "4.8/5 | 1,743 Reviews" at bounding box center [945, 77] width 107 height 15
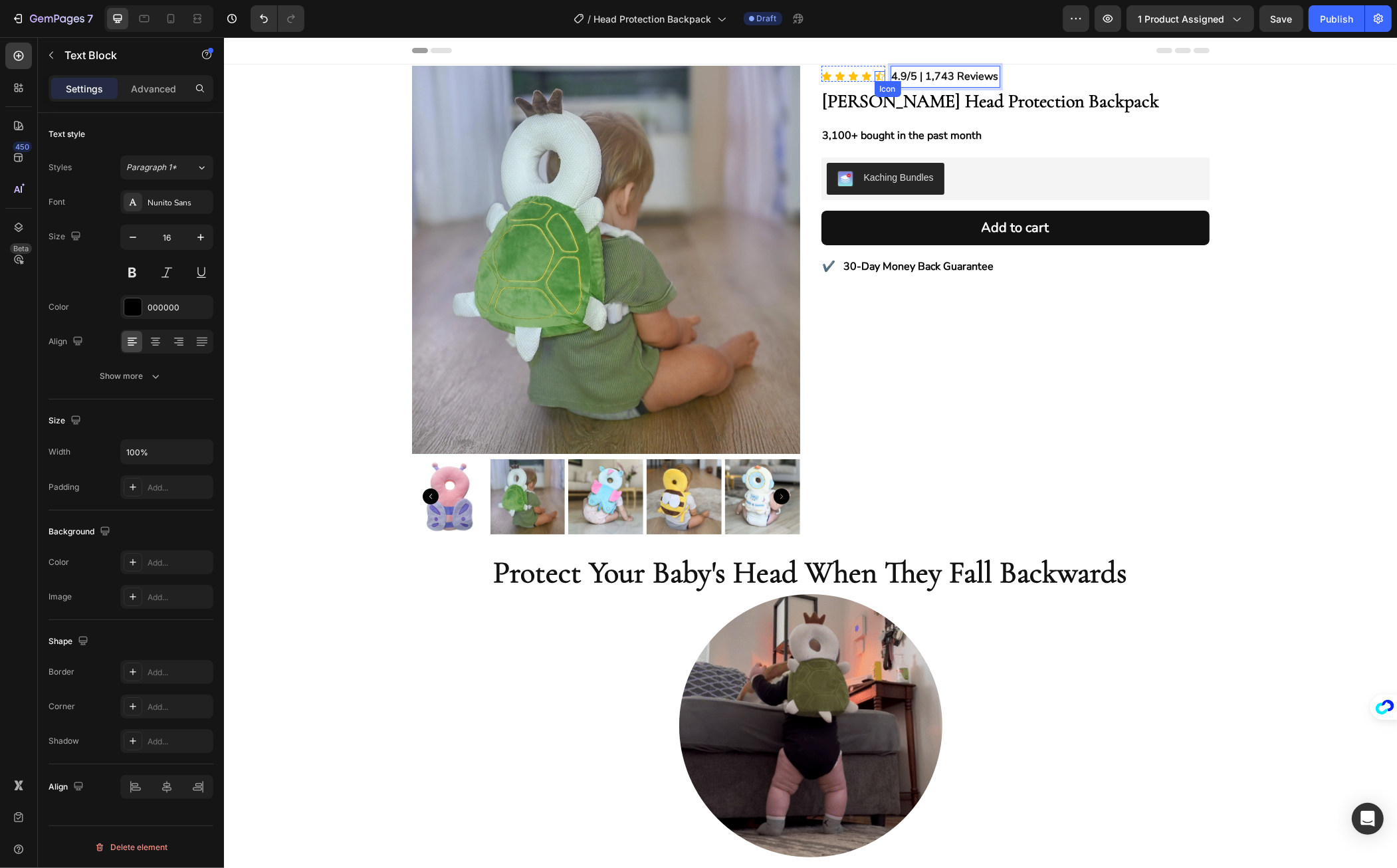
click at [874, 79] on icon at bounding box center [879, 77] width 11 height 11
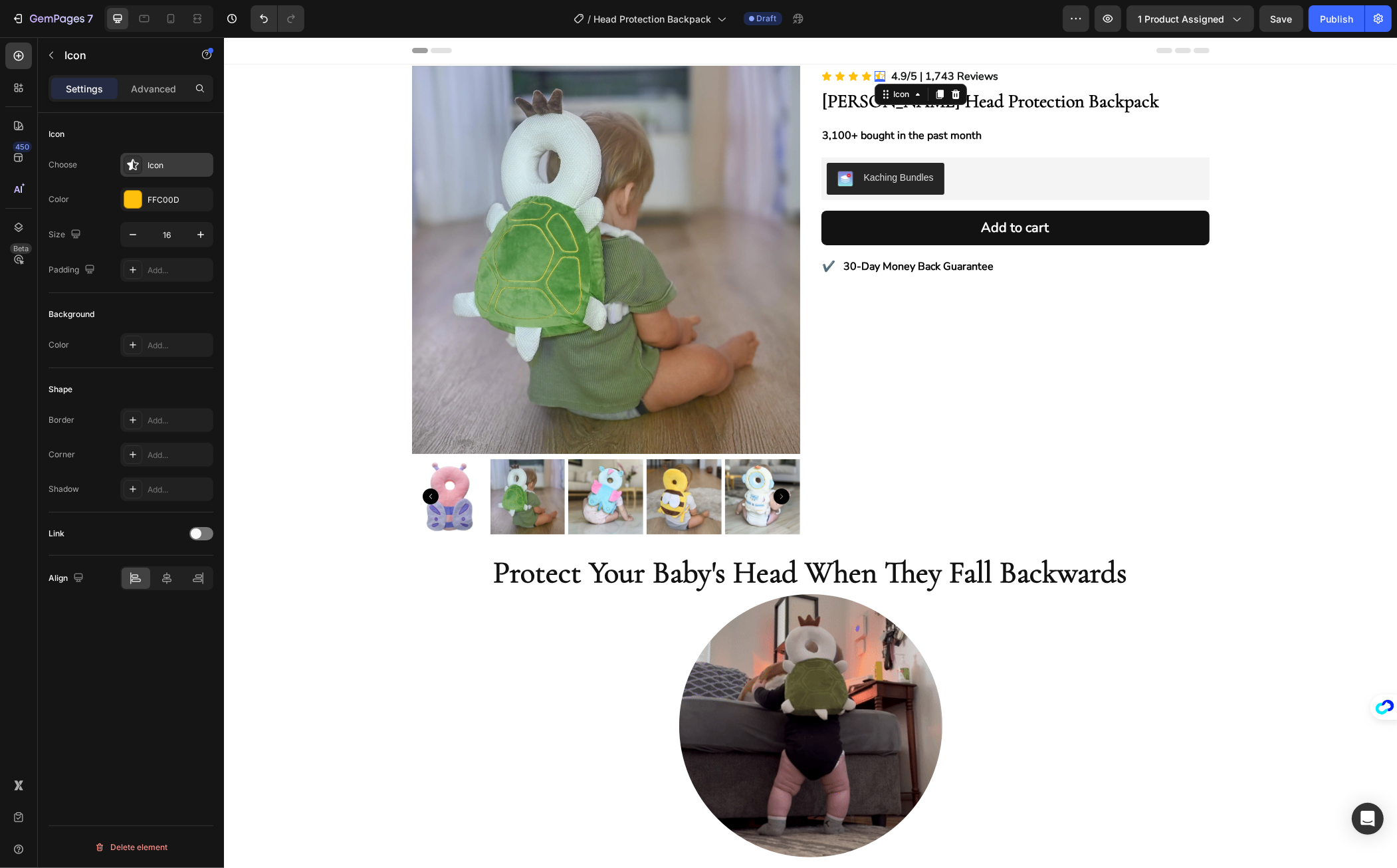
click at [140, 160] on div at bounding box center [133, 165] width 19 height 19
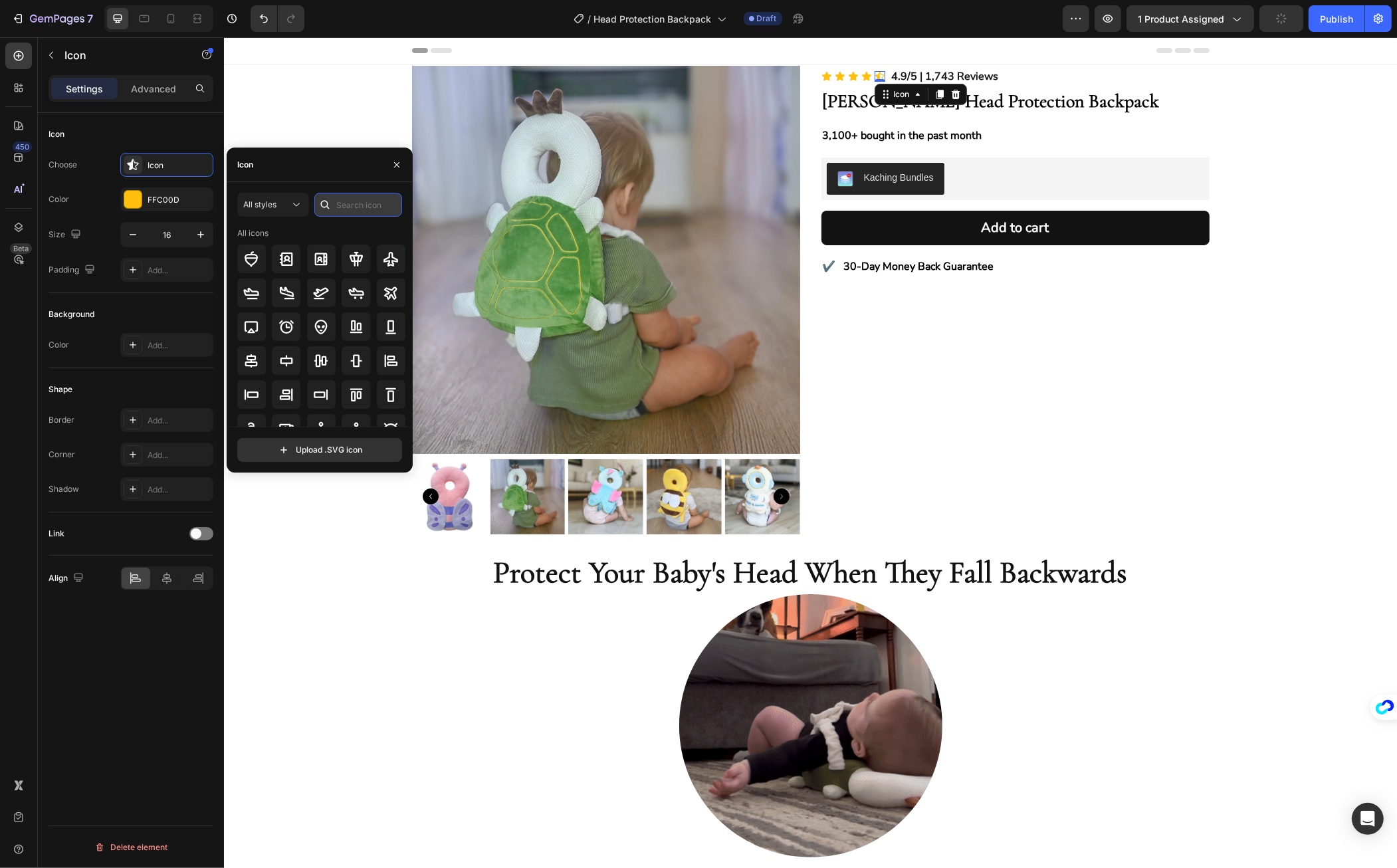
click at [338, 209] on input "text" at bounding box center [358, 205] width 88 height 24
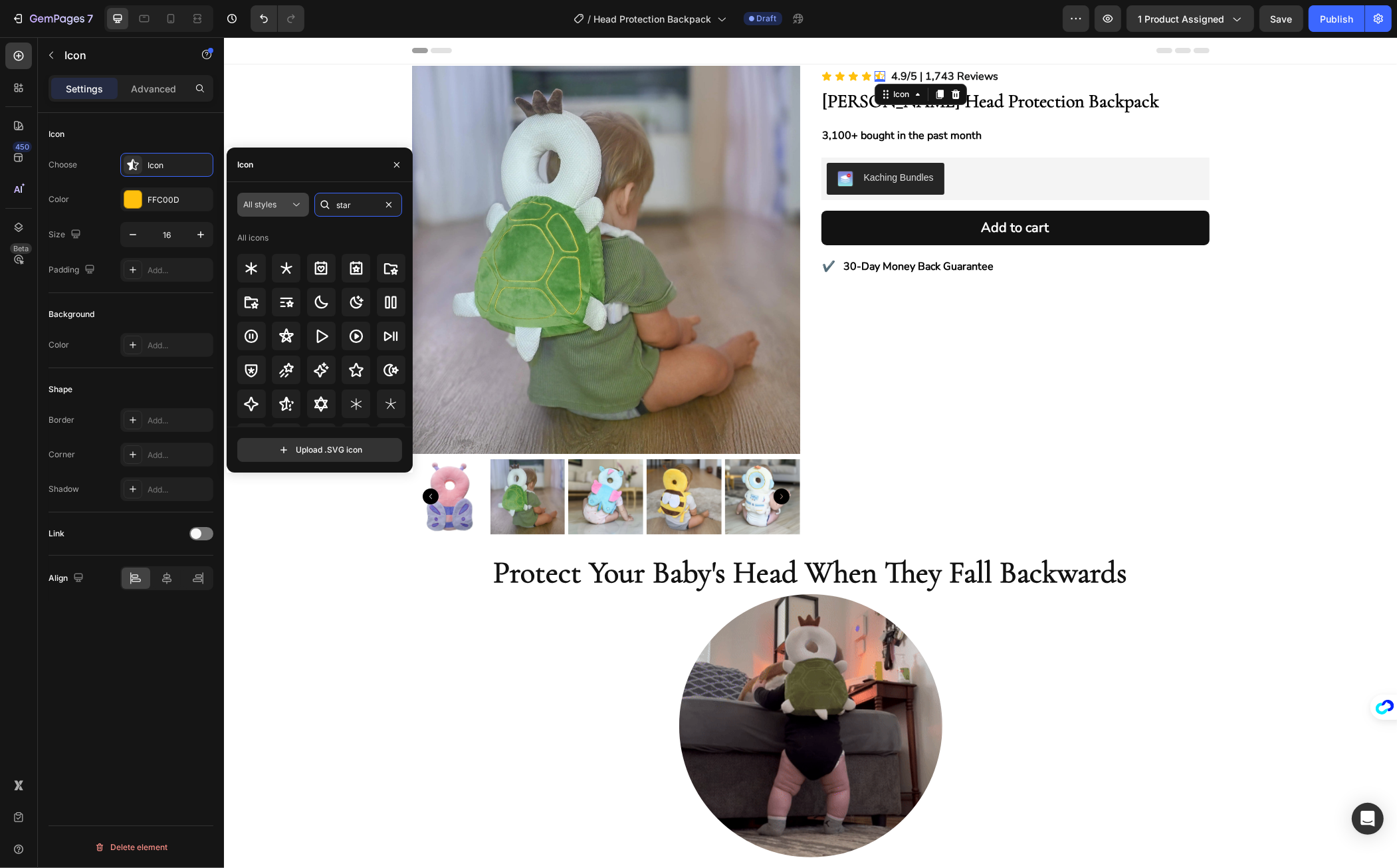
type input "star"
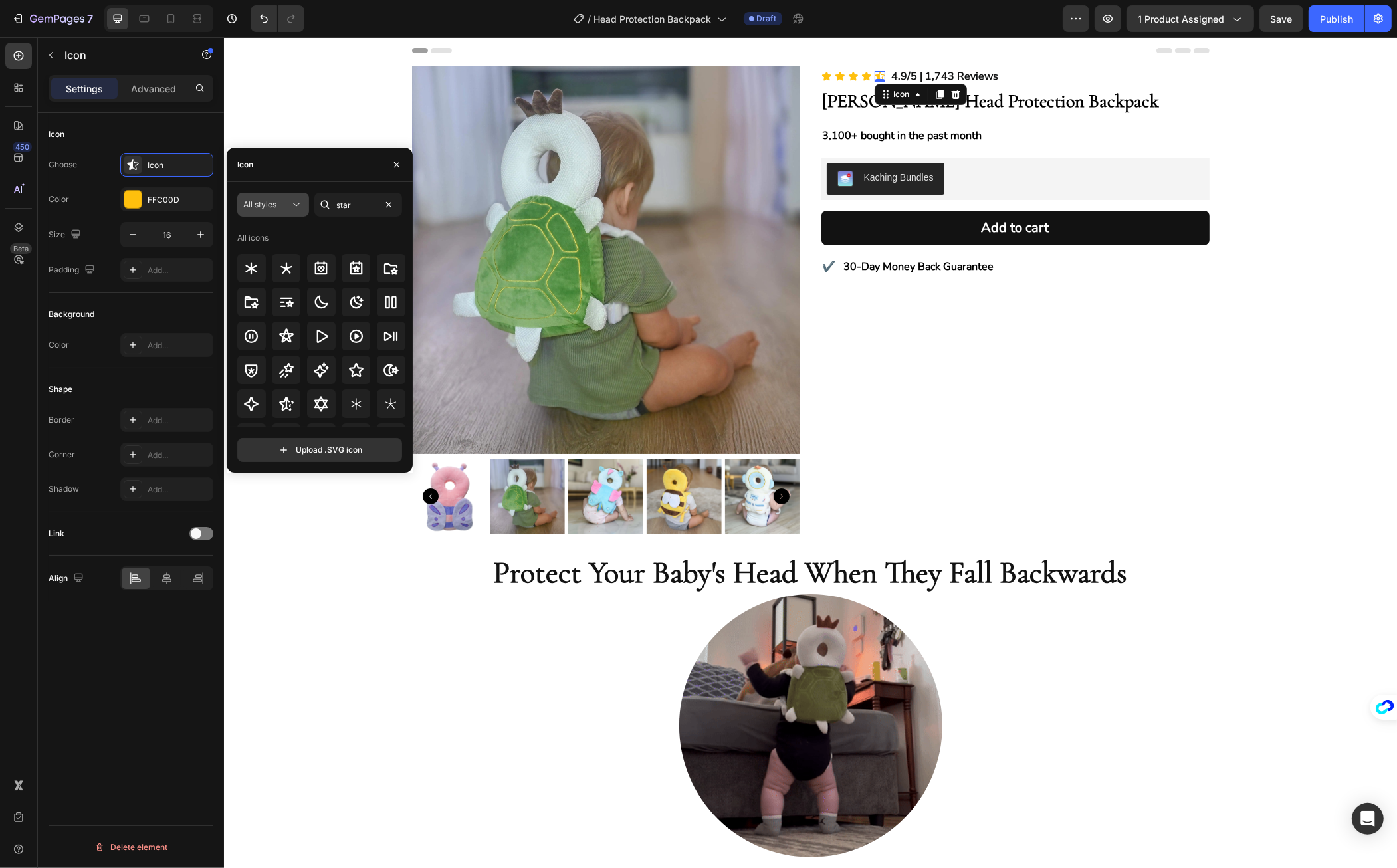
click at [266, 212] on button "All styles" at bounding box center [274, 205] width 72 height 24
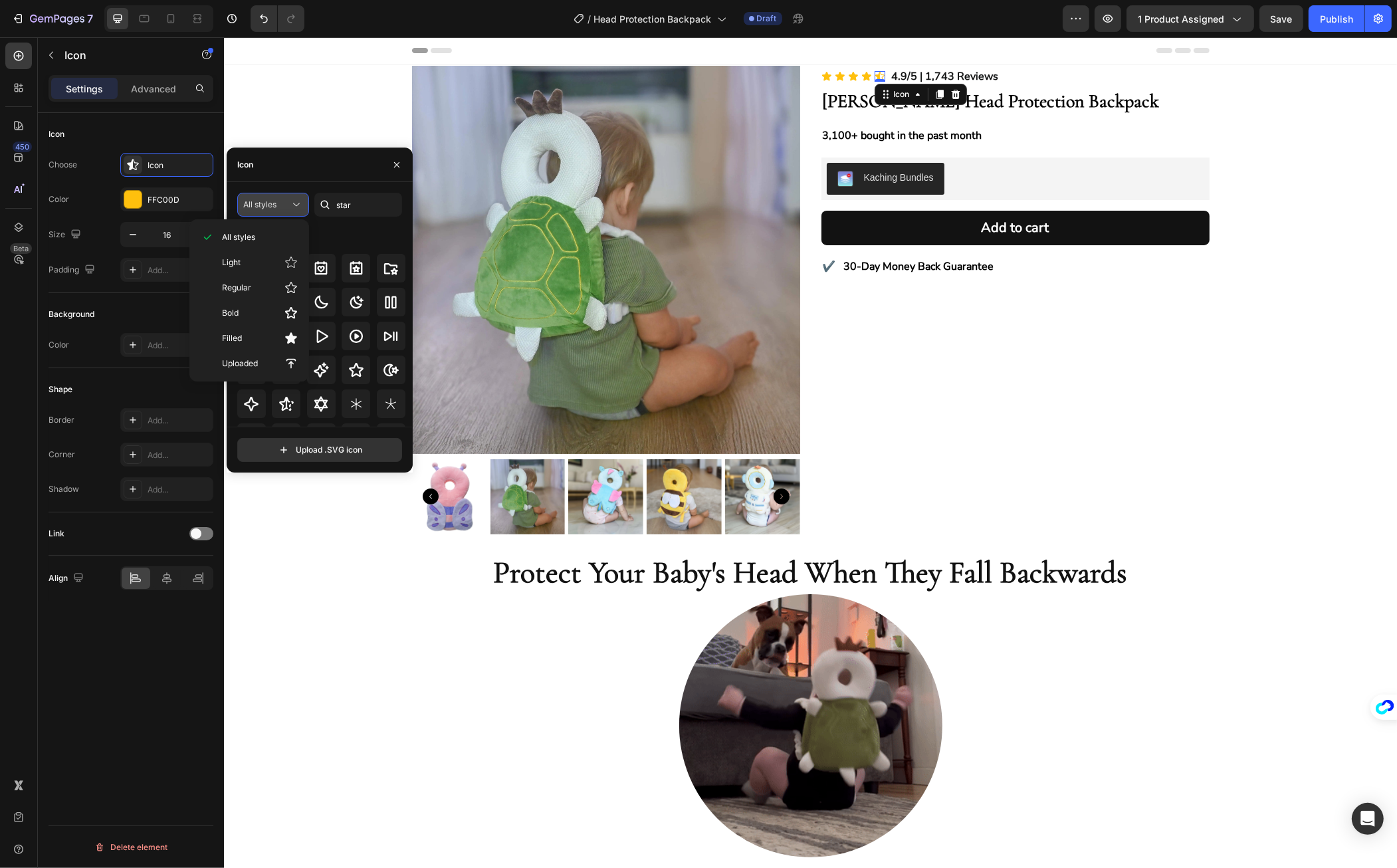
click at [273, 207] on span "All styles" at bounding box center [260, 204] width 33 height 10
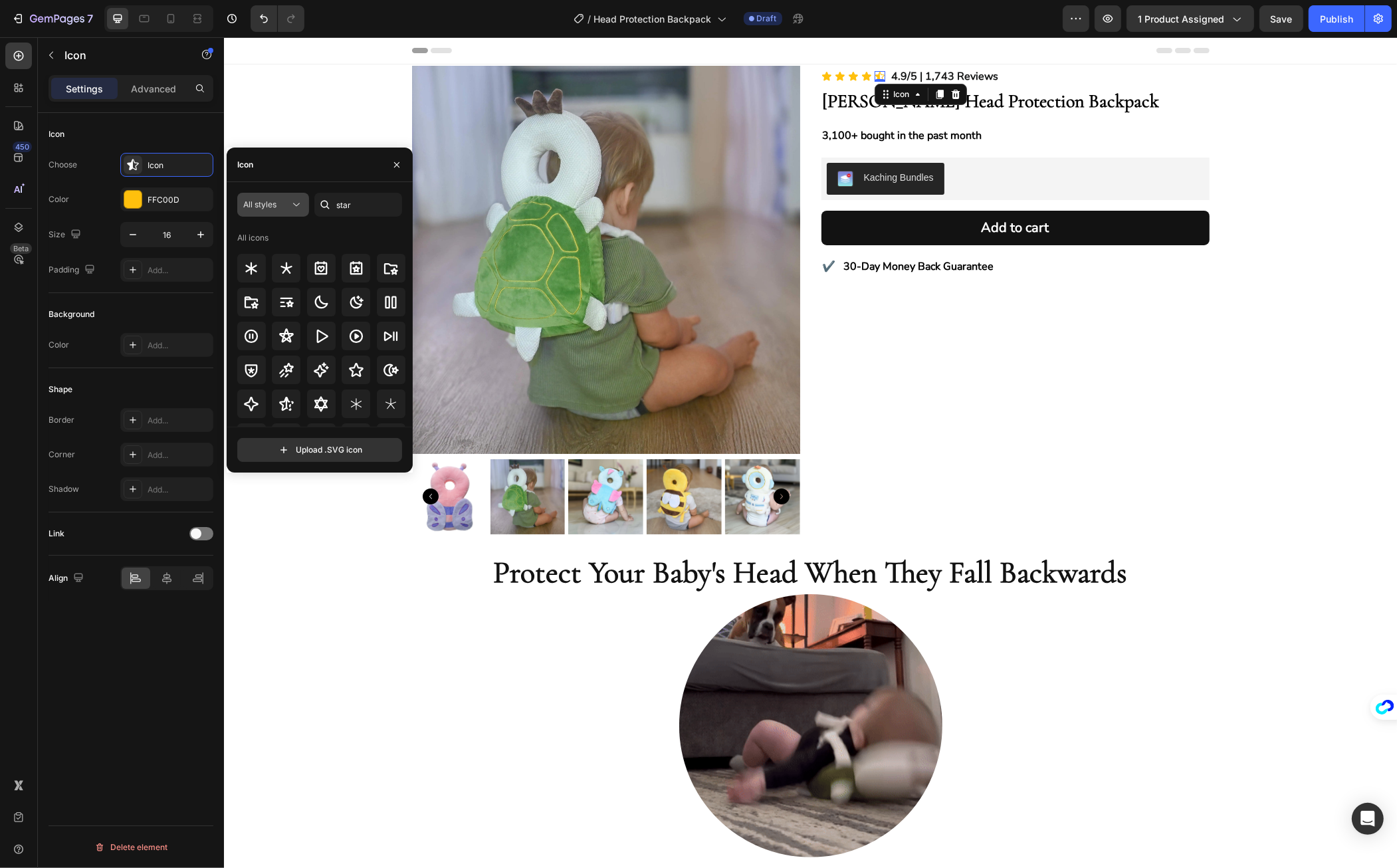
click at [272, 208] on span "All styles" at bounding box center [260, 204] width 33 height 10
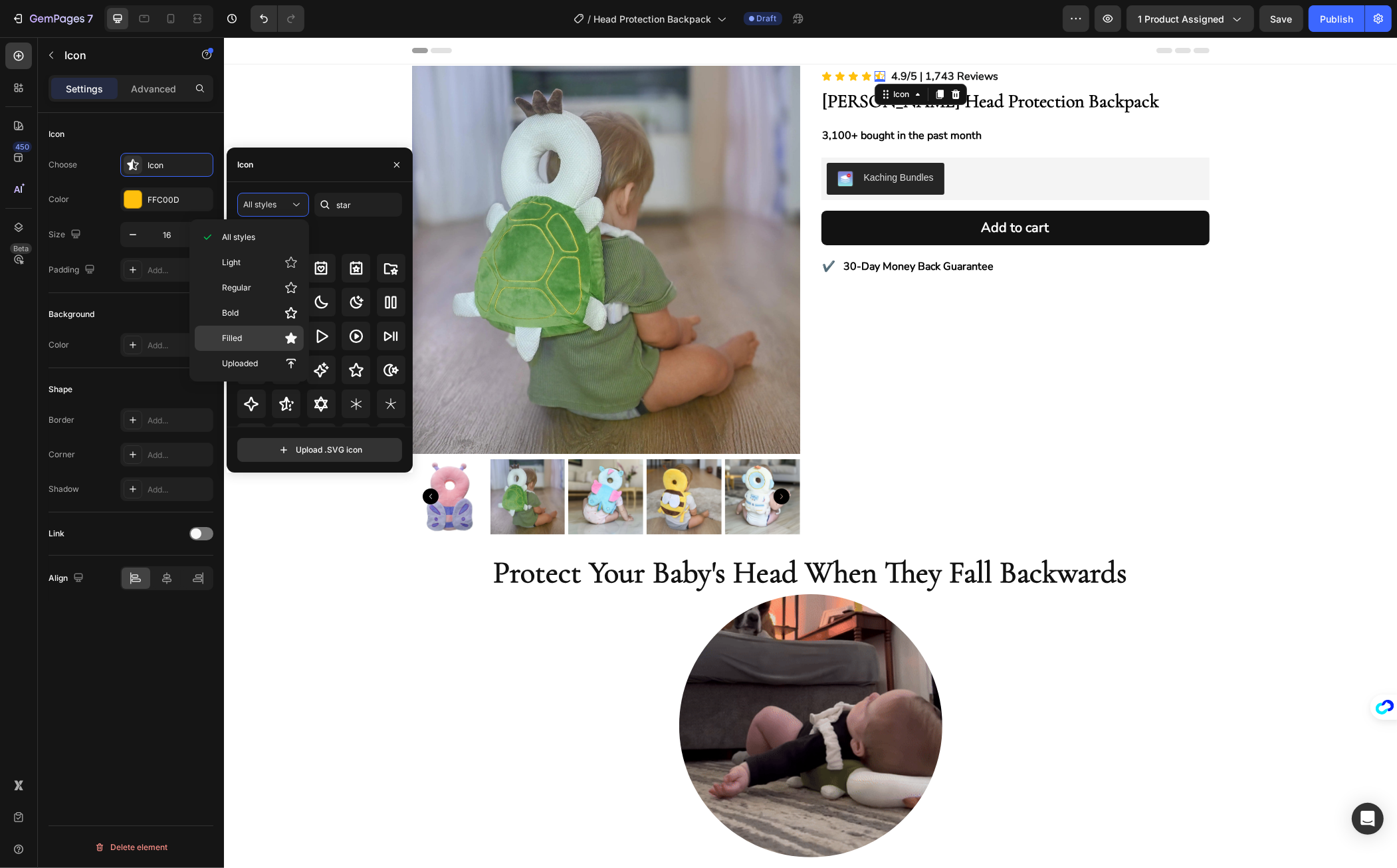
click at [263, 340] on p "Filled" at bounding box center [260, 338] width 76 height 13
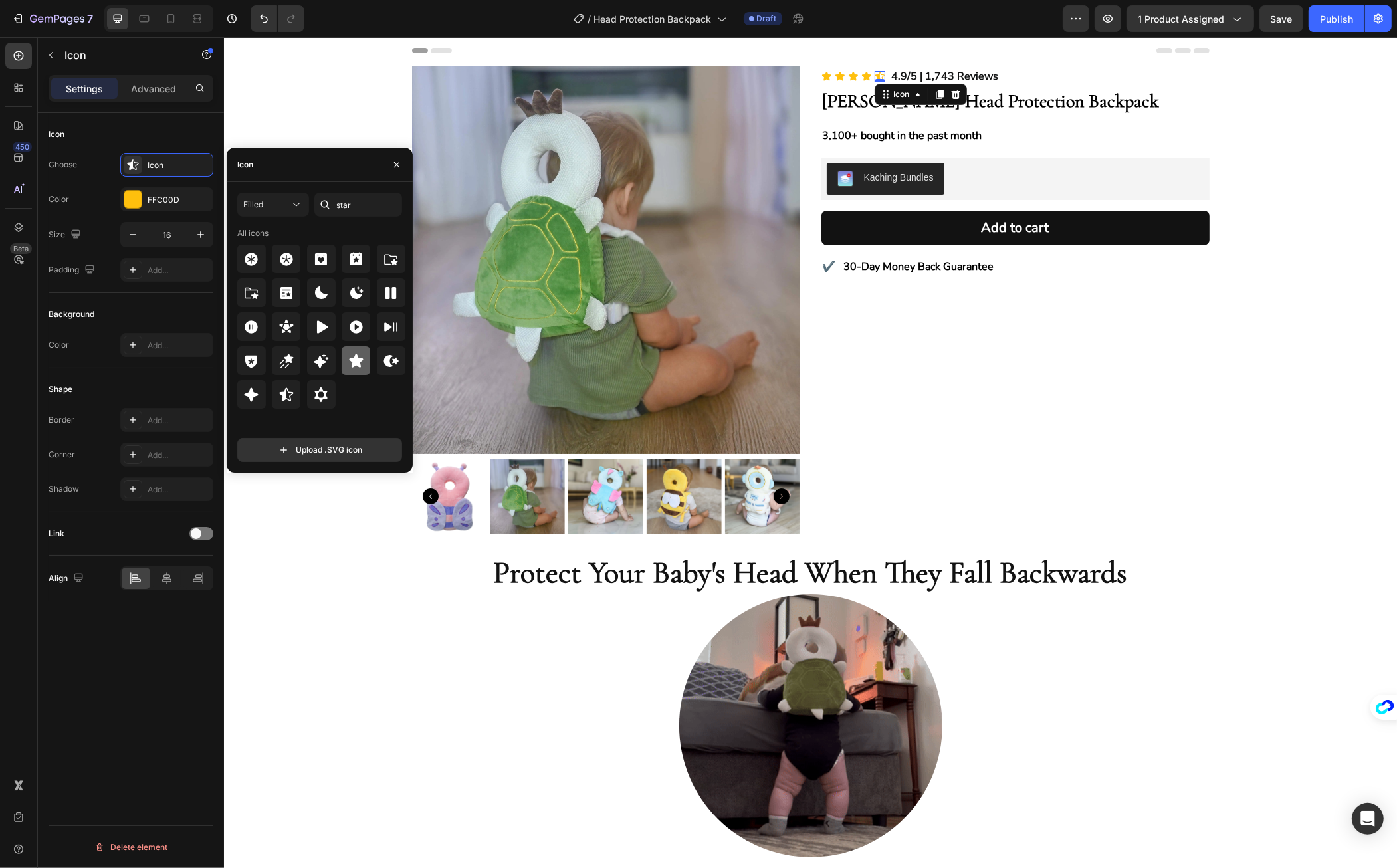
click at [354, 349] on div at bounding box center [356, 360] width 29 height 29
click at [1294, 105] on div "Product Images Icon Icon Icon Icon Icon 0 Icon List 4.9/5 | 1,743 Reviews Text …" at bounding box center [810, 307] width 1174 height 482
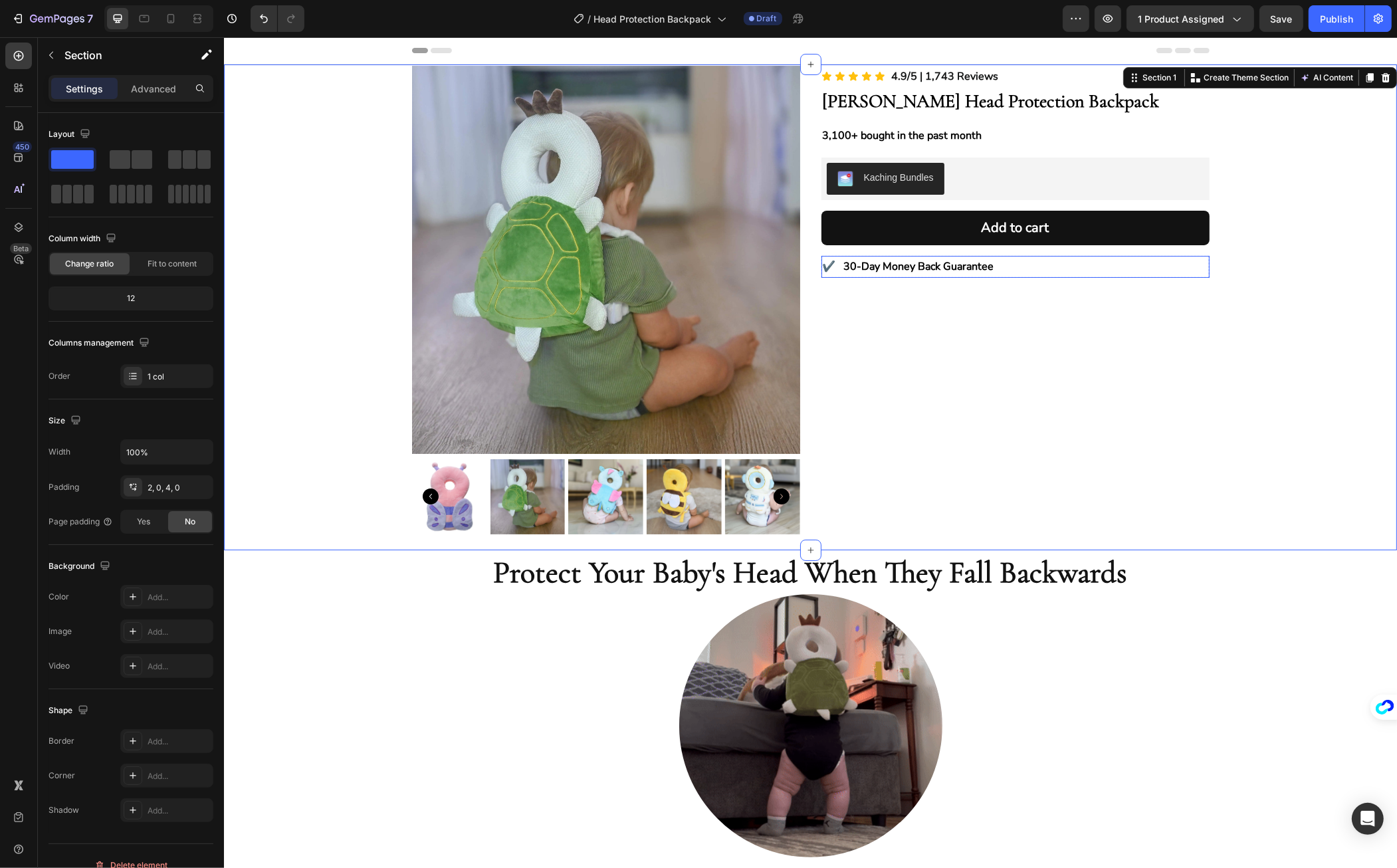
click at [1045, 270] on div "✔️ Text Block 30-Day Money Back Guarantee Text Block Row" at bounding box center [1015, 267] width 388 height 22
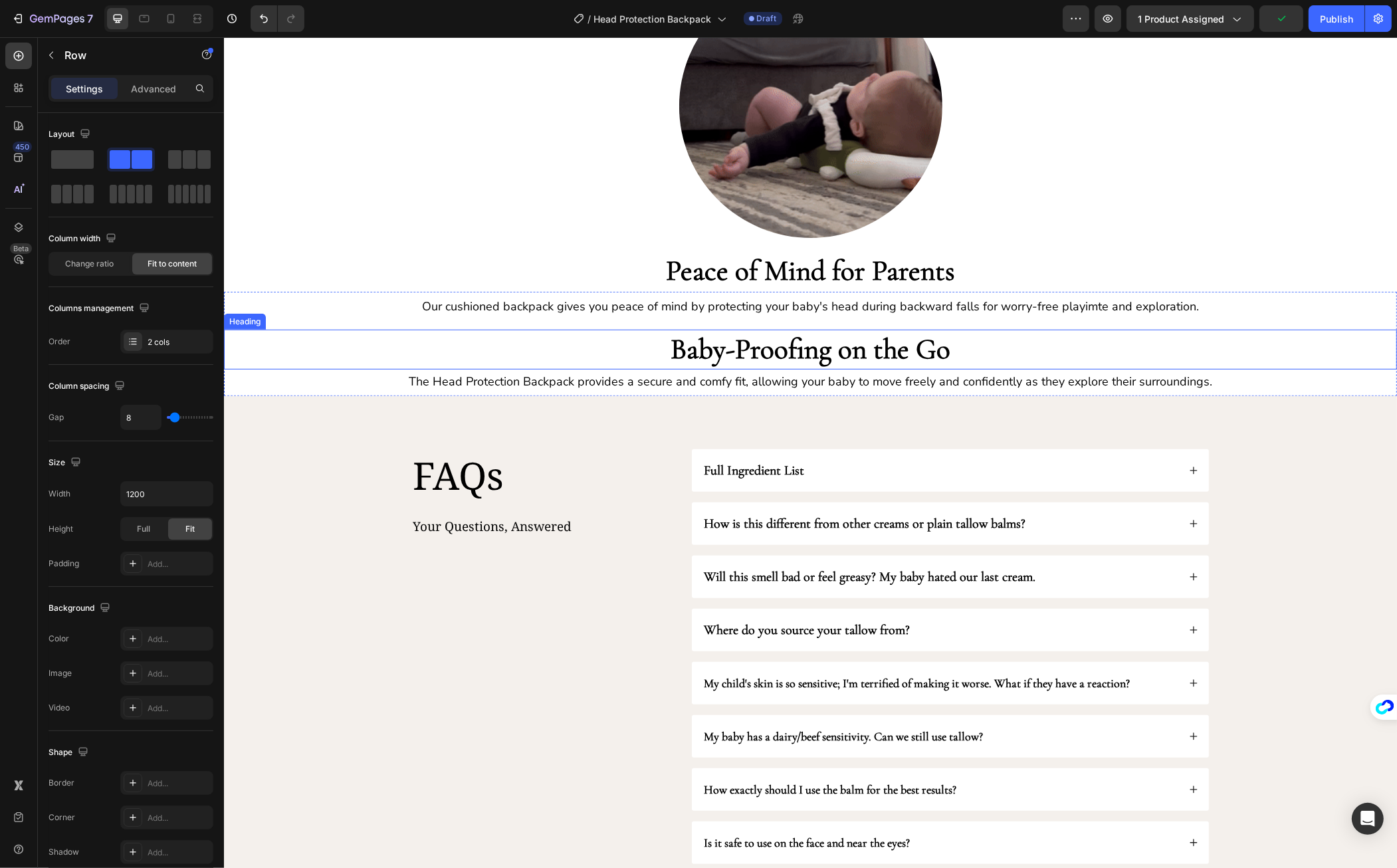
scroll to position [781, 0]
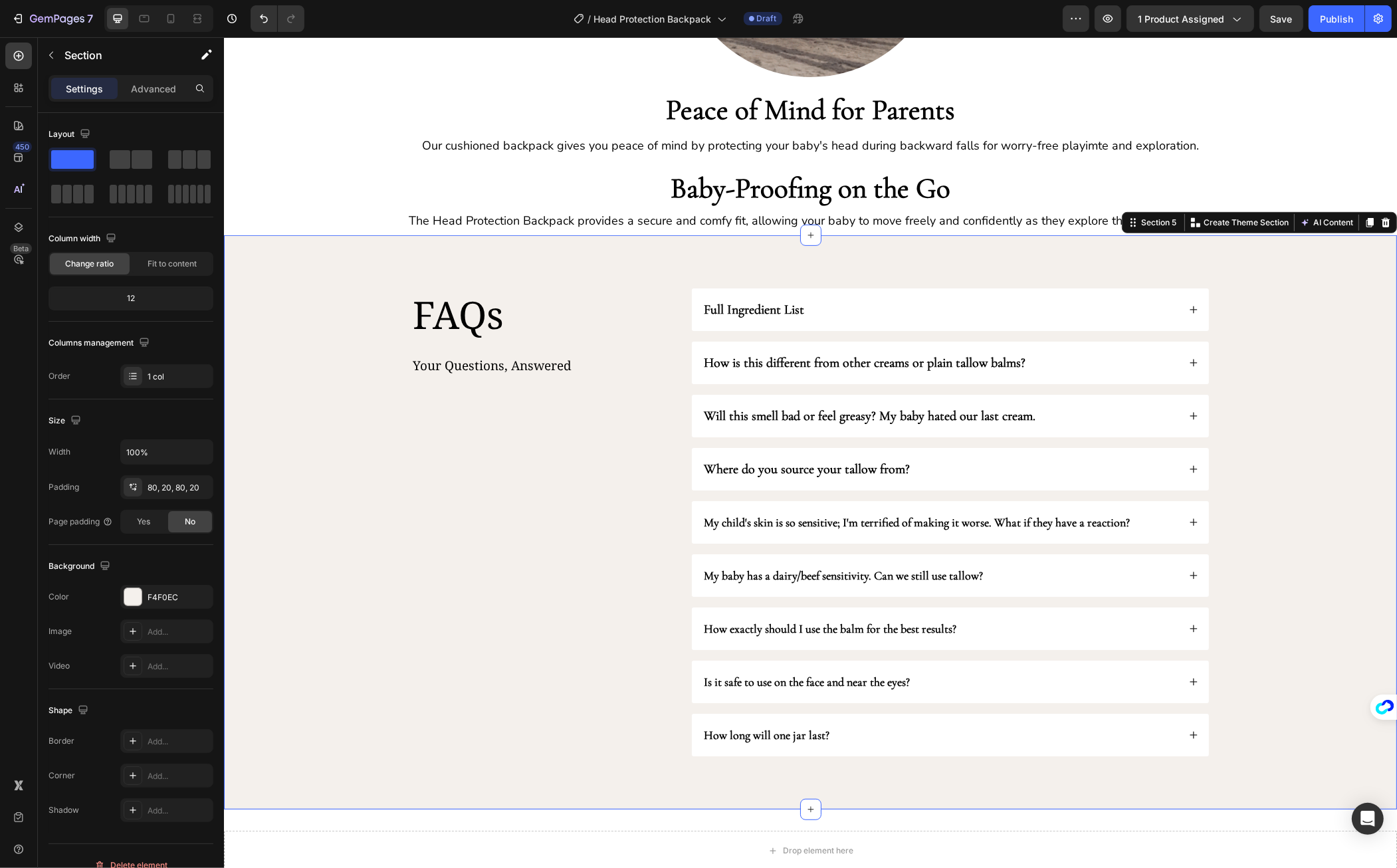
click at [623, 264] on div "FAQs Heading Your Questions, Answered Text Block Full Ingredient List How is th…" at bounding box center [810, 522] width 1174 height 574
click at [728, 306] on strong "Full Ingredient List" at bounding box center [754, 310] width 100 height 16
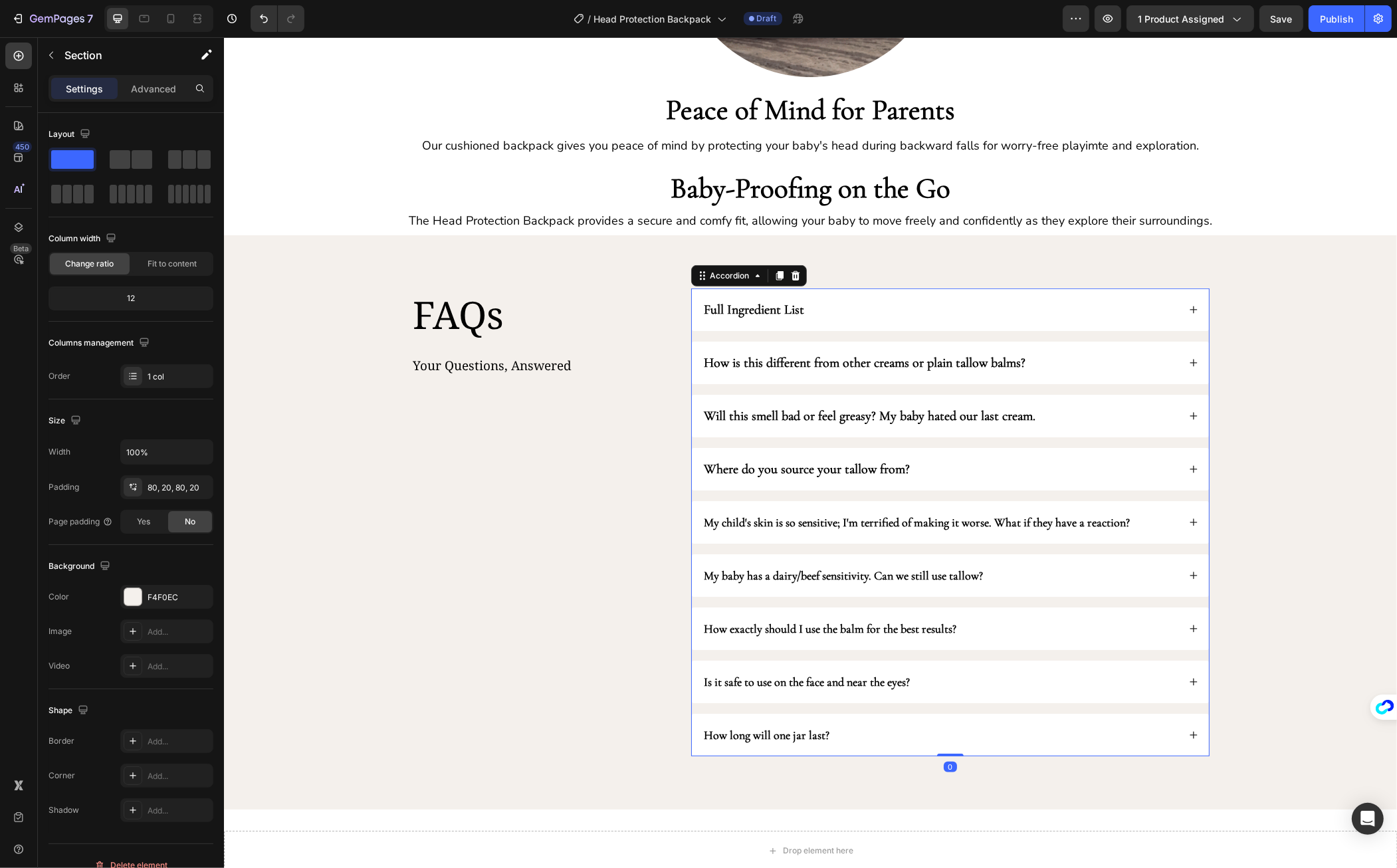
click at [728, 306] on strong "Full Ingredient List" at bounding box center [754, 310] width 100 height 16
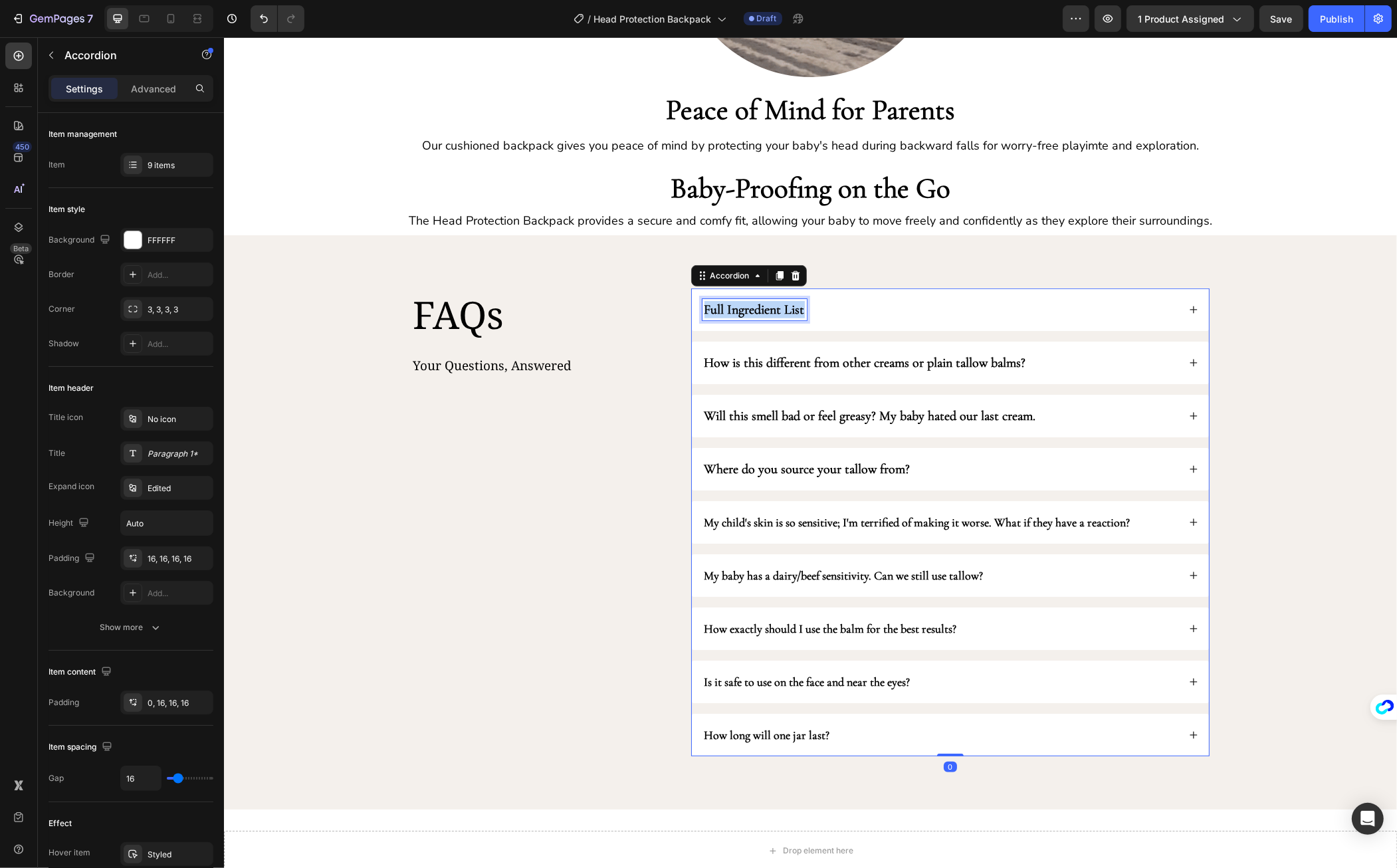
click at [728, 306] on strong "Full Ingredient List" at bounding box center [754, 310] width 100 height 16
click at [1119, 327] on div "What size is the Head Protection Backpack" at bounding box center [949, 310] width 517 height 43
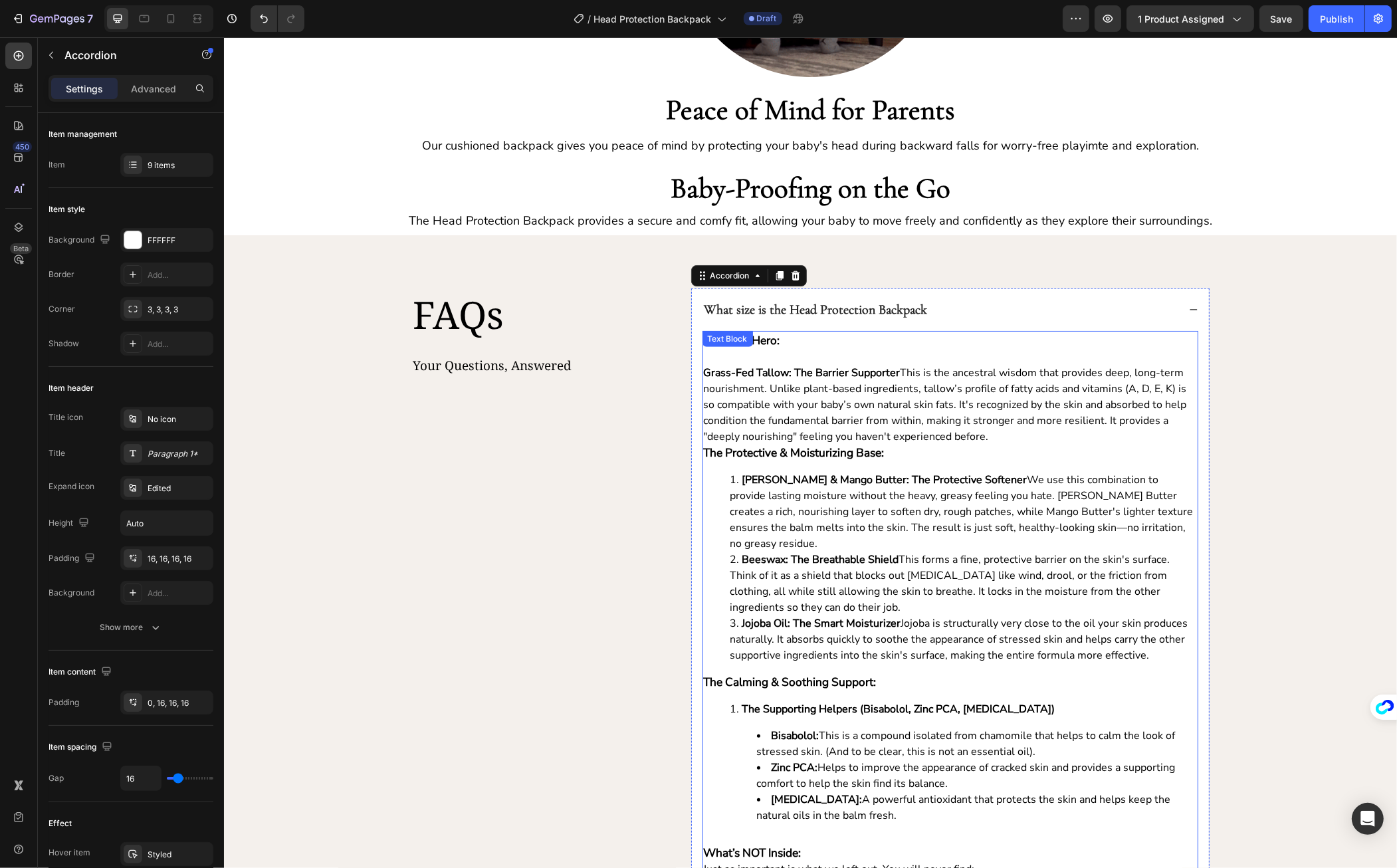
click at [858, 384] on span "Grass-Fed Tallow: The Barrier Supporter This is the ancestral wisdom that provi…" at bounding box center [945, 405] width 483 height 79
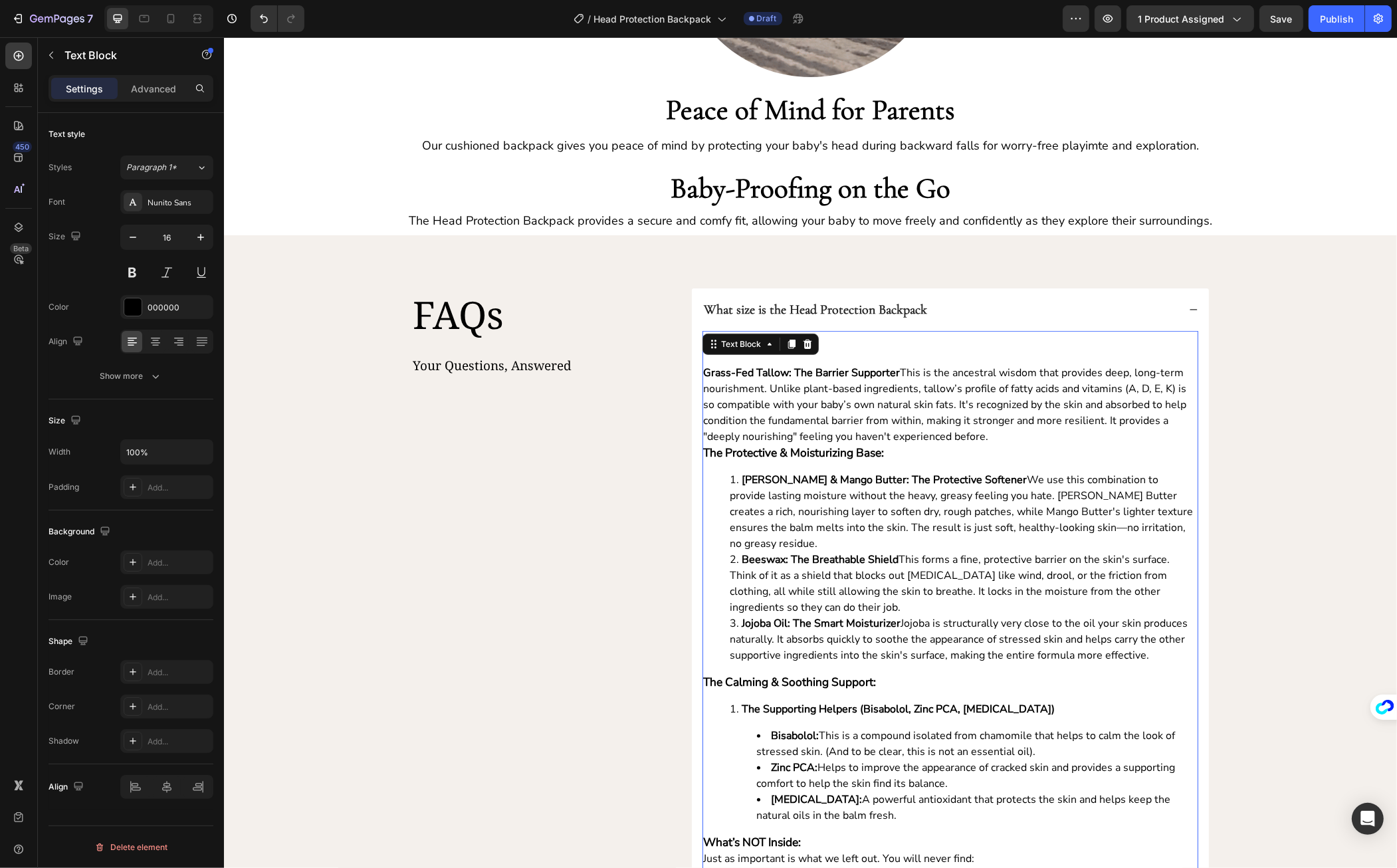
click at [897, 388] on span "Grass-Fed Tallow: The Barrier Supporter This is the ancestral wisdom that provi…" at bounding box center [945, 405] width 483 height 79
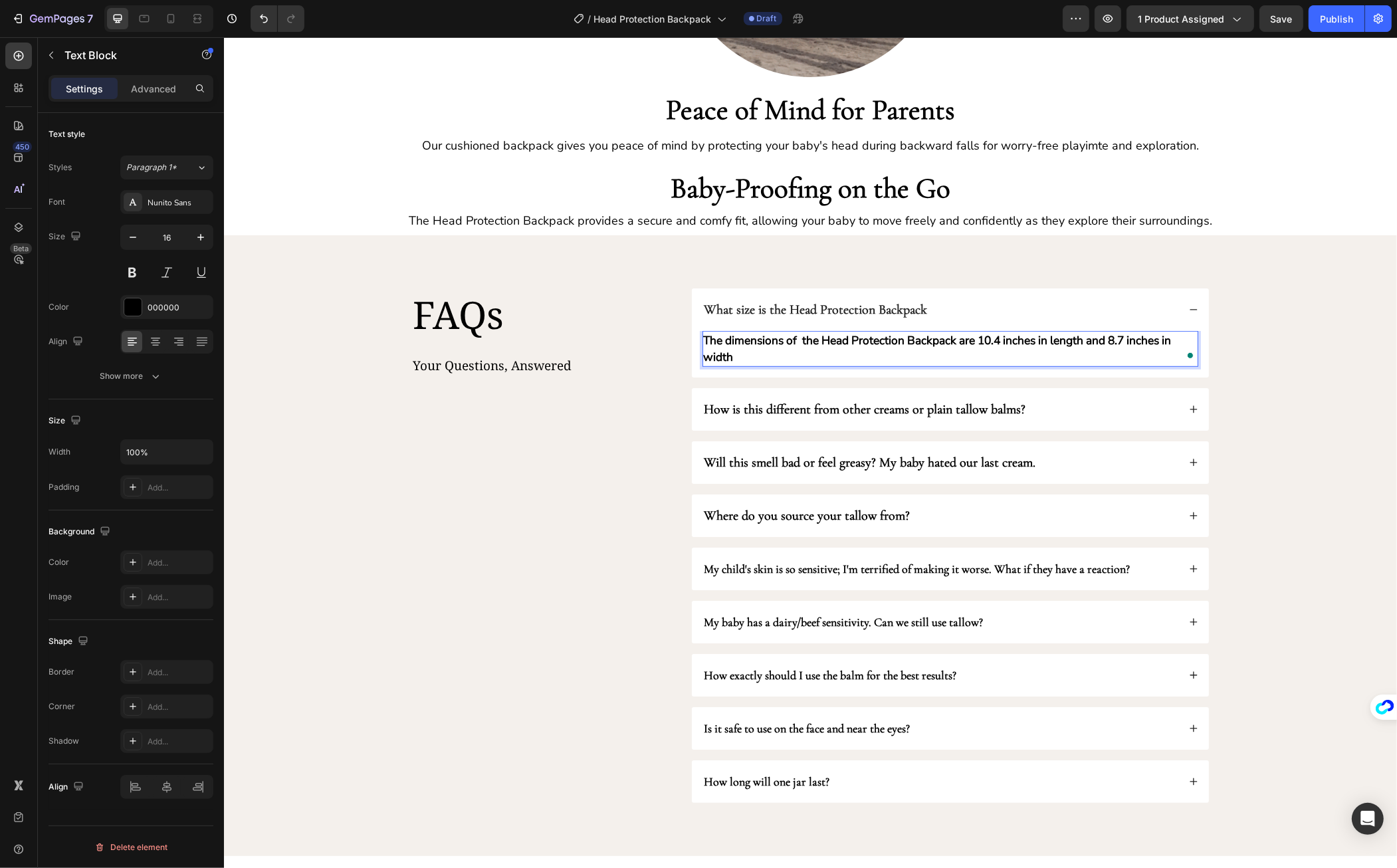
click at [1003, 335] on strong "The dimensions of the Head Protection Backpack are 10.4 inches in length and 8.…" at bounding box center [937, 348] width 468 height 33
click at [1035, 336] on strong "The dimensions of the Head Protection Backpack are 10.4 inches in length and 8.…" at bounding box center [937, 348] width 468 height 33
click at [1075, 339] on strong "The dimensions of the Head Protection Backpack are 10.4 inches (≈26.4 cm) in le…" at bounding box center [942, 348] width 478 height 33
click at [732, 354] on strong "The dimensions of the Head Protection Backpack are 10.4 inches (≈26.4 cm) in le…" at bounding box center [942, 348] width 478 height 33
click at [869, 353] on p "The dimensions of the Head Protection Backpack are 10.4 inches (≈26.4 cm) in le…" at bounding box center [949, 349] width 493 height 33
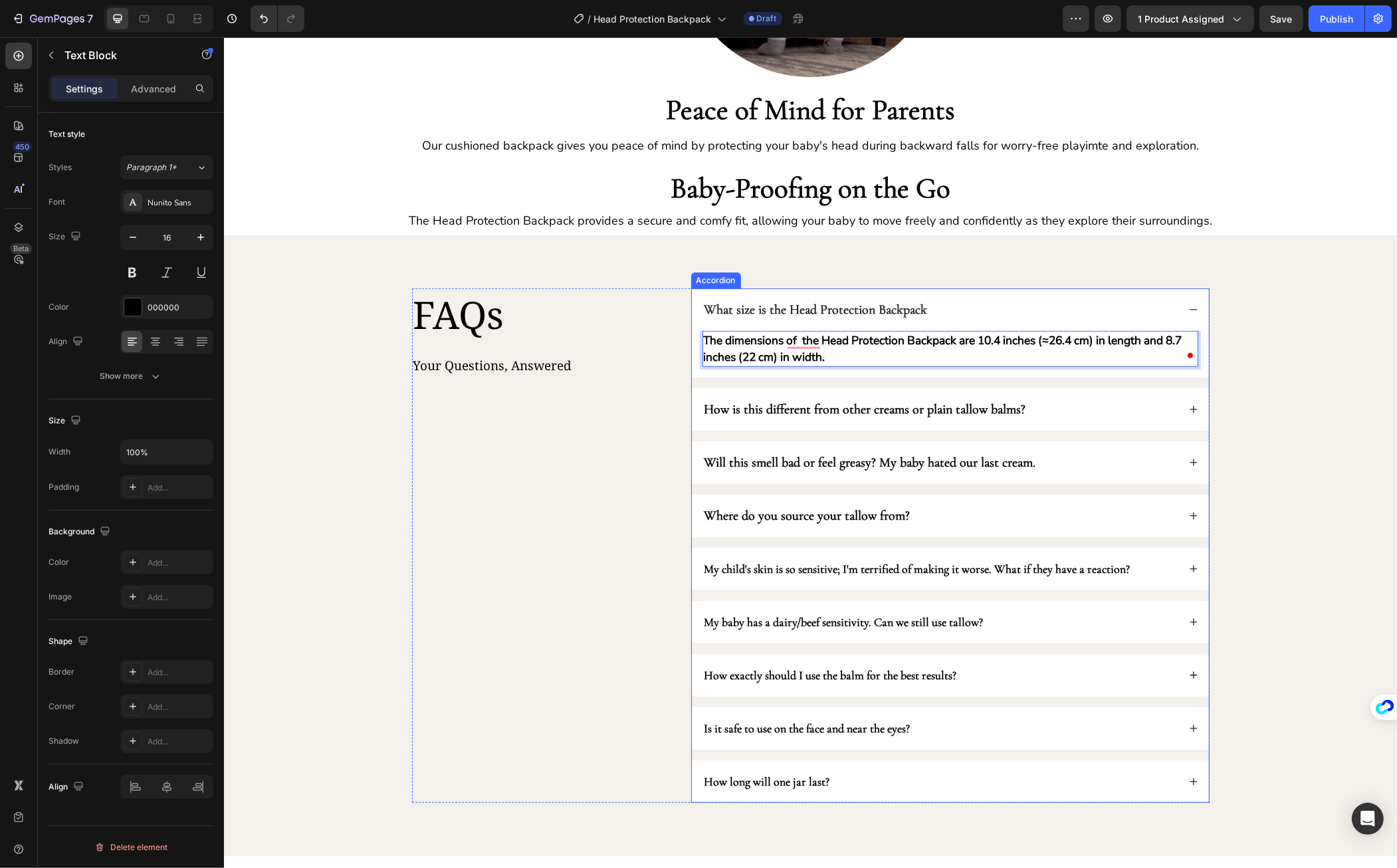
click at [969, 408] on strong "How is this different from other creams or plain tallow balms?" at bounding box center [865, 410] width 322 height 16
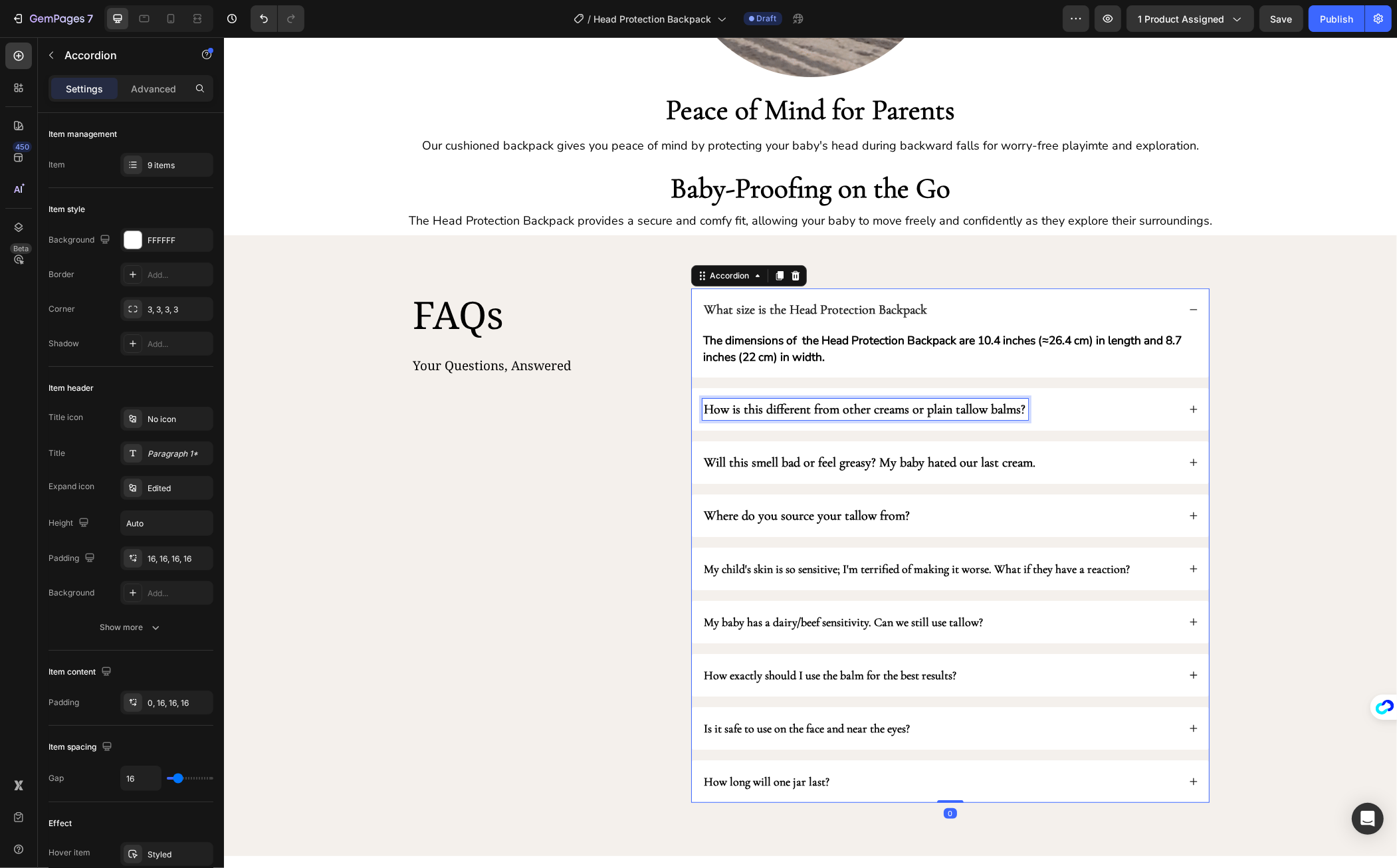
click at [969, 408] on strong "How is this different from other creams or plain tallow balms?" at bounding box center [865, 410] width 322 height 16
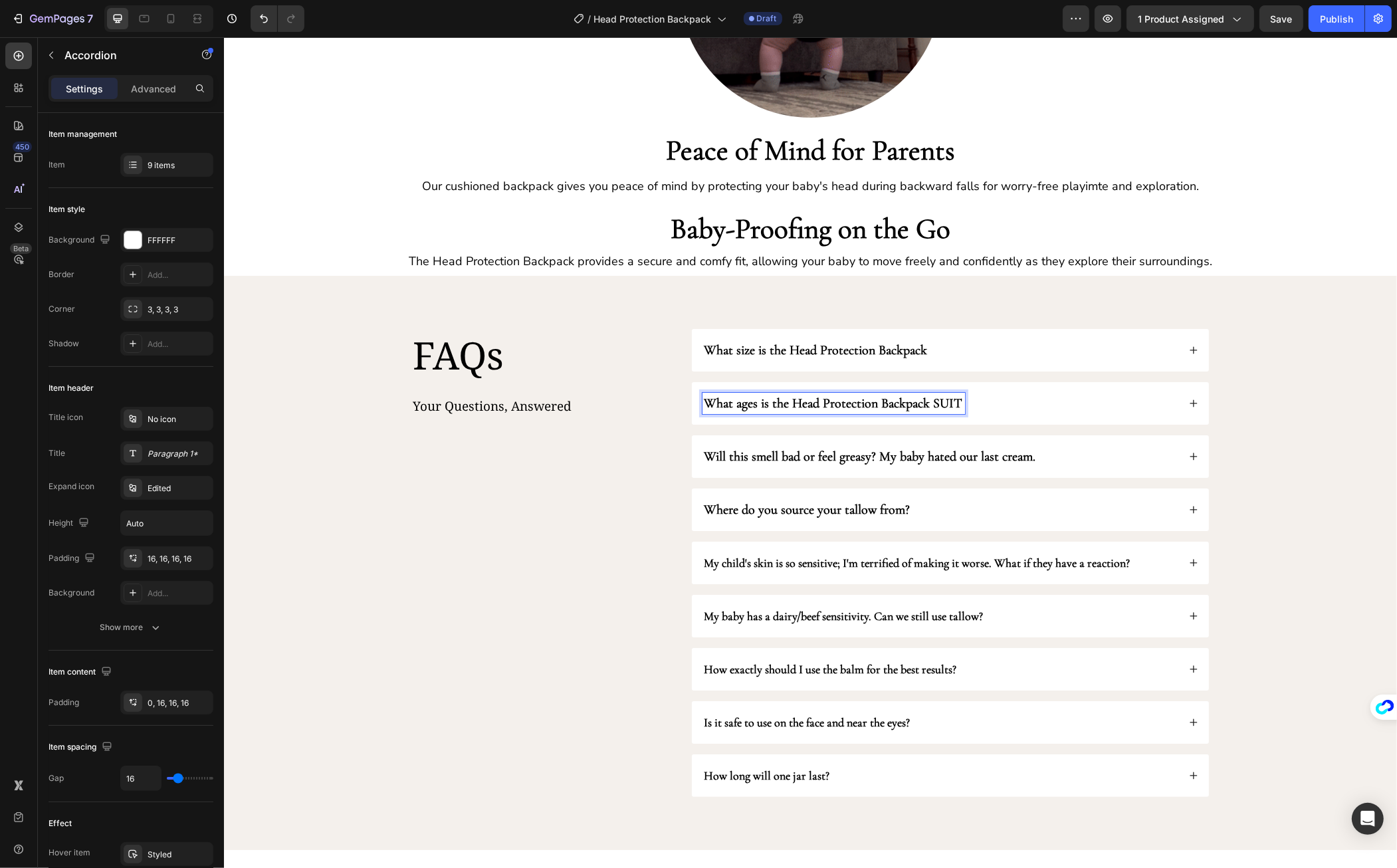
scroll to position [735, 0]
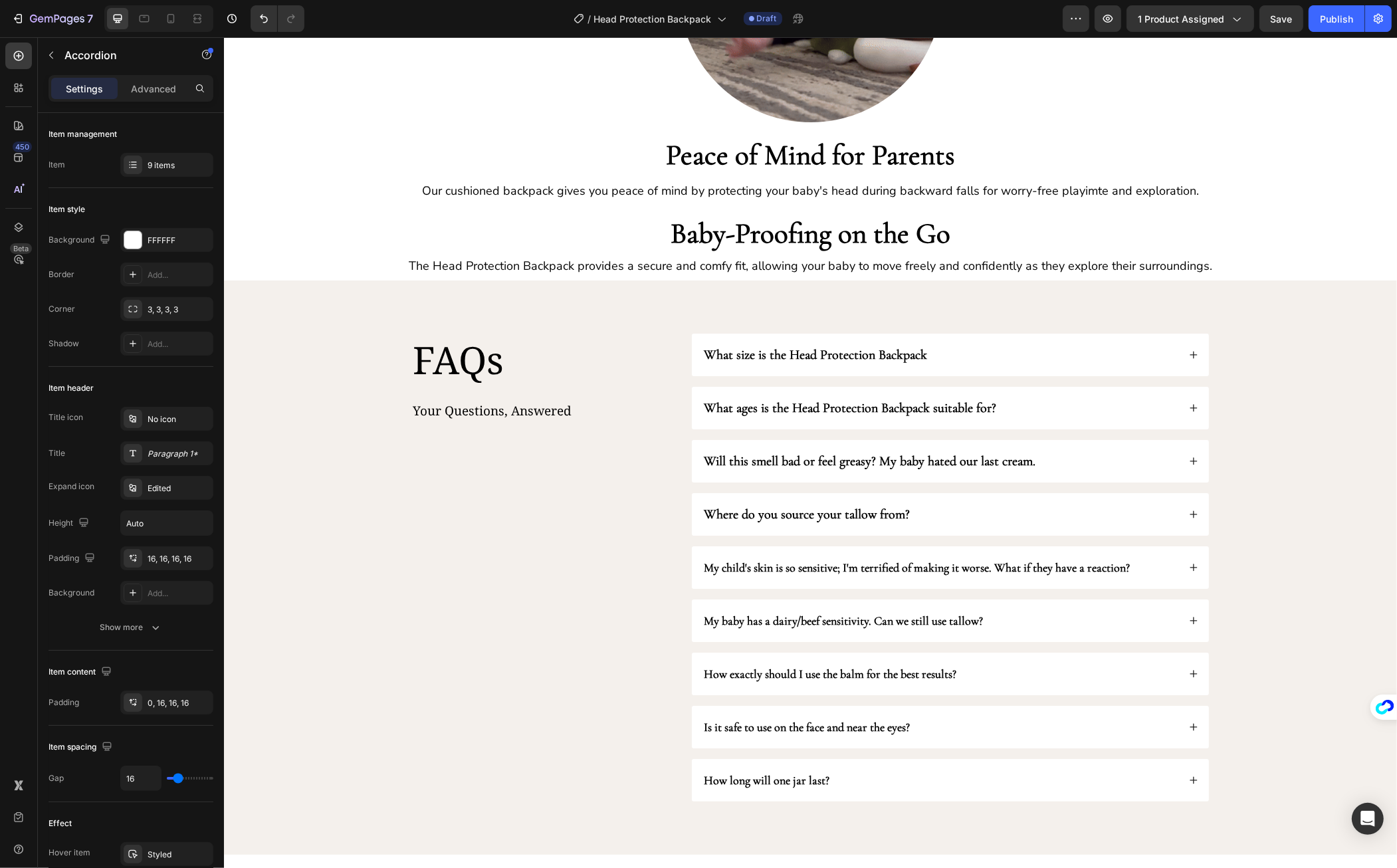
click at [1056, 401] on div "What ages is the Head Protection Backpack suitable for?" at bounding box center [939, 408] width 476 height 21
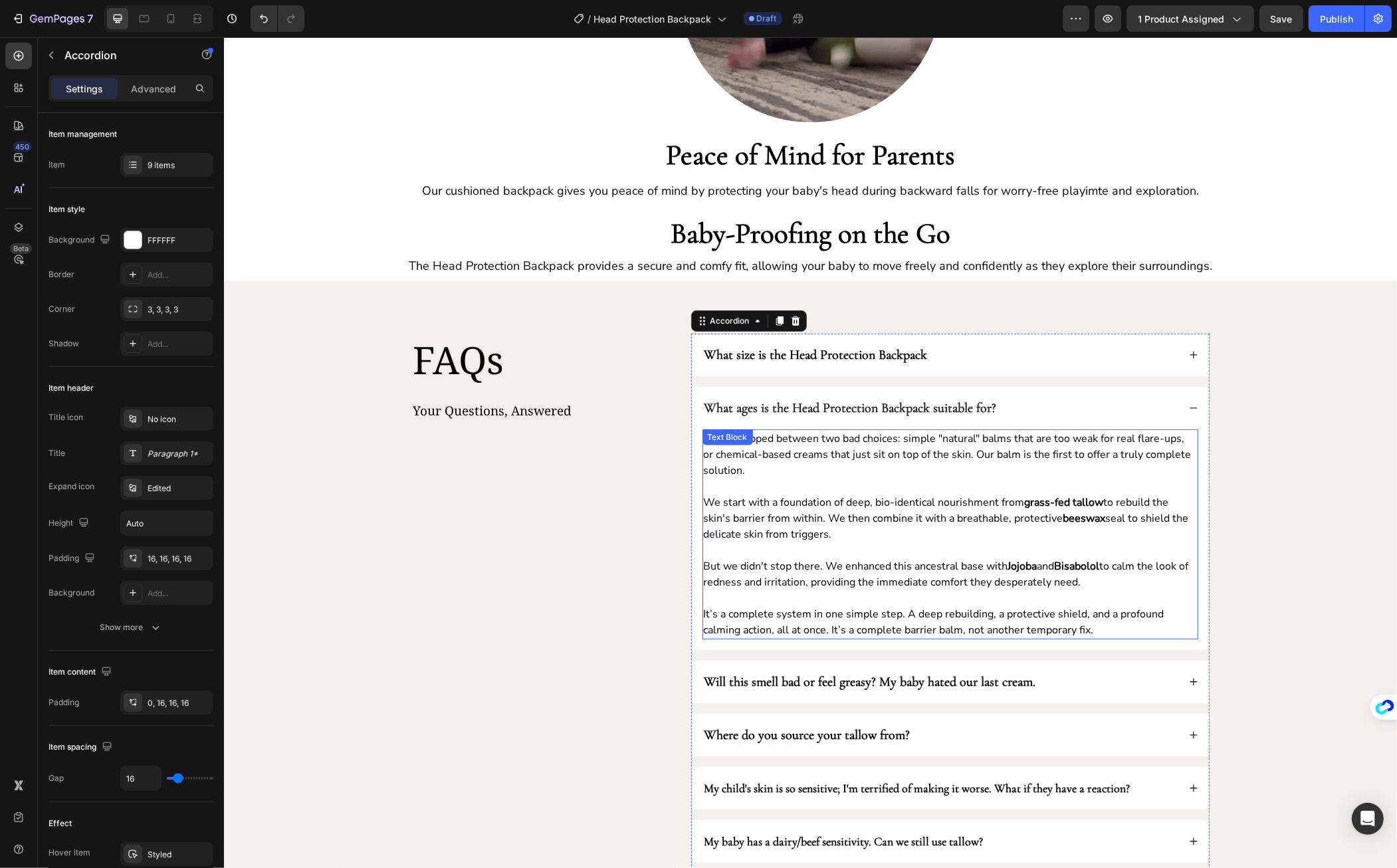
click at [817, 468] on p "You’re trapped between two bad choices: simple "natural" balms that are too wea…" at bounding box center [949, 455] width 493 height 48
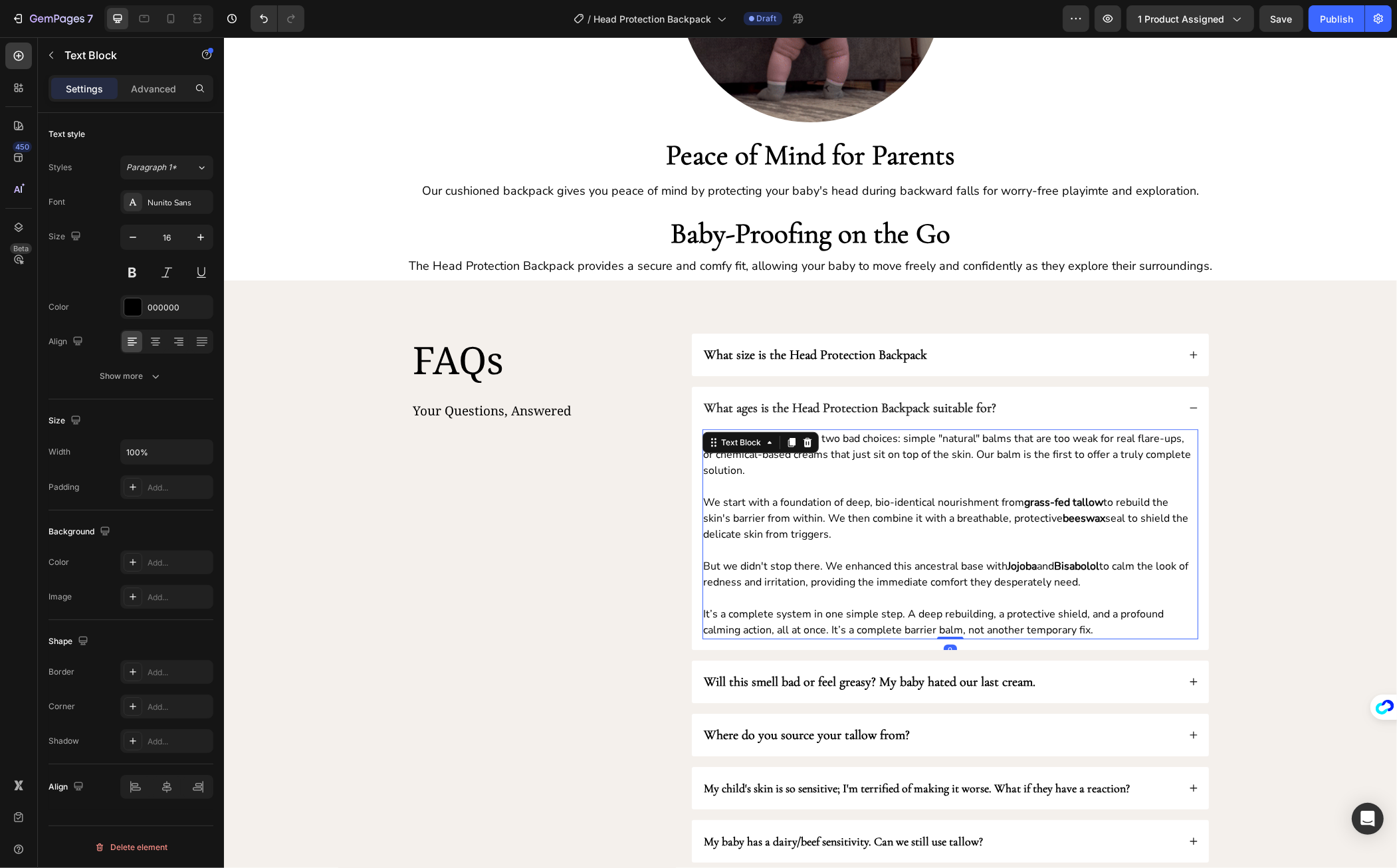
click at [861, 502] on p "We start with a foundation of deep, bio-identical nourishment from grass-fed ta…" at bounding box center [949, 518] width 493 height 48
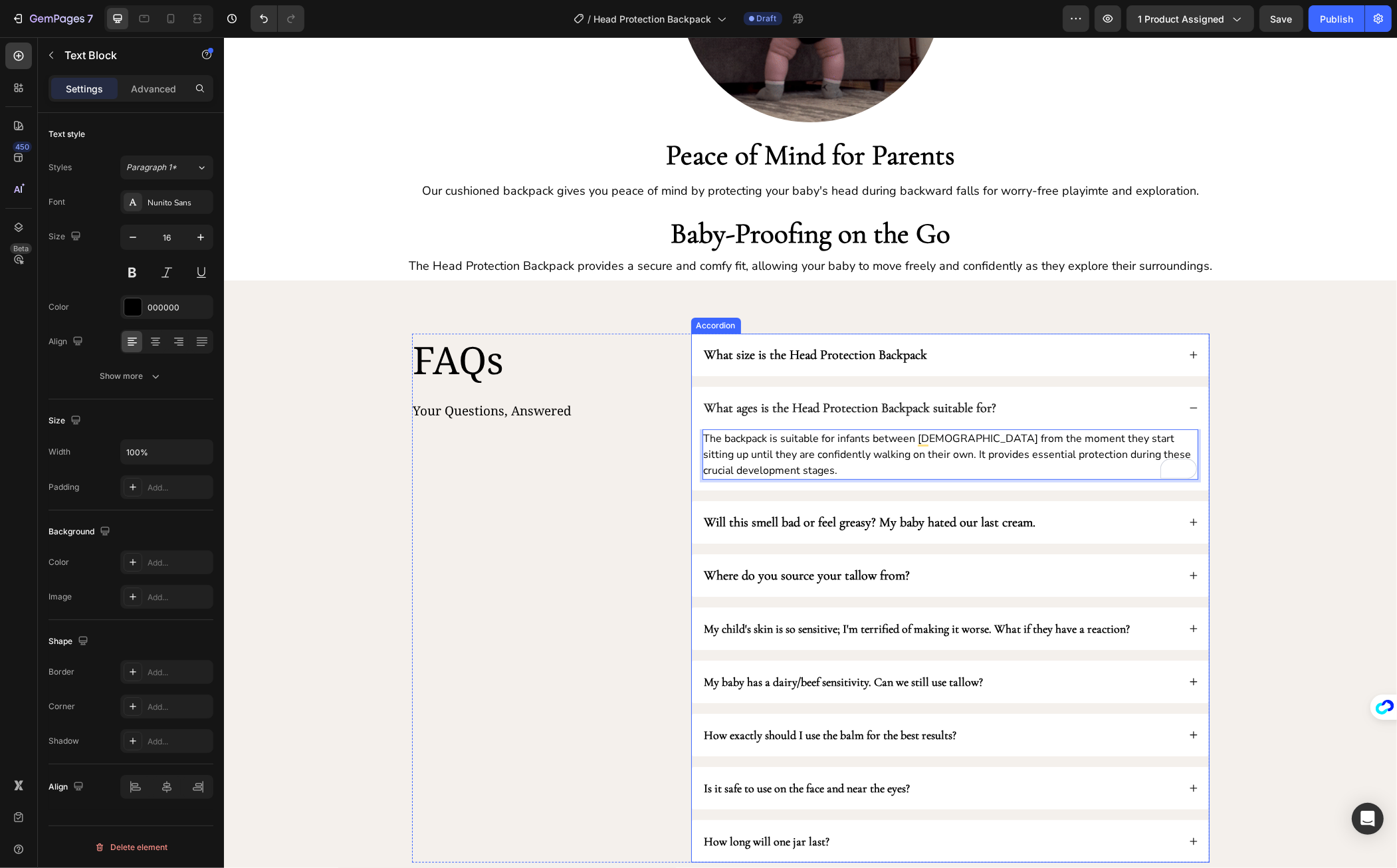
click at [1157, 405] on div "What ages is the Head Protection Backpack suitable for?" at bounding box center [939, 408] width 476 height 21
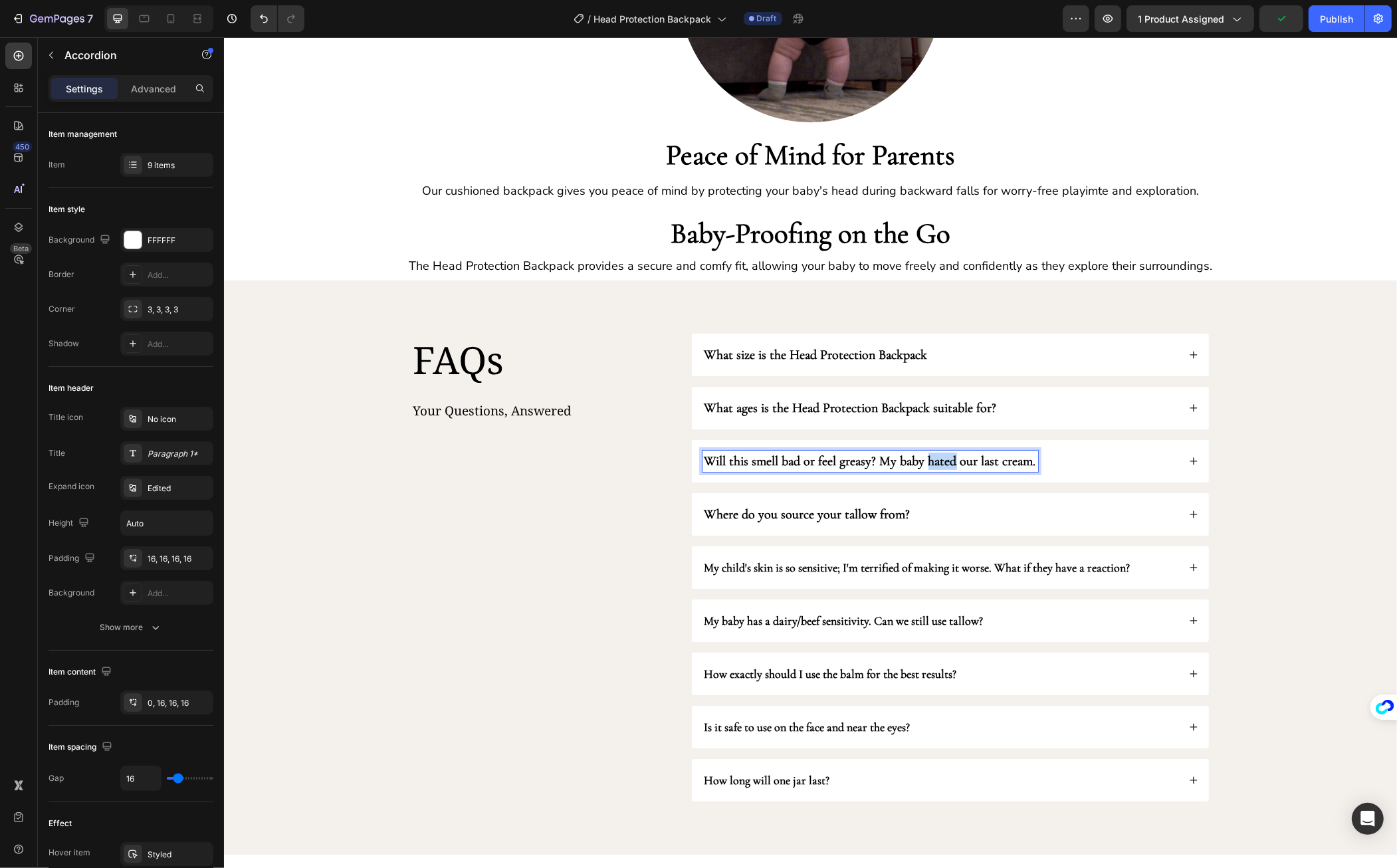
click at [923, 459] on strong "Will this smell bad or feel greasy? My baby hated our last cream." at bounding box center [869, 462] width 332 height 16
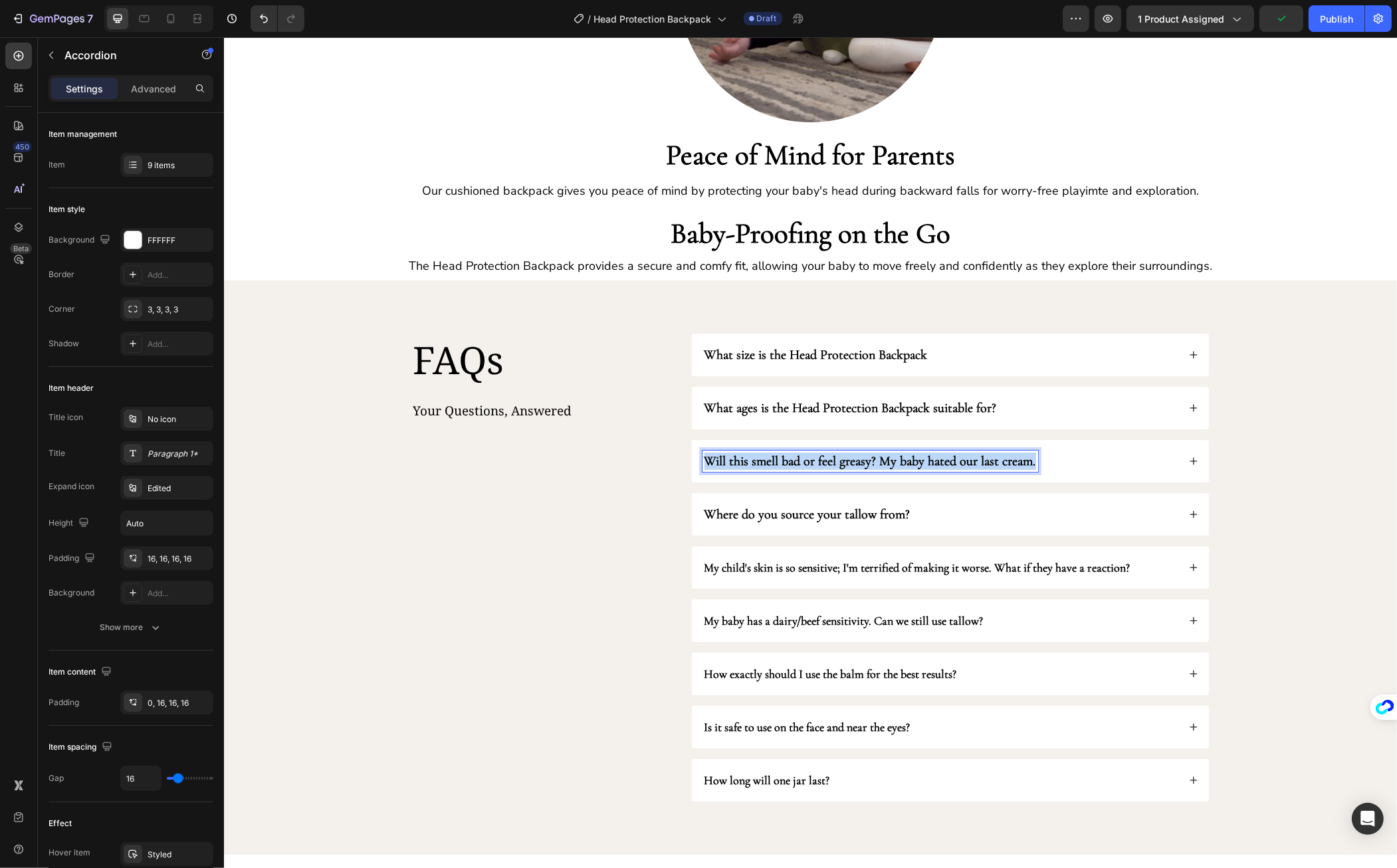
click at [923, 459] on strong "Will this smell bad or feel greasy? My baby hated our last cream." at bounding box center [869, 462] width 332 height 16
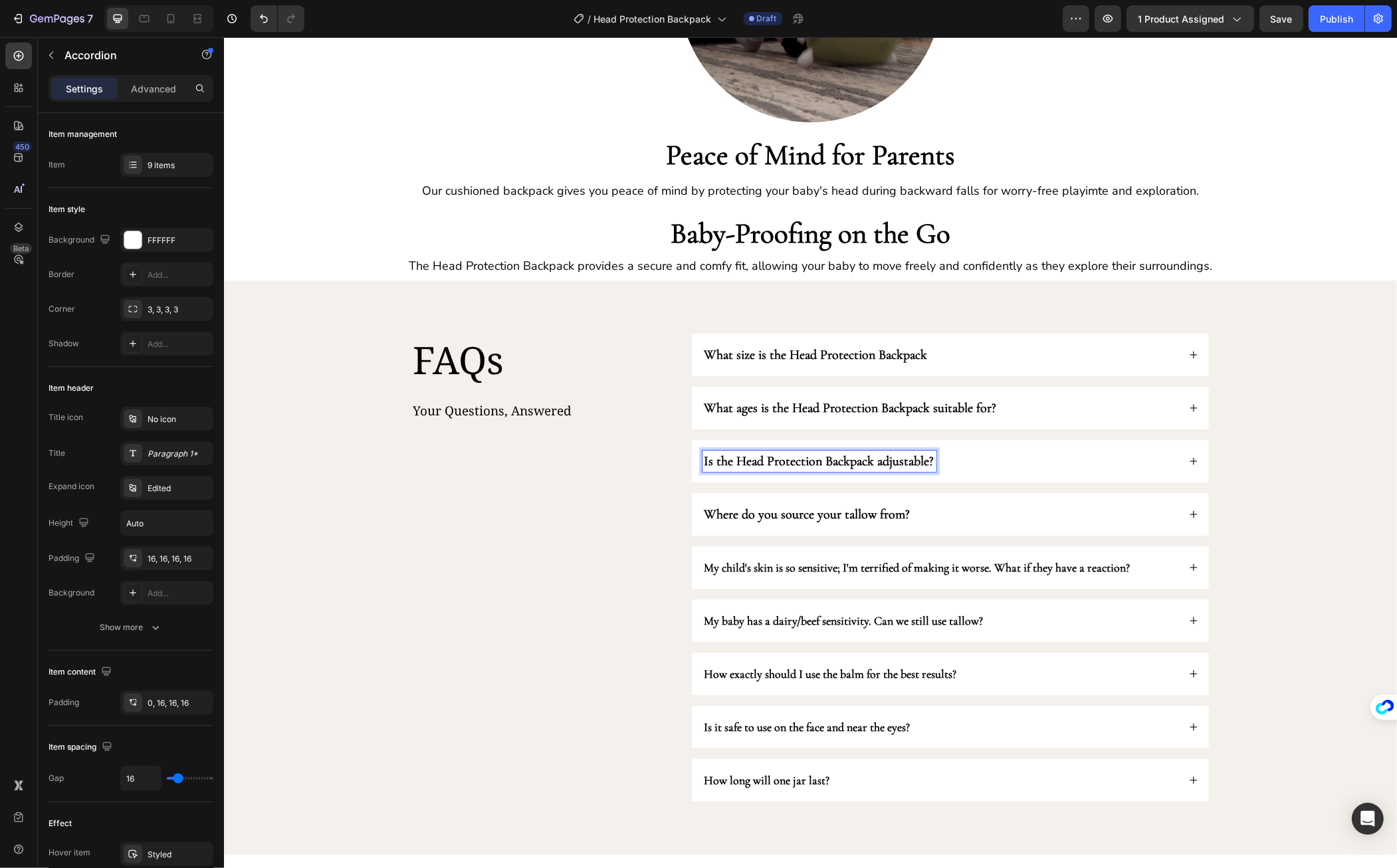
click at [1055, 454] on div "Is the Head Protection Backpack adjustable?" at bounding box center [939, 462] width 476 height 21
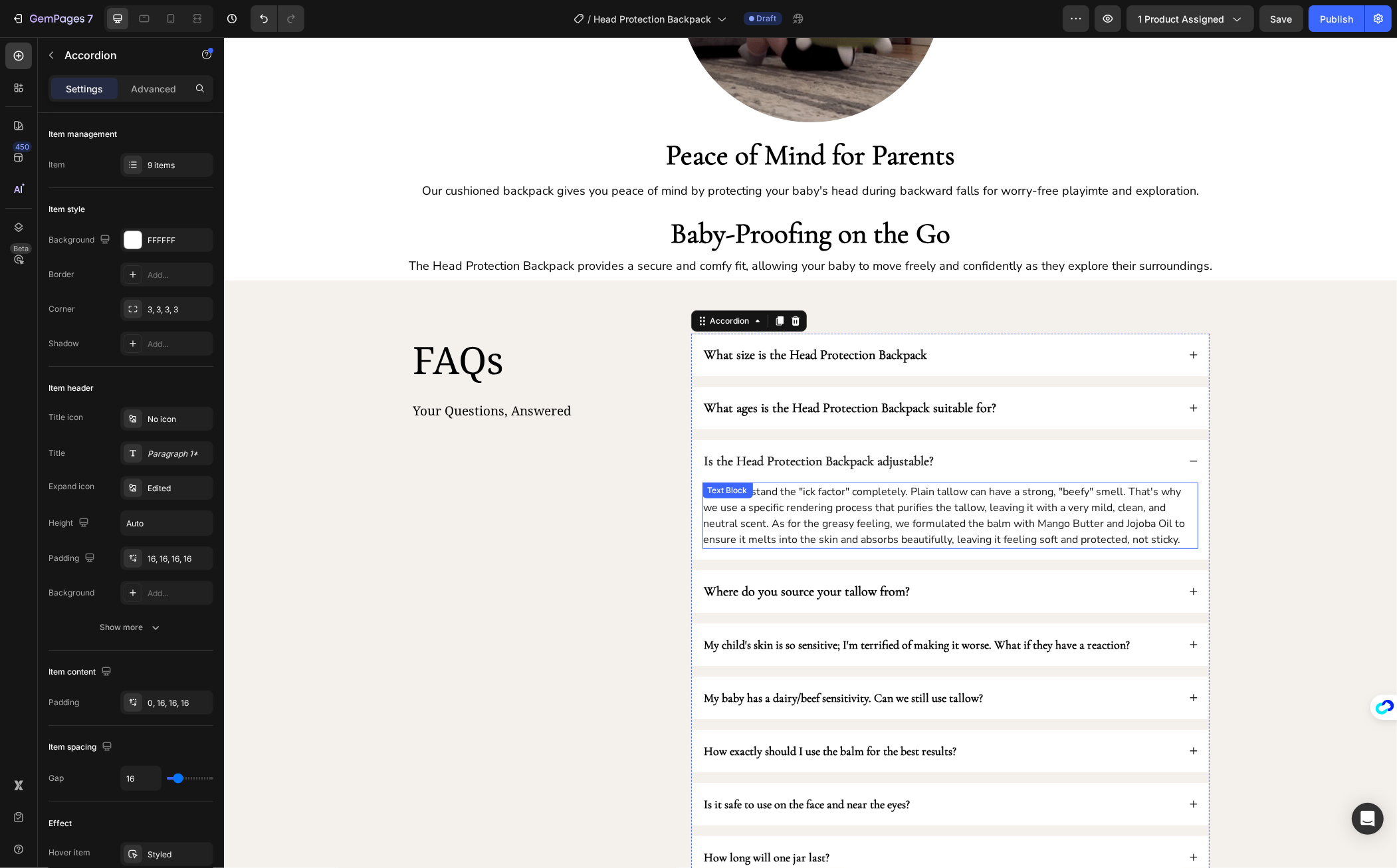
click at [873, 506] on p "We understand the "ick factor" completely. Plain tallow can have a strong, "bee…" at bounding box center [949, 516] width 493 height 64
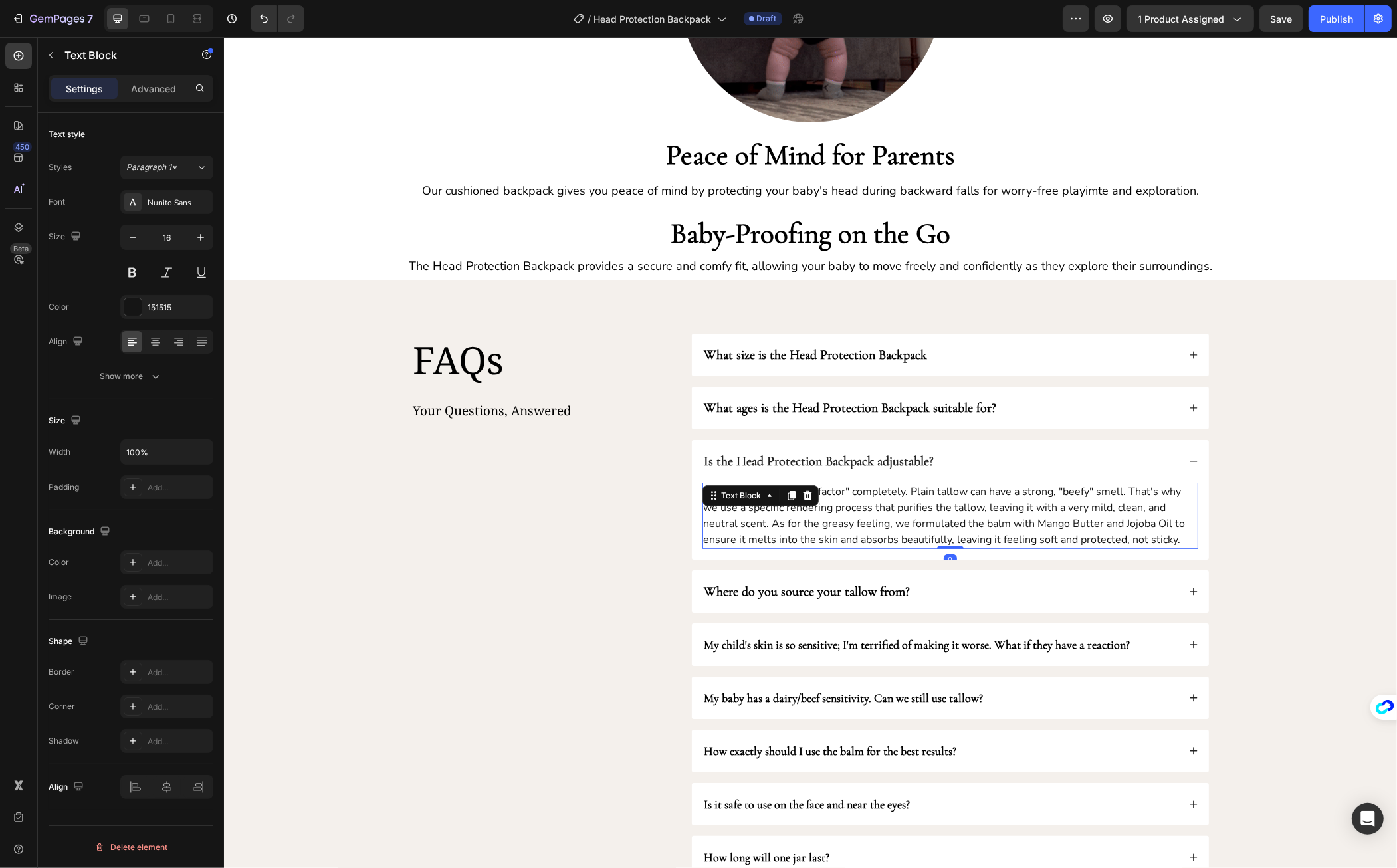
click at [873, 506] on p "We understand the "ick factor" completely. Plain tallow can have a strong, "bee…" at bounding box center [949, 516] width 493 height 64
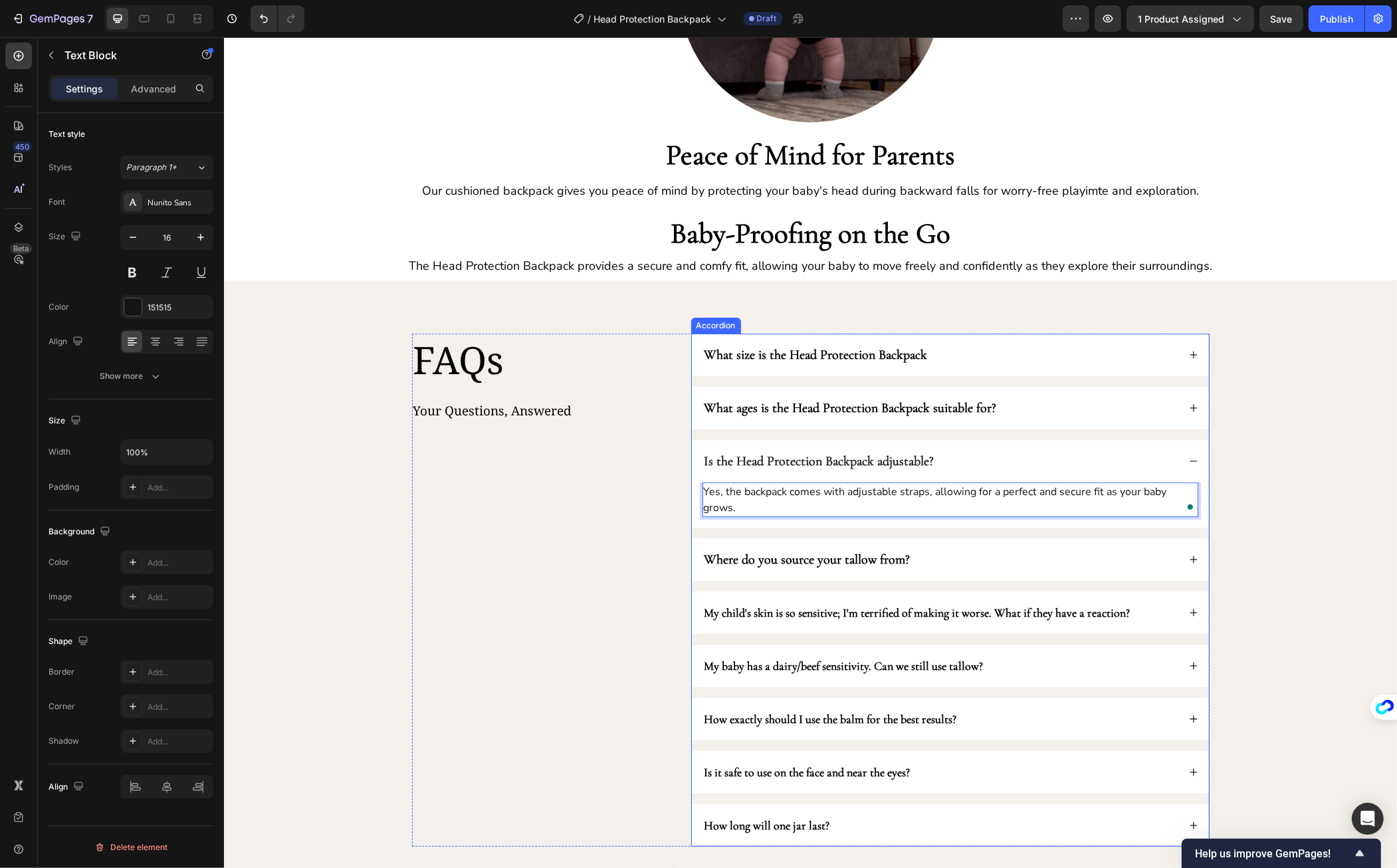
click at [991, 352] on div "What size is the Head Protection Backpack" at bounding box center [939, 355] width 476 height 21
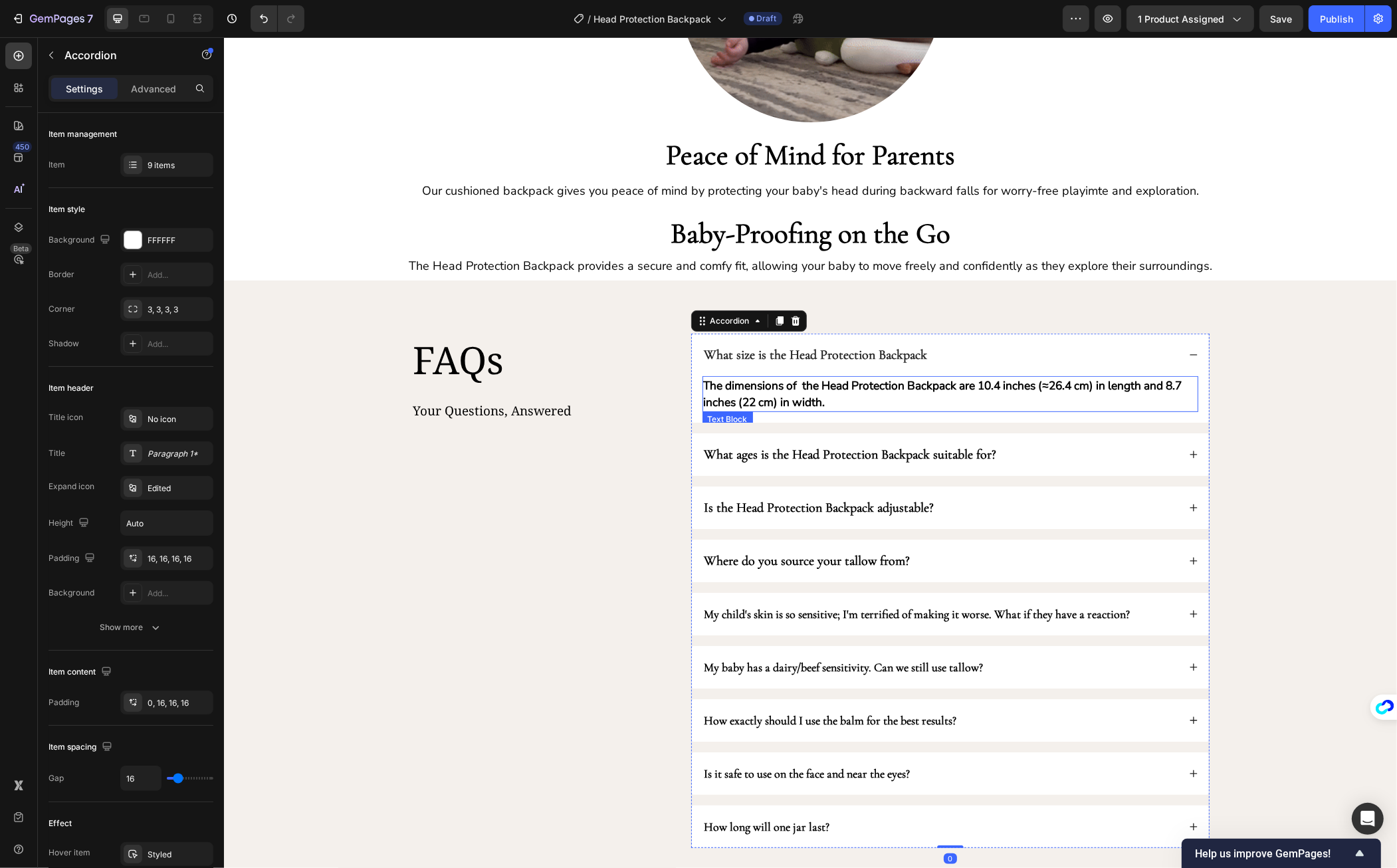
click at [864, 393] on strong "The dimensions of the Head Protection Backpack are 10.4 inches (≈26.4 cm) in le…" at bounding box center [942, 394] width 478 height 33
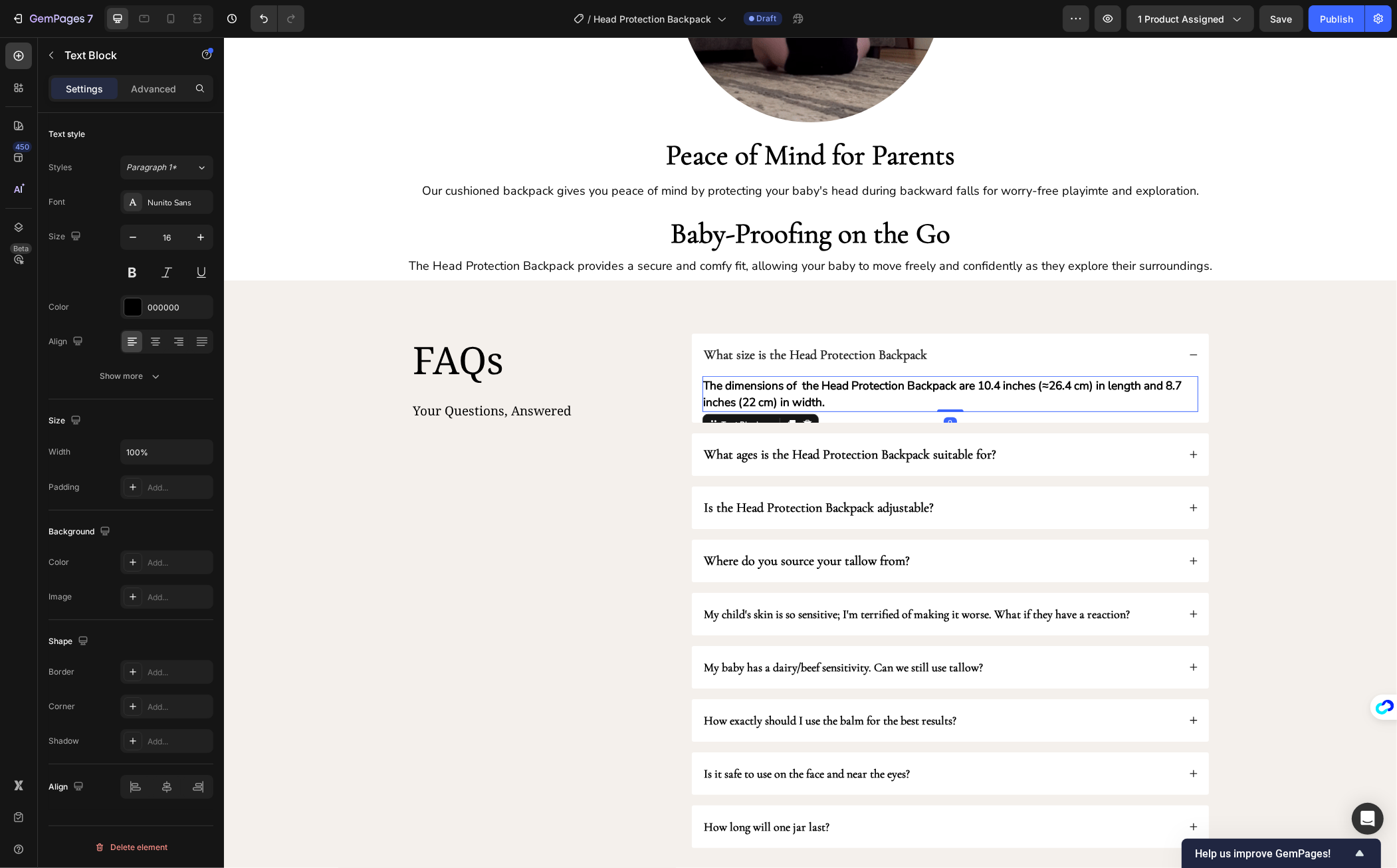
click at [825, 389] on strong "The dimensions of the Head Protection Backpack are 10.4 inches (≈26.4 cm) in le…" at bounding box center [942, 394] width 478 height 33
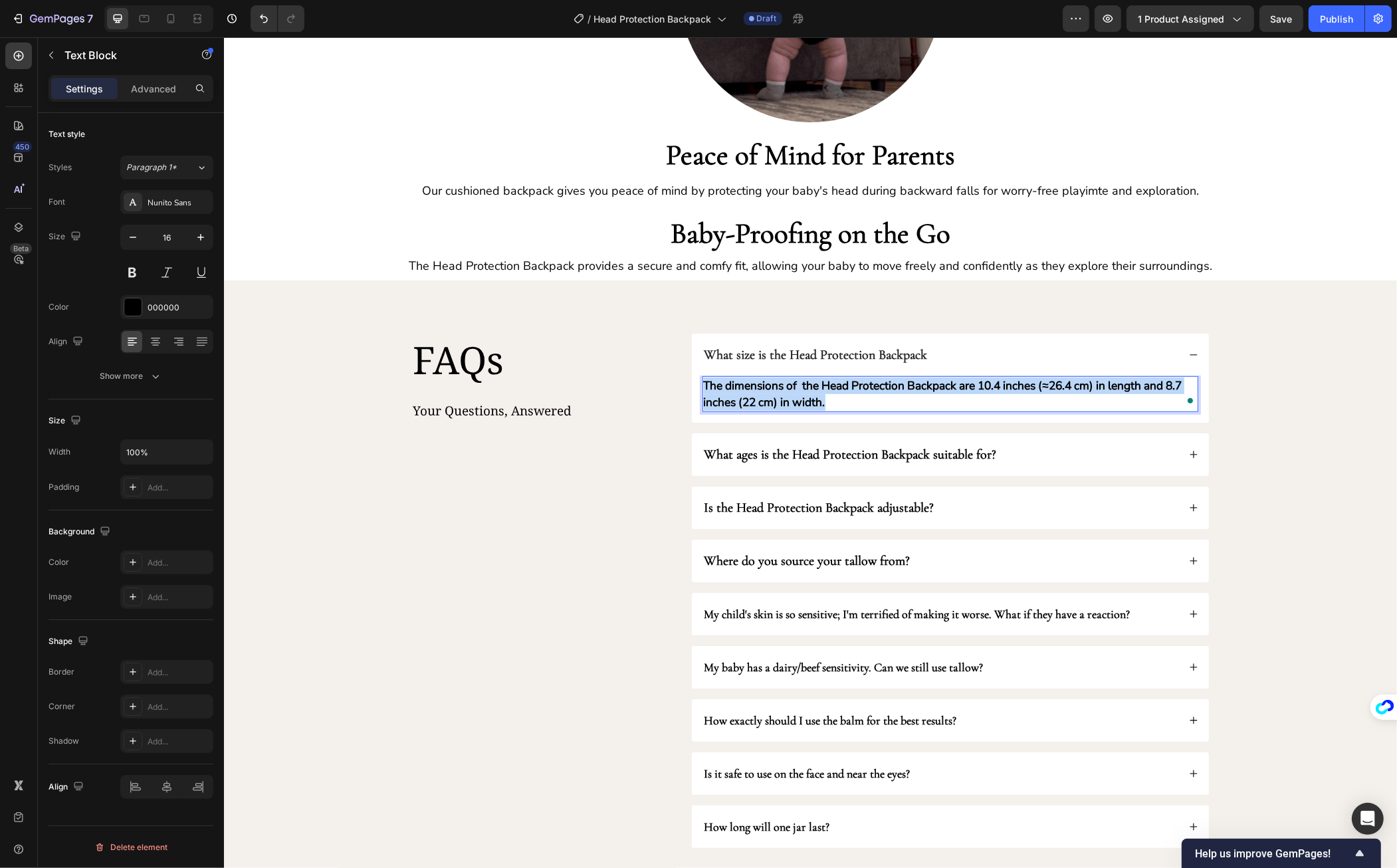
click at [825, 389] on strong "The dimensions of the Head Protection Backpack are 10.4 inches (≈26.4 cm) in le…" at bounding box center [942, 394] width 478 height 33
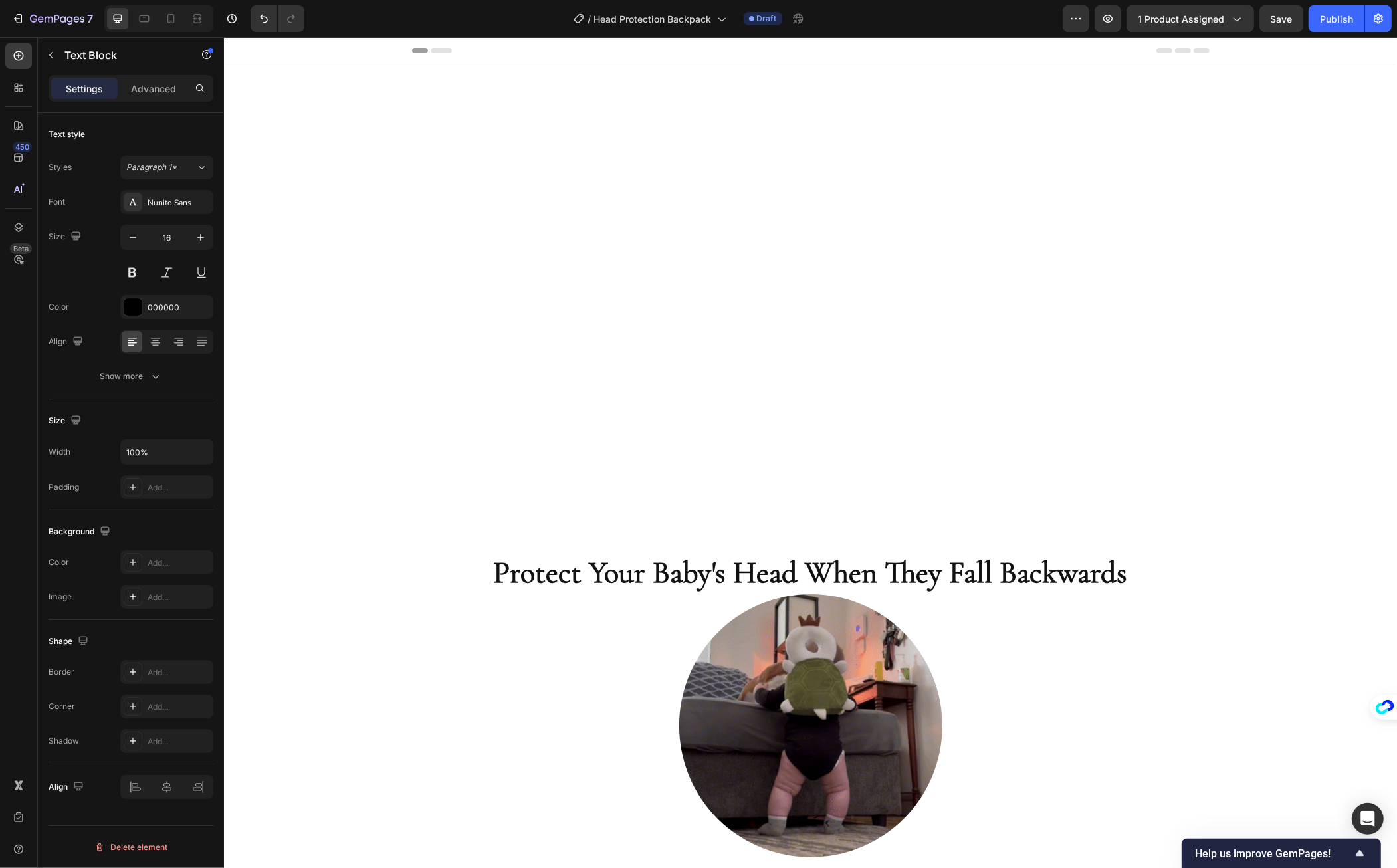
scroll to position [690, 0]
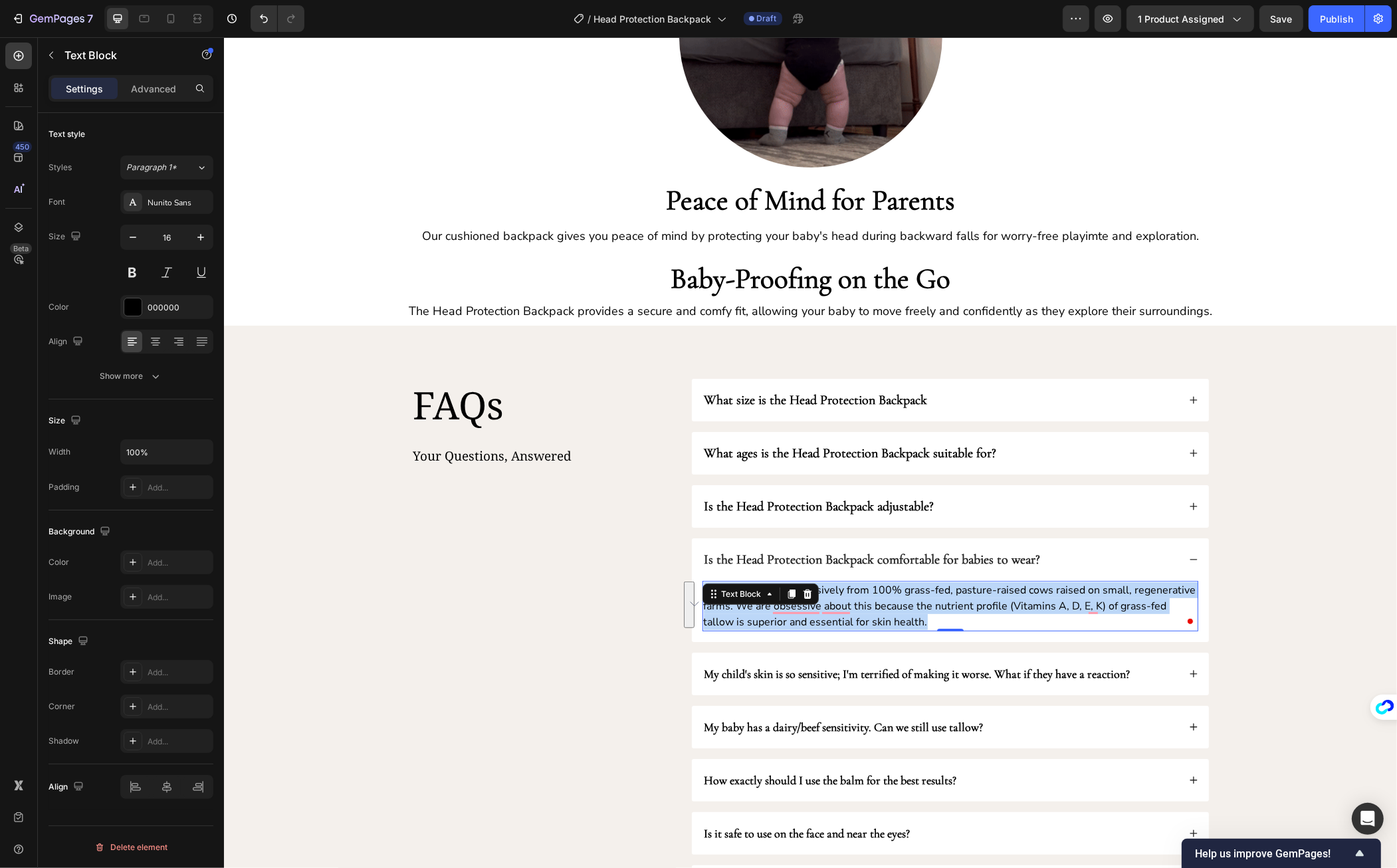
click at [870, 591] on p "Our tallow comes exclusively from 100% grass-fed, pasture-raised cows raised on…" at bounding box center [949, 606] width 493 height 48
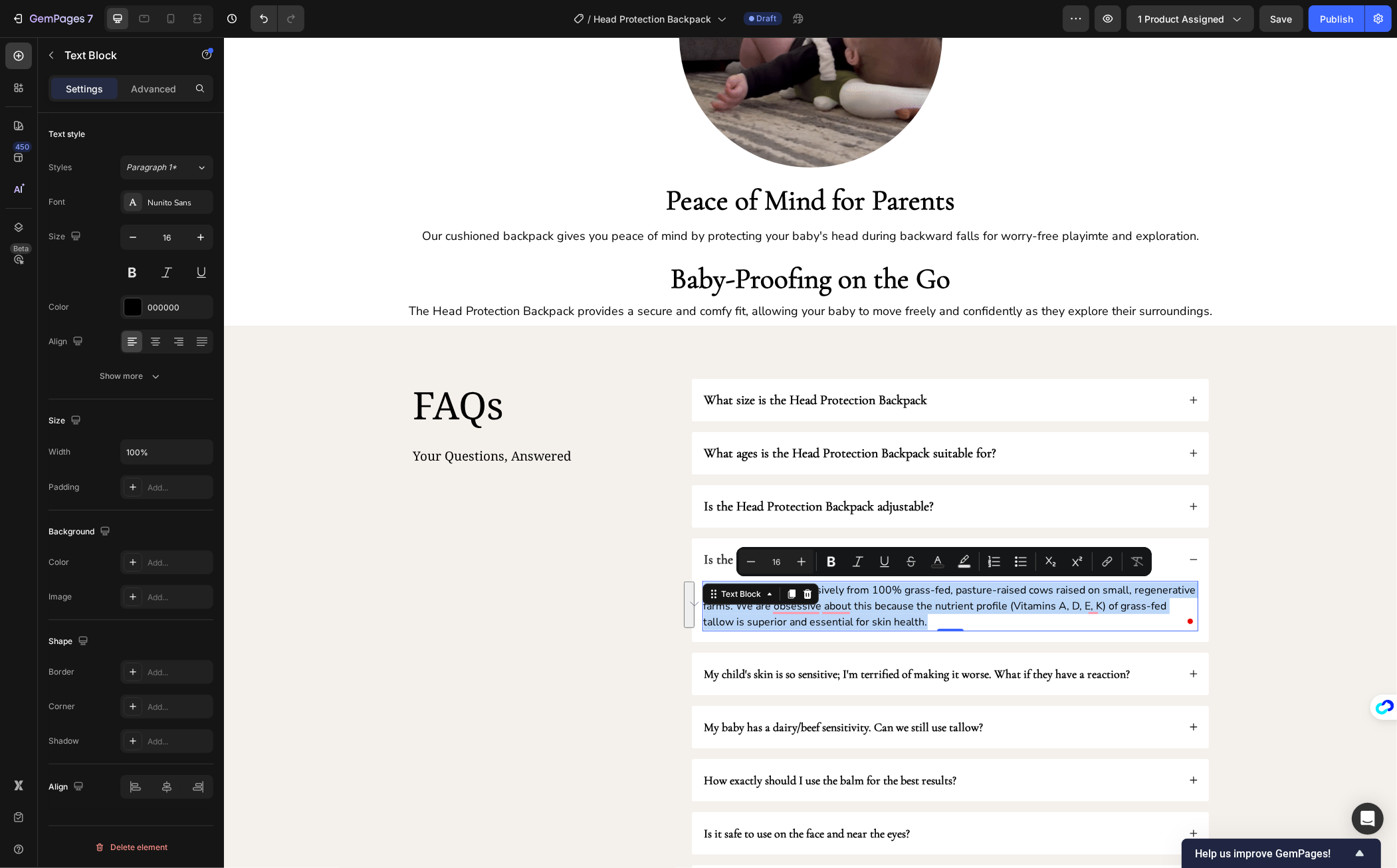
click at [870, 591] on p "Our tallow comes exclusively from 100% grass-fed, pasture-raised cows raised on…" at bounding box center [949, 606] width 493 height 48
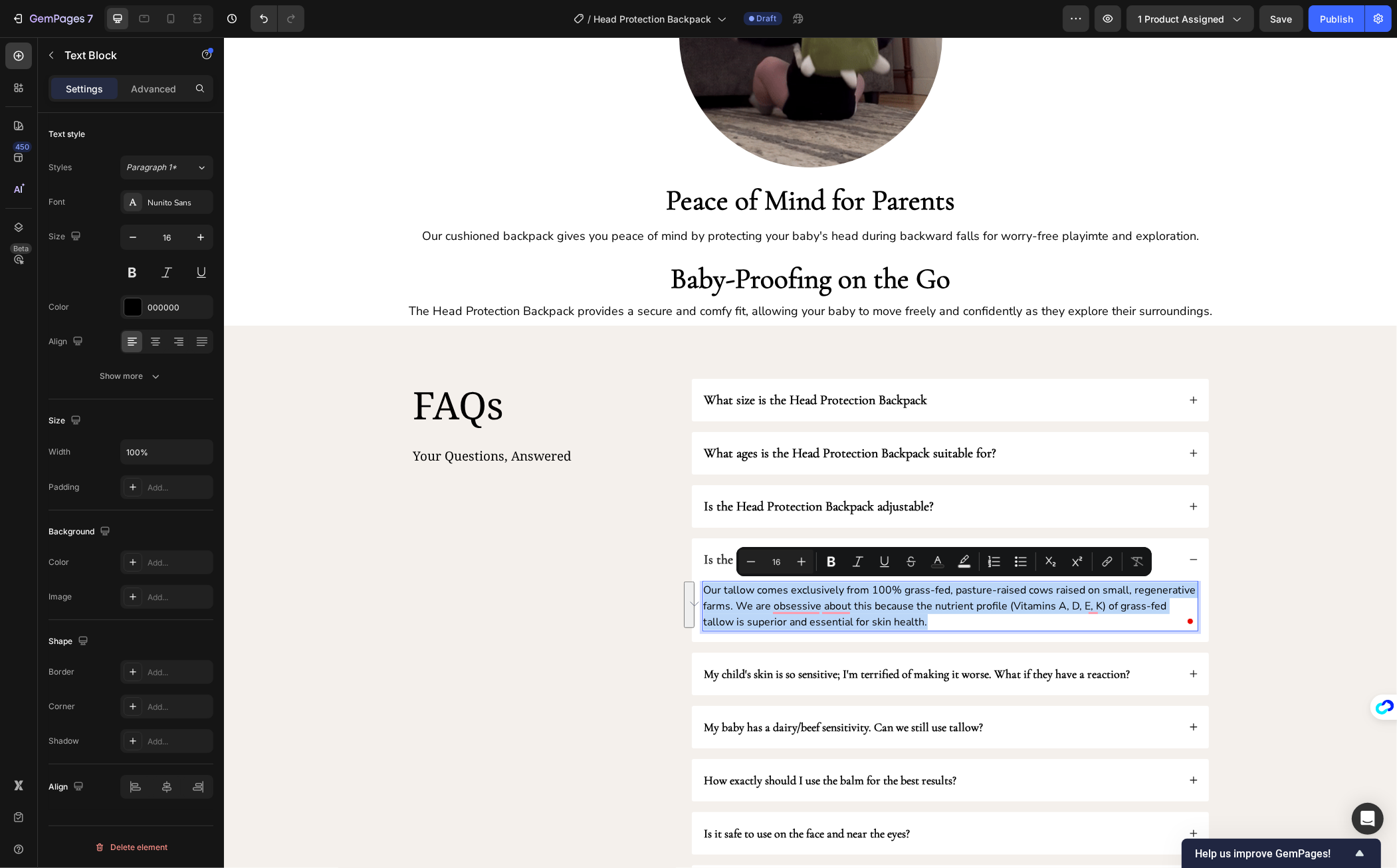
click at [870, 591] on p "Our tallow comes exclusively from 100% grass-fed, pasture-raised cows raised on…" at bounding box center [949, 606] width 493 height 48
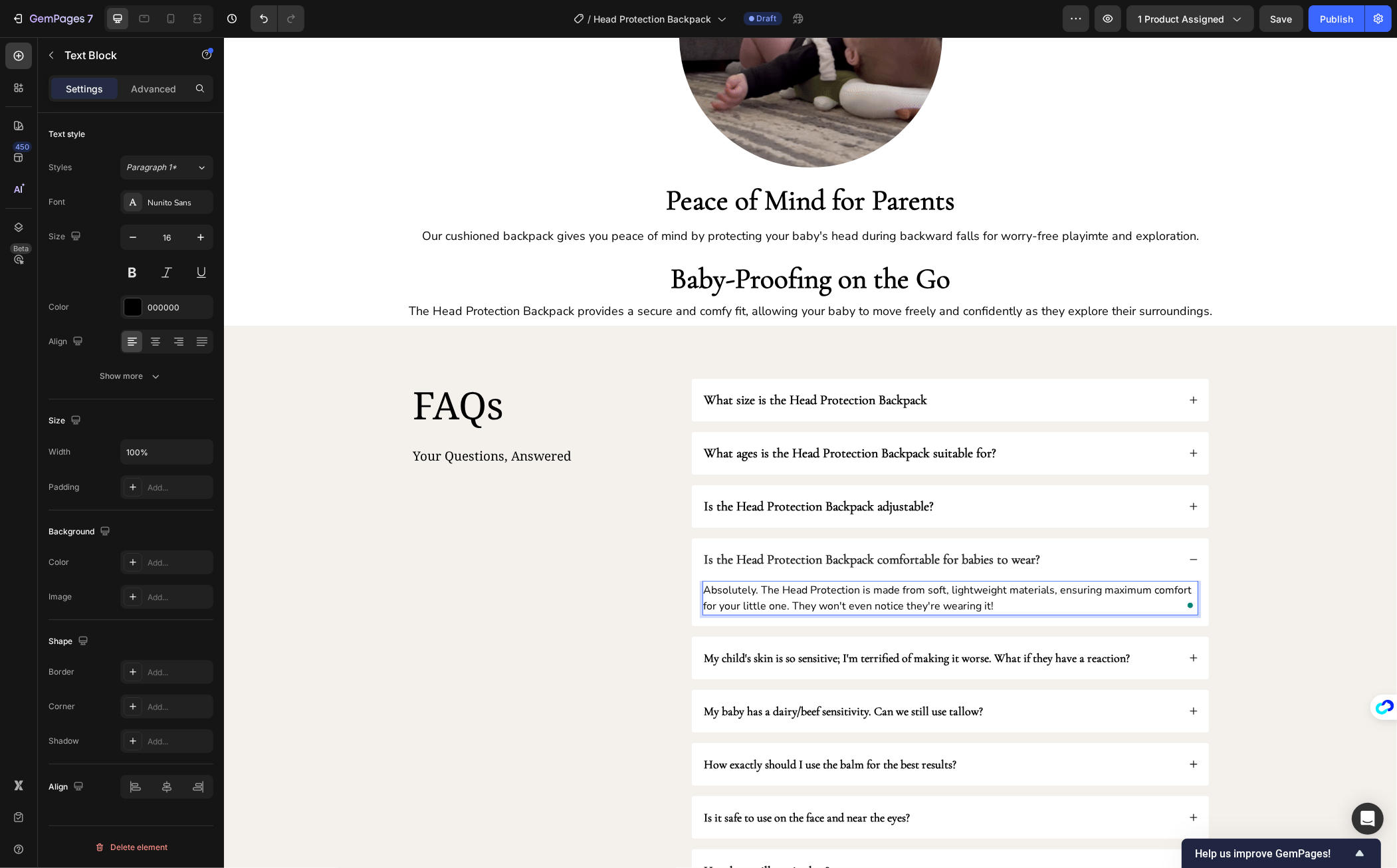
click at [875, 595] on p "Absolutely. The Head Protection is made from soft, lightweight materials, ensur…" at bounding box center [949, 598] width 493 height 32
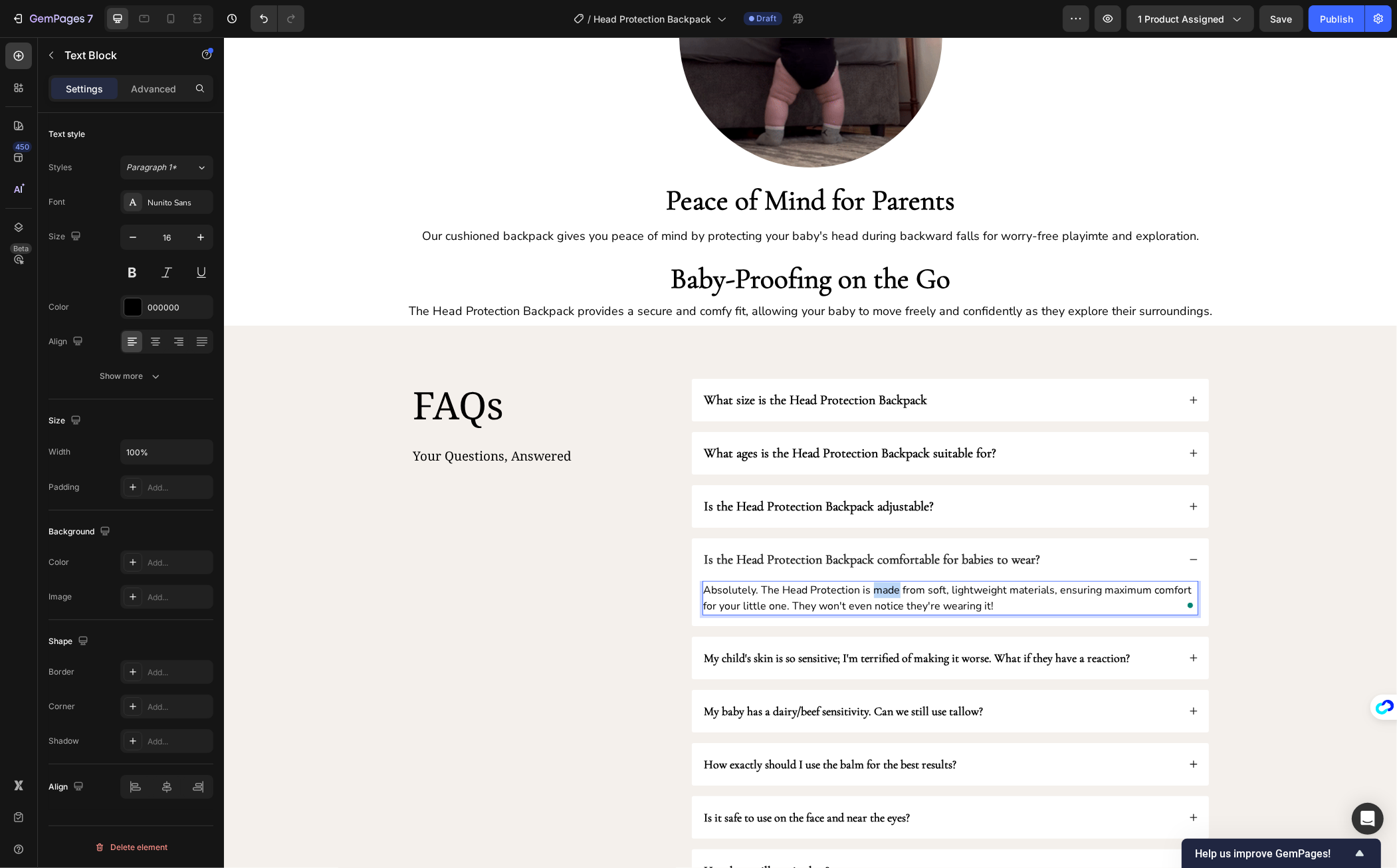
click at [875, 595] on p "Absolutely. The Head Protection is made from soft, lightweight materials, ensur…" at bounding box center [949, 598] width 493 height 32
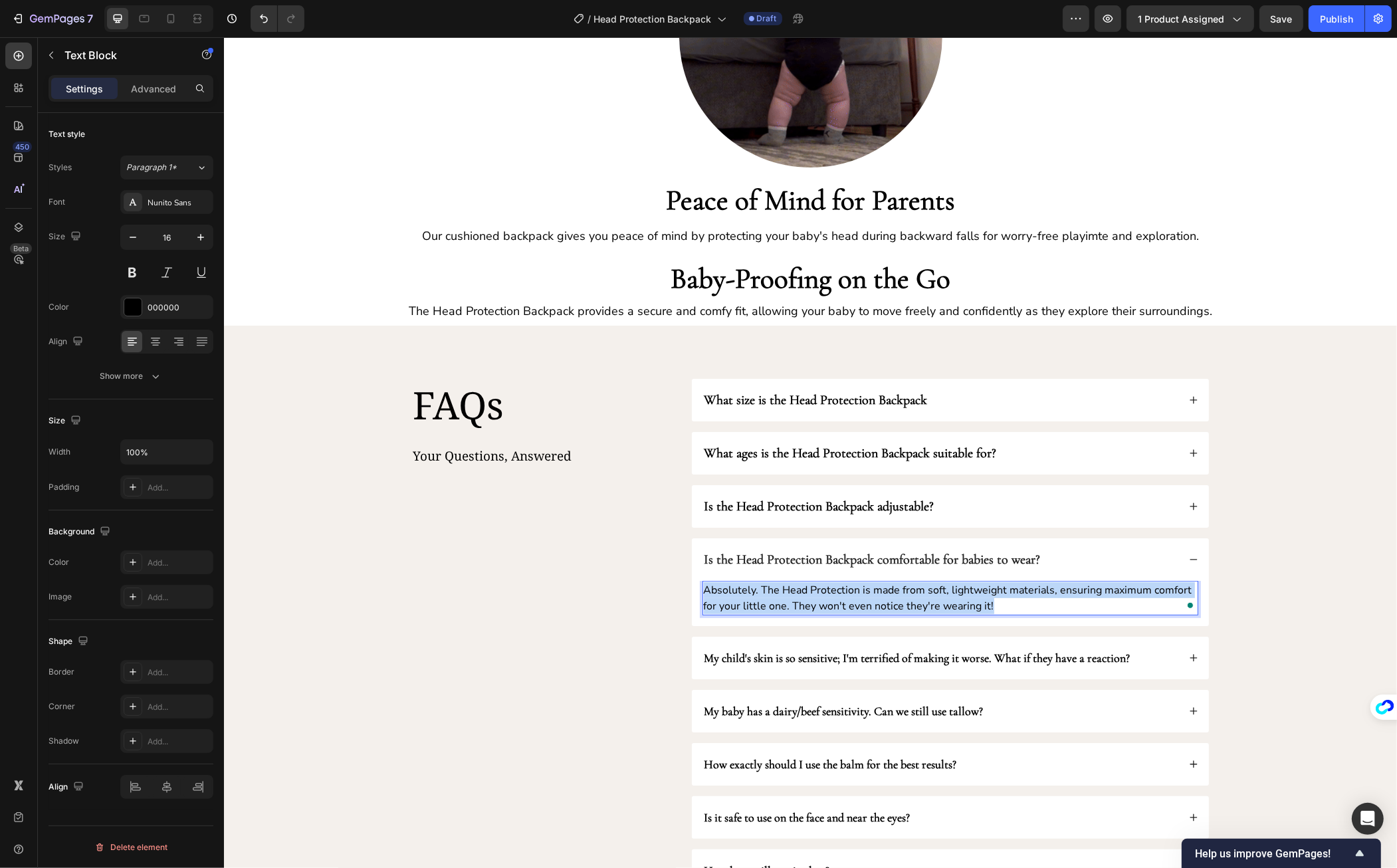
click at [875, 595] on p "Absolutely. The Head Protection is made from soft, lightweight materials, ensur…" at bounding box center [949, 598] width 493 height 32
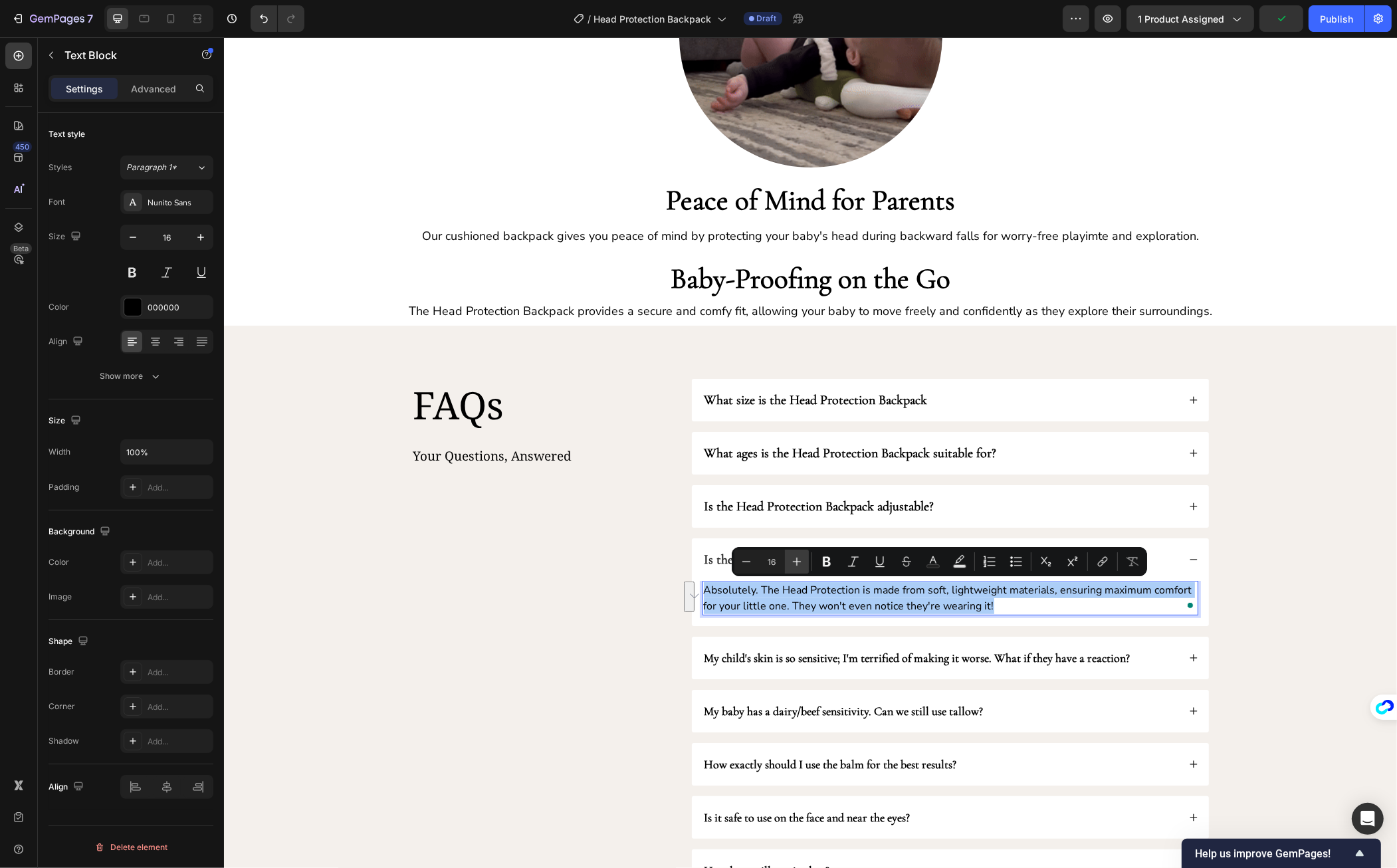
click at [794, 558] on icon "Editor contextual toolbar" at bounding box center [797, 562] width 13 height 13
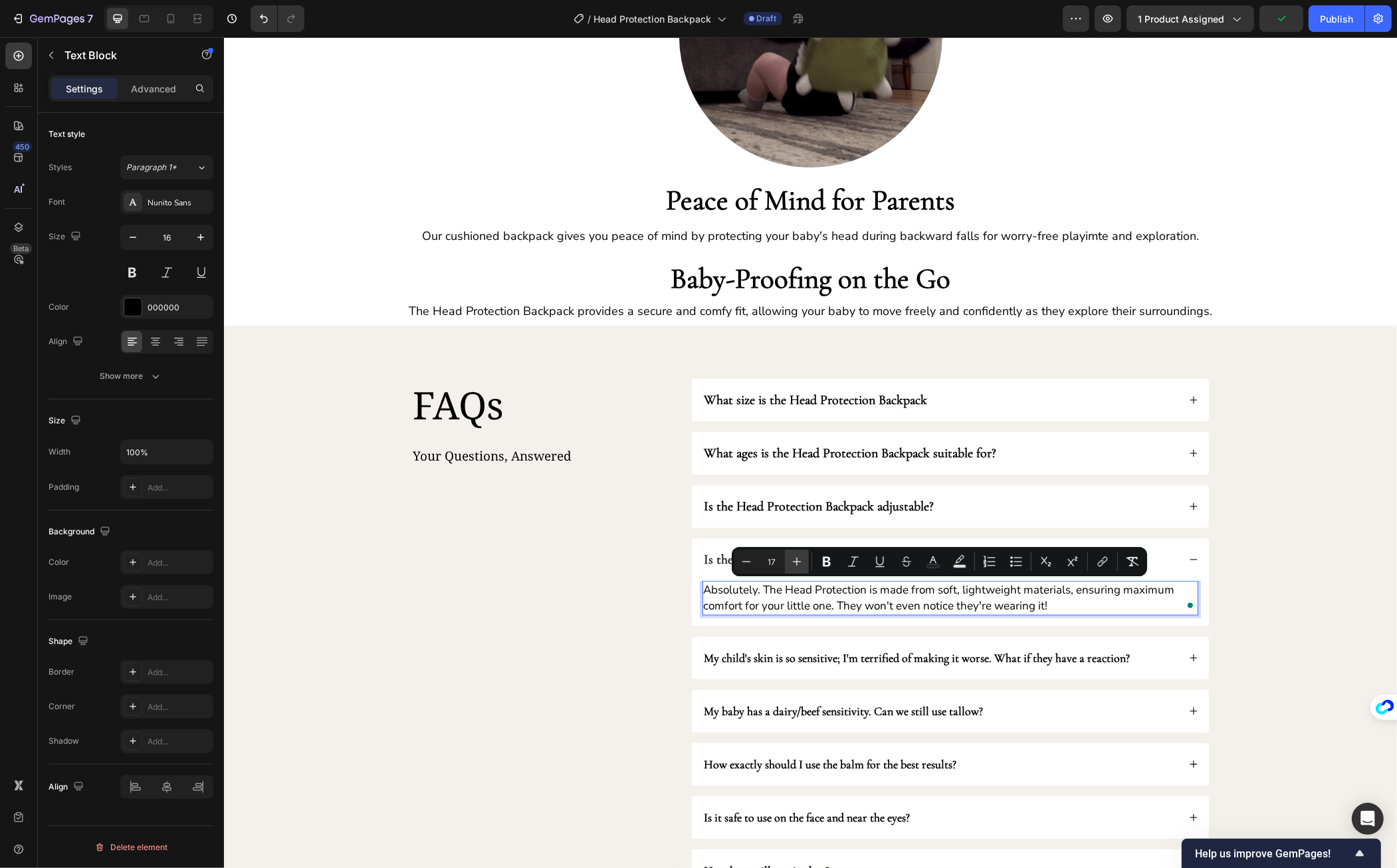
click at [794, 558] on icon "Editor contextual toolbar" at bounding box center [797, 562] width 13 height 13
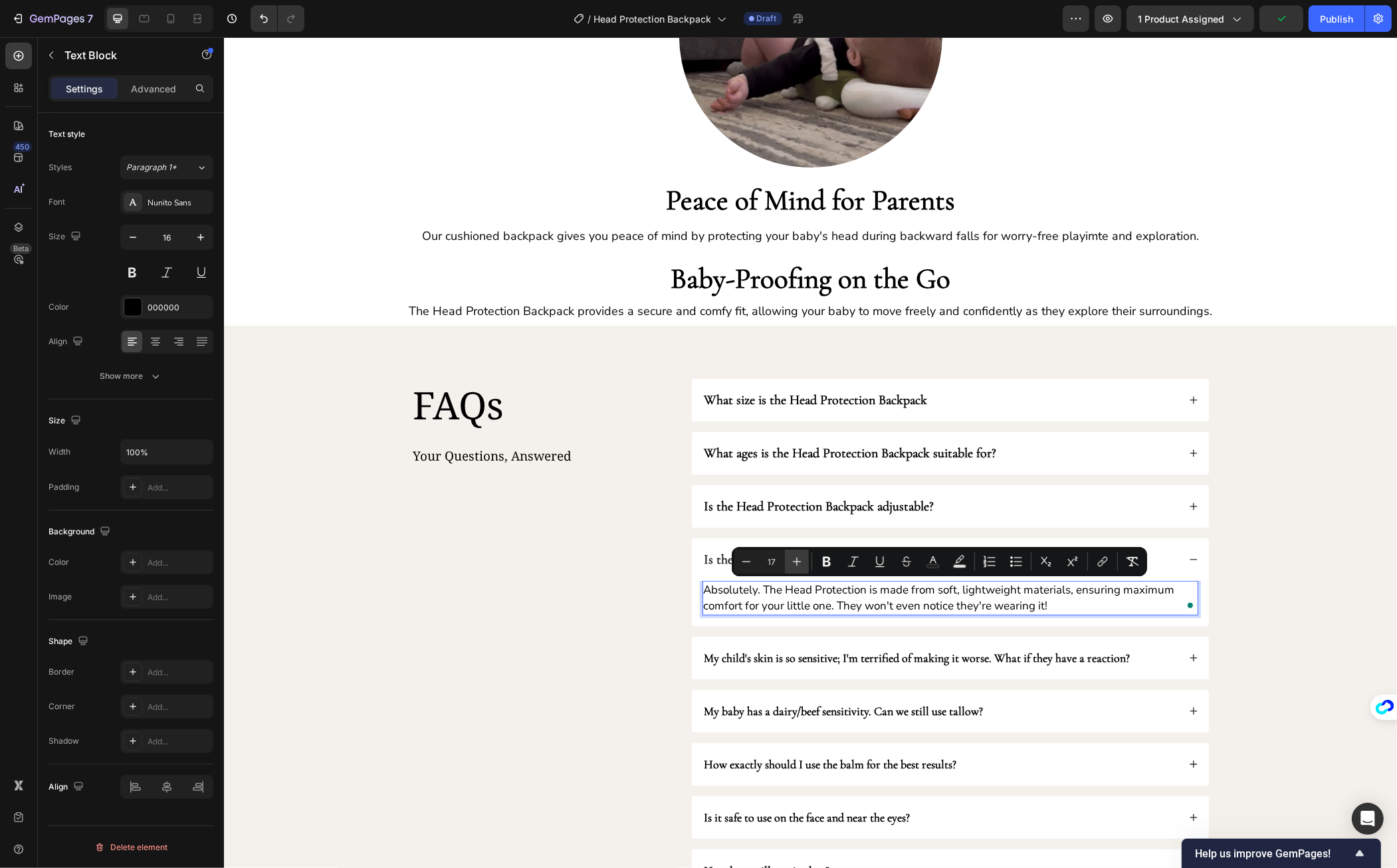
type input "18"
click at [1177, 558] on div "Is the Head Protection Backpack comfortable for babies to wear?" at bounding box center [949, 560] width 517 height 43
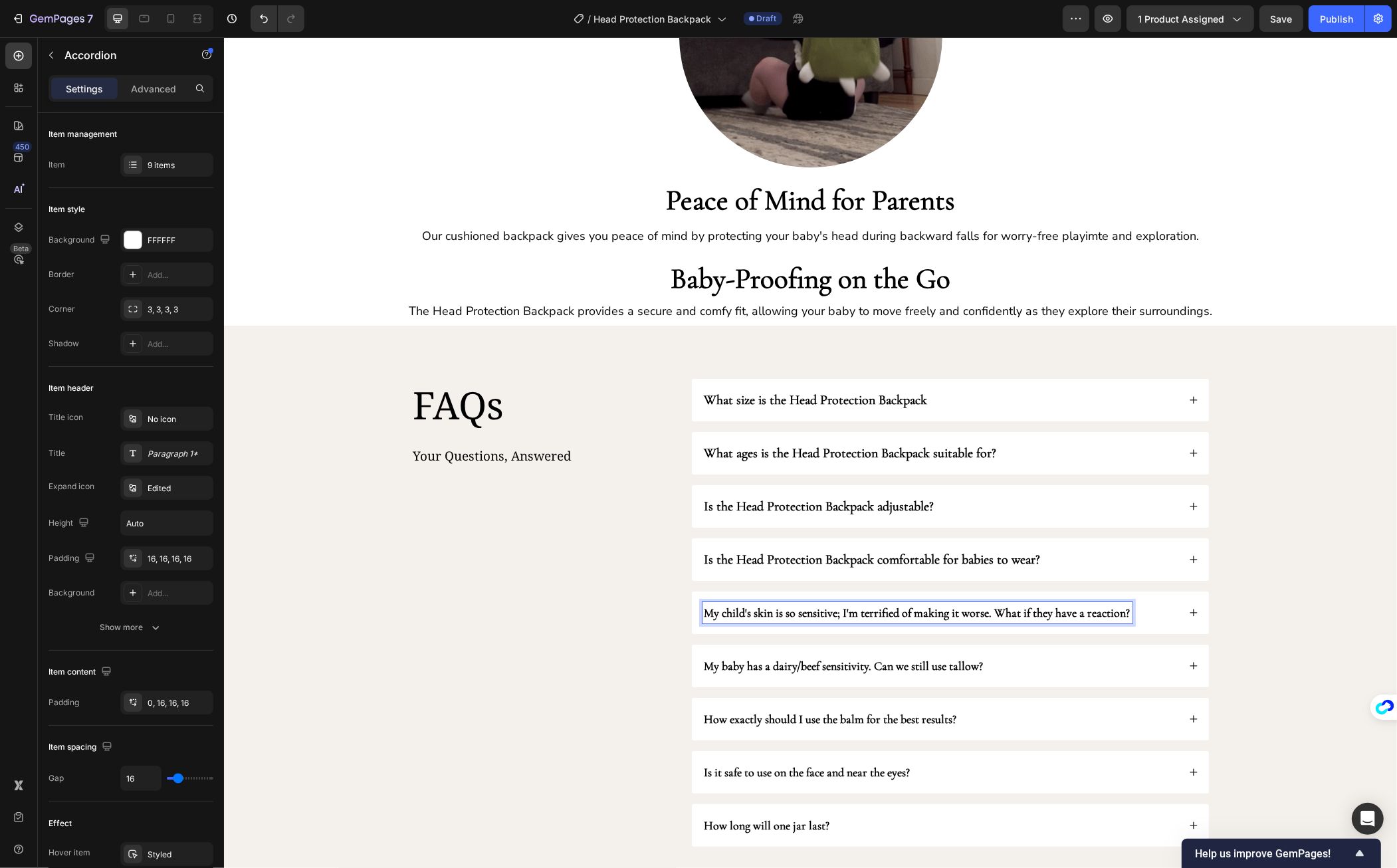
click at [1169, 616] on div "My child's skin is so sensitive; I'm terrified of making it worse. What if they…" at bounding box center [939, 613] width 476 height 21
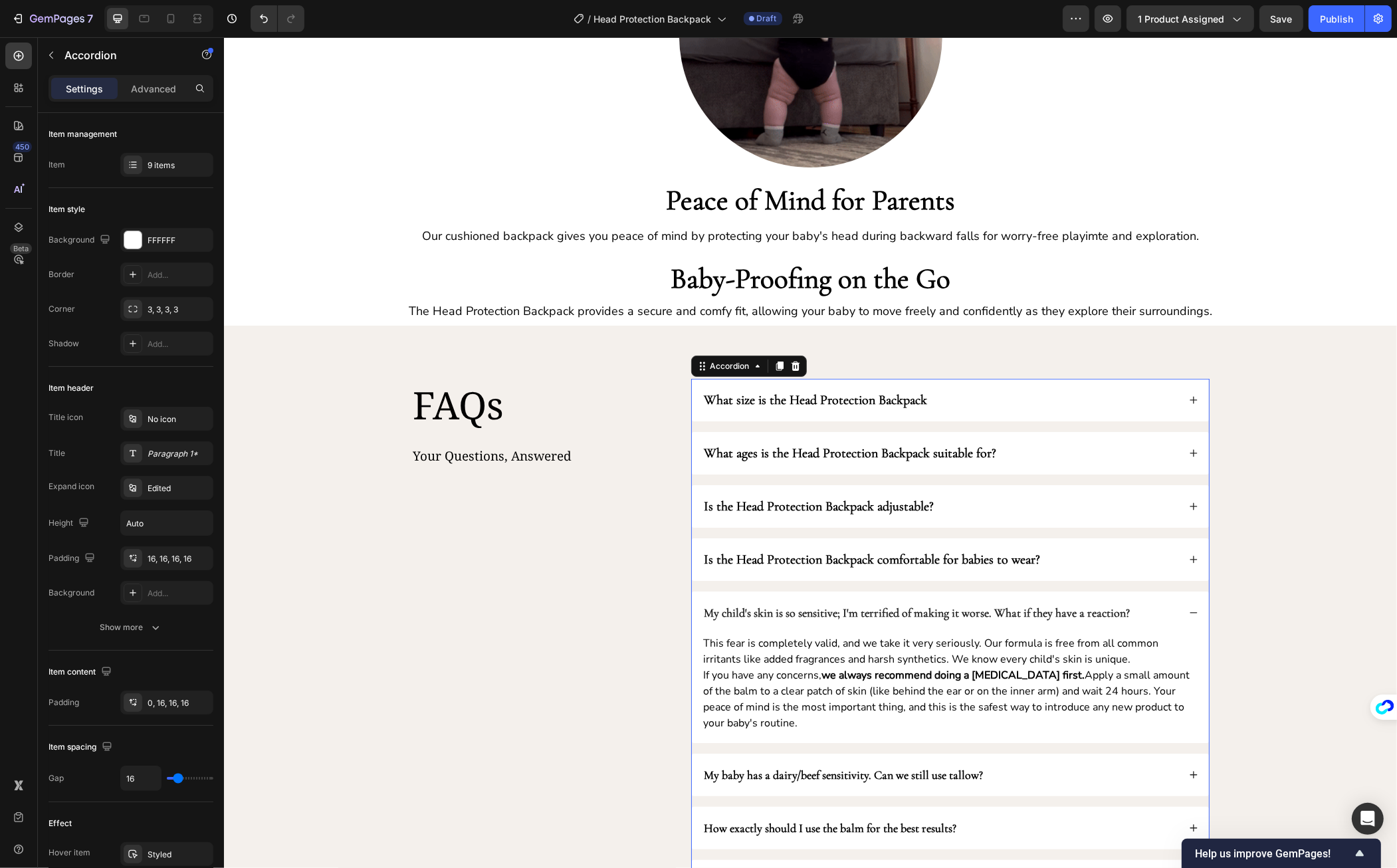
scroll to position [795, 0]
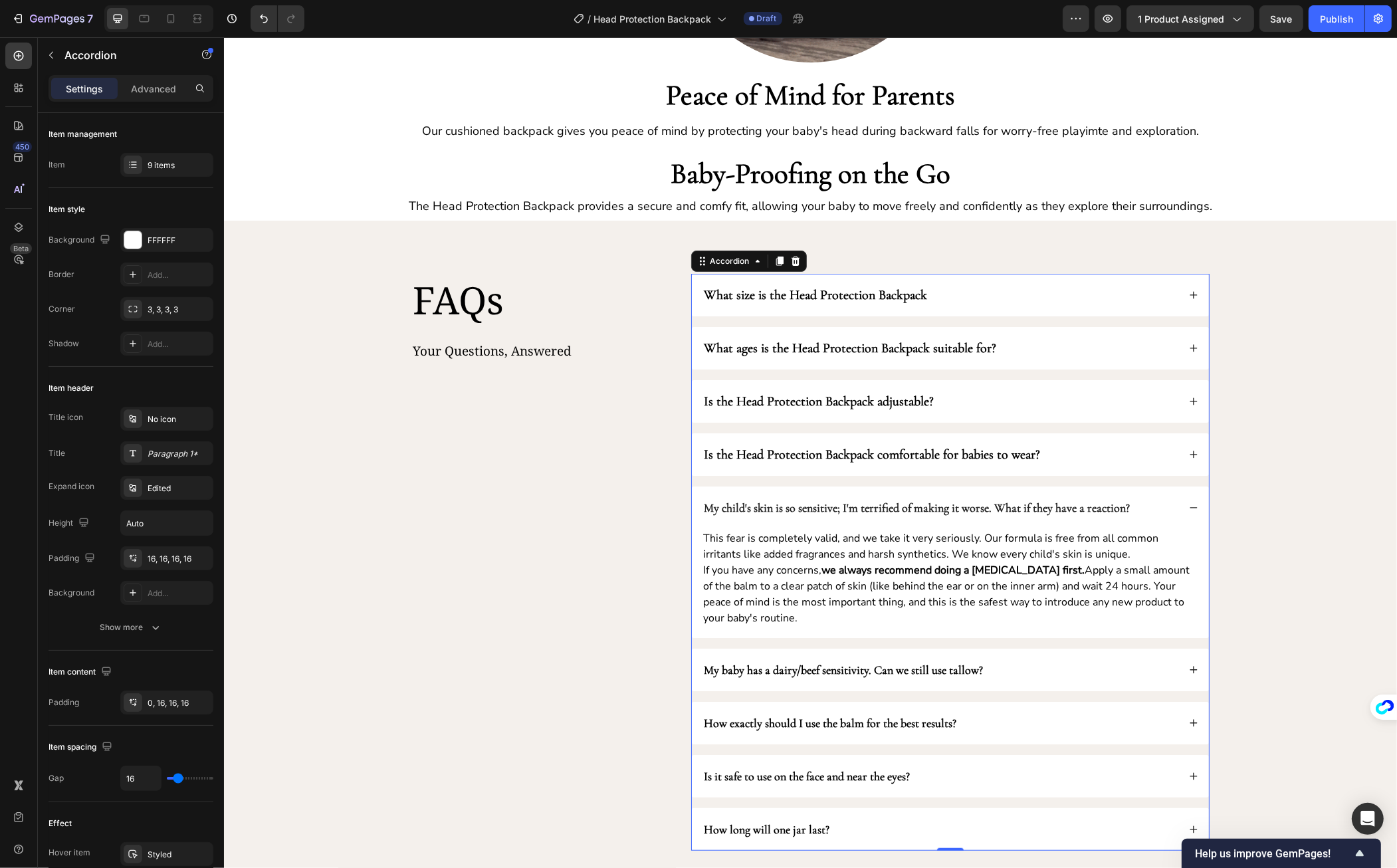
click at [871, 505] on strong "My child's skin is so sensitive; I'm terrified of making it worse. What if they…" at bounding box center [917, 508] width 426 height 15
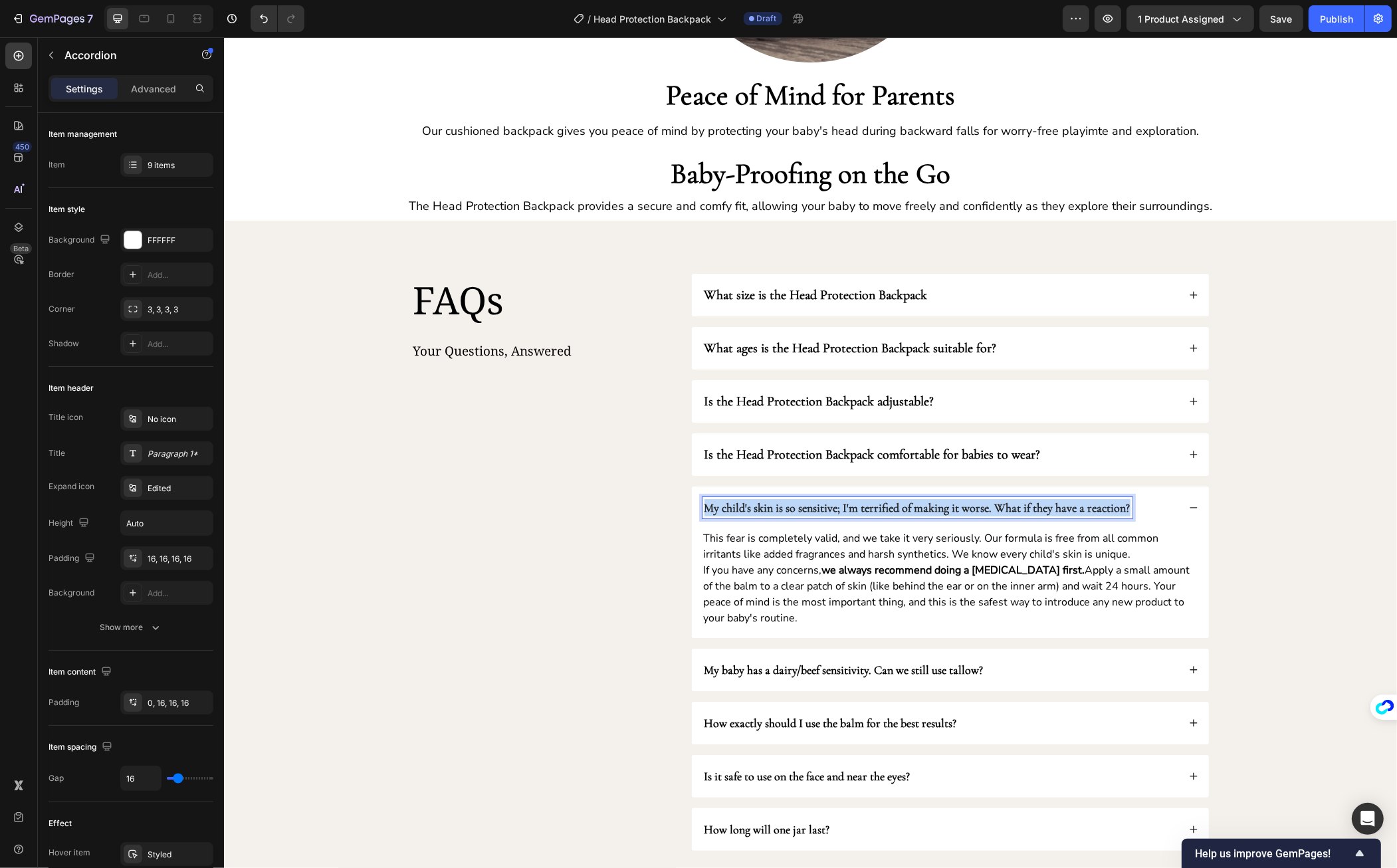
click at [871, 505] on strong "My child's skin is so sensitive; I'm terrified of making it worse. What if they…" at bounding box center [917, 508] width 426 height 15
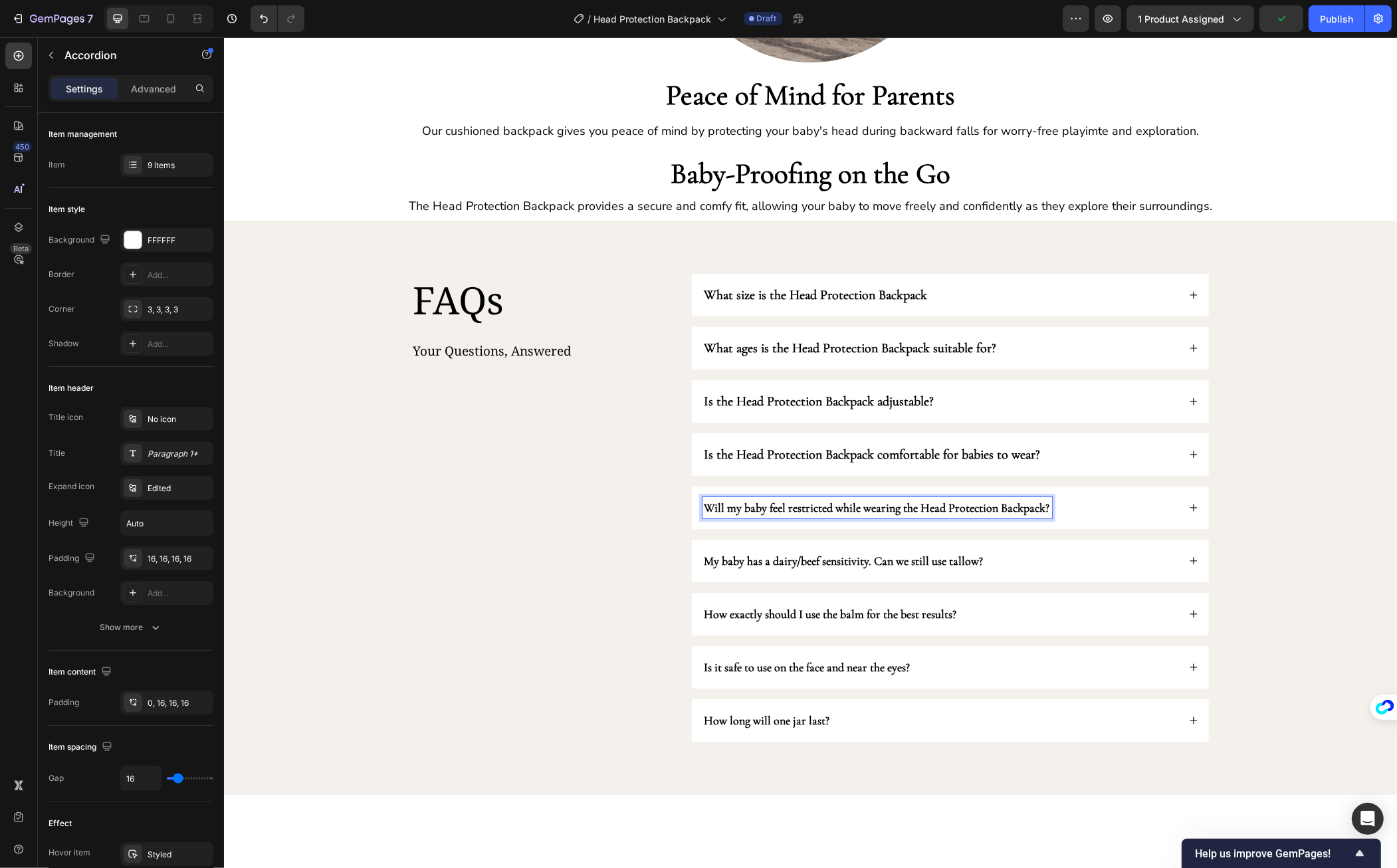
click at [861, 506] on strong "Will my baby feel restricted while wearing the Head Protection Backpack?" at bounding box center [877, 508] width 346 height 15
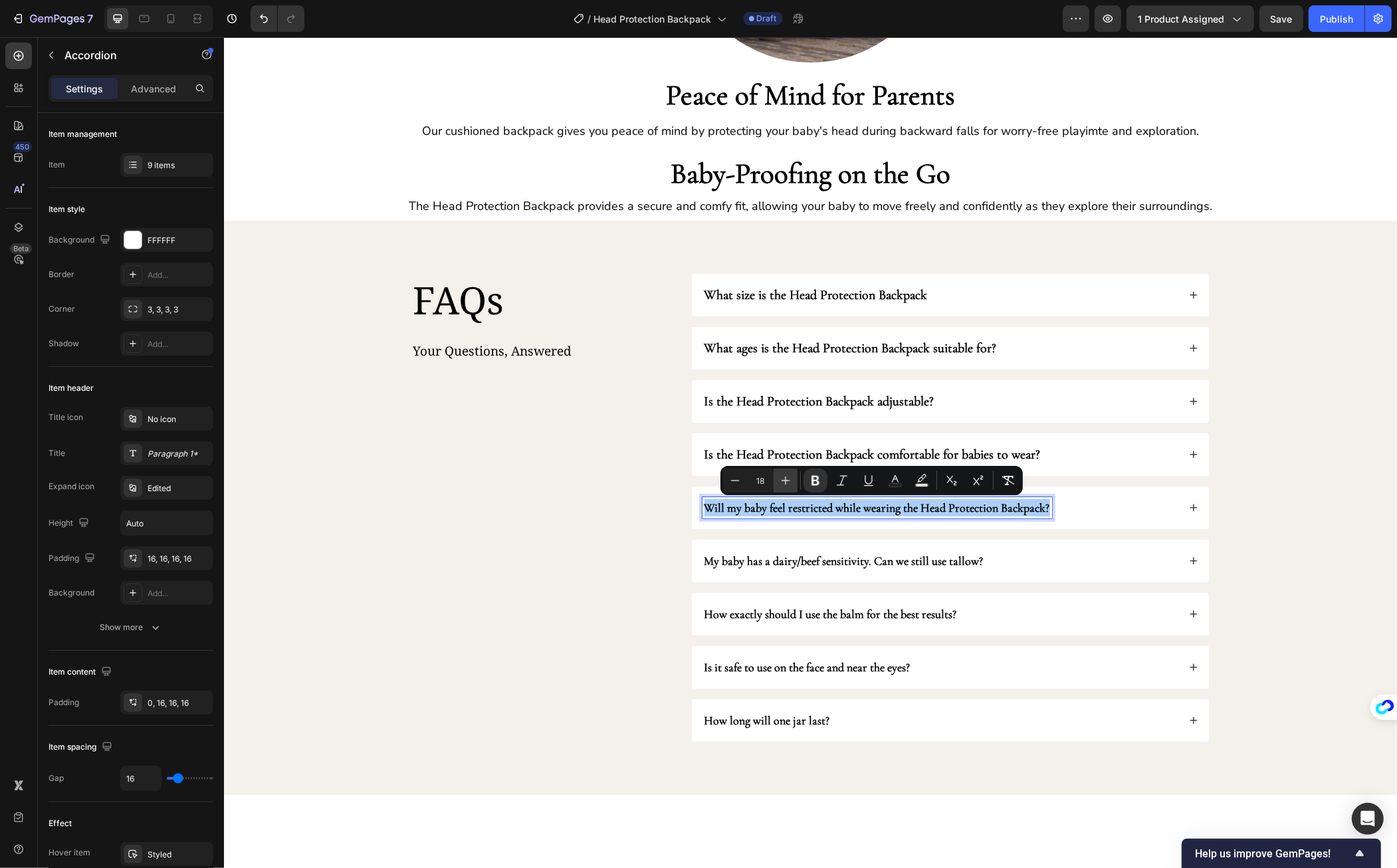
click at [789, 478] on icon "Editor contextual toolbar" at bounding box center [786, 480] width 13 height 13
click at [736, 478] on icon "Editor contextual toolbar" at bounding box center [735, 480] width 13 height 13
type input "18"
click at [1090, 520] on div "Will my baby feel restricted while wearing the Head Protection Backpack?" at bounding box center [949, 508] width 517 height 43
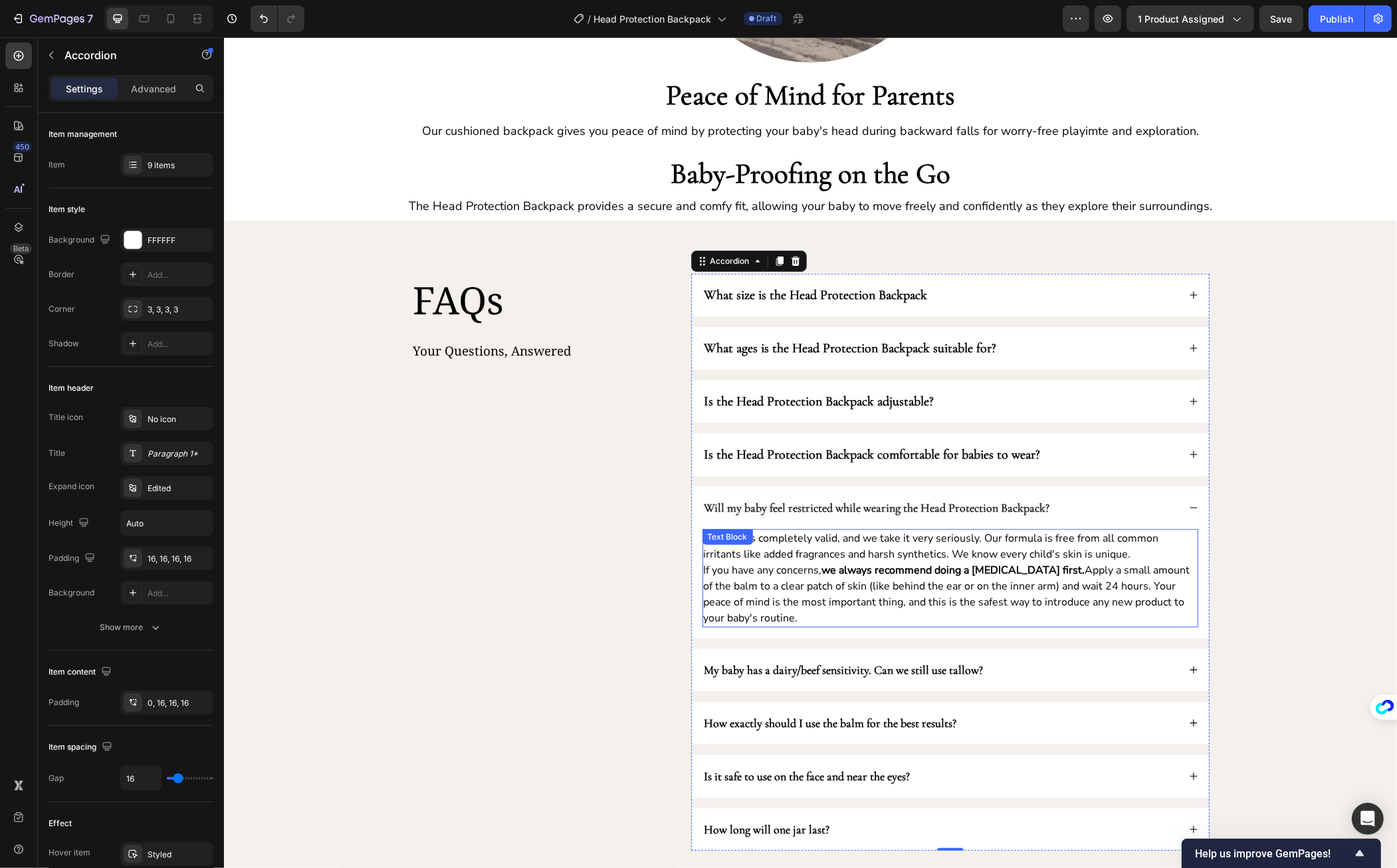
click at [798, 549] on p "This fear is completely valid, and we take it very seriously. Our formula is fr…" at bounding box center [949, 578] width 493 height 95
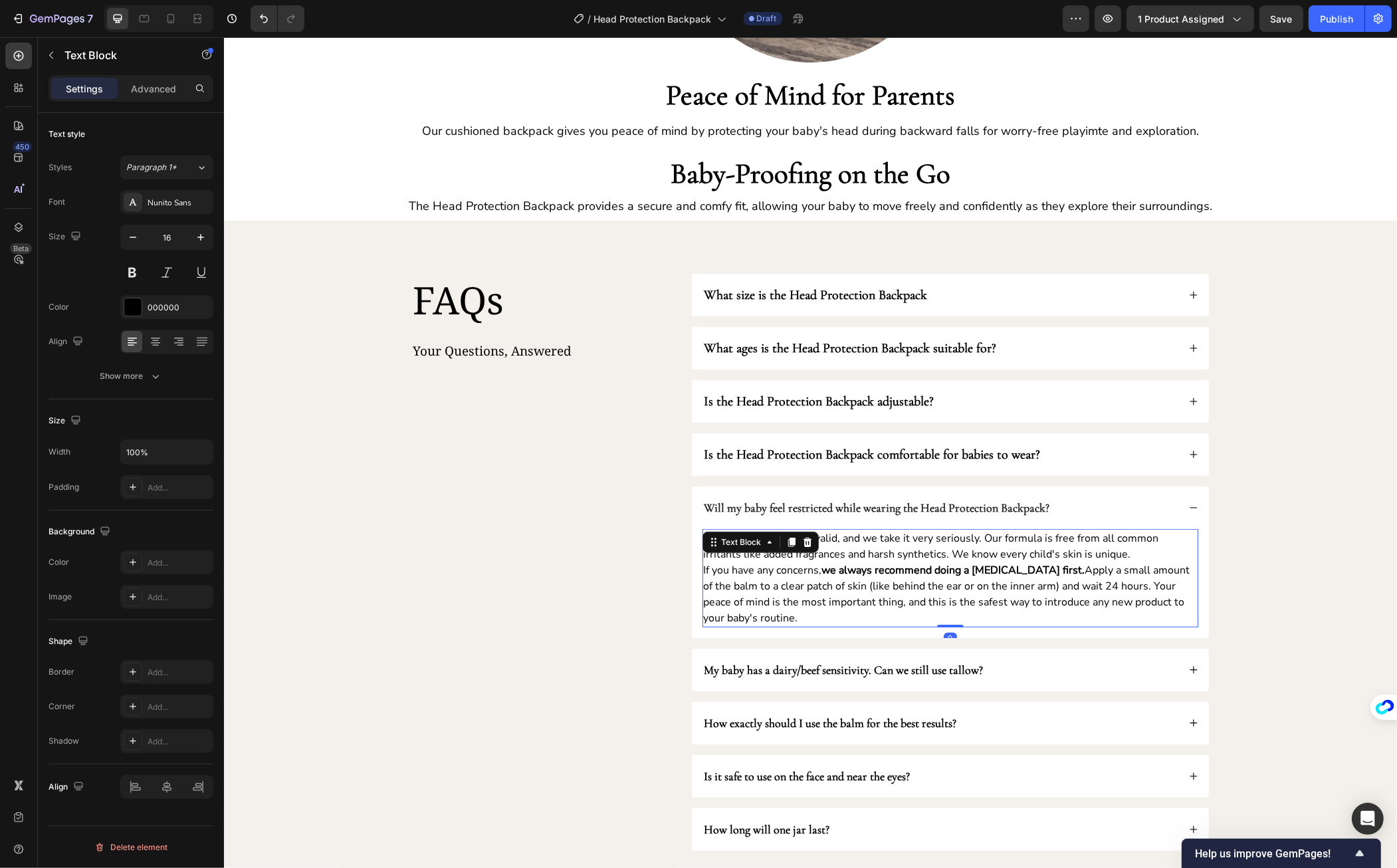
click at [799, 549] on div at bounding box center [807, 542] width 16 height 16
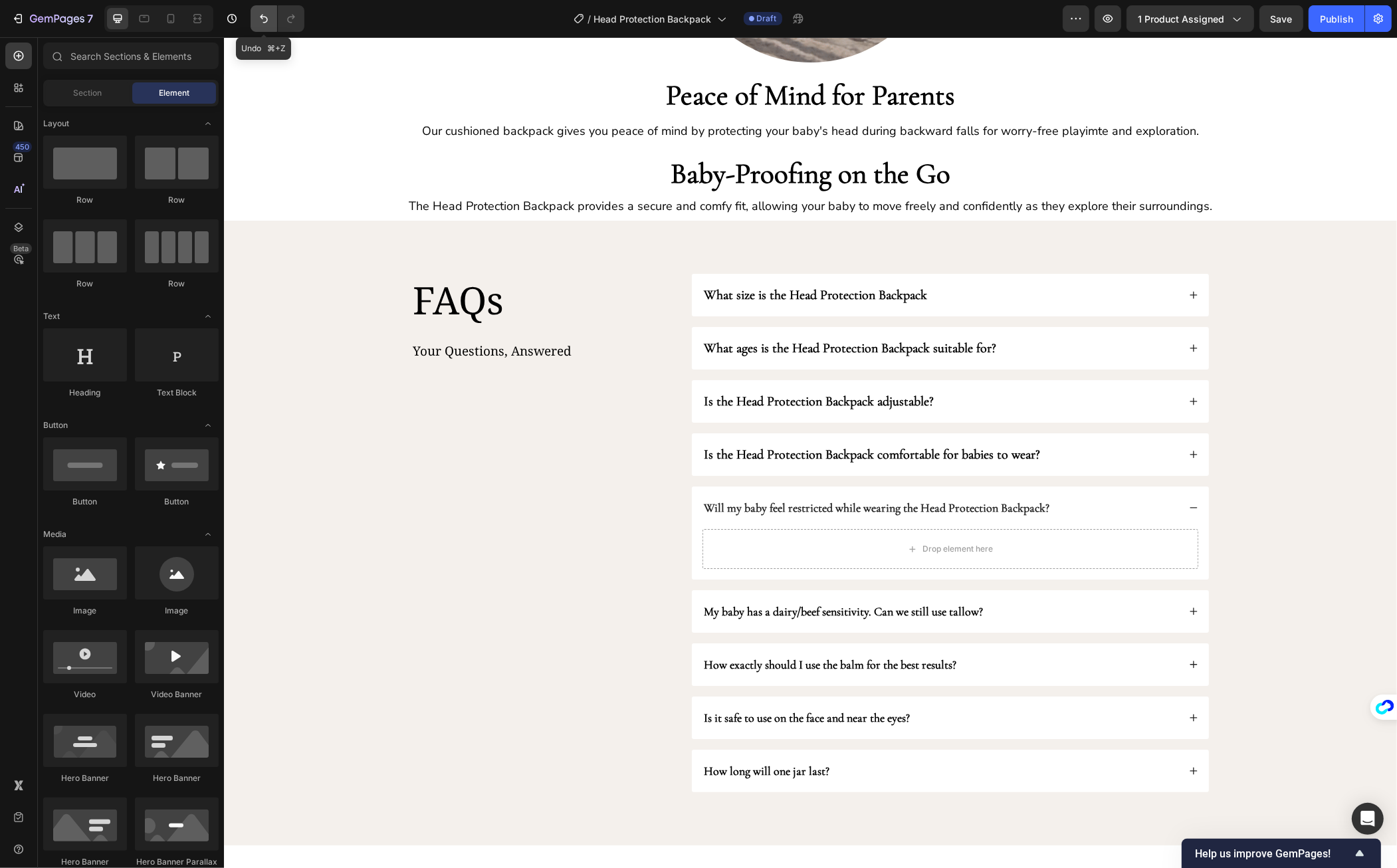
click at [253, 15] on button "Undo/Redo" at bounding box center [264, 19] width 27 height 27
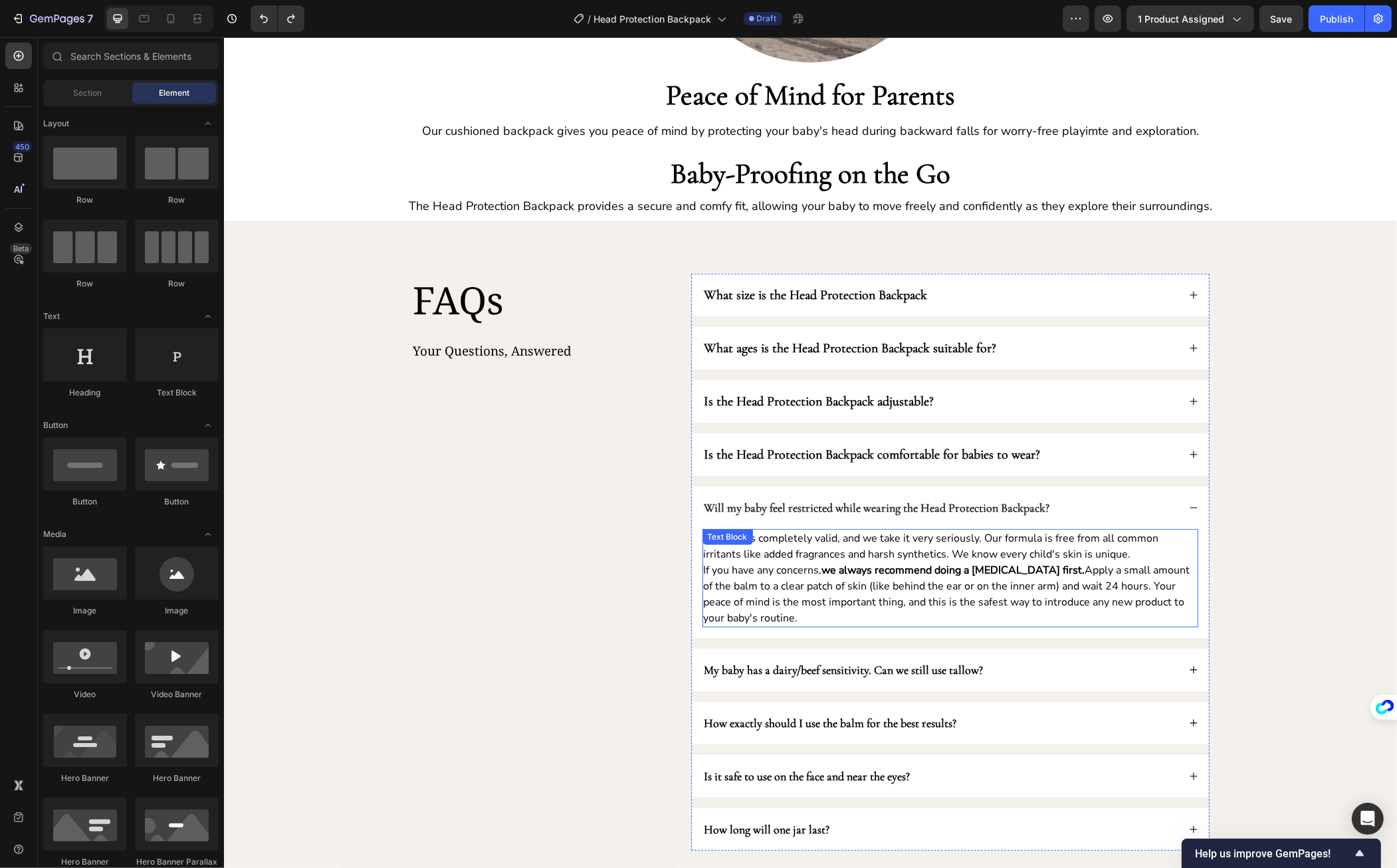
click at [915, 585] on p "This fear is completely valid, and we take it very seriously. Our formula is fr…" at bounding box center [949, 578] width 493 height 95
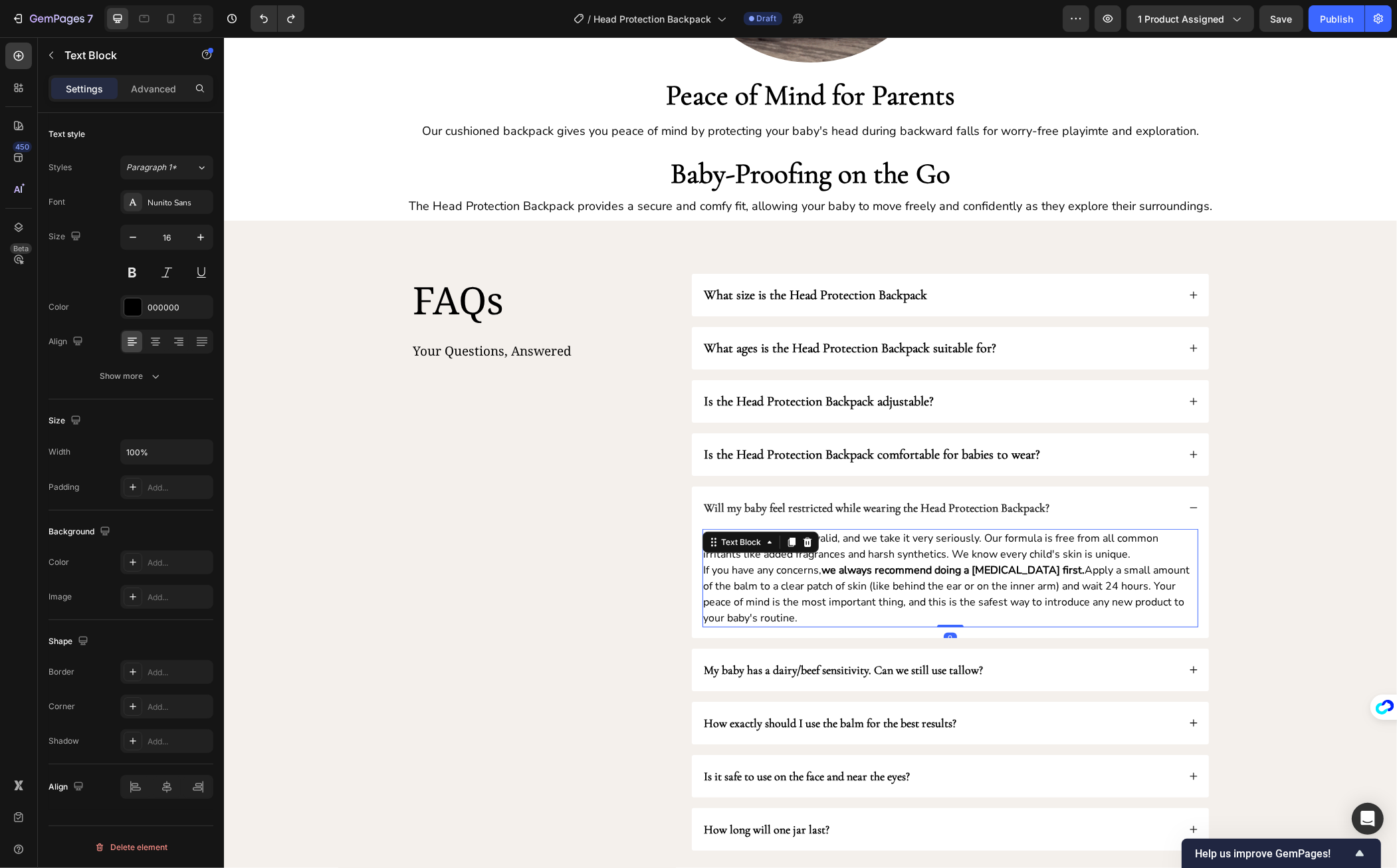
click at [915, 585] on p "This fear is completely valid, and we take it very seriously. Our formula is fr…" at bounding box center [949, 578] width 493 height 95
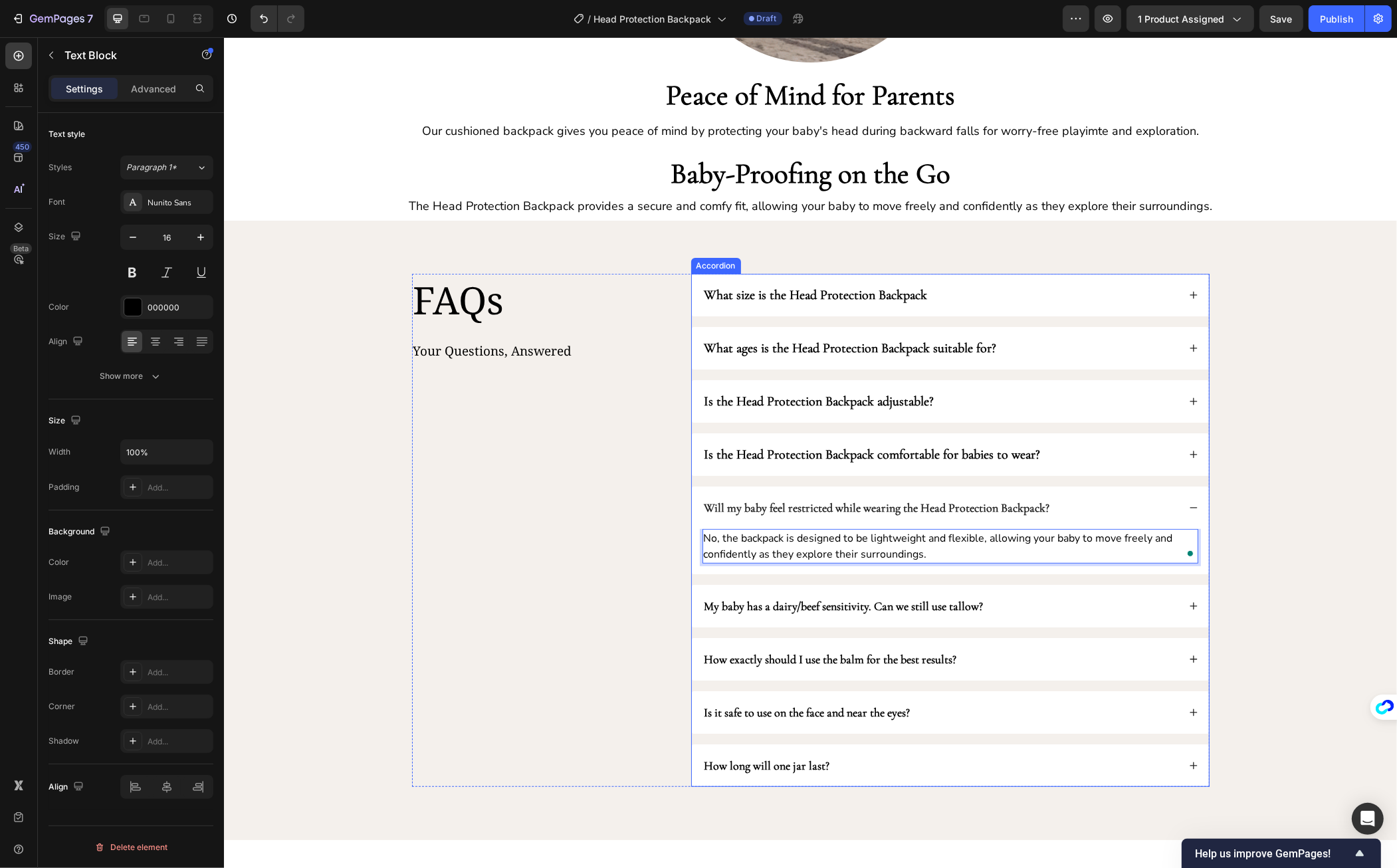
click at [1186, 500] on div "Will my baby feel restricted while wearing the Head Protection Backpack?" at bounding box center [949, 508] width 517 height 43
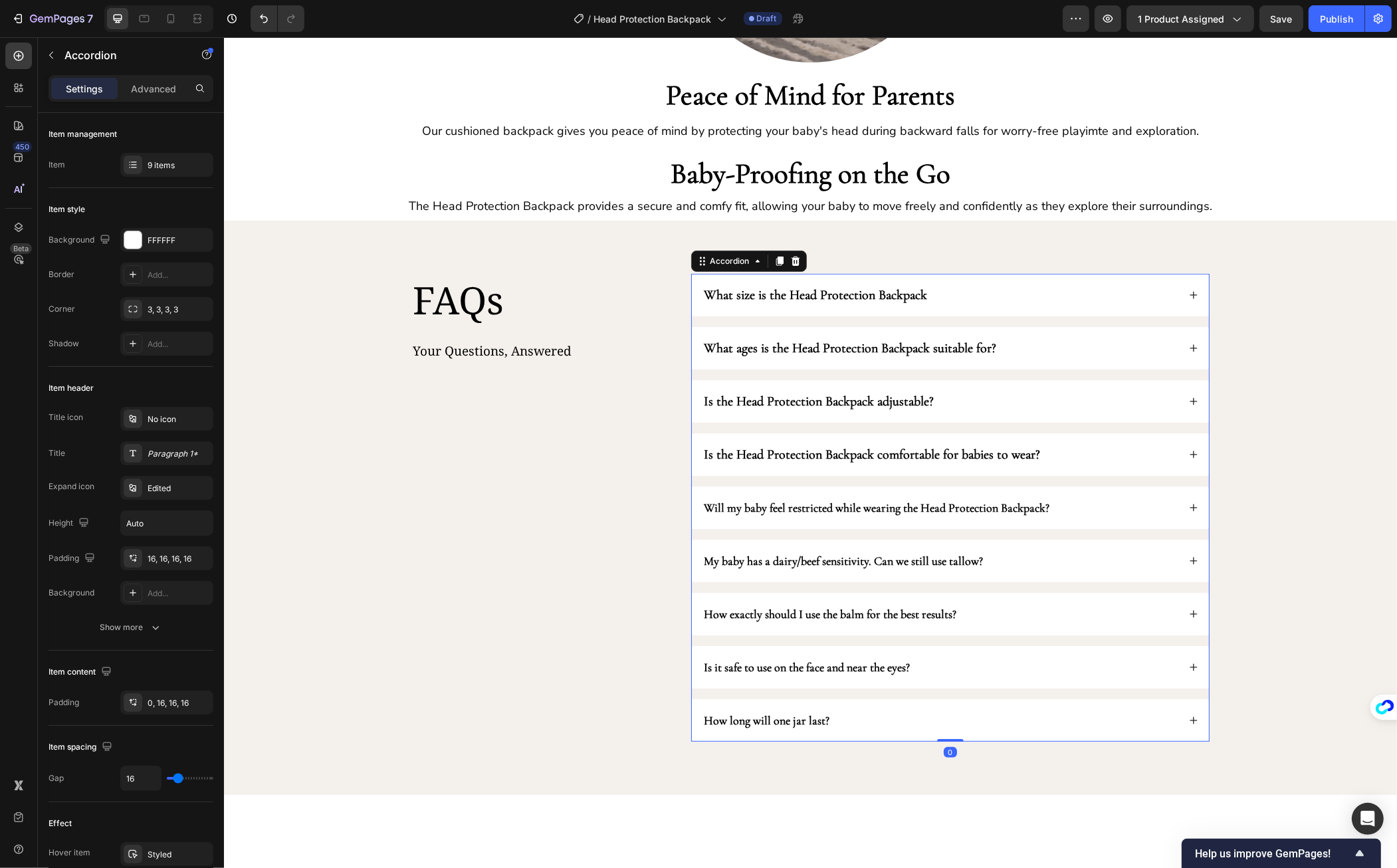
click at [1119, 550] on div "My baby has a dairy/beef sensitivity. Can we still use tallow?" at bounding box center [949, 561] width 517 height 43
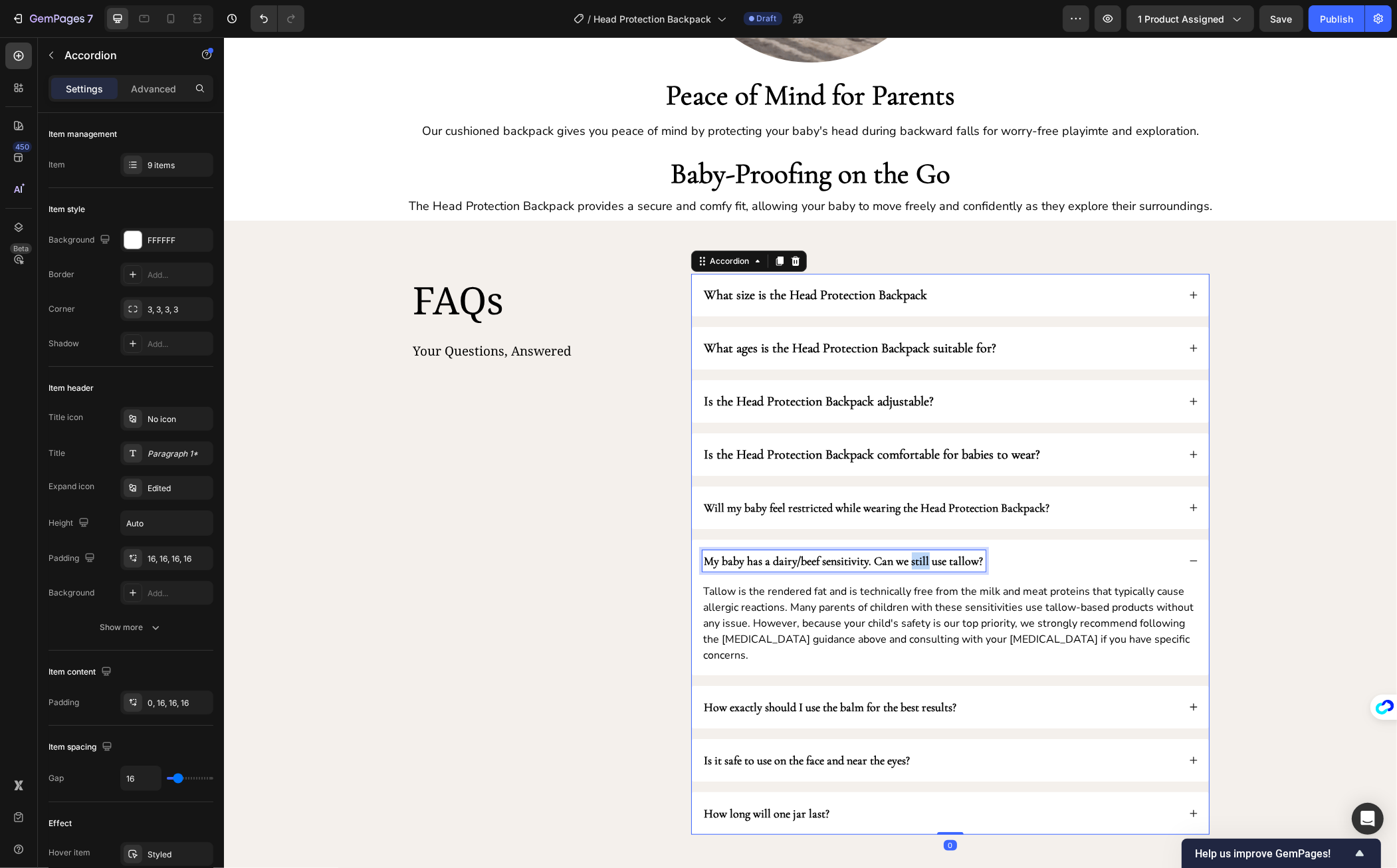
click at [907, 560] on strong "My baby has a dairy/beef sensitivity. Can we still use tallow?" at bounding box center [843, 561] width 279 height 15
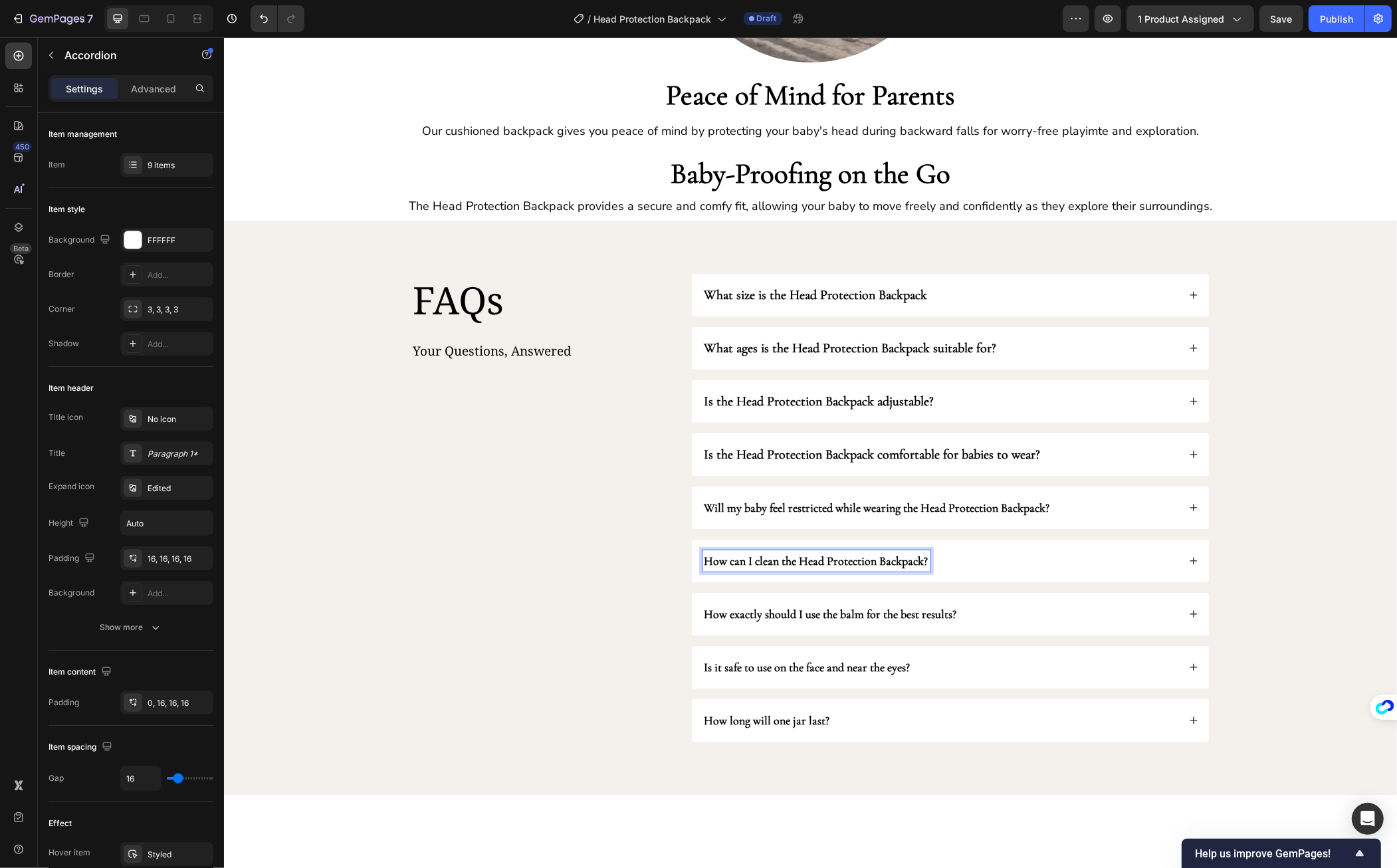
click at [964, 578] on div "How can I clean the Head Protection Backpack?" at bounding box center [949, 561] width 517 height 43
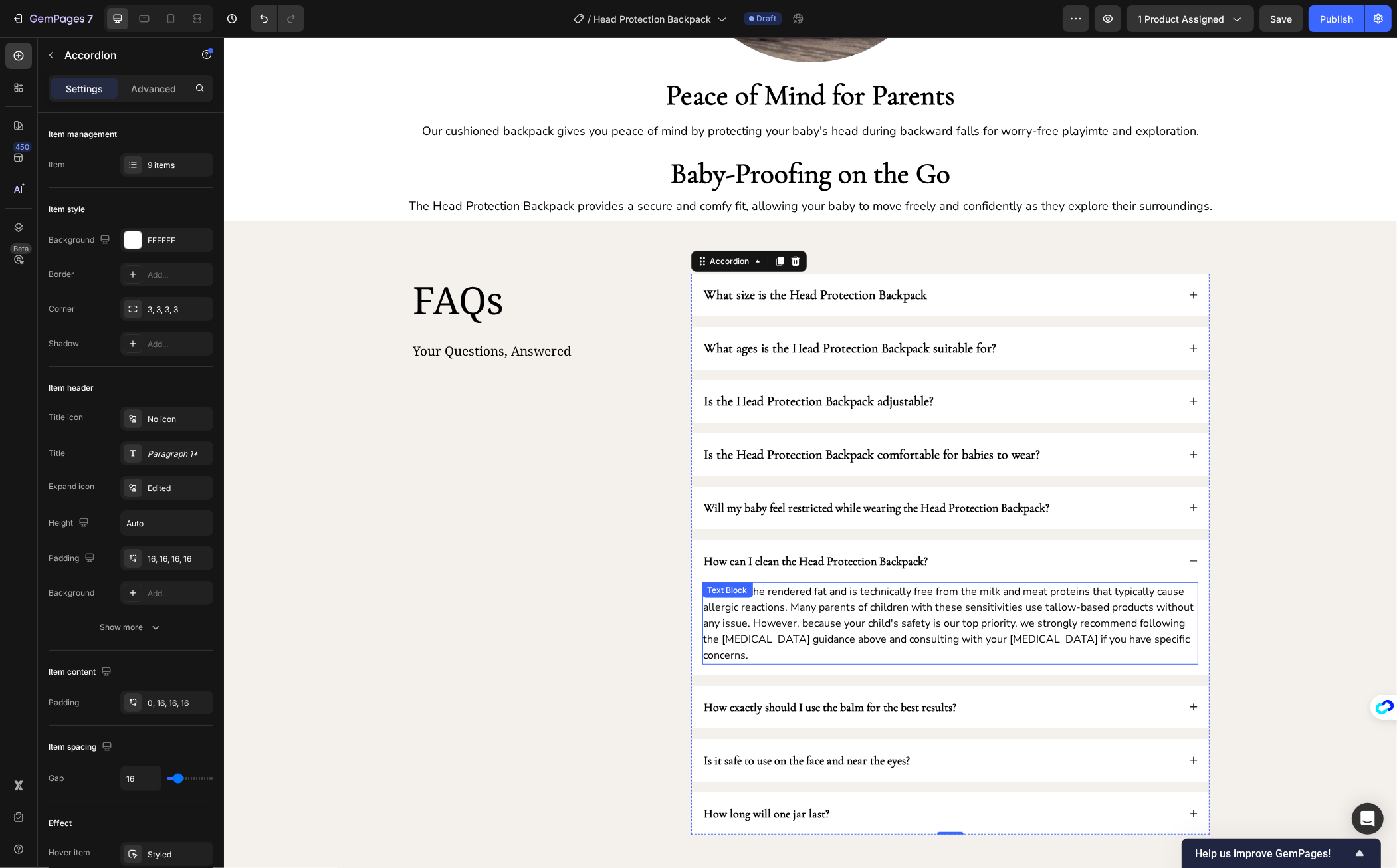
click at [948, 607] on p "Tallow is the rendered fat and is technically free from the milk and meat prote…" at bounding box center [949, 624] width 493 height 80
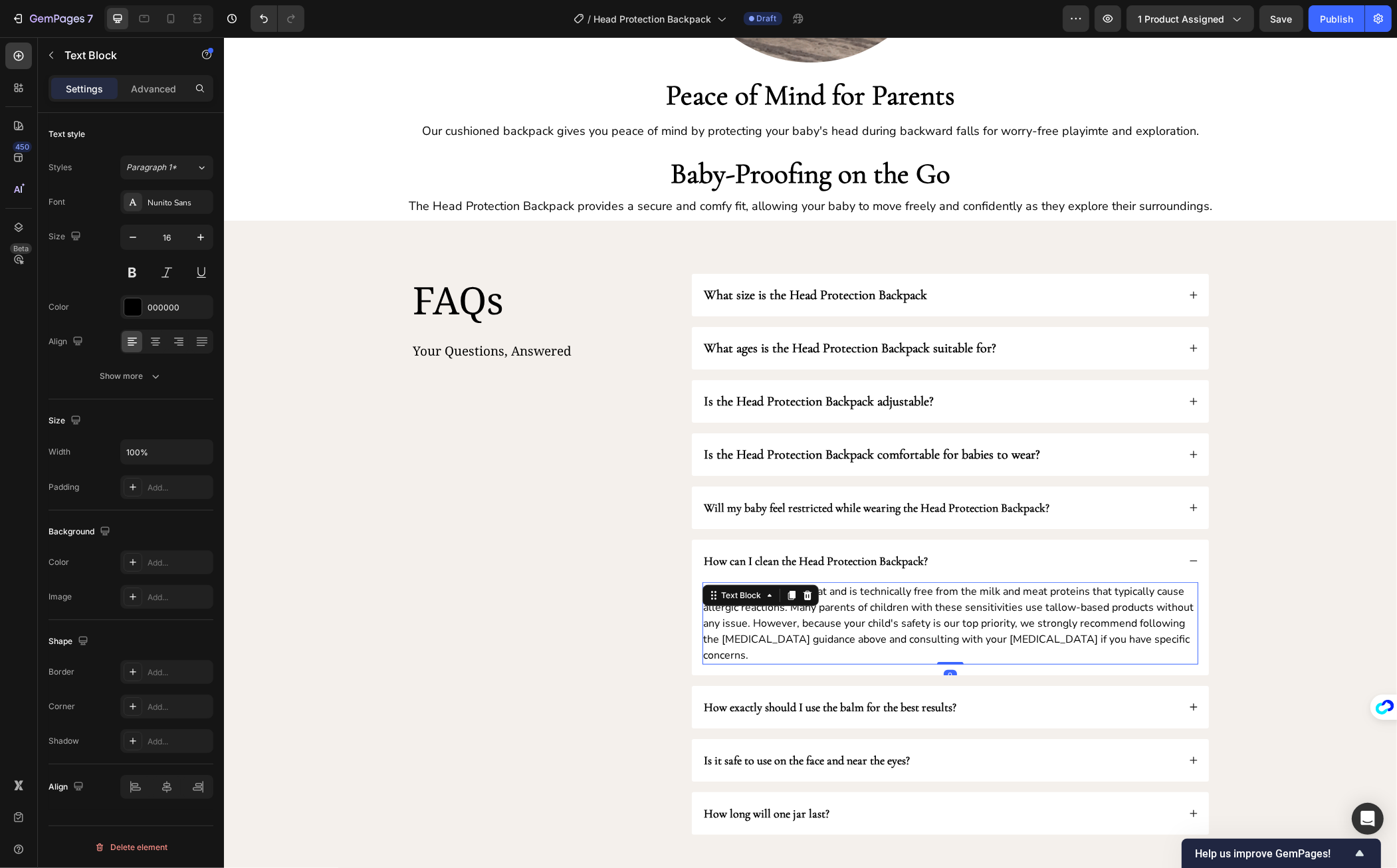
click at [948, 607] on p "Tallow is the rendered fat and is technically free from the milk and meat prote…" at bounding box center [949, 624] width 493 height 80
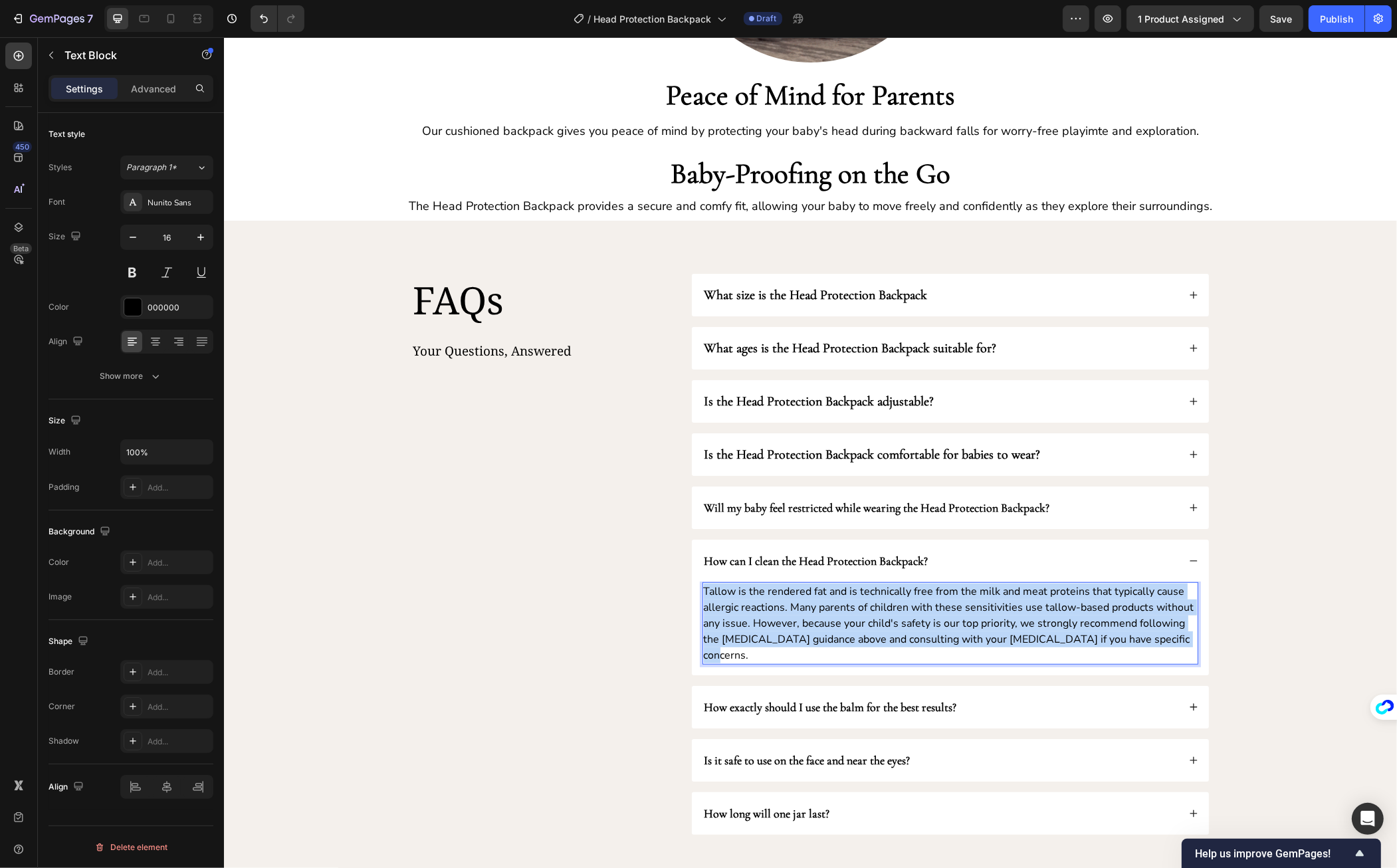
click at [948, 607] on p "Tallow is the rendered fat and is technically free from the milk and meat prote…" at bounding box center [949, 624] width 493 height 80
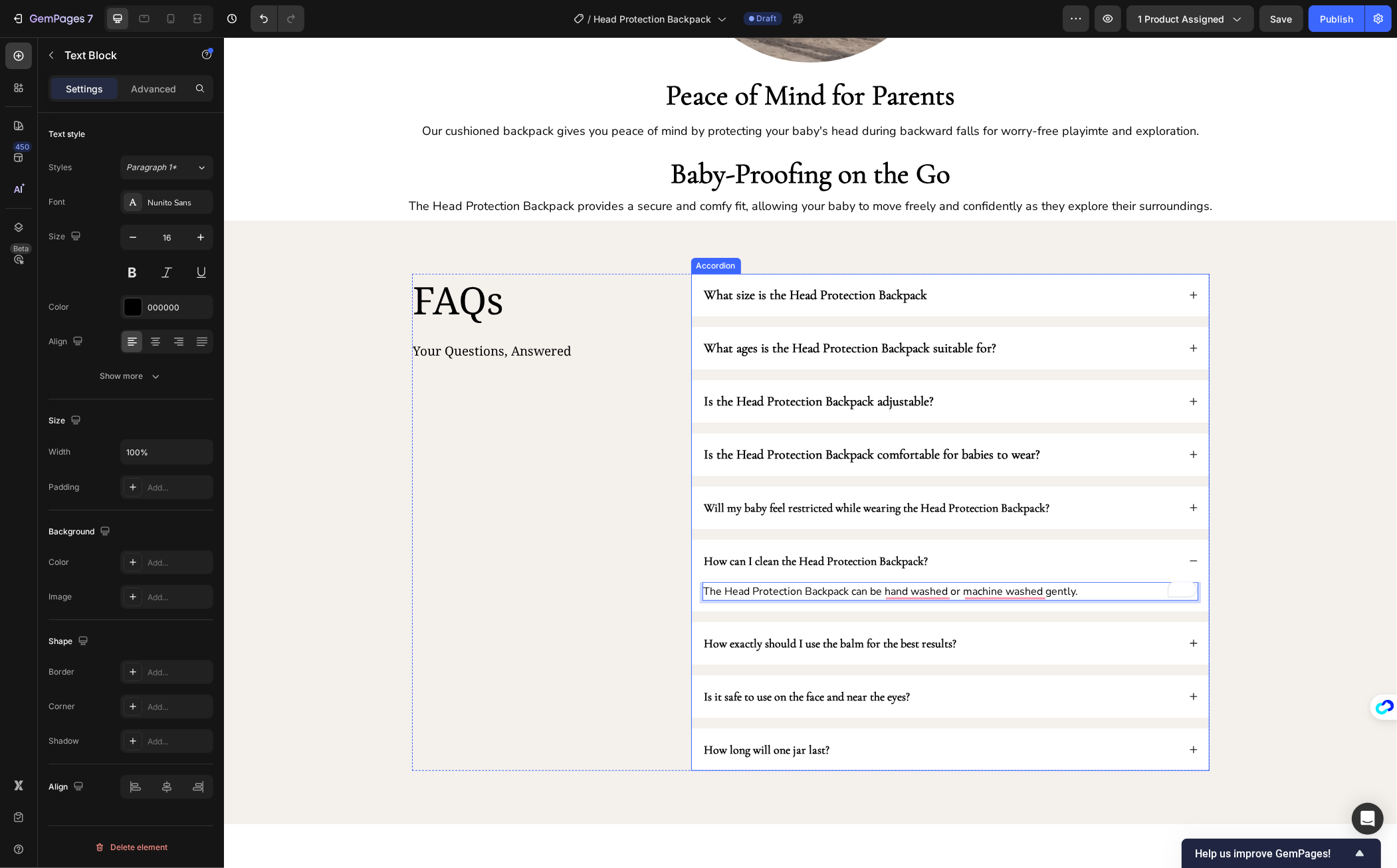
click at [1117, 557] on div "How can I clean the Head Protection Backpack?" at bounding box center [939, 561] width 476 height 21
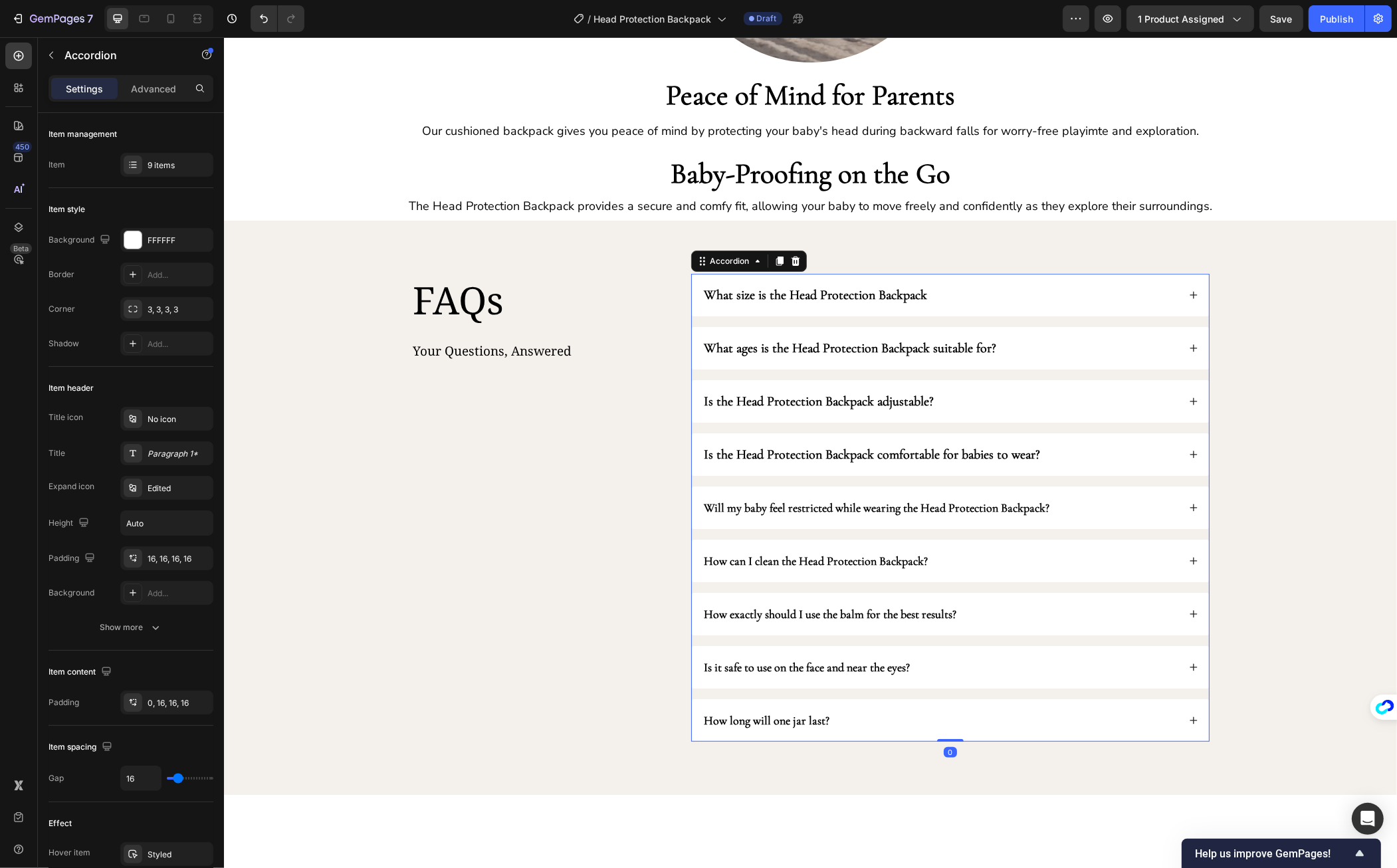
click at [1079, 557] on div "How can I clean the Head Protection Backpack?" at bounding box center [939, 561] width 476 height 21
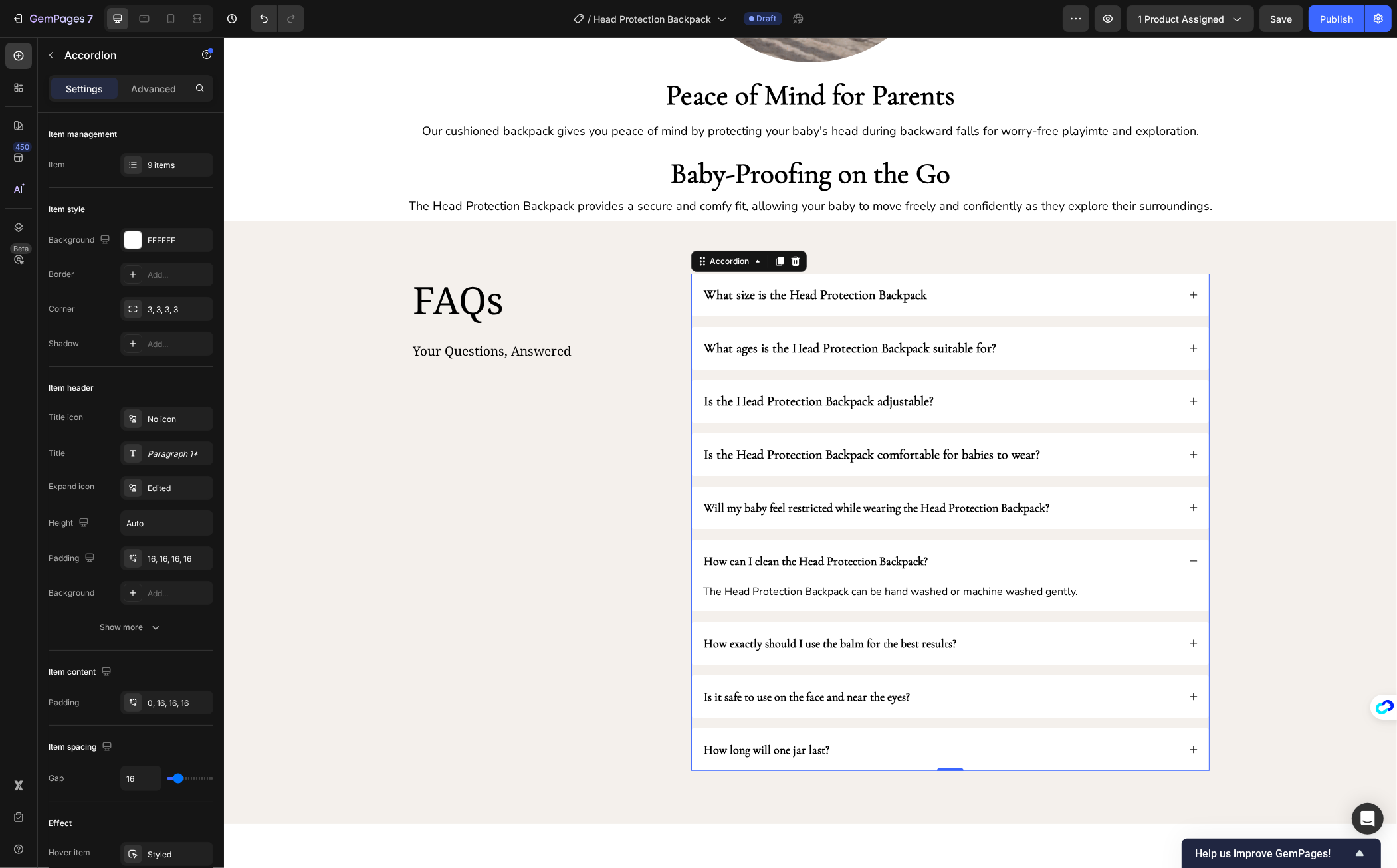
click at [991, 592] on p "The Head Protection Backpack can be hand washed or machine washed gently." at bounding box center [949, 592] width 493 height 16
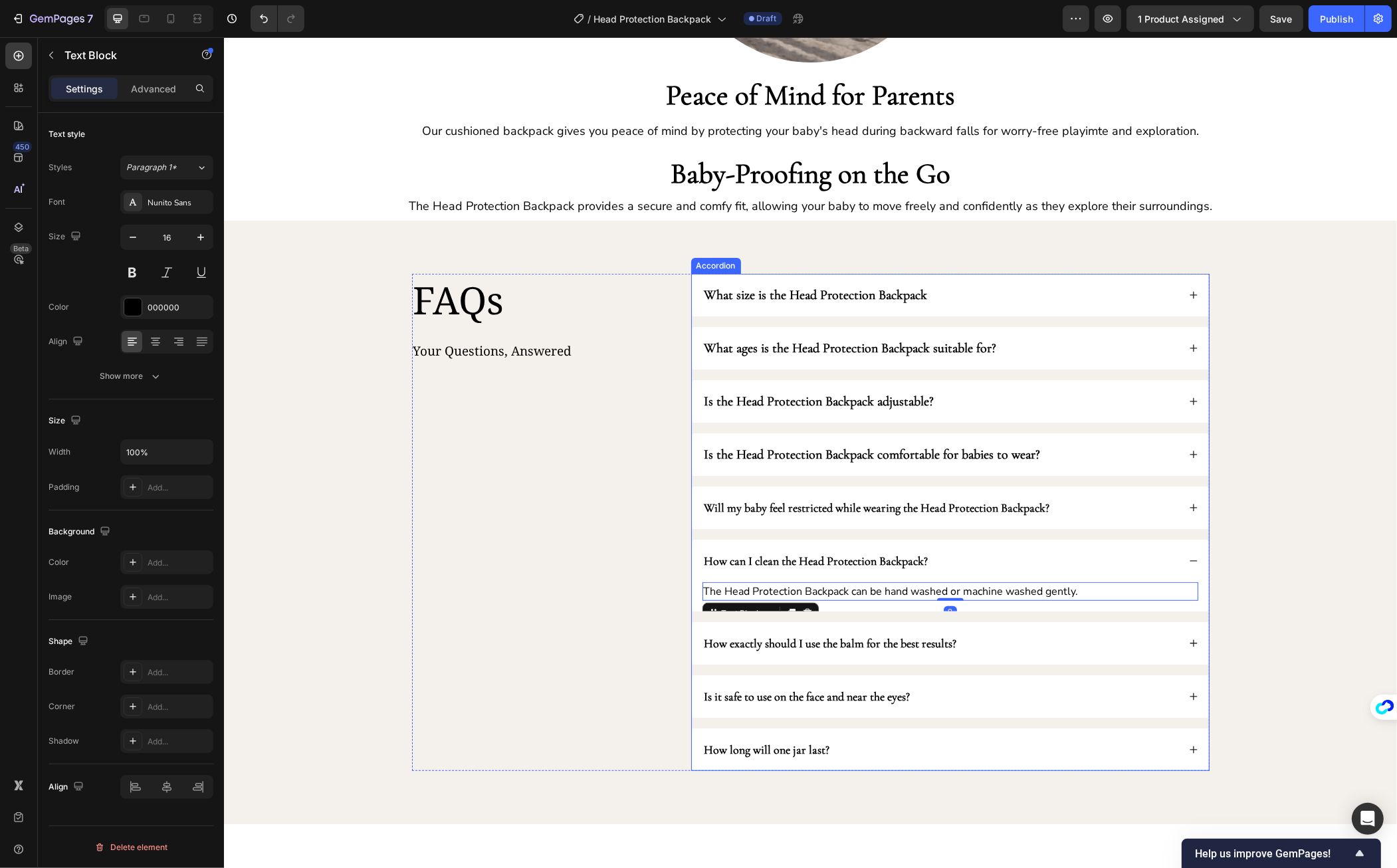
click at [1030, 573] on div "How can I clean the Head Protection Backpack?" at bounding box center [949, 561] width 517 height 43
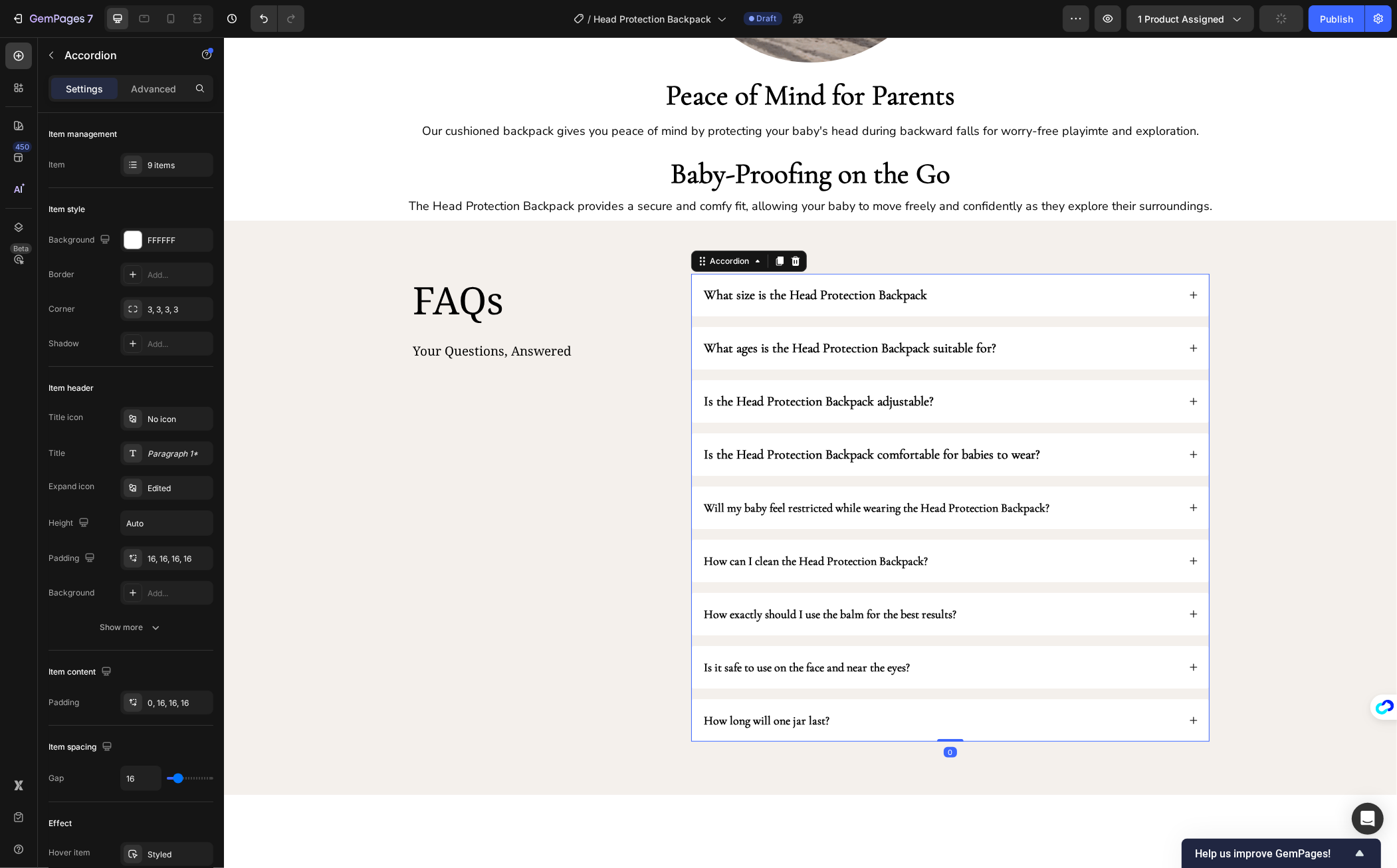
click at [980, 572] on div "How can I clean the Head Protection Backpack?" at bounding box center [939, 561] width 476 height 21
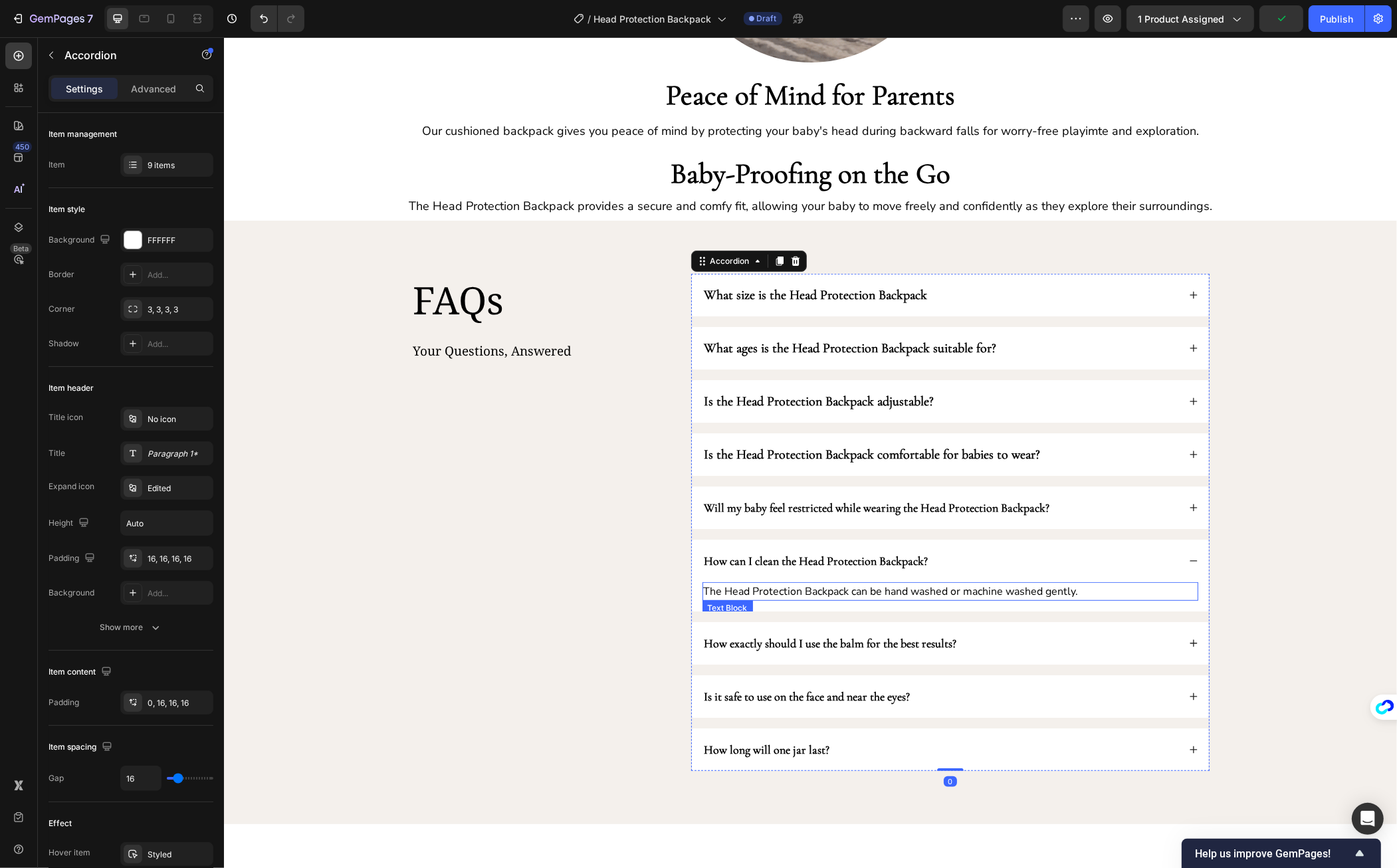
click at [840, 591] on p "The Head Protection Backpack can be hand washed or machine washed gently." at bounding box center [949, 592] width 493 height 16
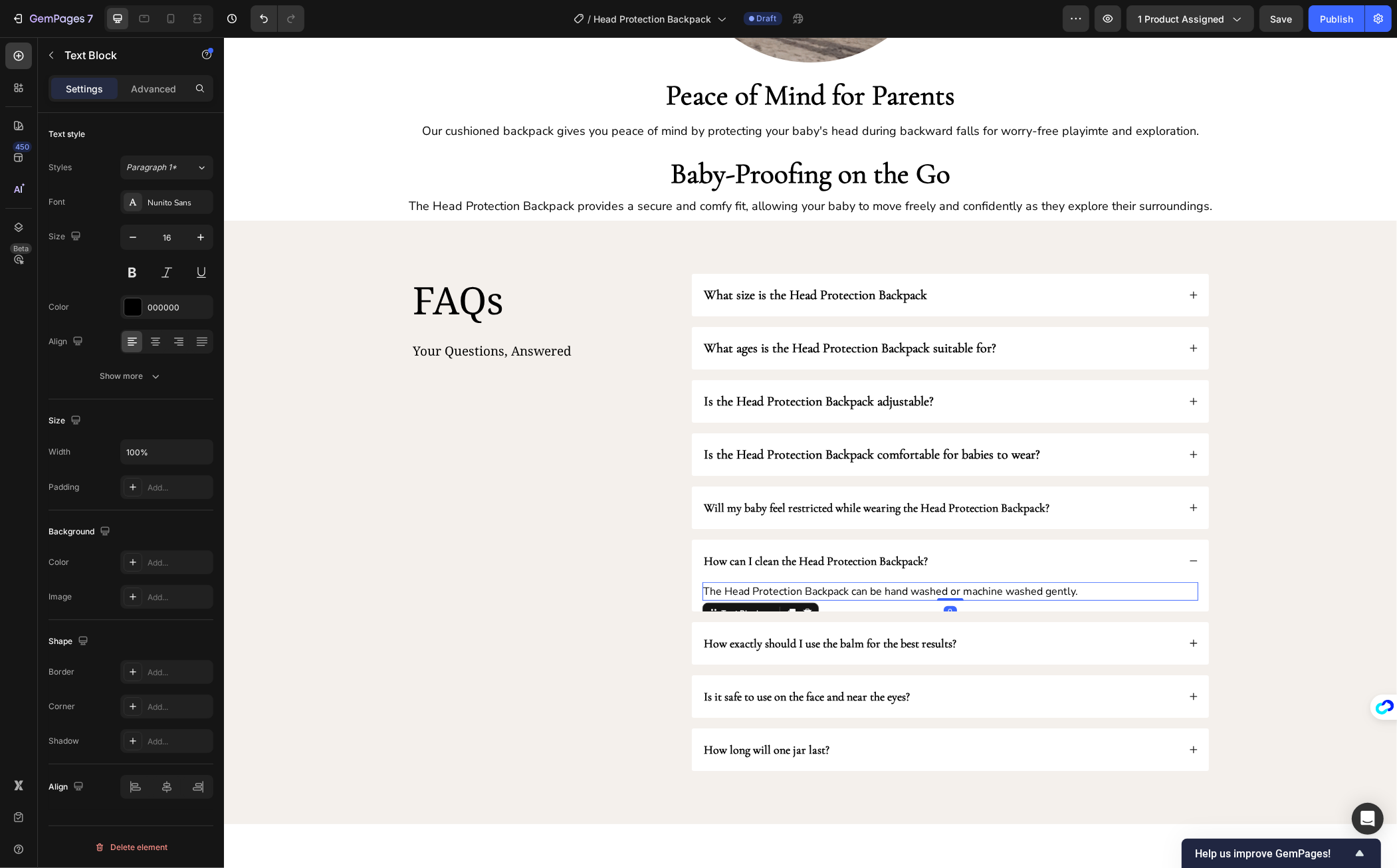
click at [1033, 592] on p "The Head Protection Backpack can be hand washed or machine washed gently." at bounding box center [949, 592] width 493 height 16
click at [1107, 561] on div "How can I clean the Head Protection Backpack?" at bounding box center [939, 561] width 476 height 21
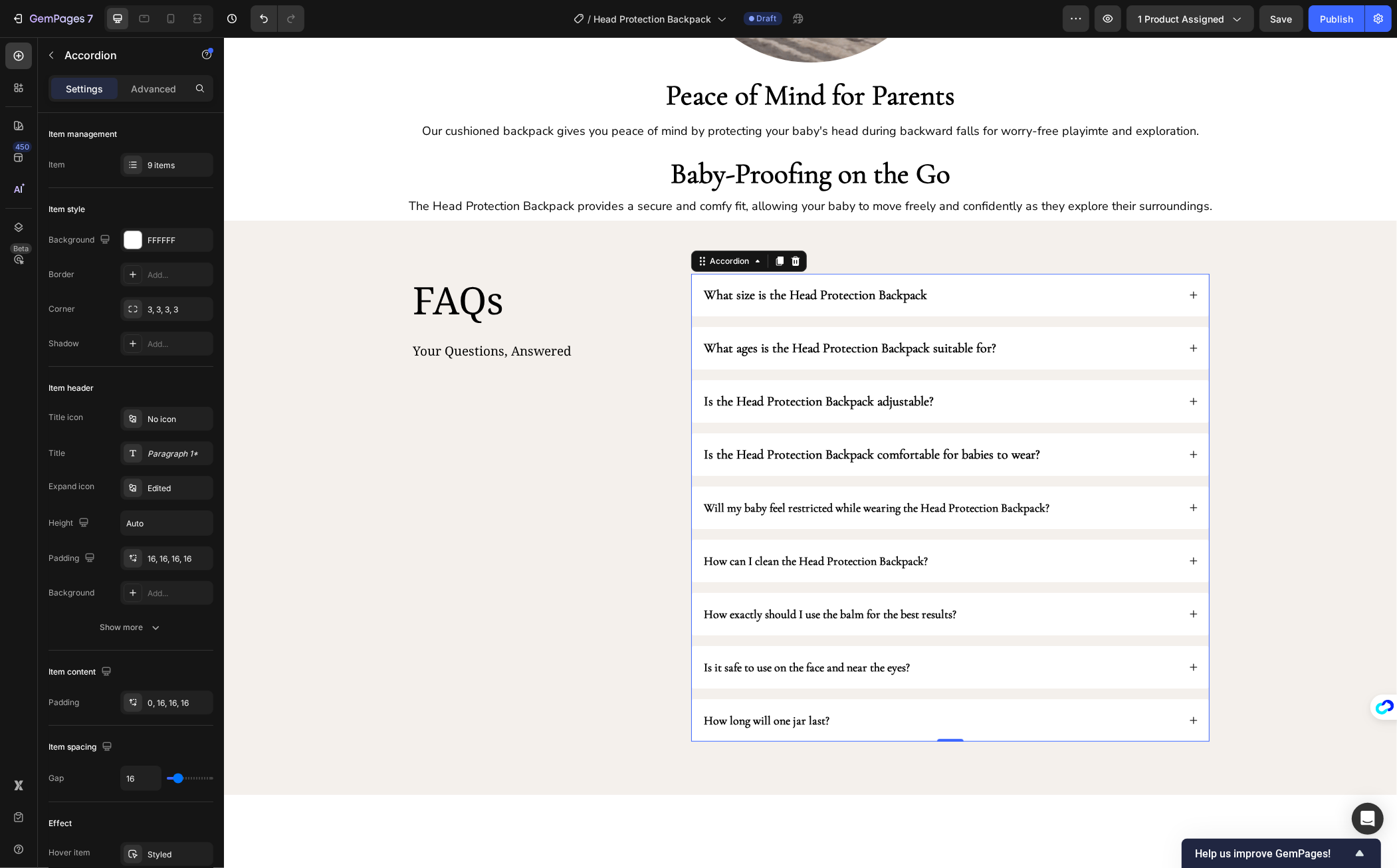
click at [989, 616] on div "How exactly should I use the balm for the best results?" at bounding box center [939, 614] width 476 height 21
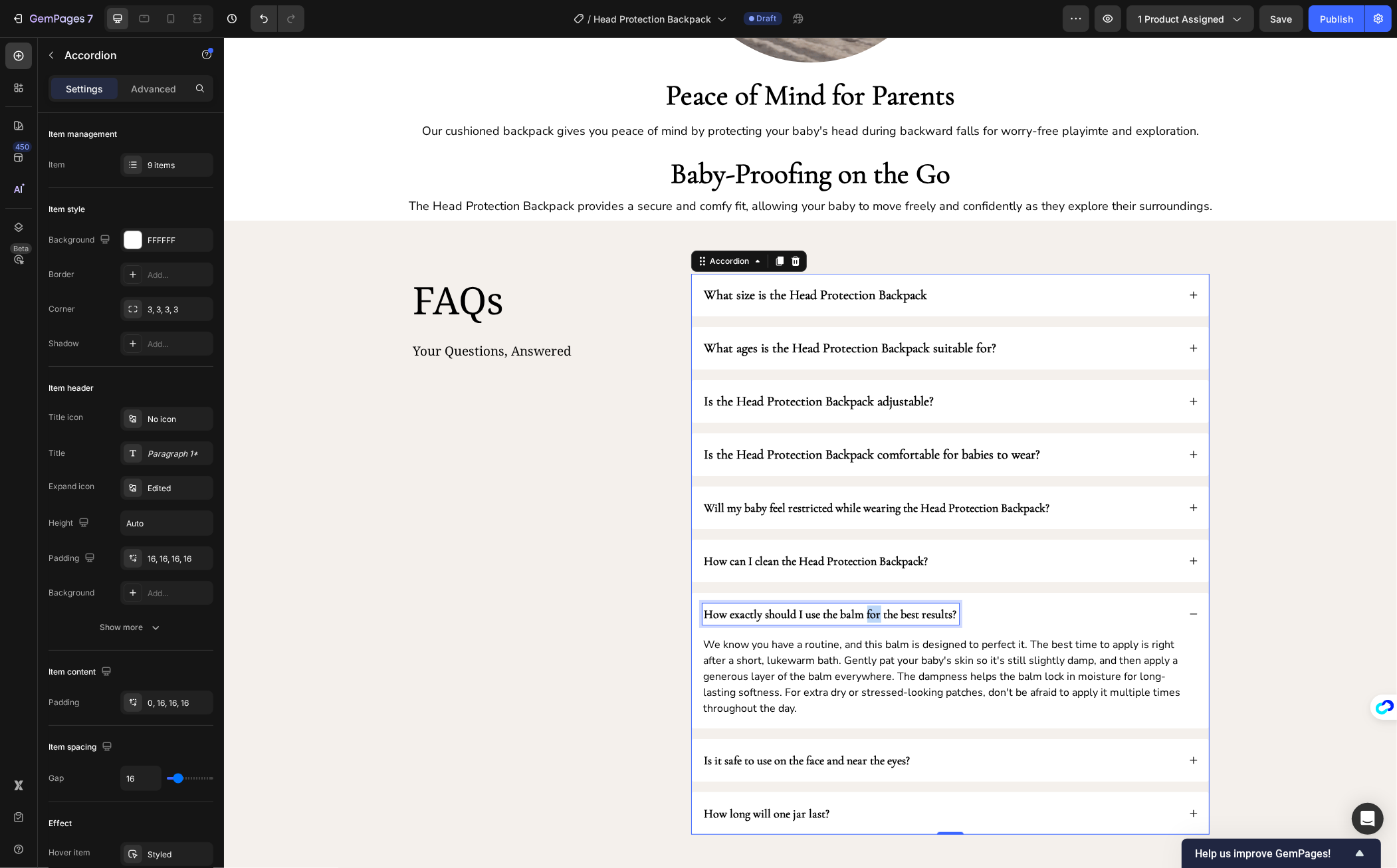
click at [867, 613] on strong "How exactly should I use the balm for the best results?" at bounding box center [830, 614] width 253 height 15
click at [871, 664] on p "We know you have a routine, and this balm is designed to perfect it. The best t…" at bounding box center [949, 677] width 493 height 80
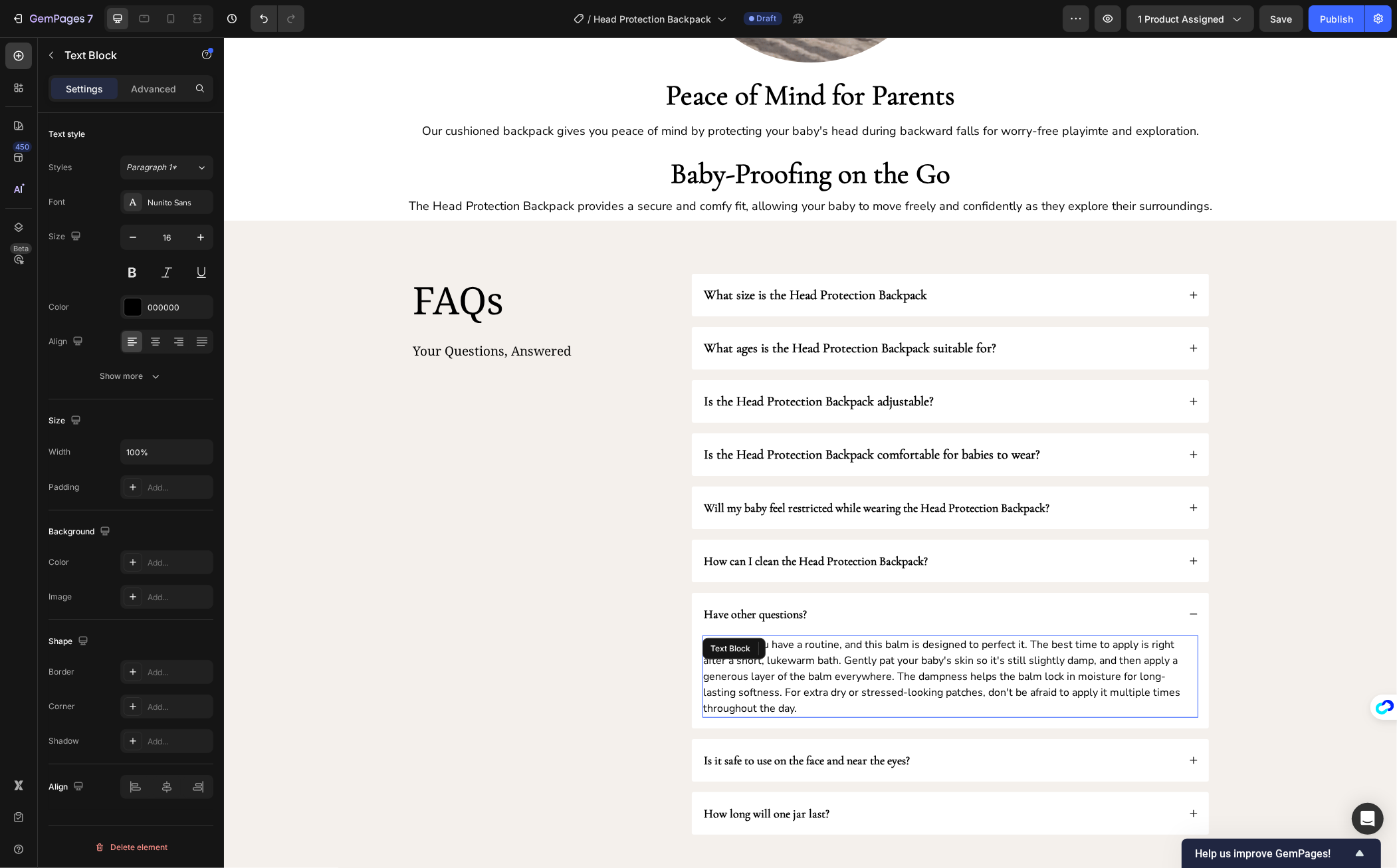
click at [871, 664] on p "We know you have a routine, and this balm is designed to perfect it. The best t…" at bounding box center [949, 677] width 493 height 80
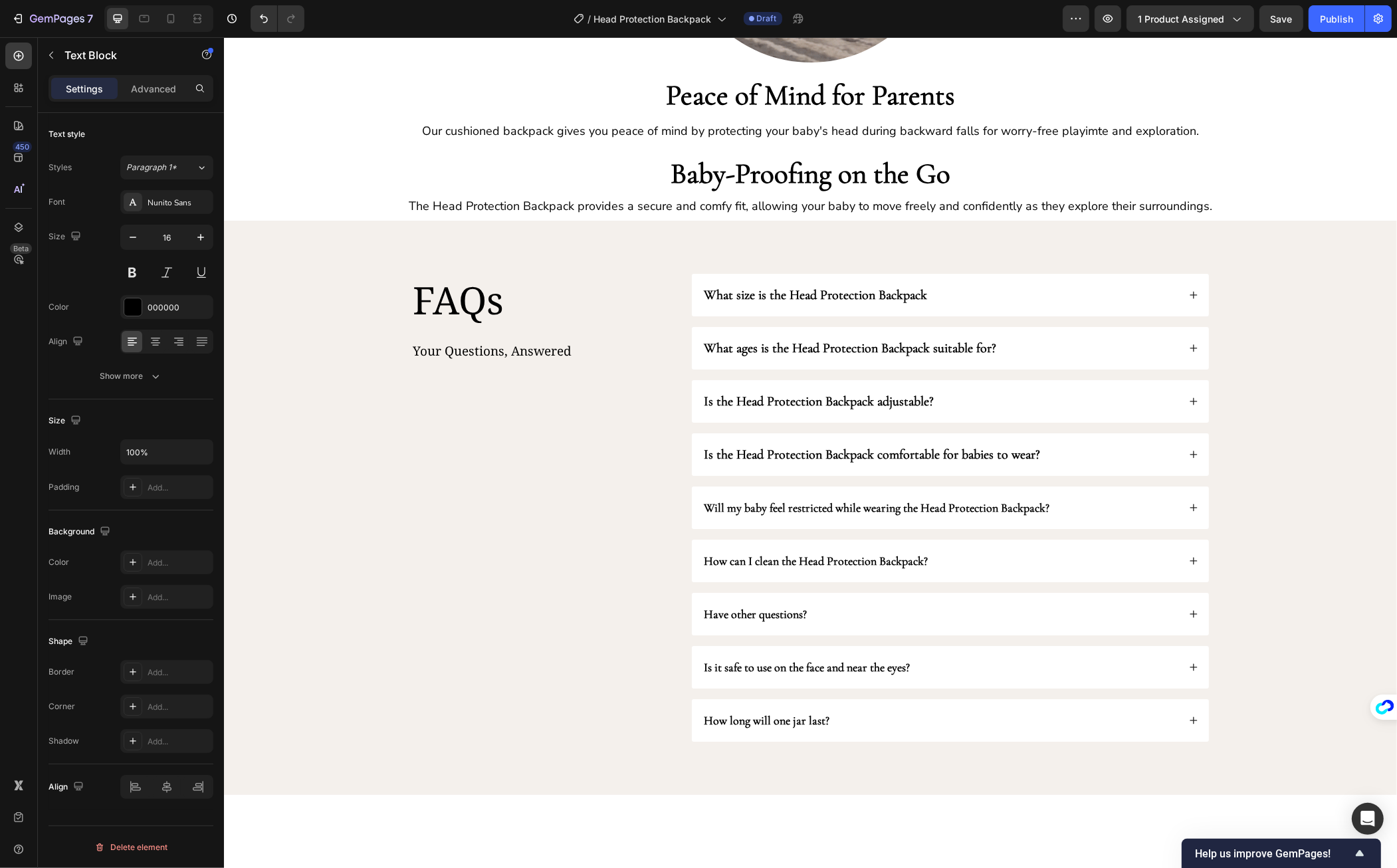
click at [871, 664] on p "We know you have a routine, and this balm is designed to perfect it. The best t…" at bounding box center [949, 677] width 493 height 80
click at [1053, 616] on div "Have other questions?" at bounding box center [939, 614] width 476 height 21
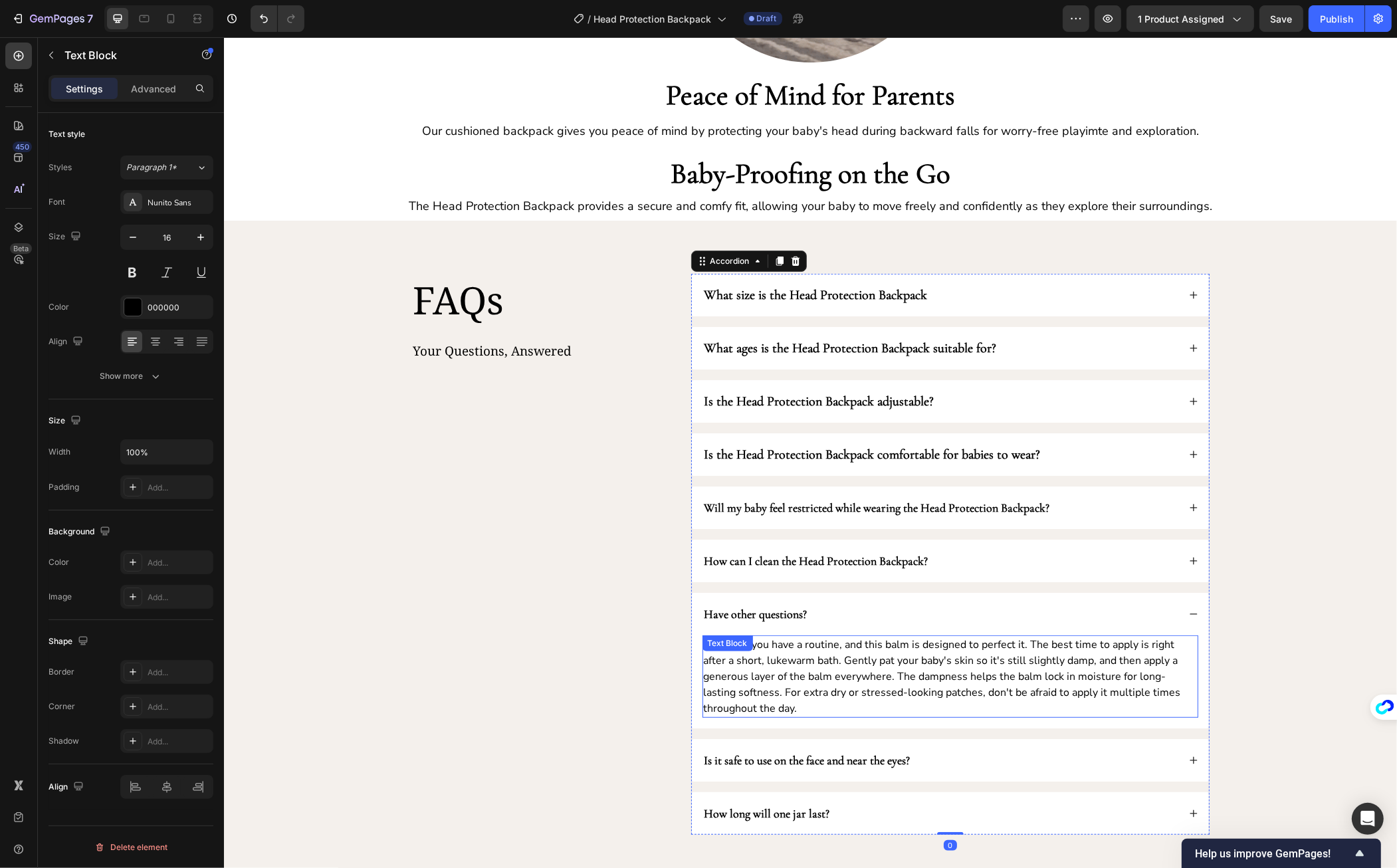
click at [866, 665] on p "We know you have a routine, and this balm is designed to perfect it. The best t…" at bounding box center [949, 677] width 493 height 80
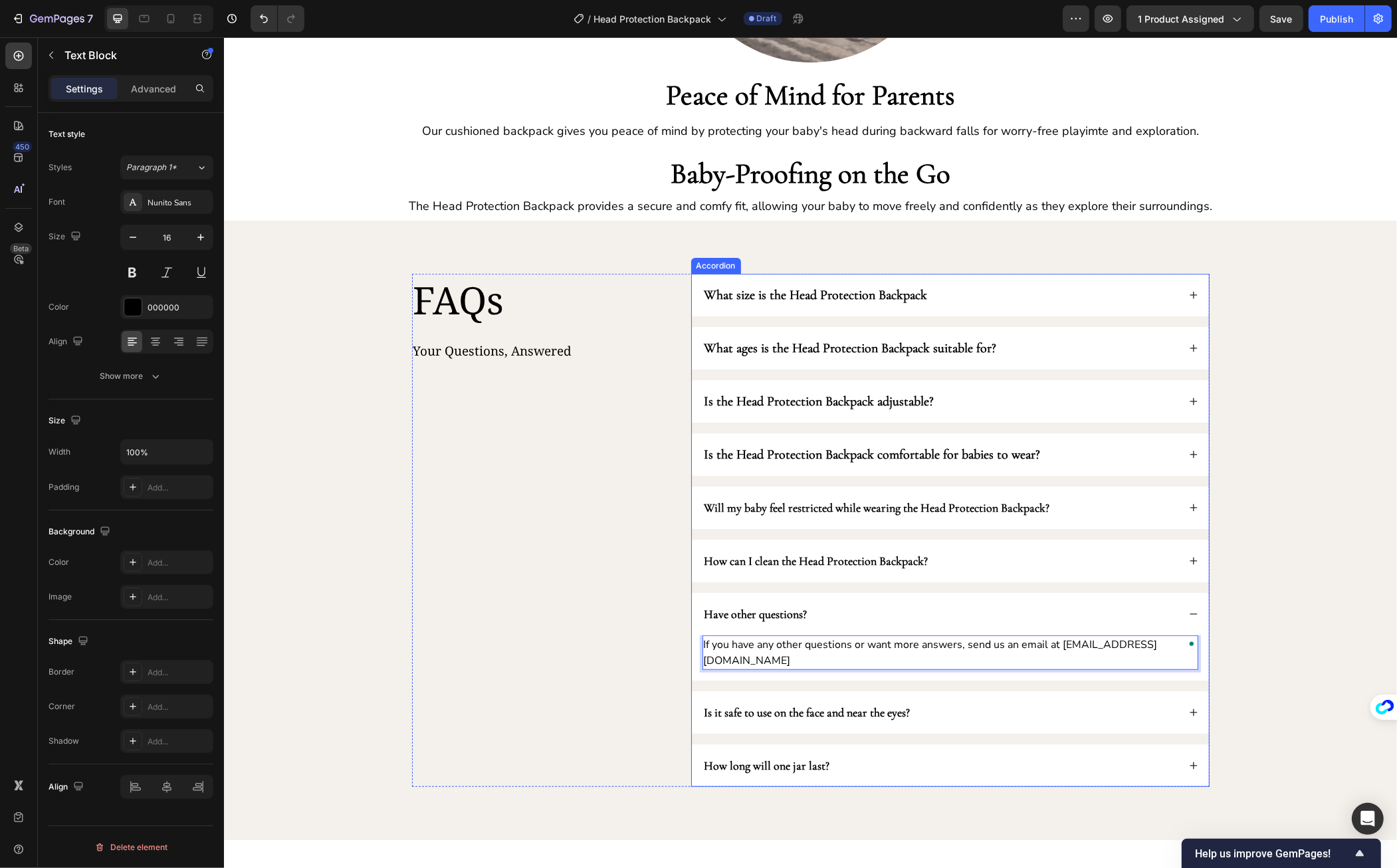
click at [1032, 702] on div "Is it safe to use on the face and near the eyes?" at bounding box center [939, 713] width 476 height 21
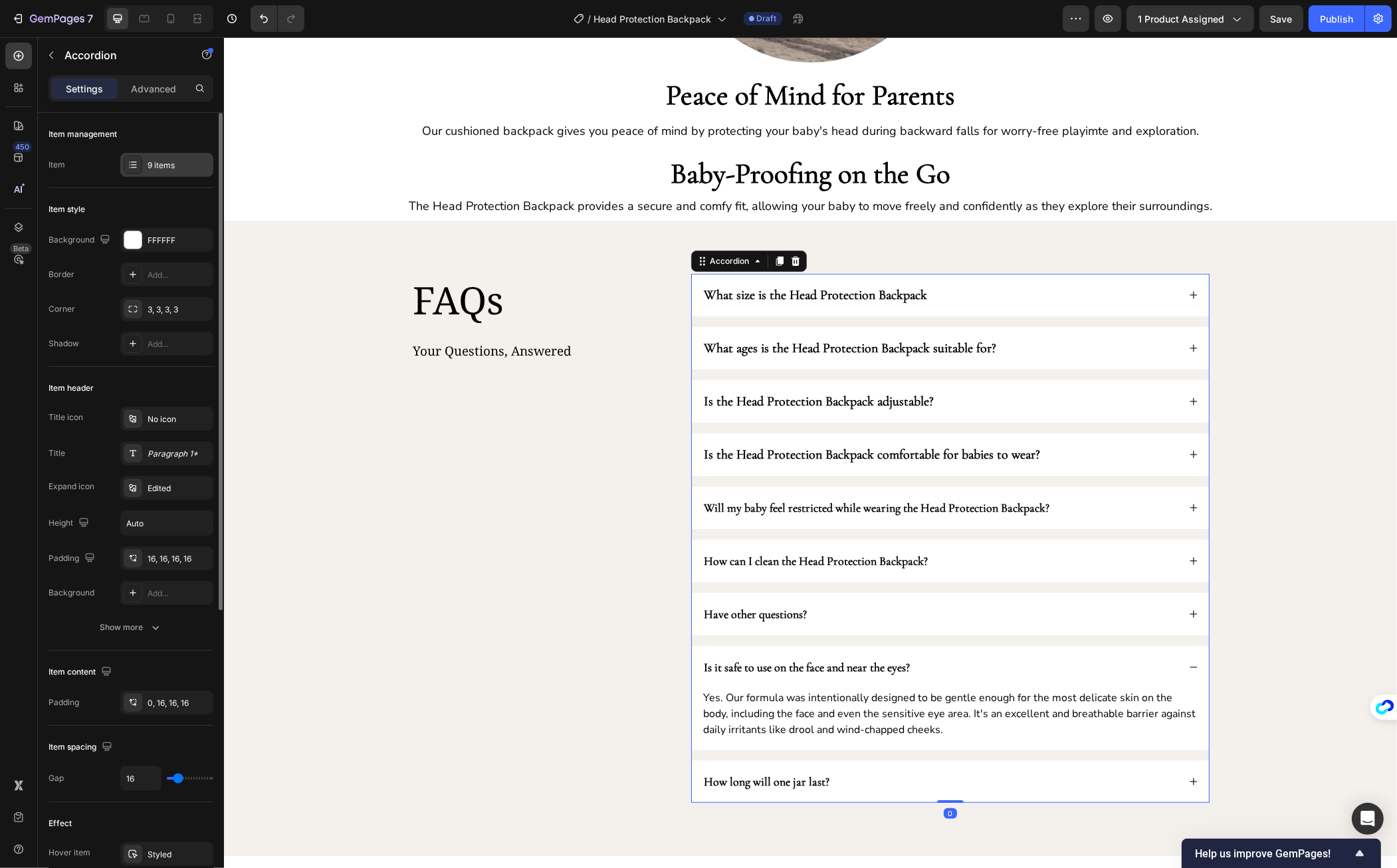
click at [171, 154] on div "9 items" at bounding box center [166, 165] width 93 height 24
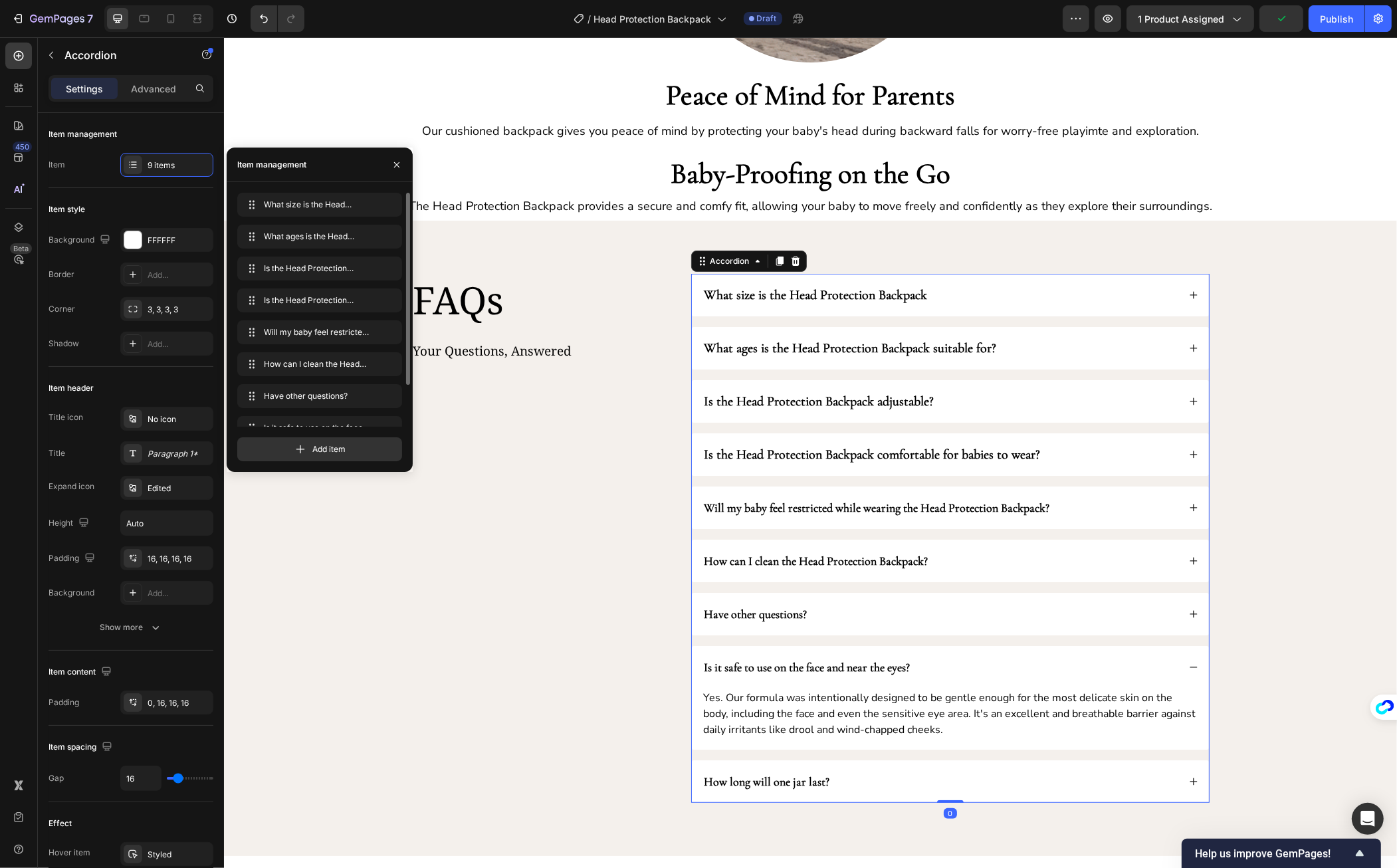
scroll to position [50, 0]
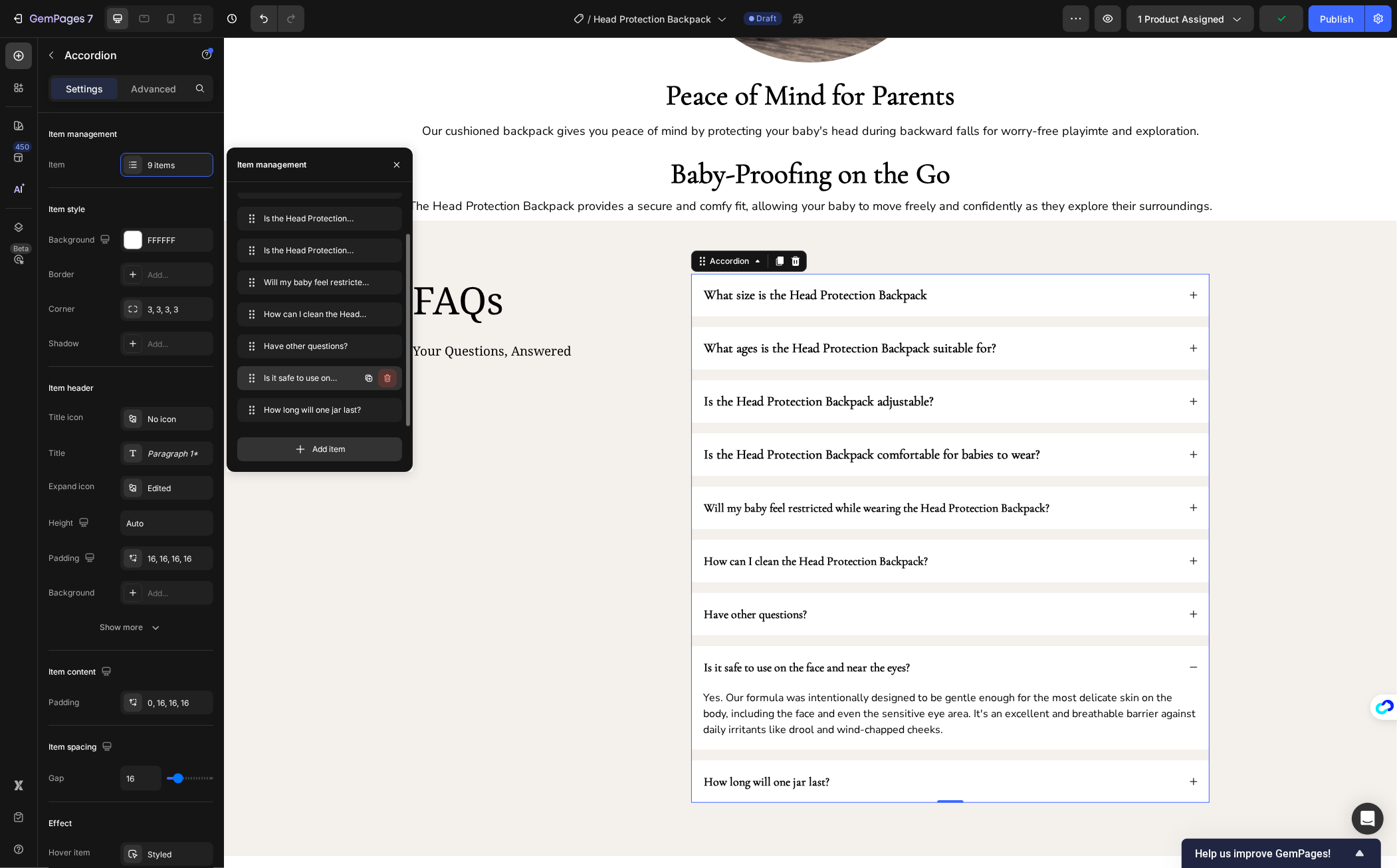
click at [388, 371] on button "button" at bounding box center [388, 378] width 19 height 19
click at [378, 373] on div "Delete" at bounding box center [378, 378] width 25 height 12
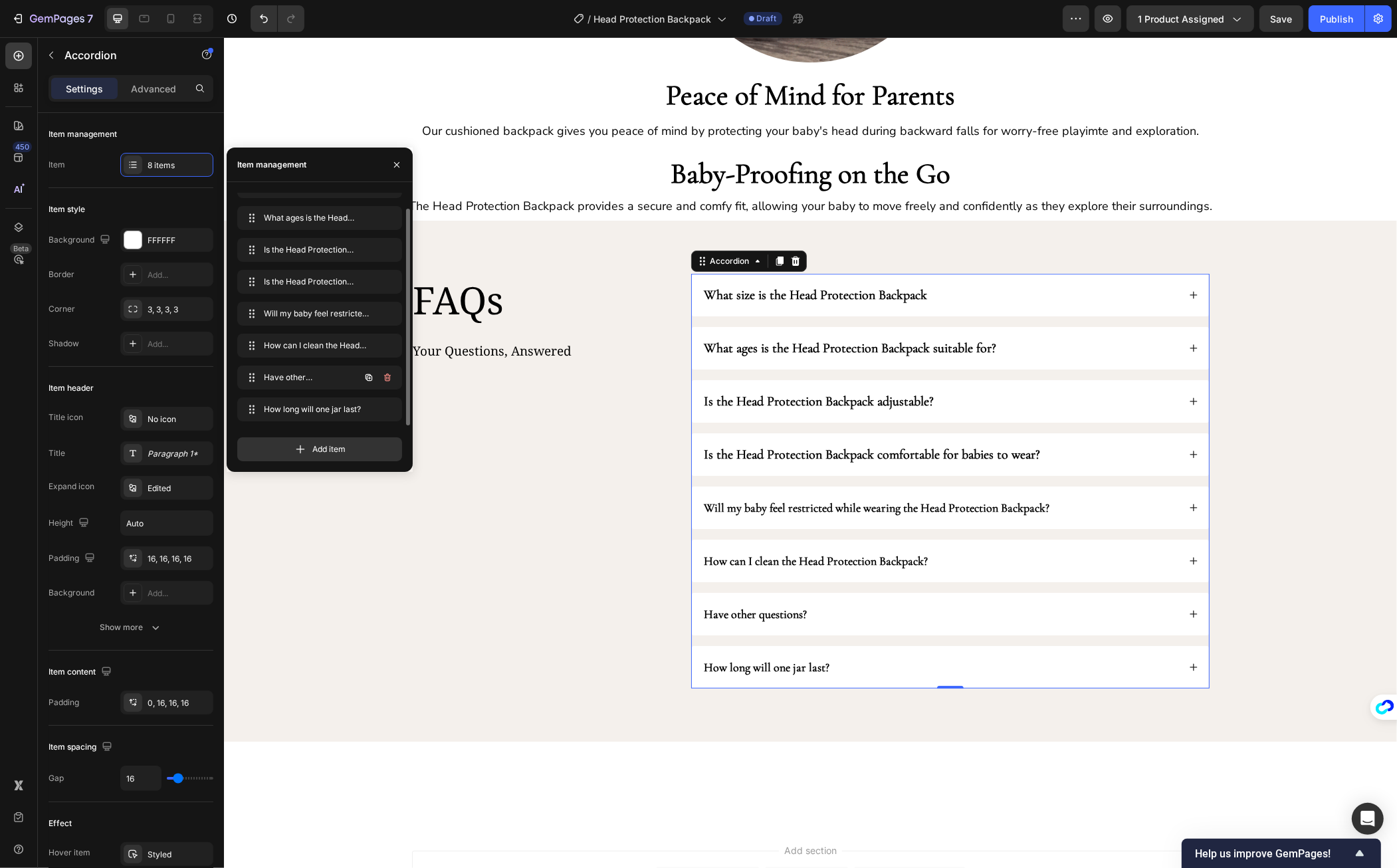
scroll to position [18, 0]
click at [387, 403] on button "button" at bounding box center [388, 410] width 19 height 19
click at [386, 409] on div "Delete" at bounding box center [378, 410] width 25 height 12
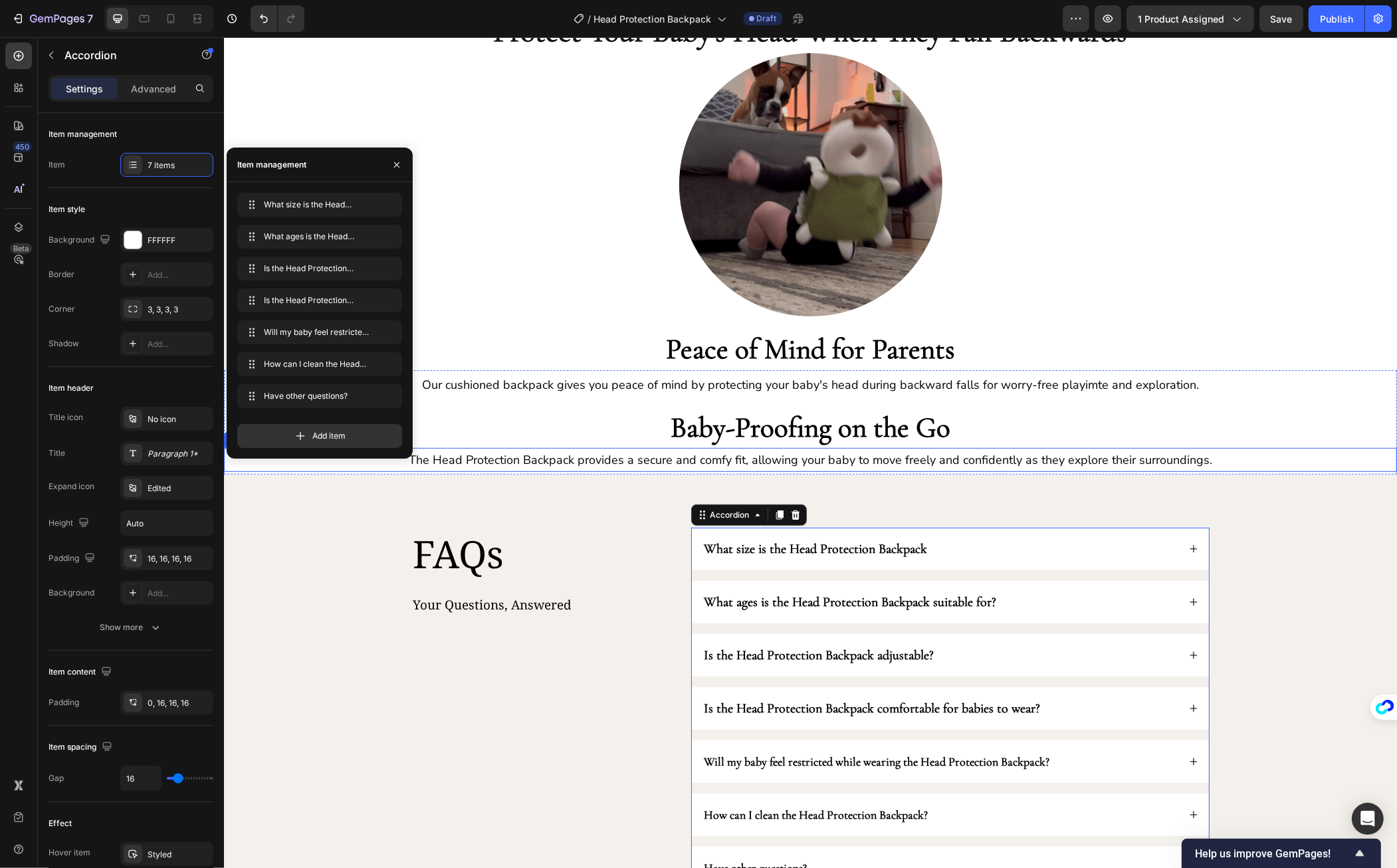
scroll to position [465, 0]
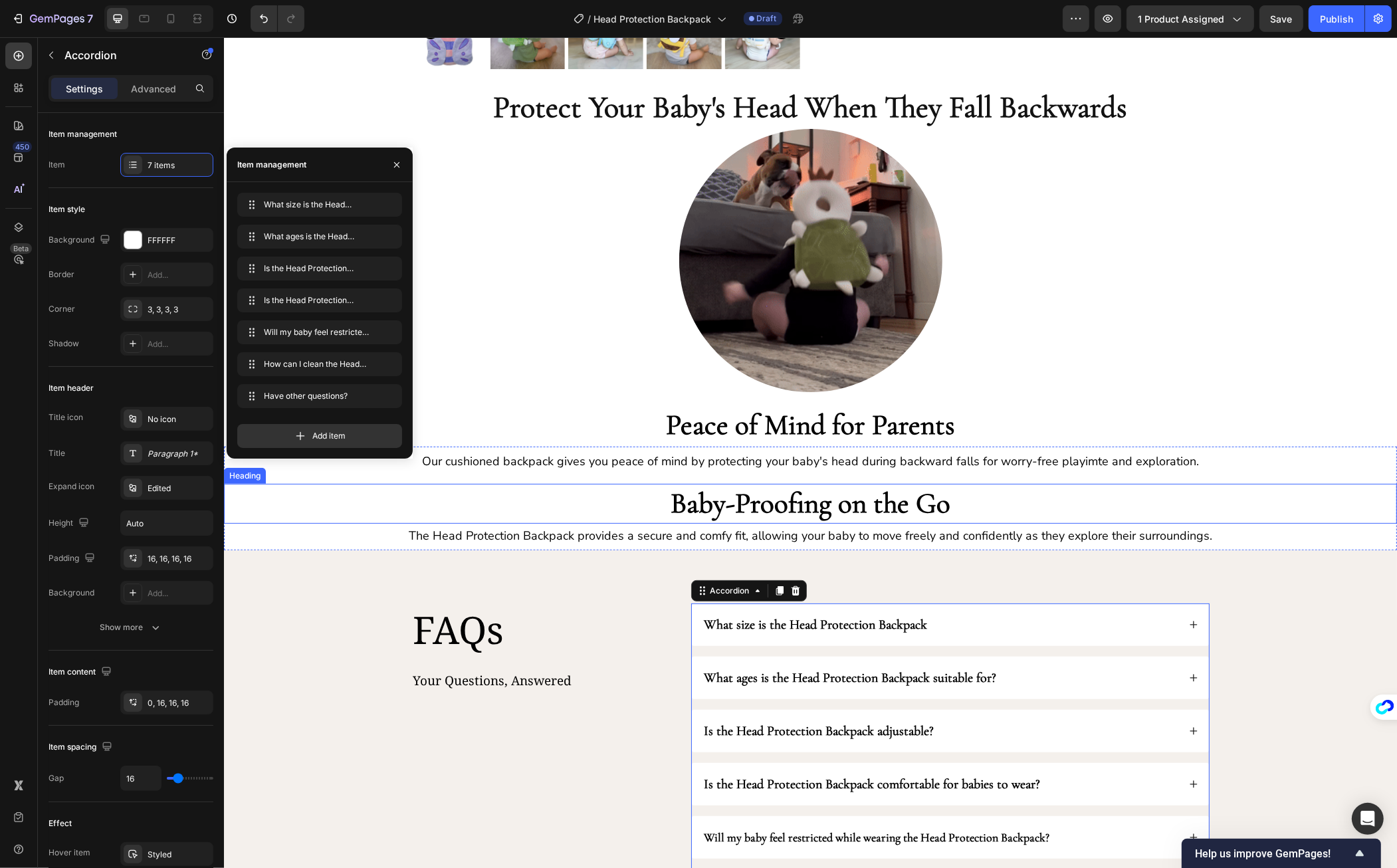
click at [805, 497] on strong "Baby-Proofing on the Go" at bounding box center [809, 503] width 280 height 35
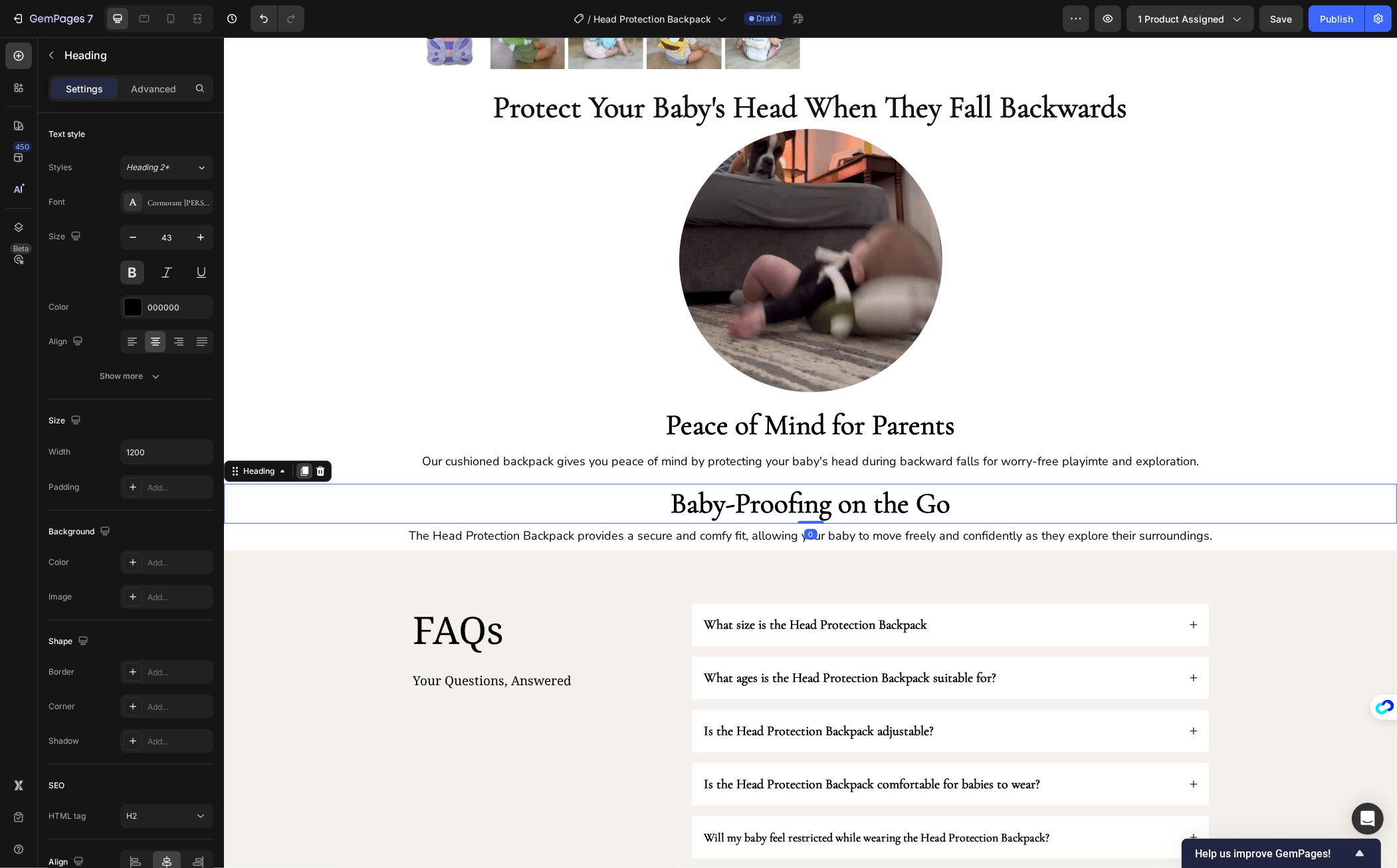
click at [304, 473] on icon at bounding box center [304, 471] width 7 height 9
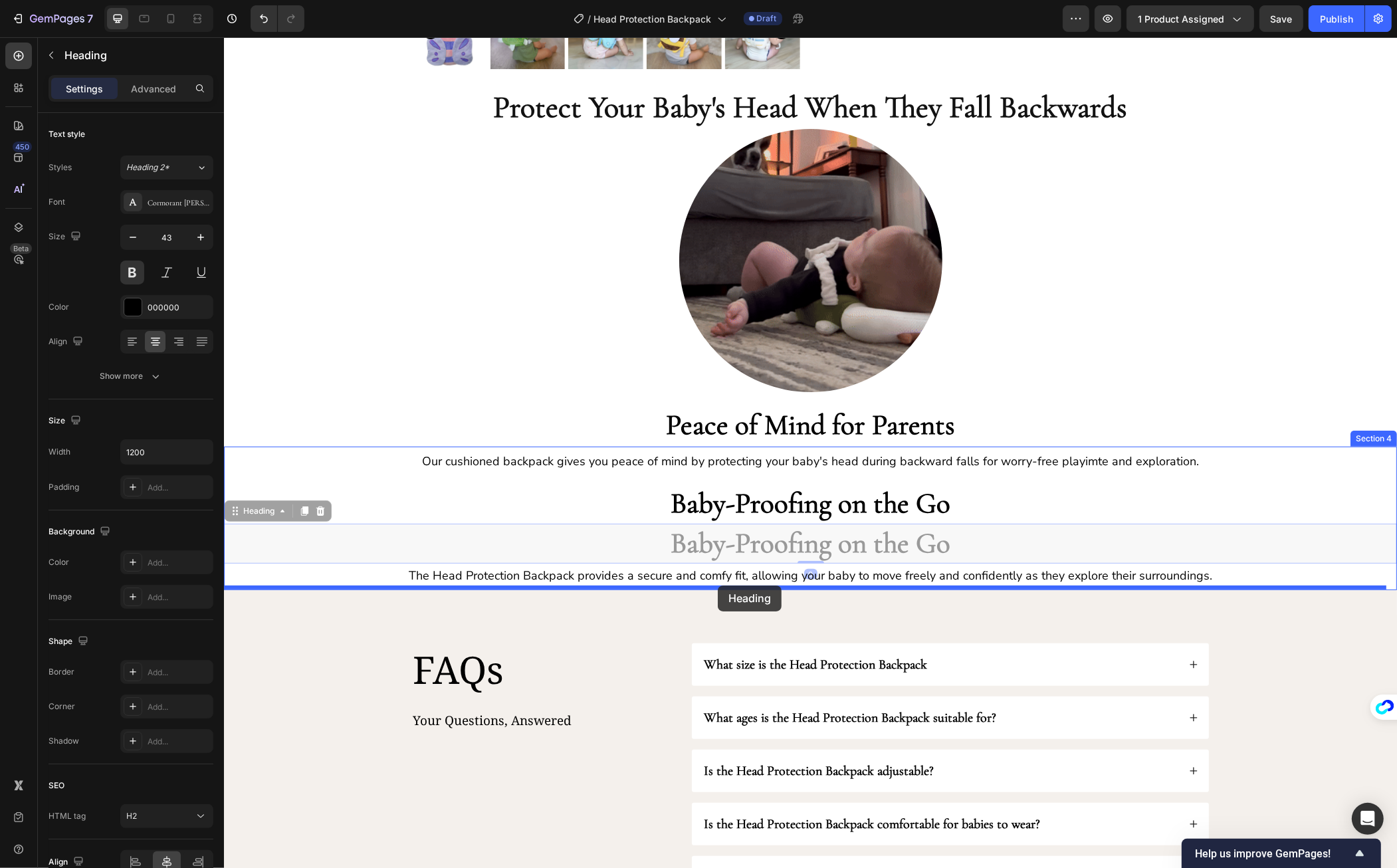
drag, startPoint x: 235, startPoint y: 513, endPoint x: 717, endPoint y: 586, distance: 487.5
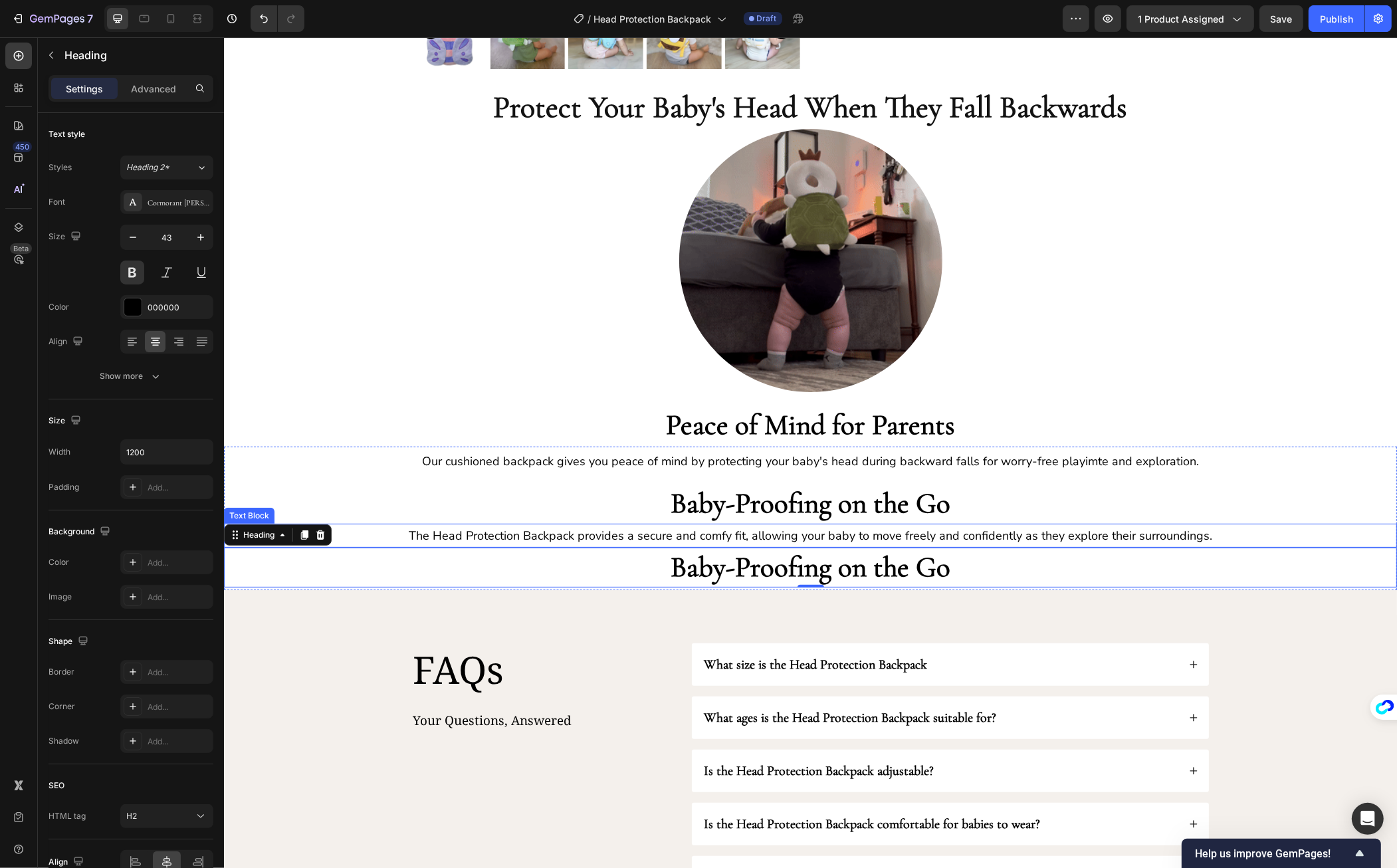
click at [490, 532] on p "The Head Protection Backpack provides a secure and comfy fit, allowing your bab…" at bounding box center [810, 536] width 1171 height 21
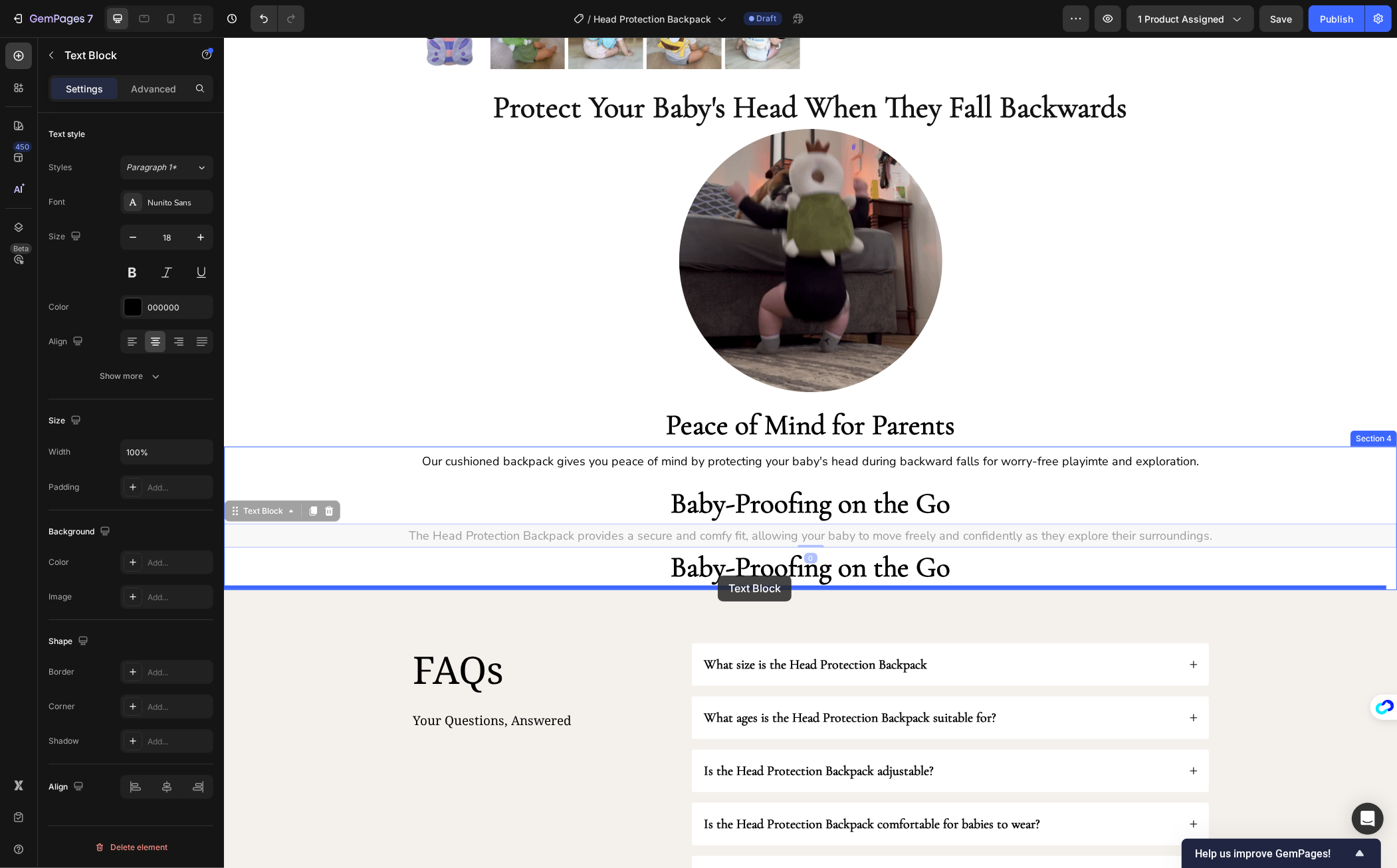
drag, startPoint x: 231, startPoint y: 513, endPoint x: 717, endPoint y: 576, distance: 490.1
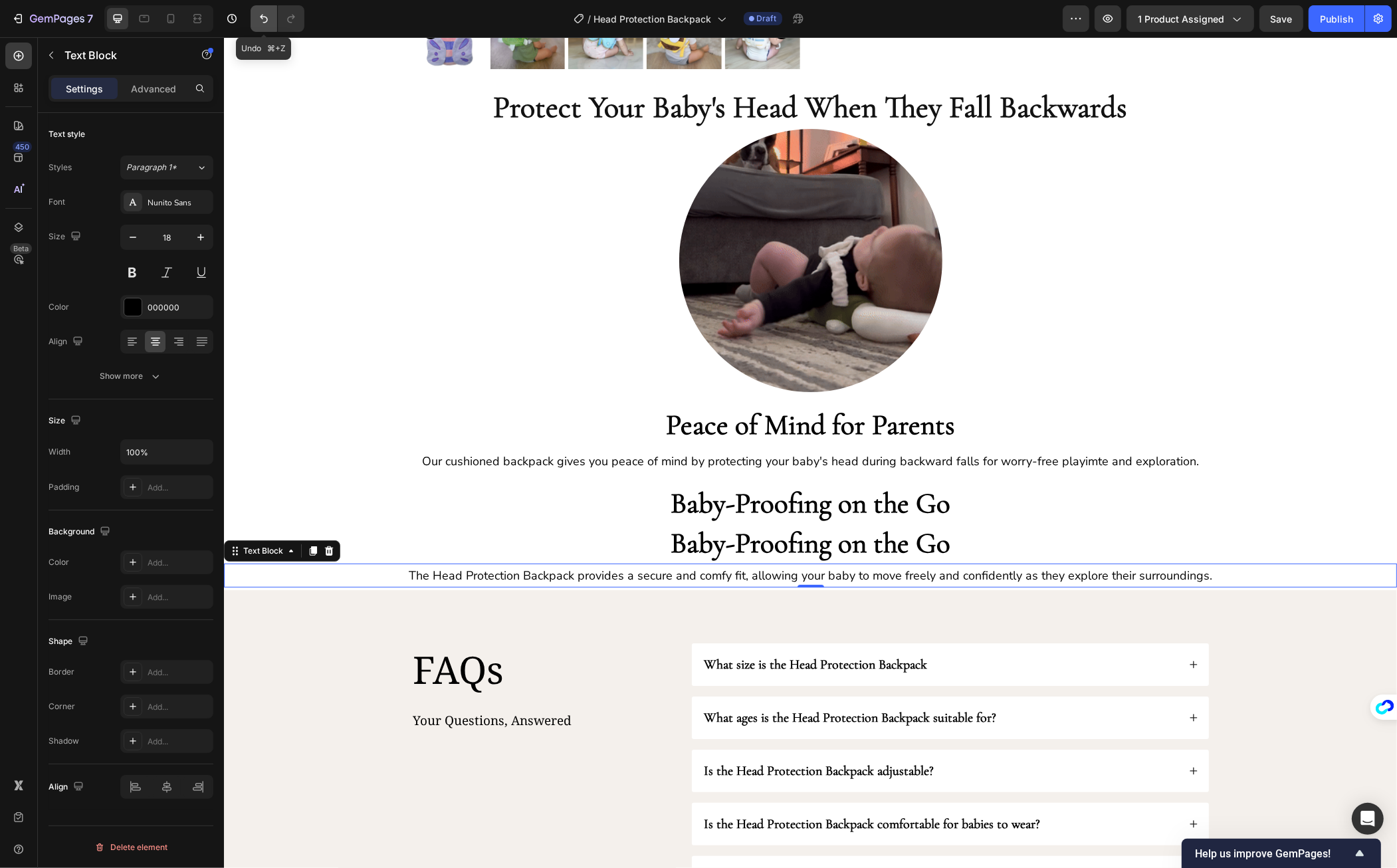
click at [264, 17] on icon "Undo/Redo" at bounding box center [264, 19] width 13 height 13
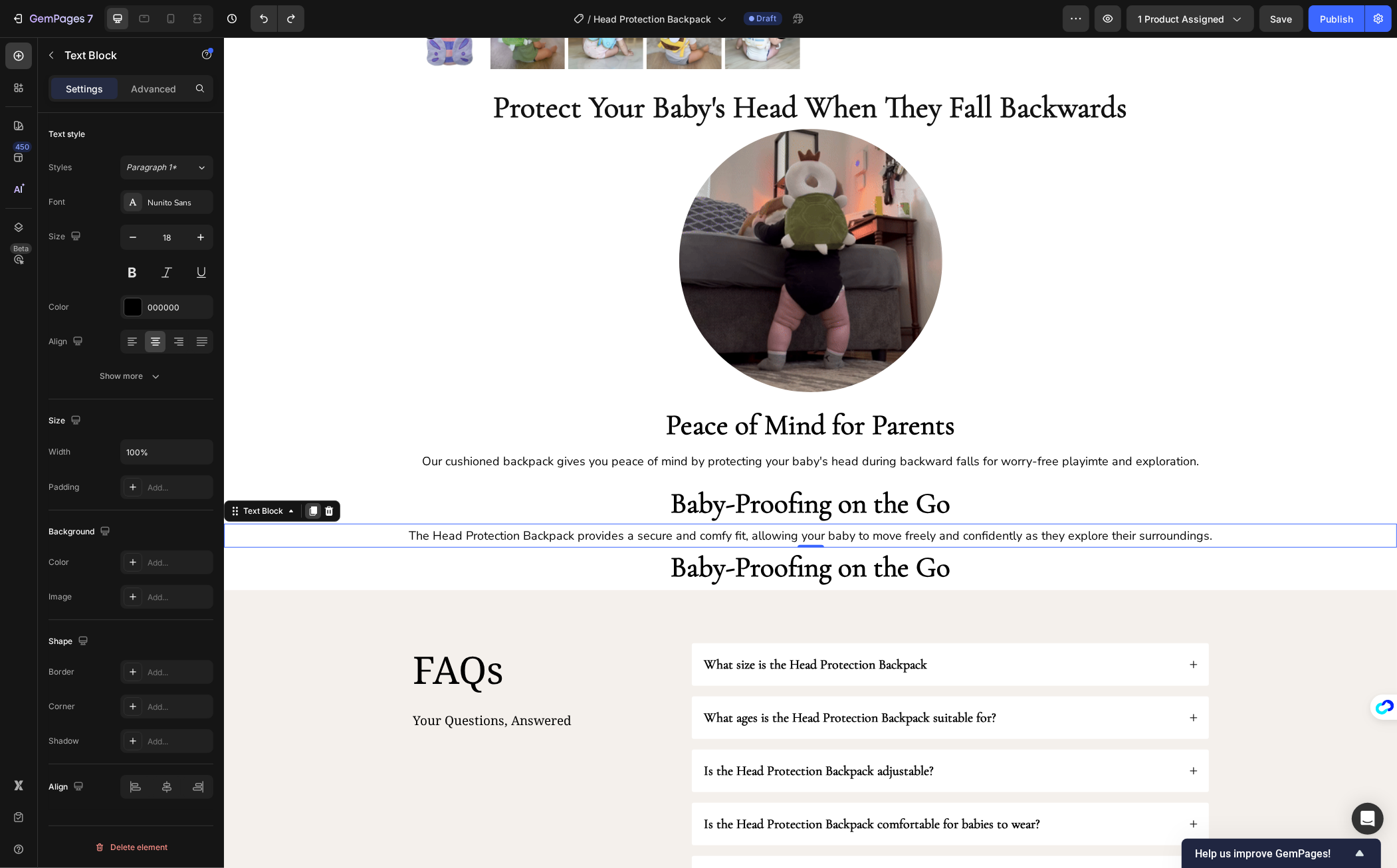
click at [309, 510] on icon at bounding box center [312, 511] width 11 height 11
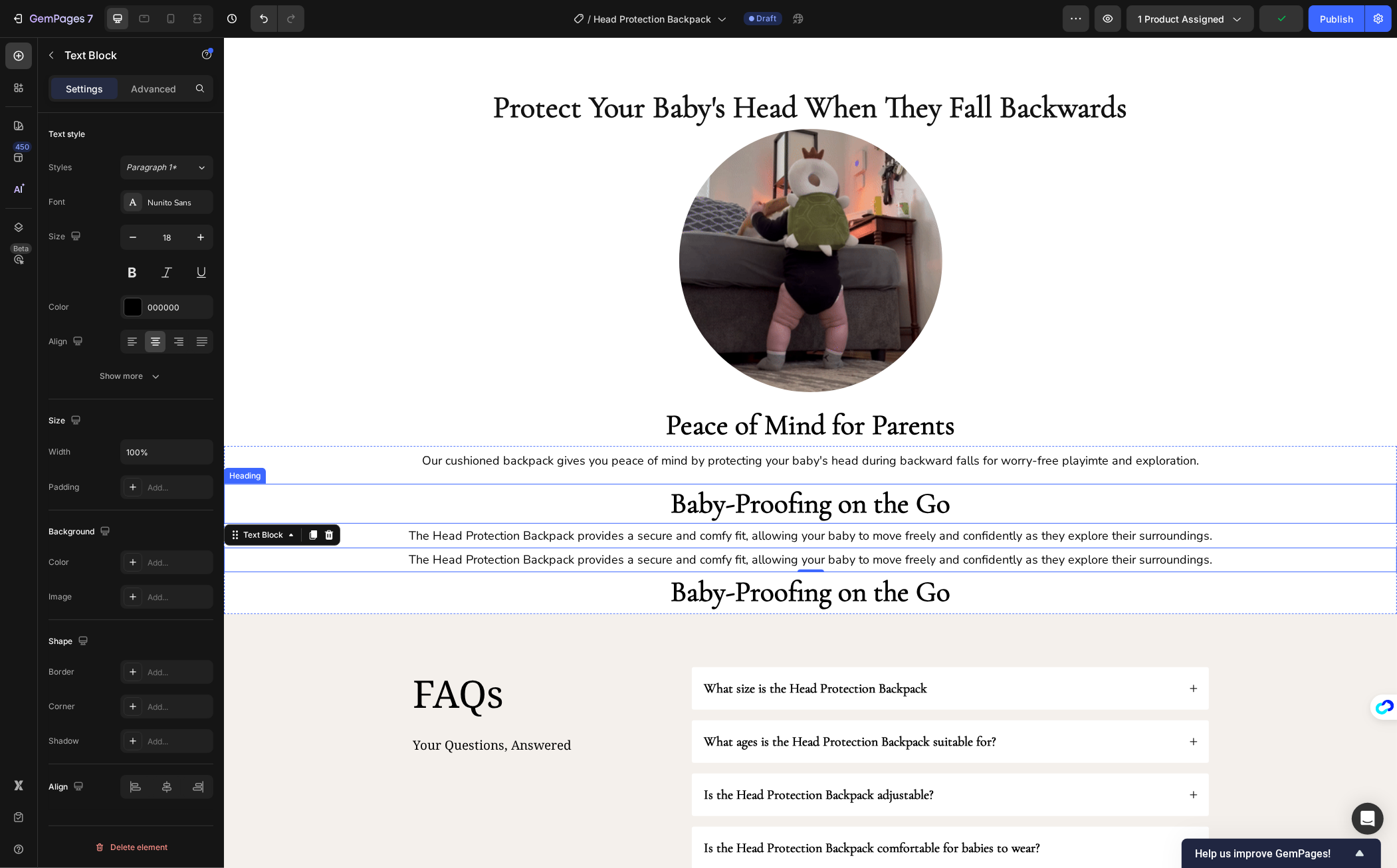
scroll to position [642, 0]
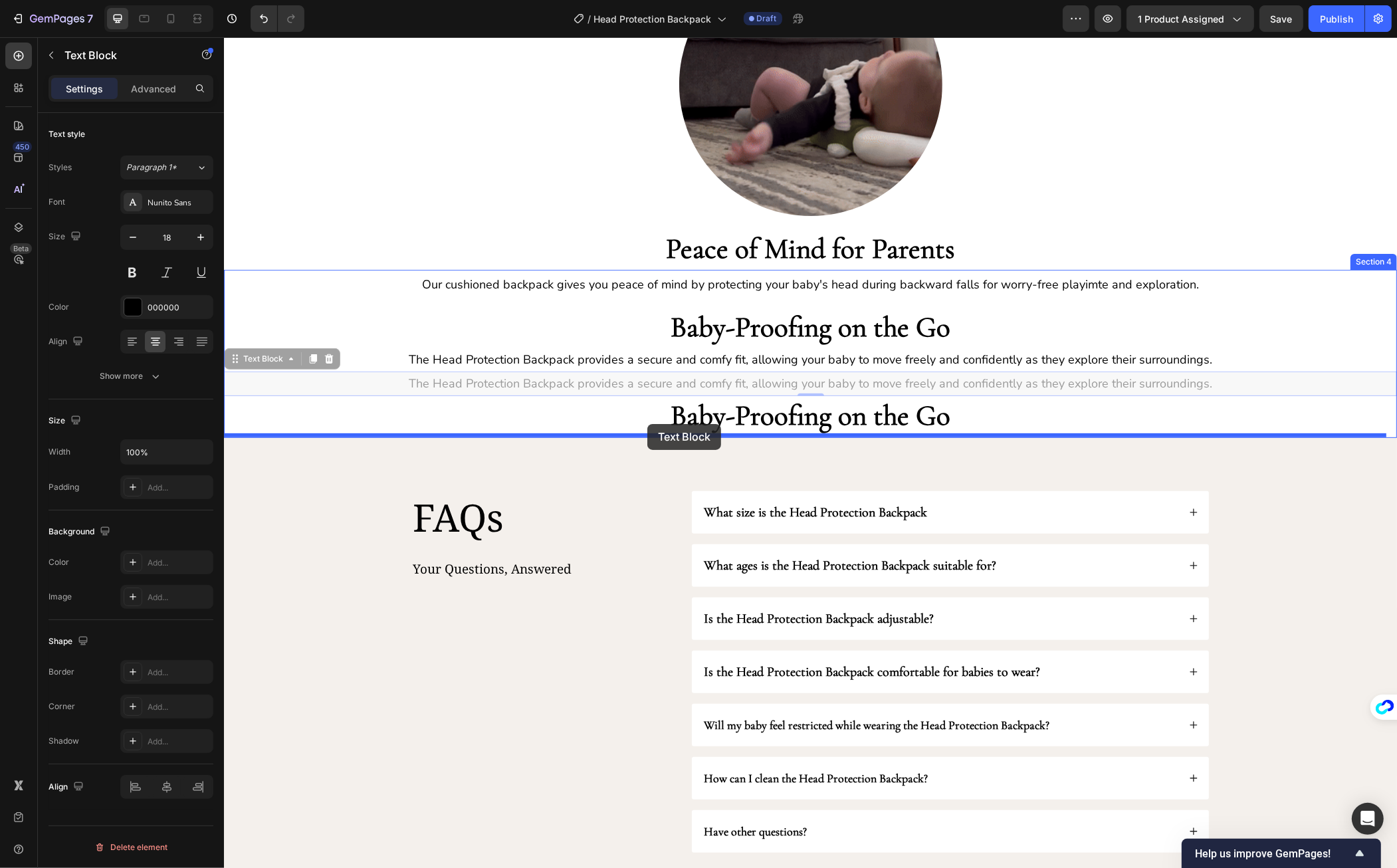
drag, startPoint x: 234, startPoint y: 360, endPoint x: 646, endPoint y: 424, distance: 416.9
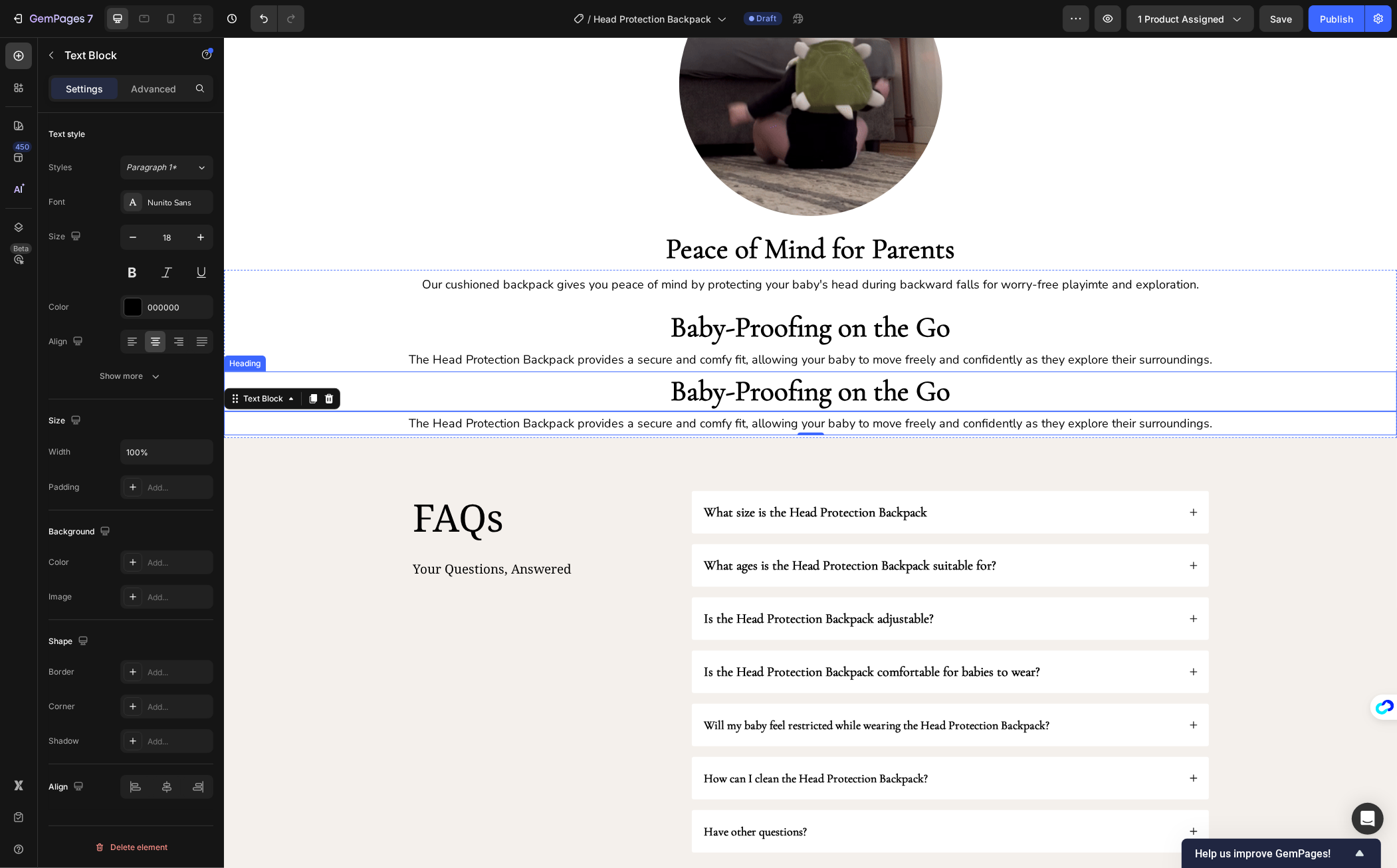
click at [830, 388] on strong "Baby-Proofing on the Go" at bounding box center [809, 391] width 280 height 35
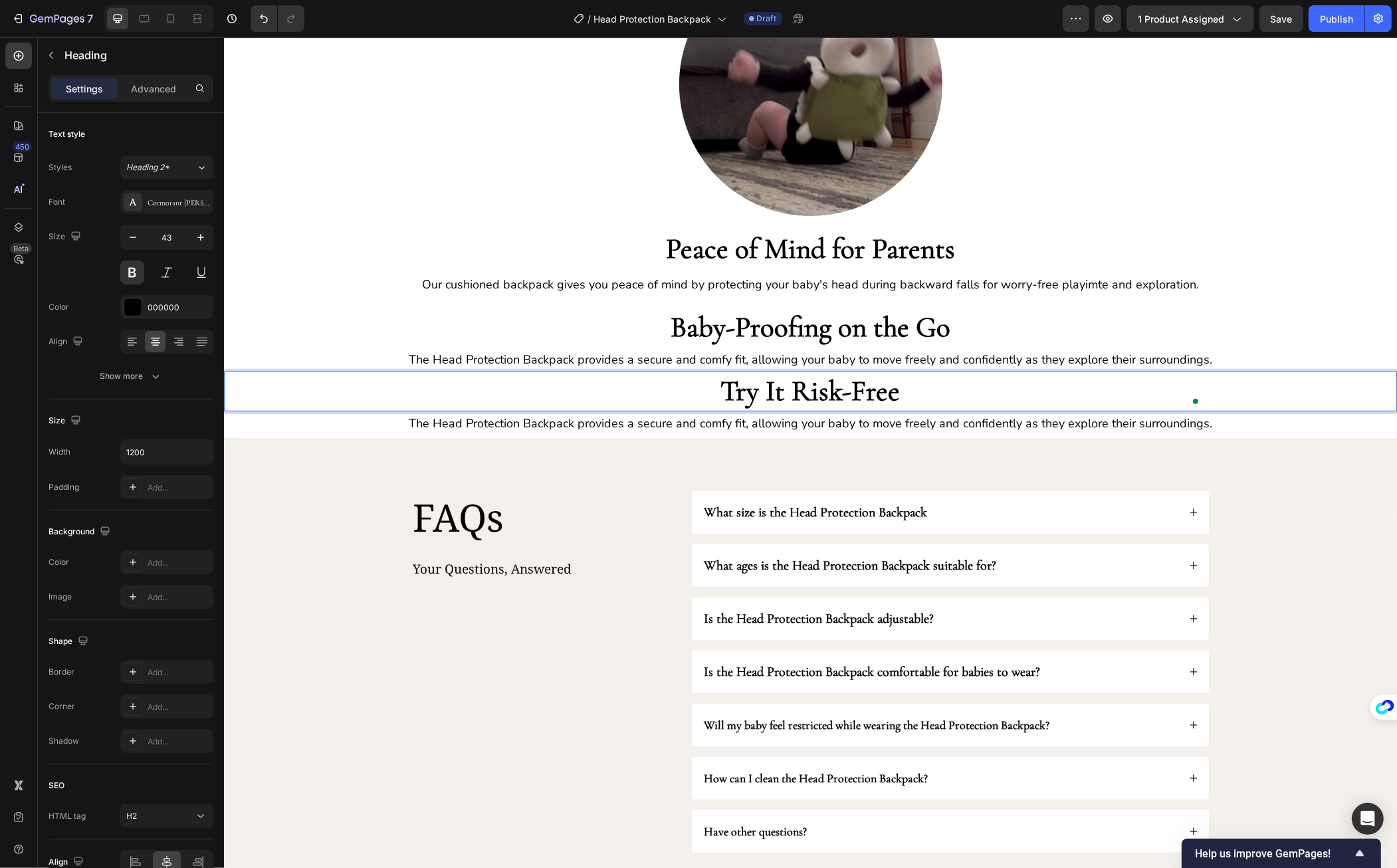
click at [608, 422] on p "The Head Protection Backpack provides a secure and comfy fit, allowing your bab…" at bounding box center [810, 424] width 1171 height 21
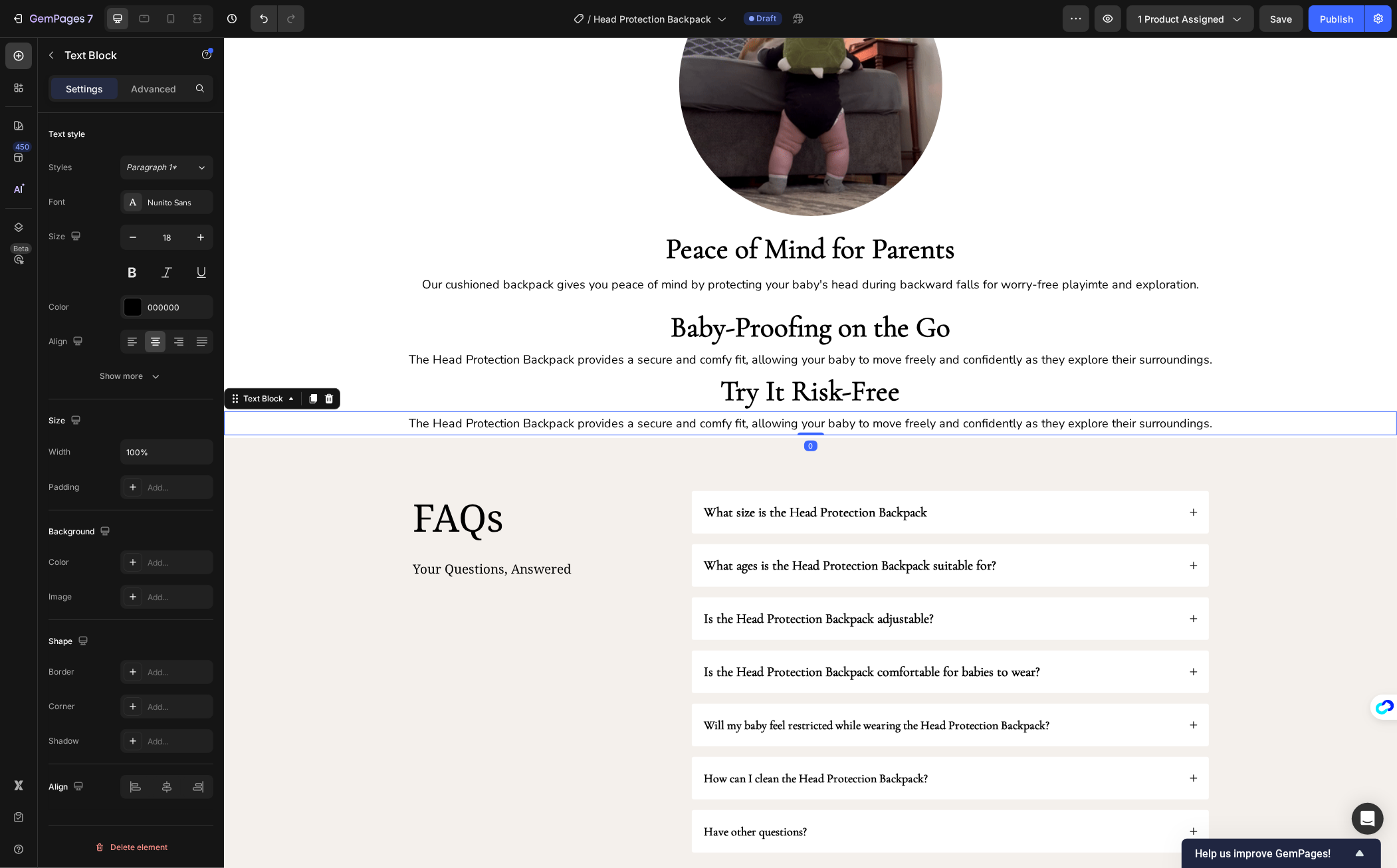
click at [608, 422] on p "The Head Protection Backpack provides a secure and comfy fit, allowing your bab…" at bounding box center [810, 424] width 1171 height 21
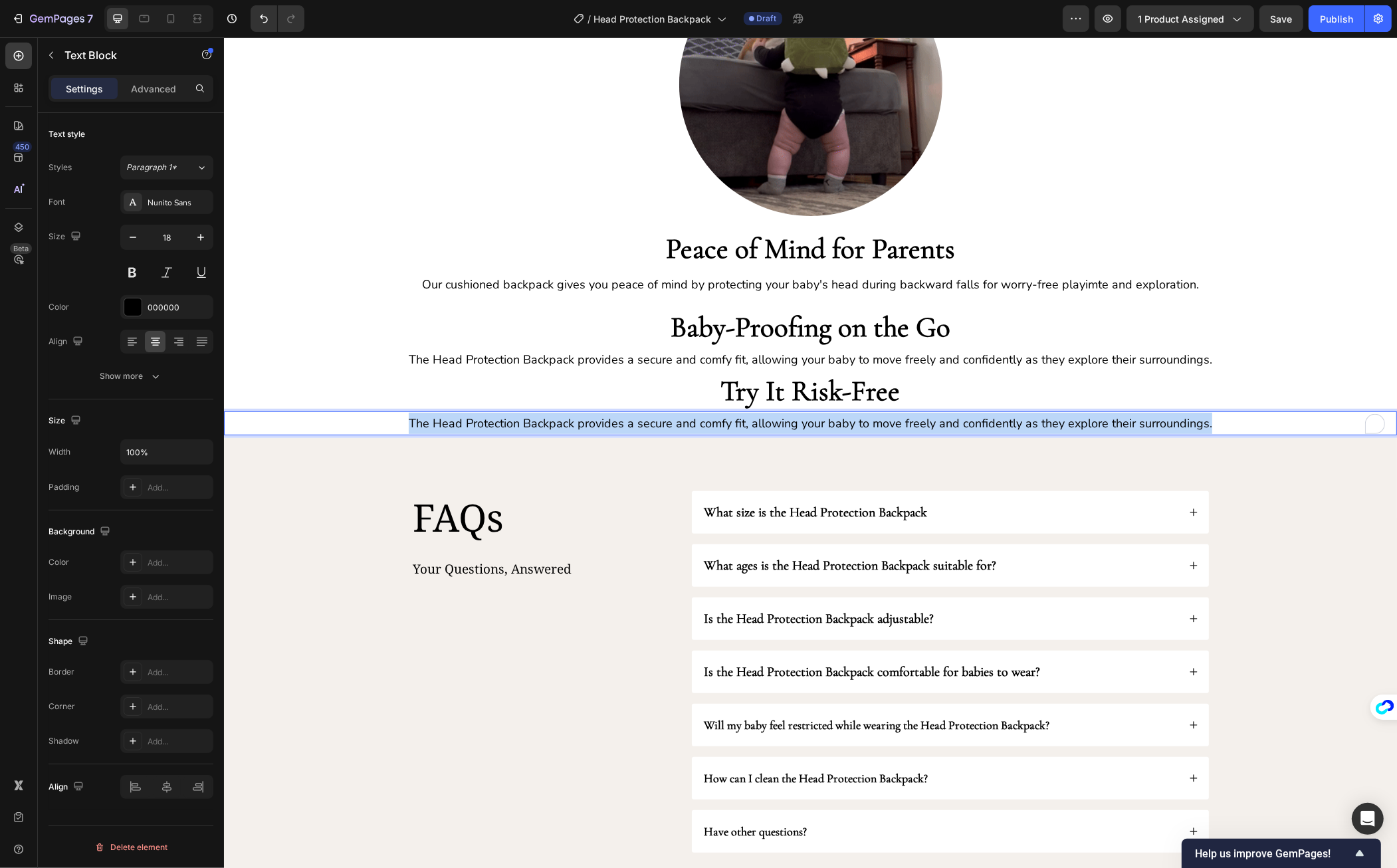
click at [608, 422] on p "The Head Protection Backpack provides a secure and comfy fit, allowing your bab…" at bounding box center [810, 424] width 1171 height 21
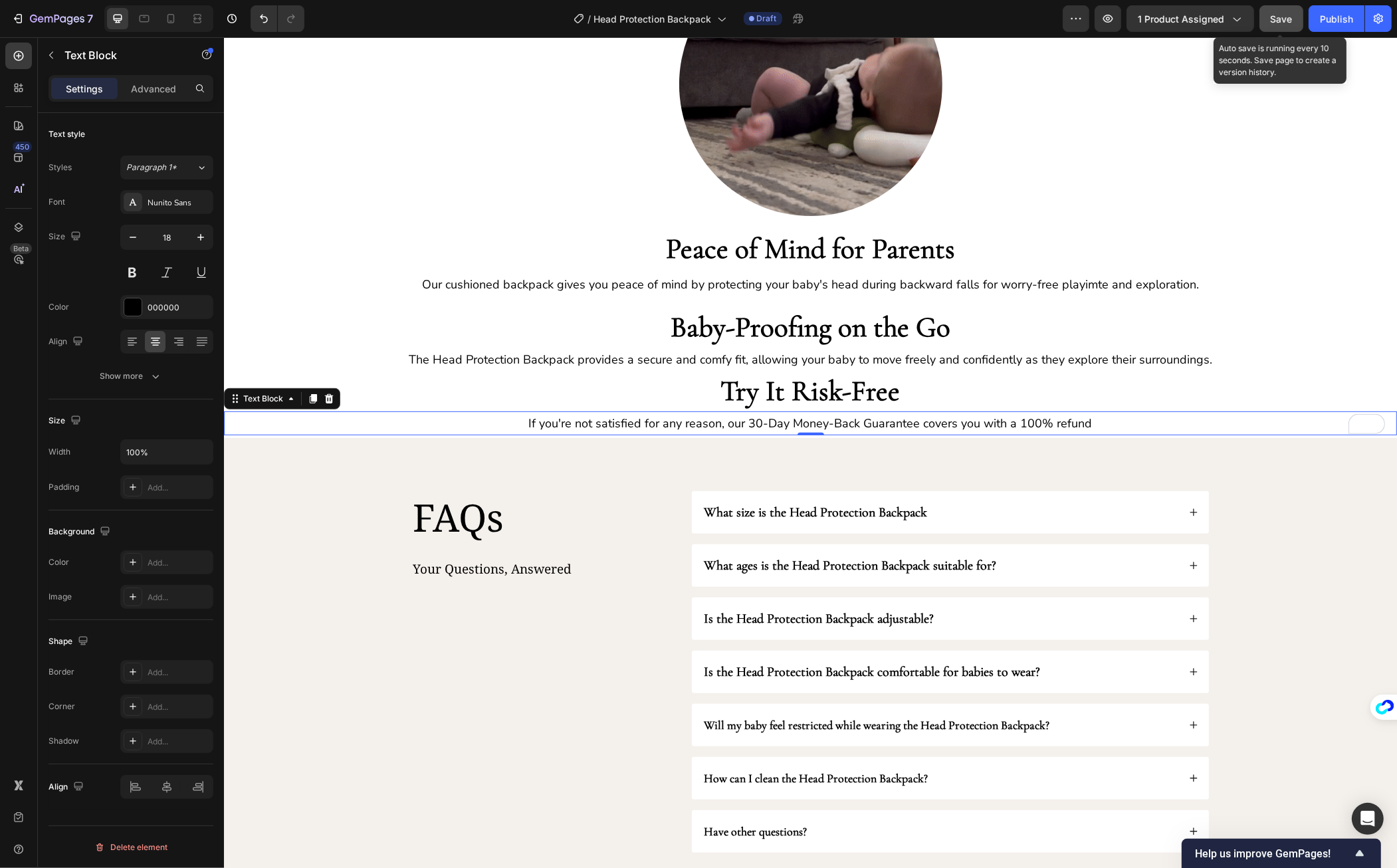
click at [1274, 19] on span "Save" at bounding box center [1282, 19] width 22 height 11
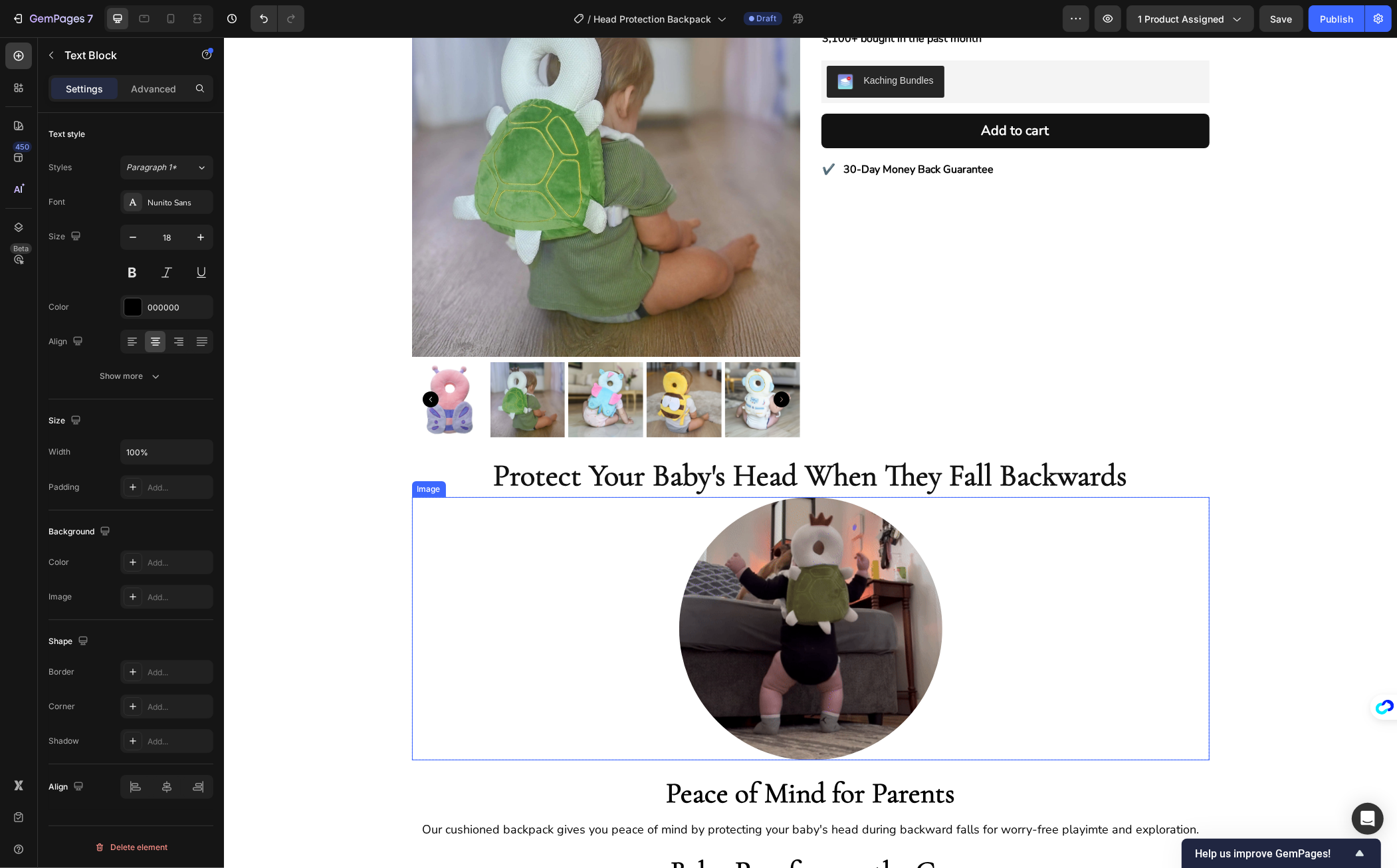
scroll to position [0, 0]
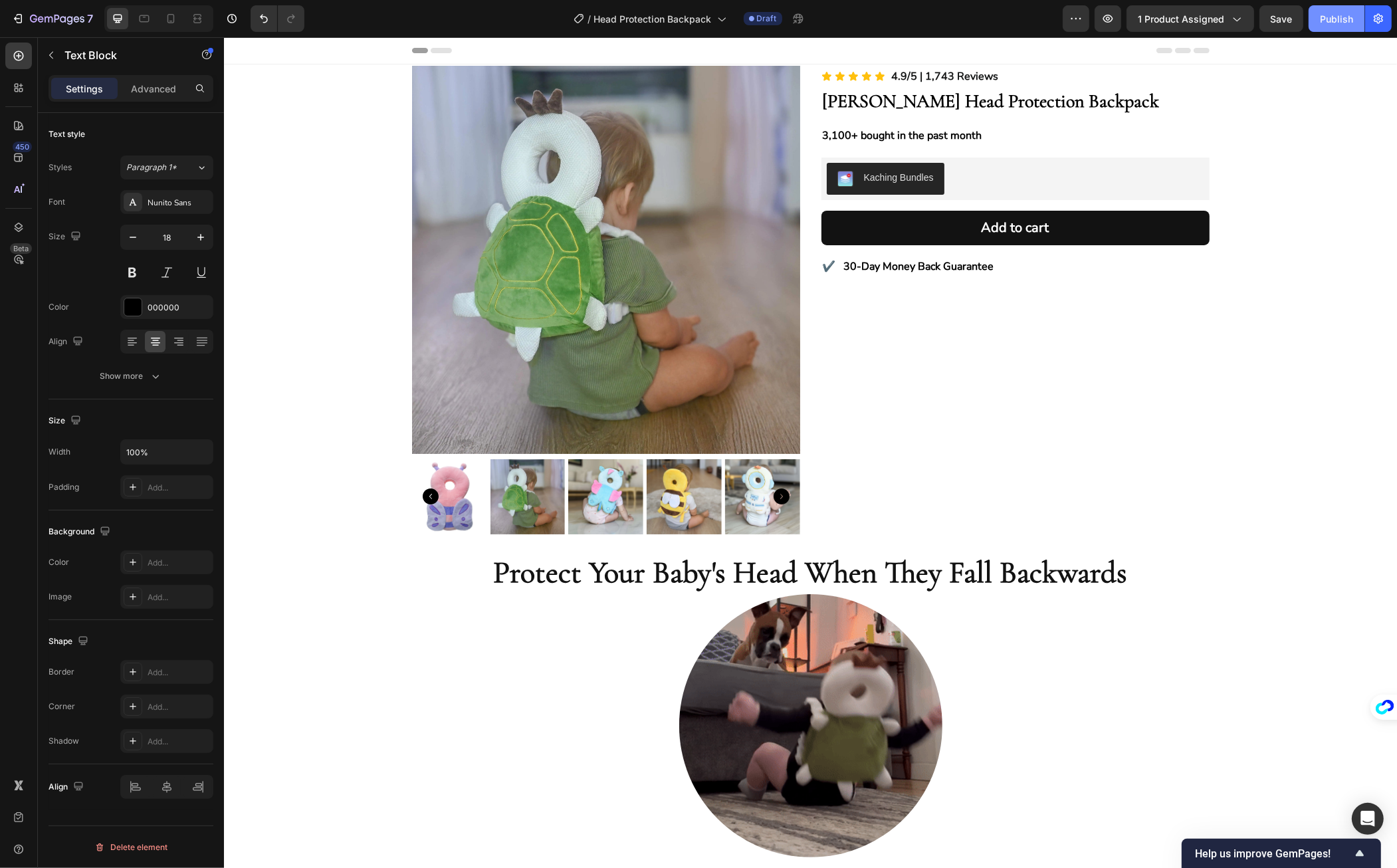
click at [1322, 27] on button "Publish" at bounding box center [1337, 19] width 56 height 27
